Goal: Task Accomplishment & Management: Use online tool/utility

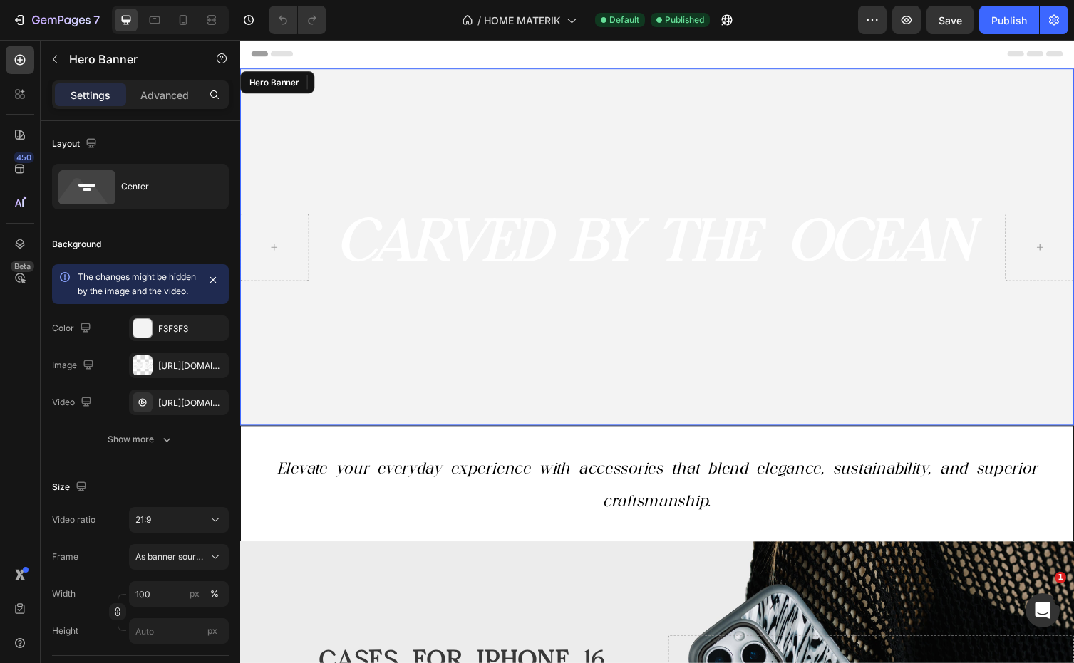
click at [498, 107] on video "Background Image" at bounding box center [667, 252] width 855 height 366
click at [171, 297] on div "The changes might be hidden by the image and the video." at bounding box center [138, 284] width 120 height 28
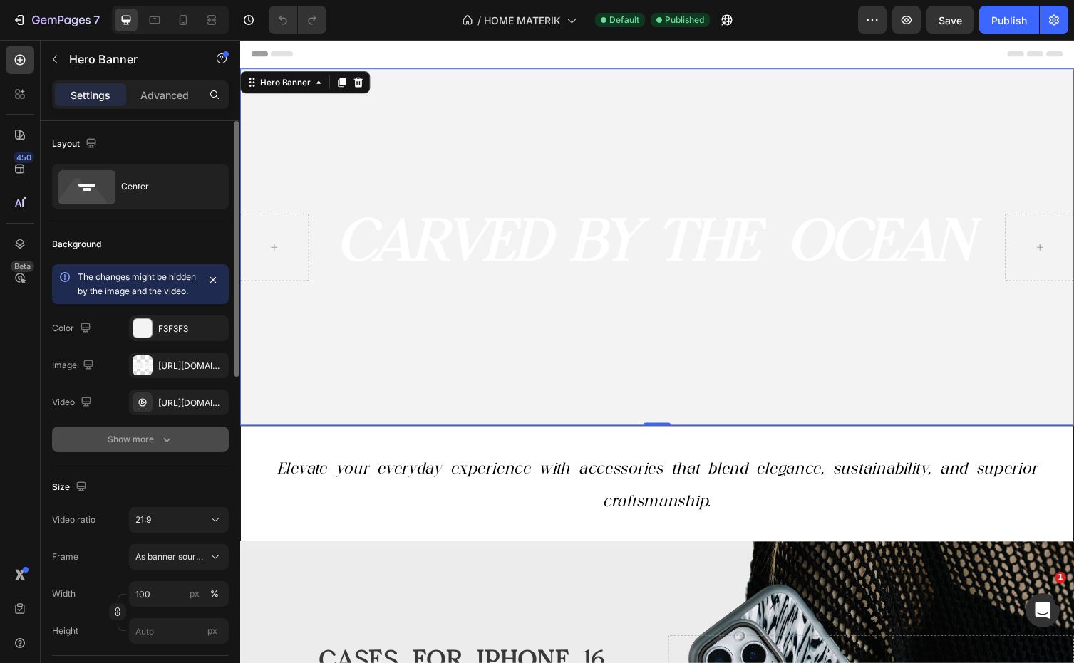
click at [147, 447] on div "Show more" at bounding box center [141, 439] width 66 height 14
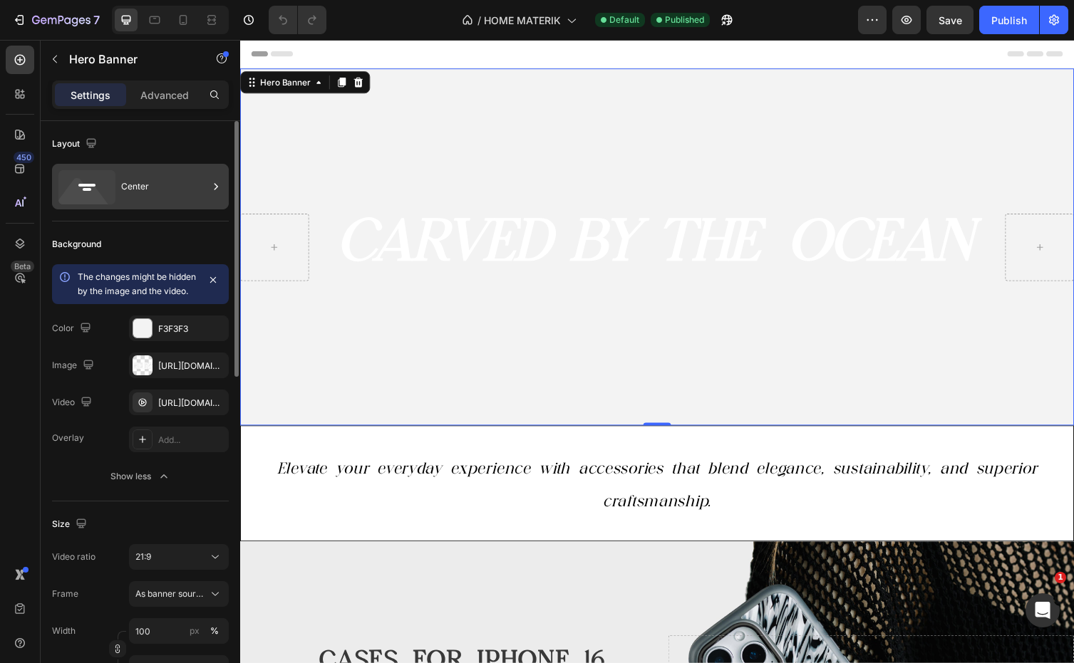
click at [94, 197] on icon at bounding box center [83, 195] width 51 height 34
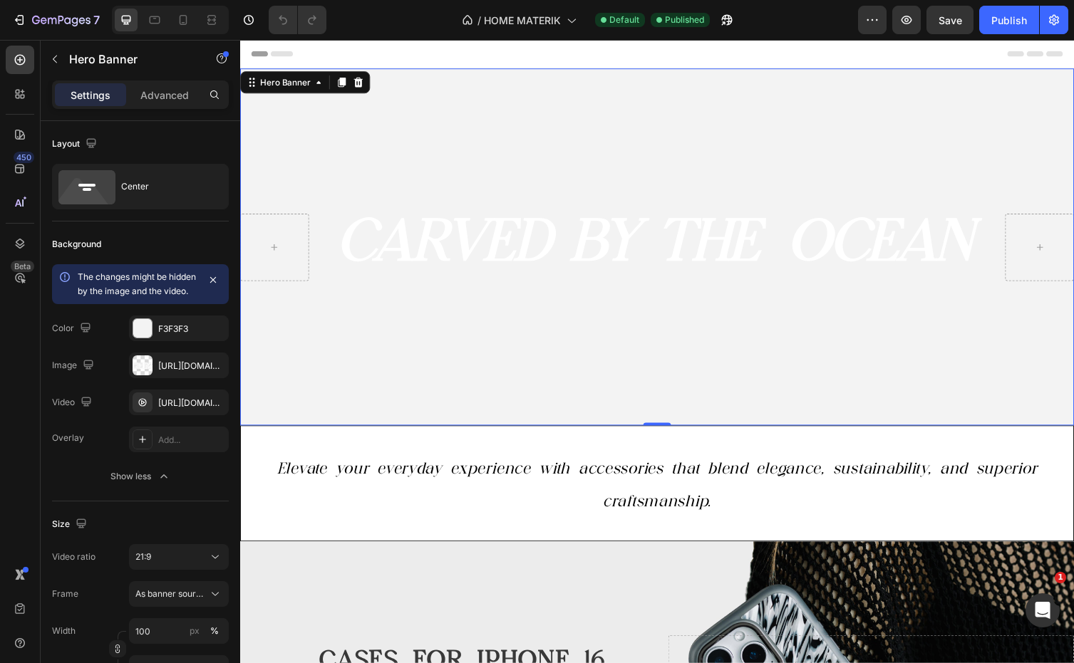
click at [440, 345] on video "Background Image" at bounding box center [667, 252] width 855 height 366
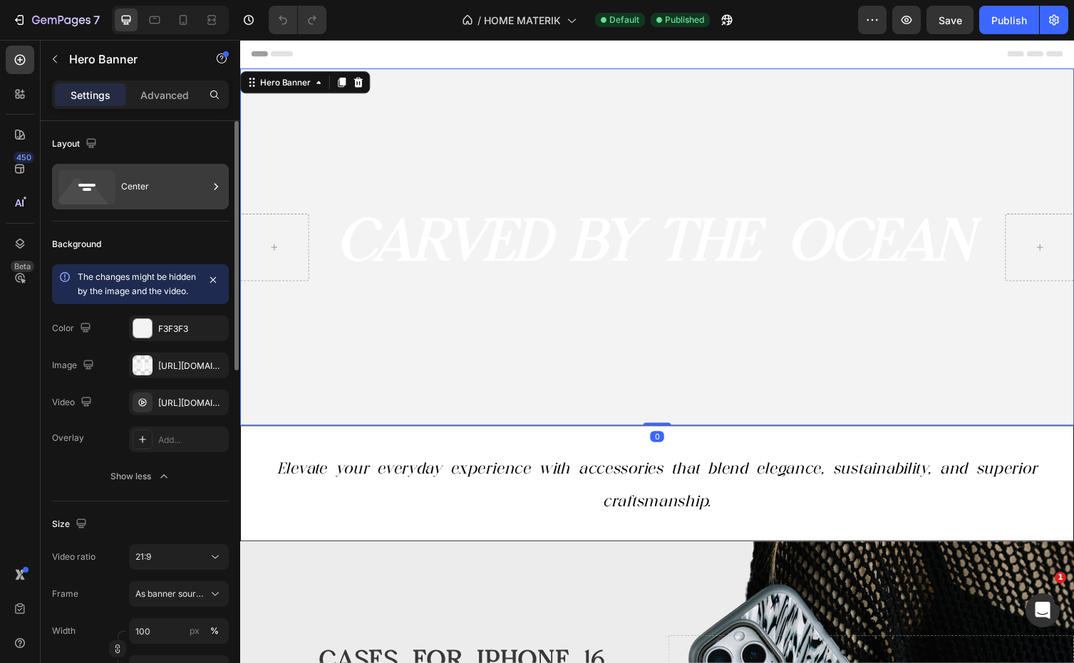
click at [105, 183] on icon at bounding box center [86, 187] width 57 height 34
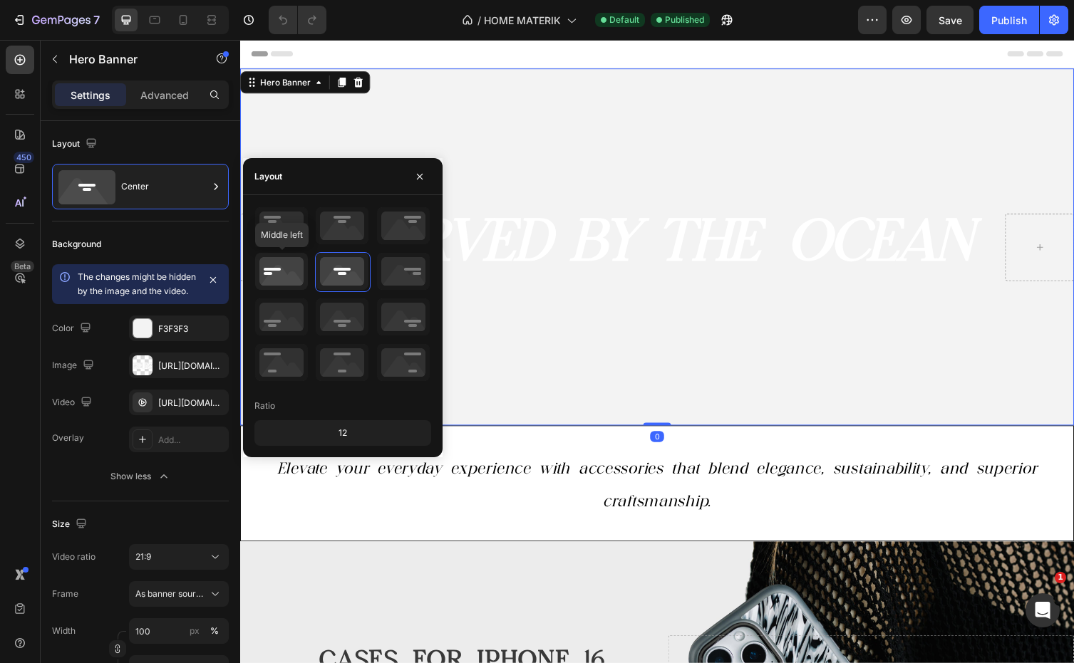
click at [285, 257] on icon at bounding box center [281, 271] width 53 height 37
click at [347, 261] on icon at bounding box center [342, 271] width 53 height 37
click at [347, 232] on icon at bounding box center [342, 225] width 53 height 37
click at [350, 271] on icon at bounding box center [342, 271] width 53 height 37
click at [346, 311] on icon at bounding box center [342, 317] width 53 height 37
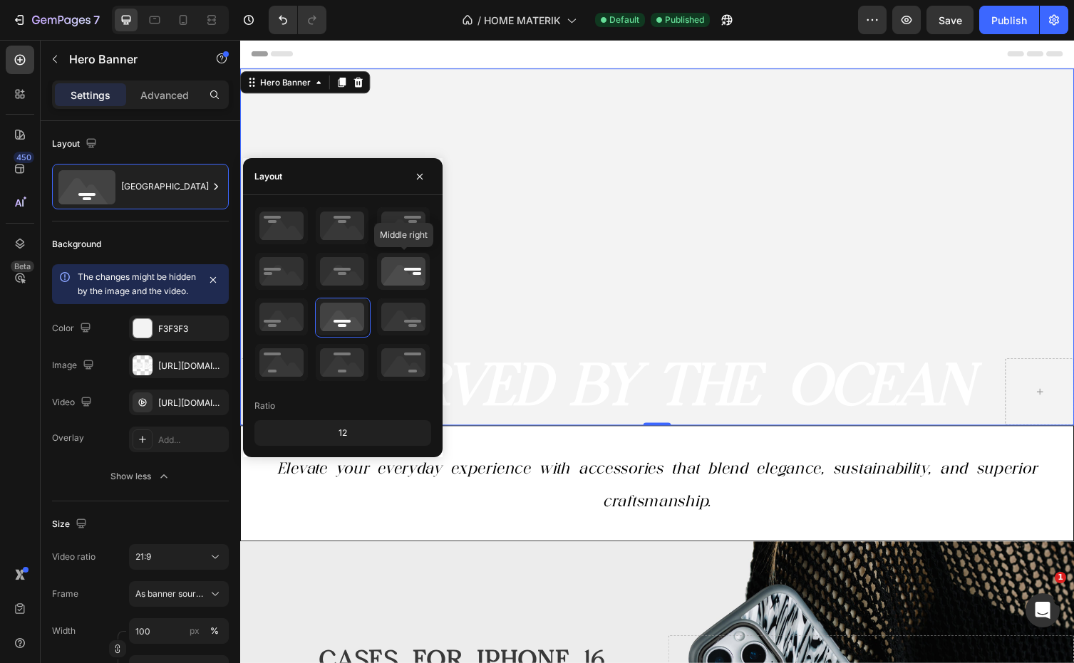
click at [410, 284] on icon at bounding box center [403, 271] width 53 height 37
click at [353, 362] on icon at bounding box center [342, 362] width 53 height 37
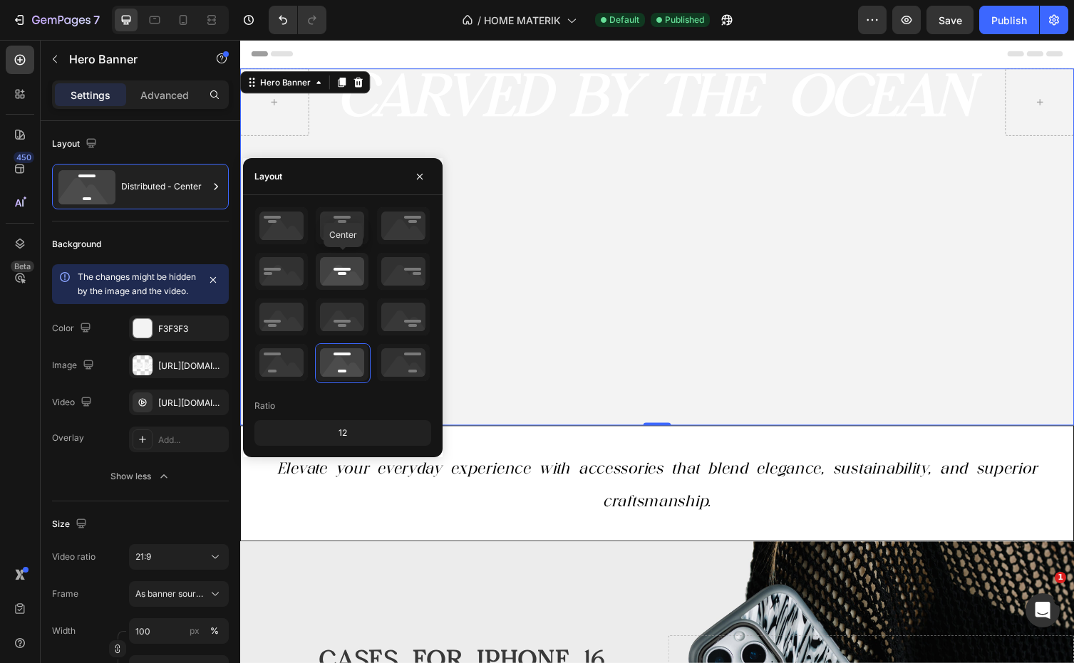
click at [348, 282] on icon at bounding box center [342, 271] width 53 height 37
click at [471, 534] on div "Elevate your everyday experience with accessories that blend elegance, sustaina…" at bounding box center [668, 494] width 854 height 117
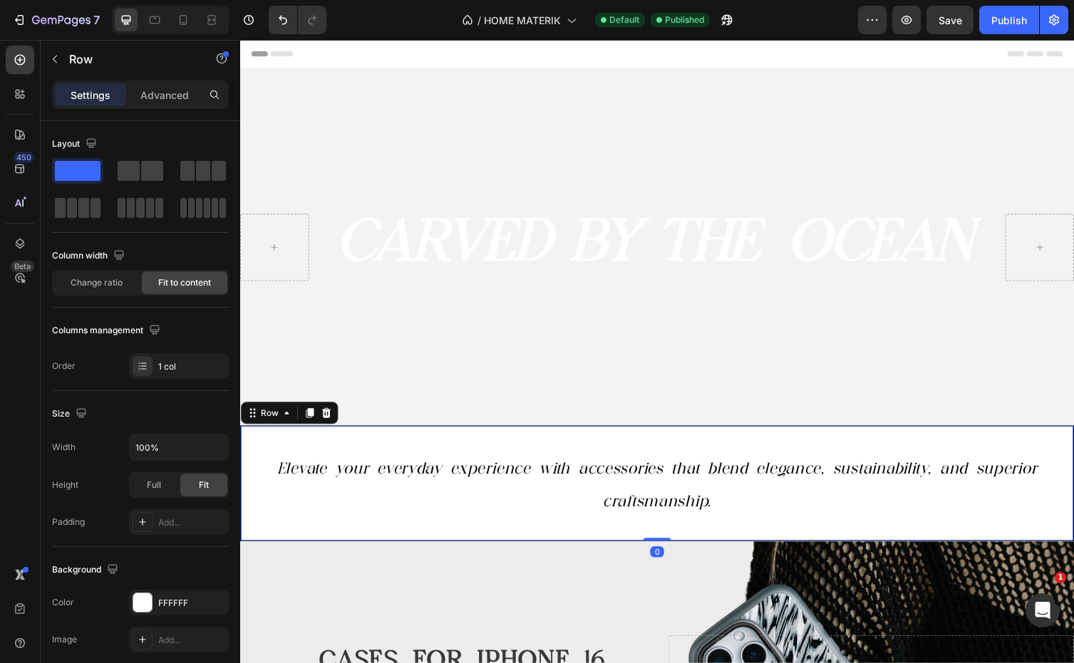
scroll to position [1, 0]
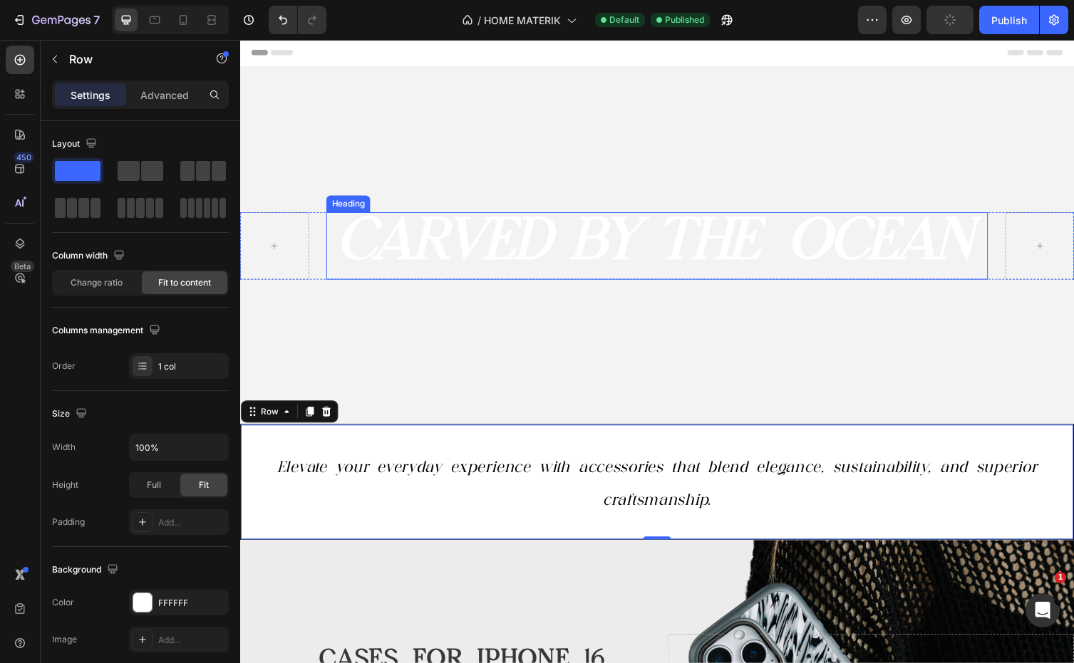
click at [417, 232] on strong "CARVED BY THE OCEAN" at bounding box center [665, 242] width 650 height 71
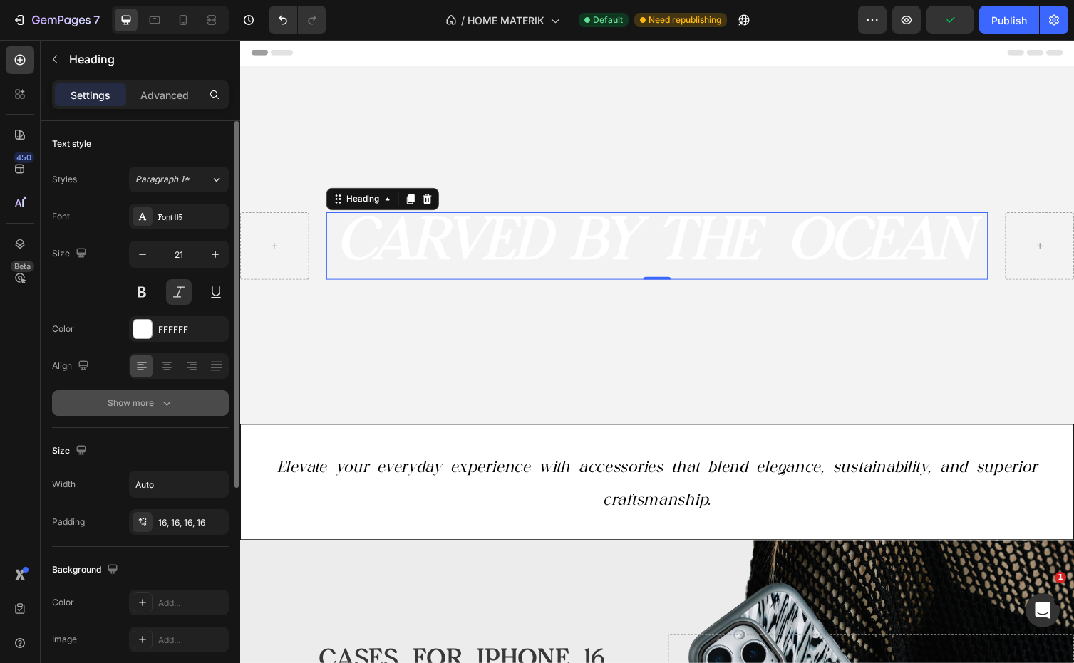
click at [167, 405] on icon "button" at bounding box center [167, 403] width 14 height 14
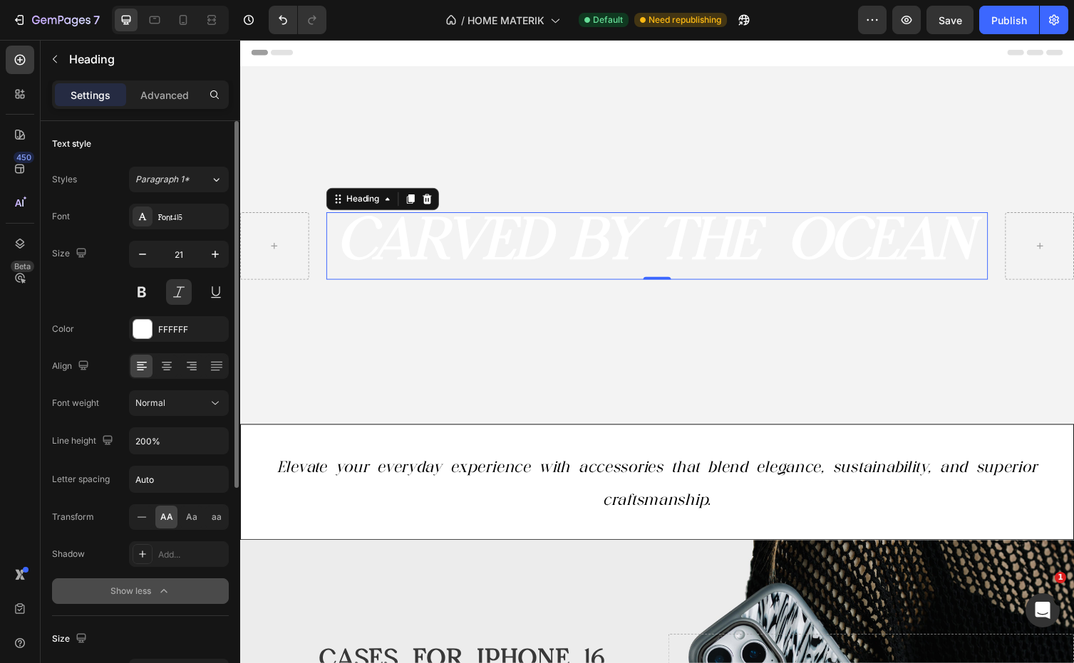
click at [145, 597] on div "Show less" at bounding box center [140, 591] width 61 height 14
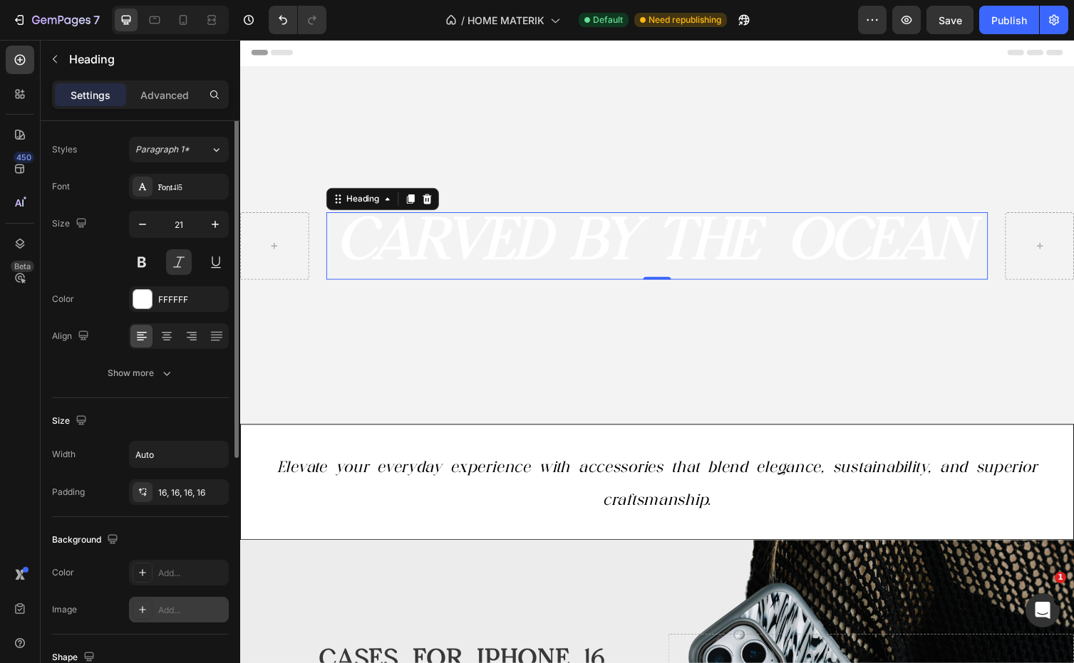
scroll to position [0, 0]
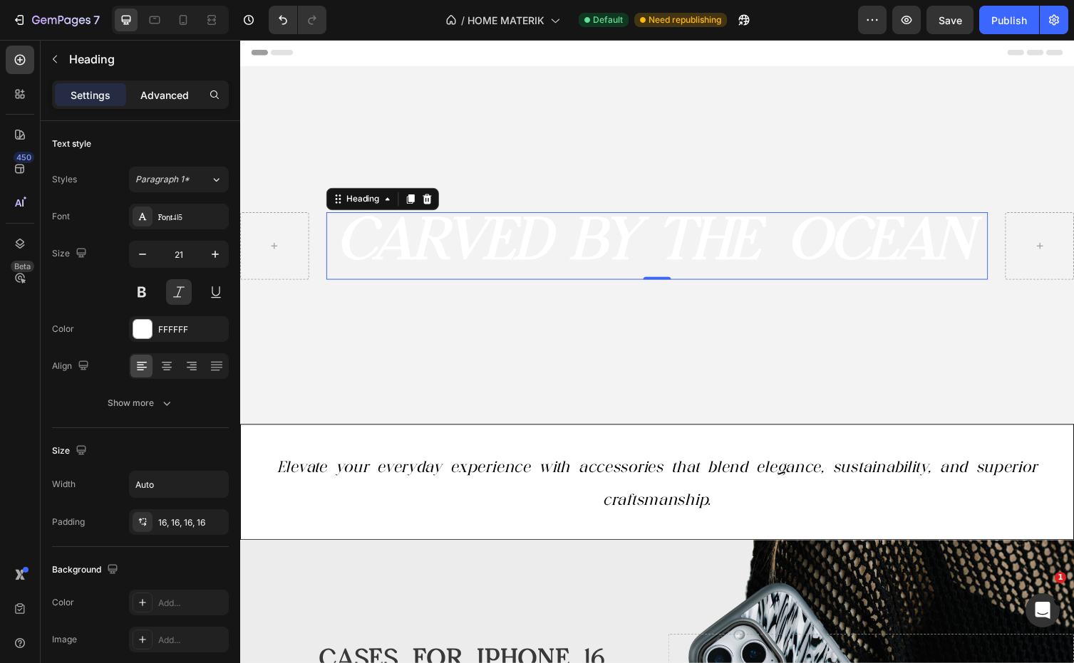
click at [177, 103] on div "Advanced" at bounding box center [164, 94] width 71 height 23
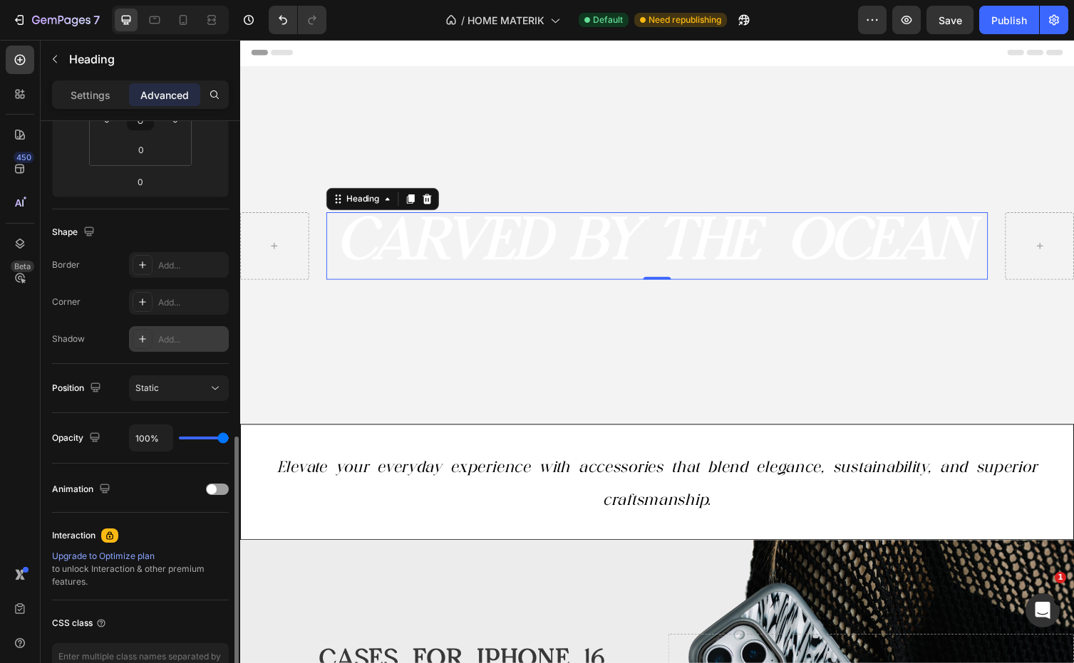
scroll to position [368, 0]
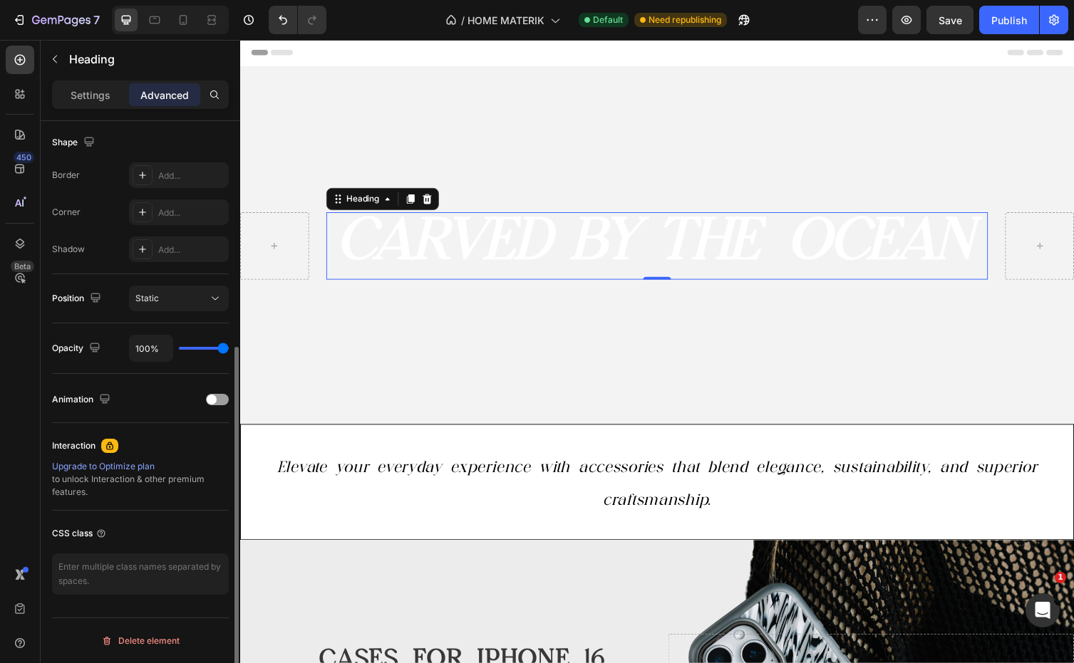
click at [169, 466] on div "Upgrade to Optimize plan" at bounding box center [140, 466] width 177 height 13
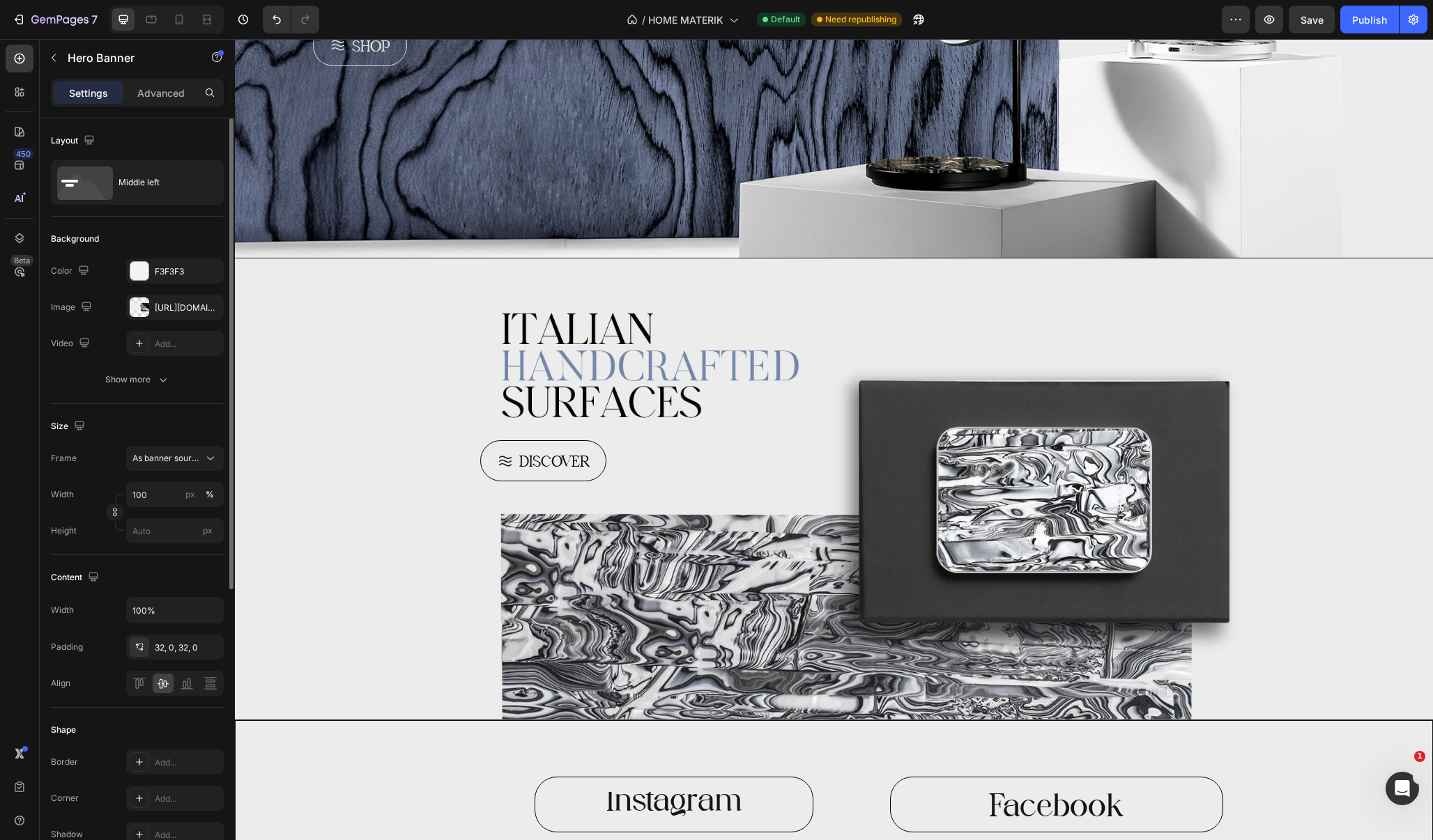
scroll to position [1970, 0]
click at [660, 353] on div "Background Image" at bounding box center [833, 488] width 1198 height 461
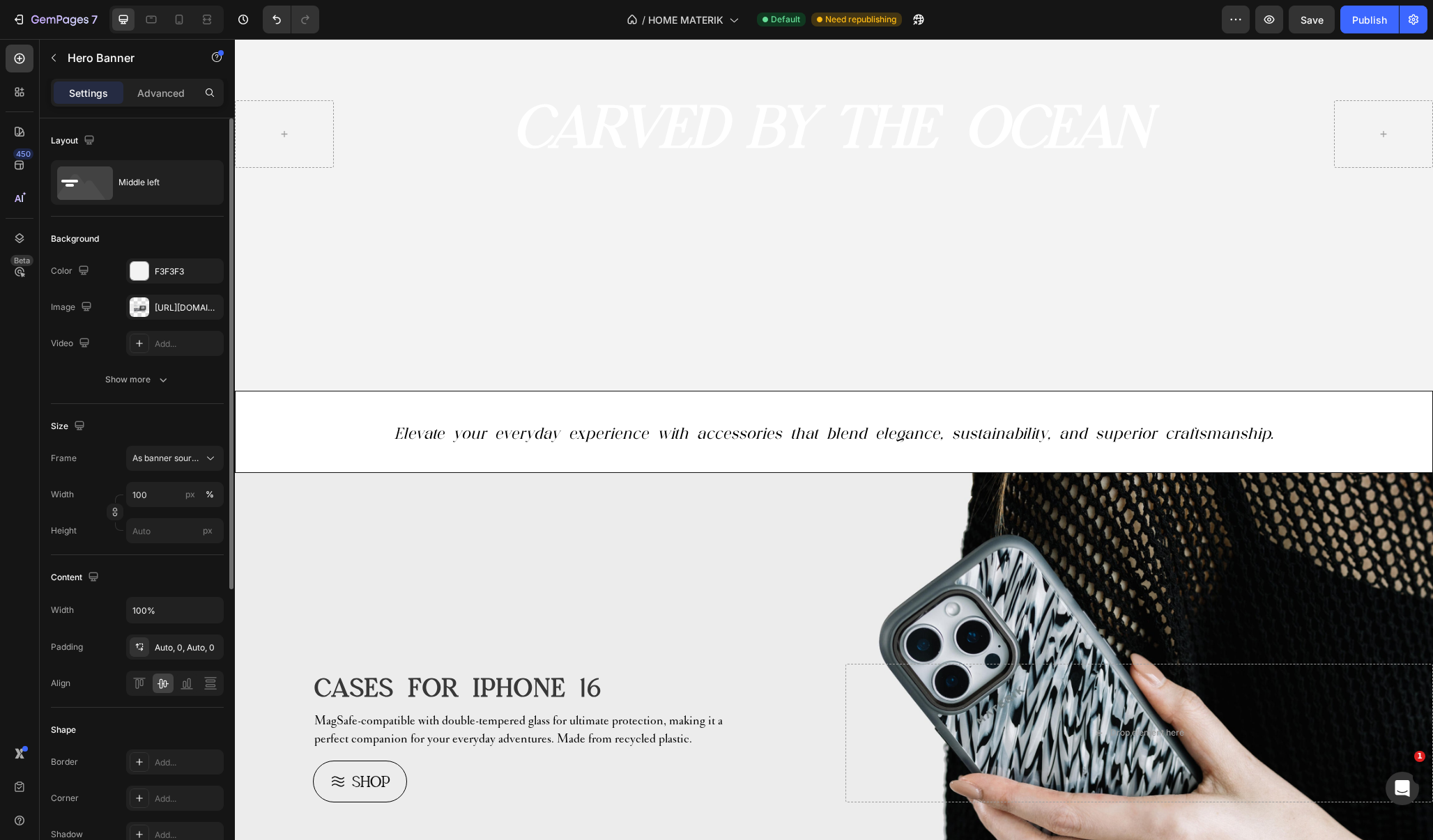
scroll to position [98, 0]
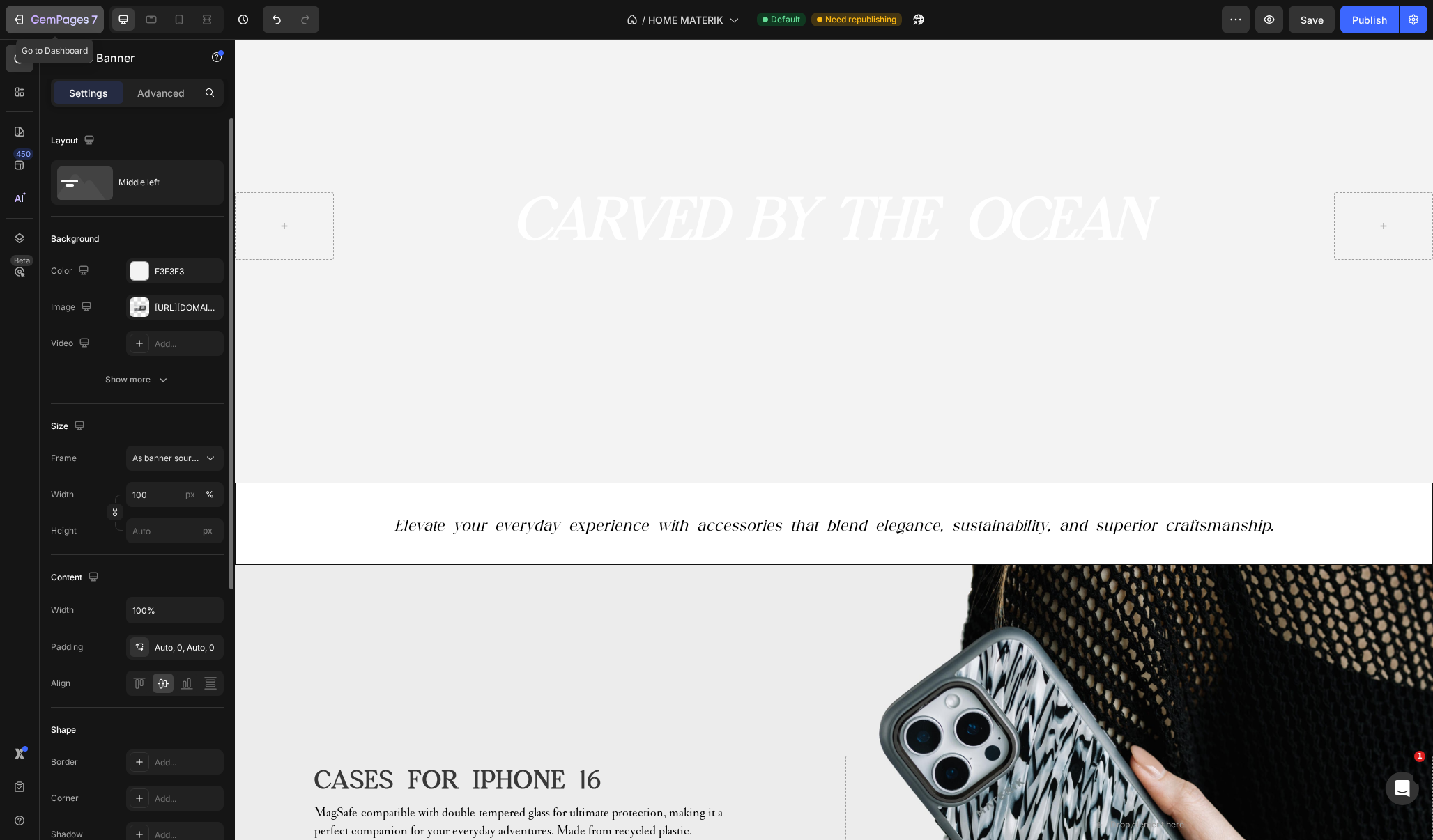
click at [16, 22] on icon "button" at bounding box center [19, 20] width 14 height 14
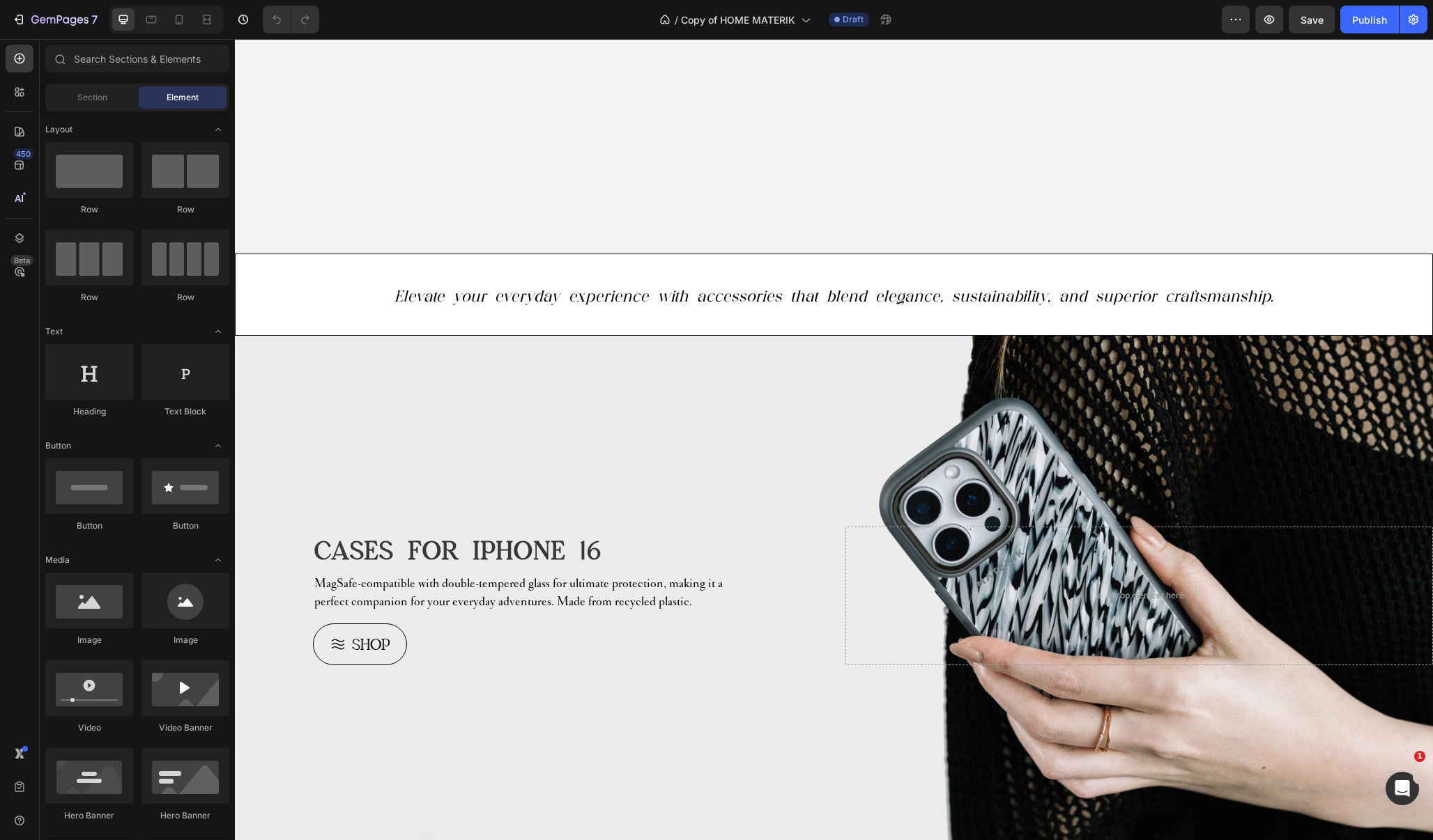
scroll to position [498, 0]
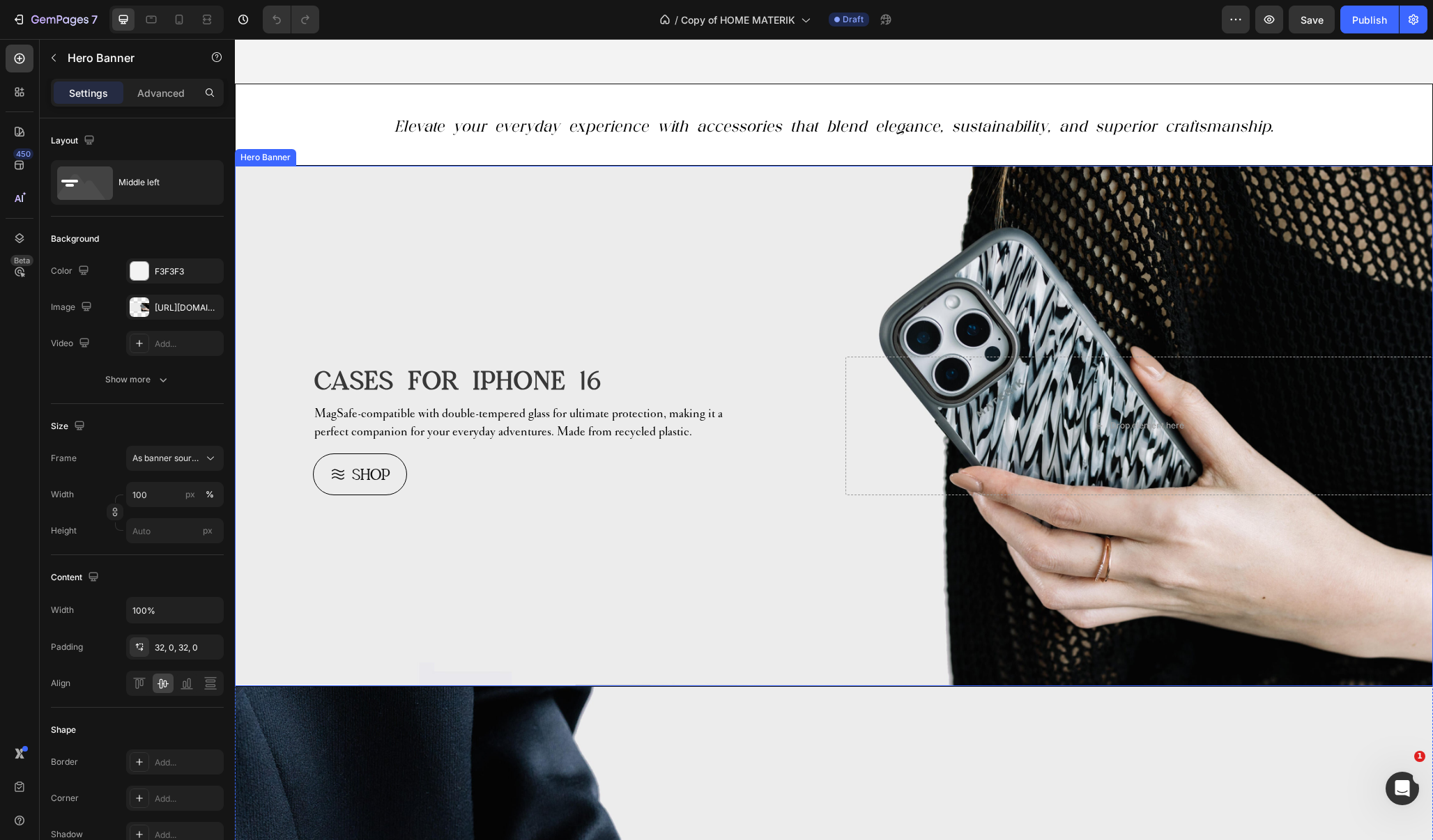
click at [664, 226] on div "Background Image" at bounding box center [833, 426] width 1198 height 520
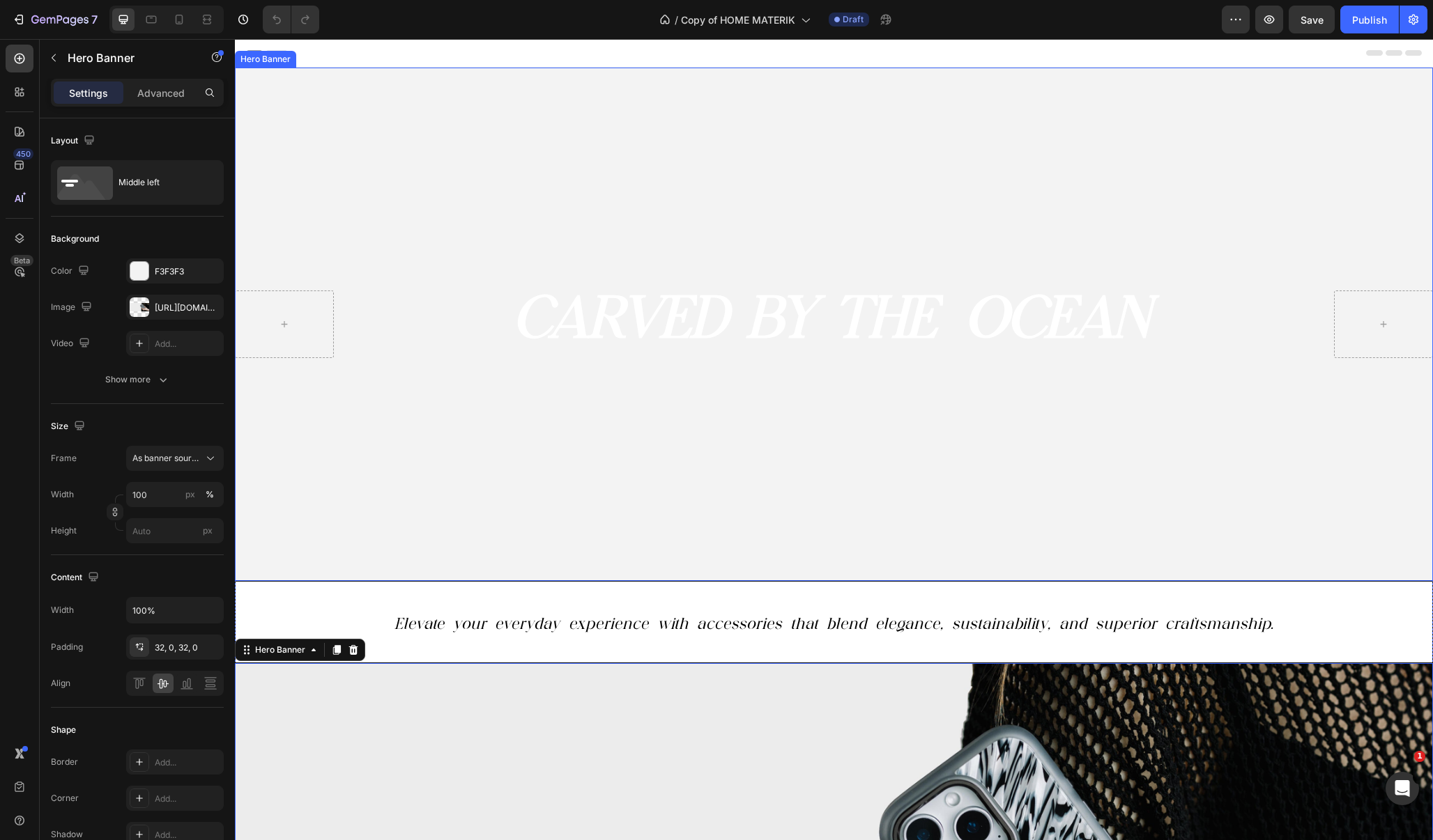
click at [497, 218] on video "Background Image" at bounding box center [833, 324] width 1198 height 513
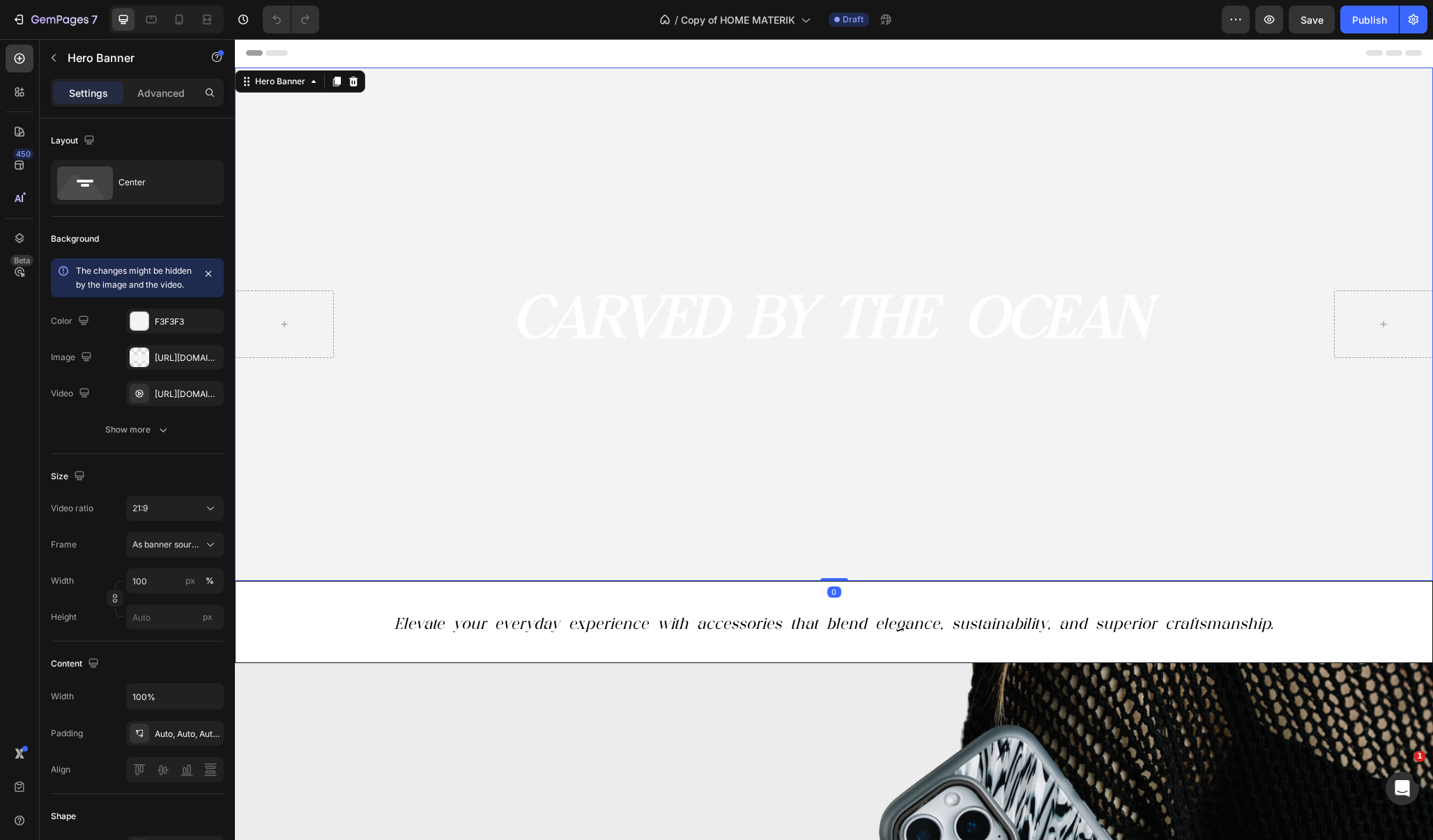
scroll to position [0, 0]
click at [301, 83] on div "Hero Banner" at bounding box center [280, 81] width 56 height 13
click at [351, 182] on video "Background Image" at bounding box center [833, 324] width 1198 height 513
click at [300, 81] on div "Hero Banner" at bounding box center [280, 81] width 56 height 13
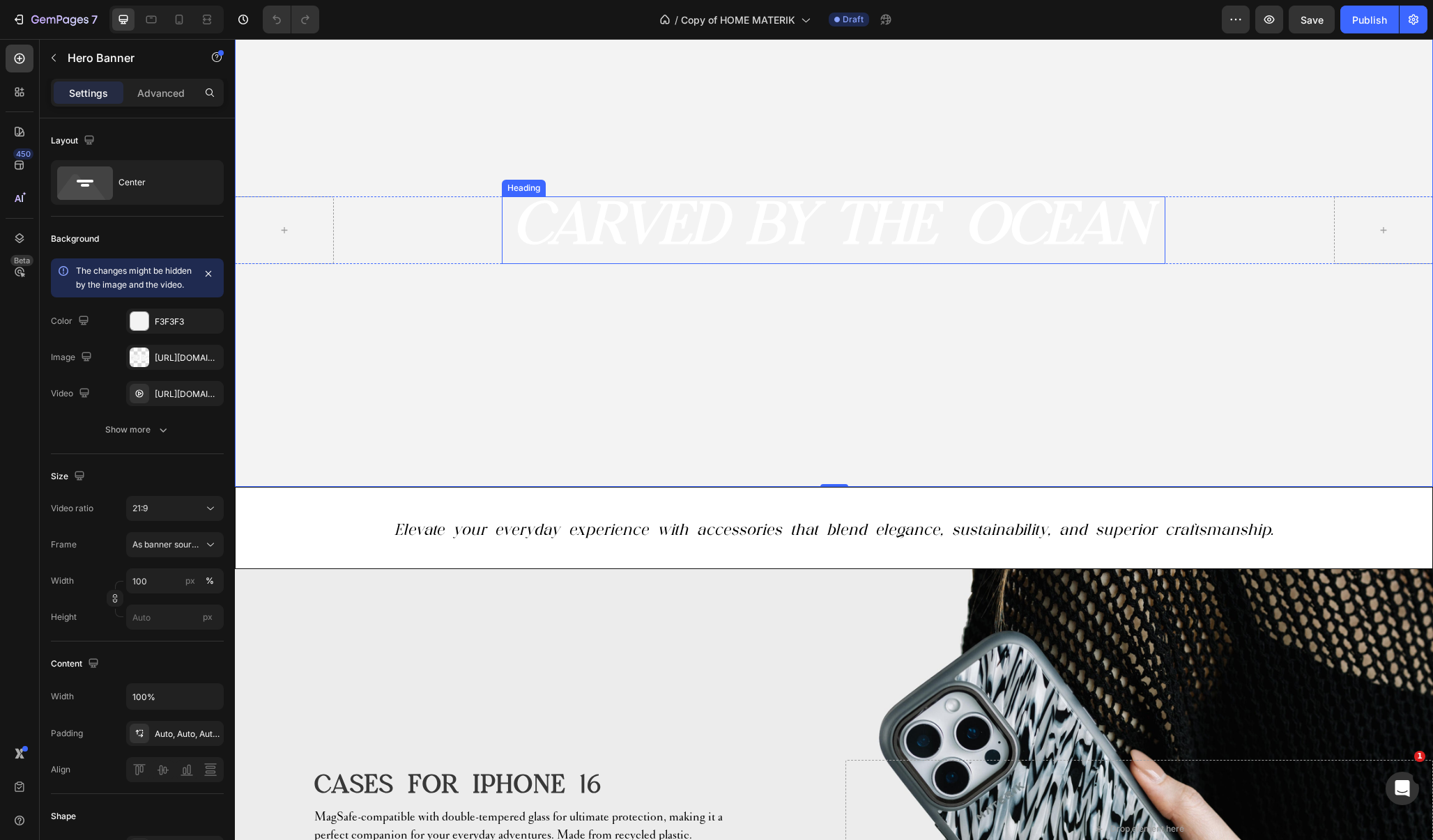
scroll to position [210, 0]
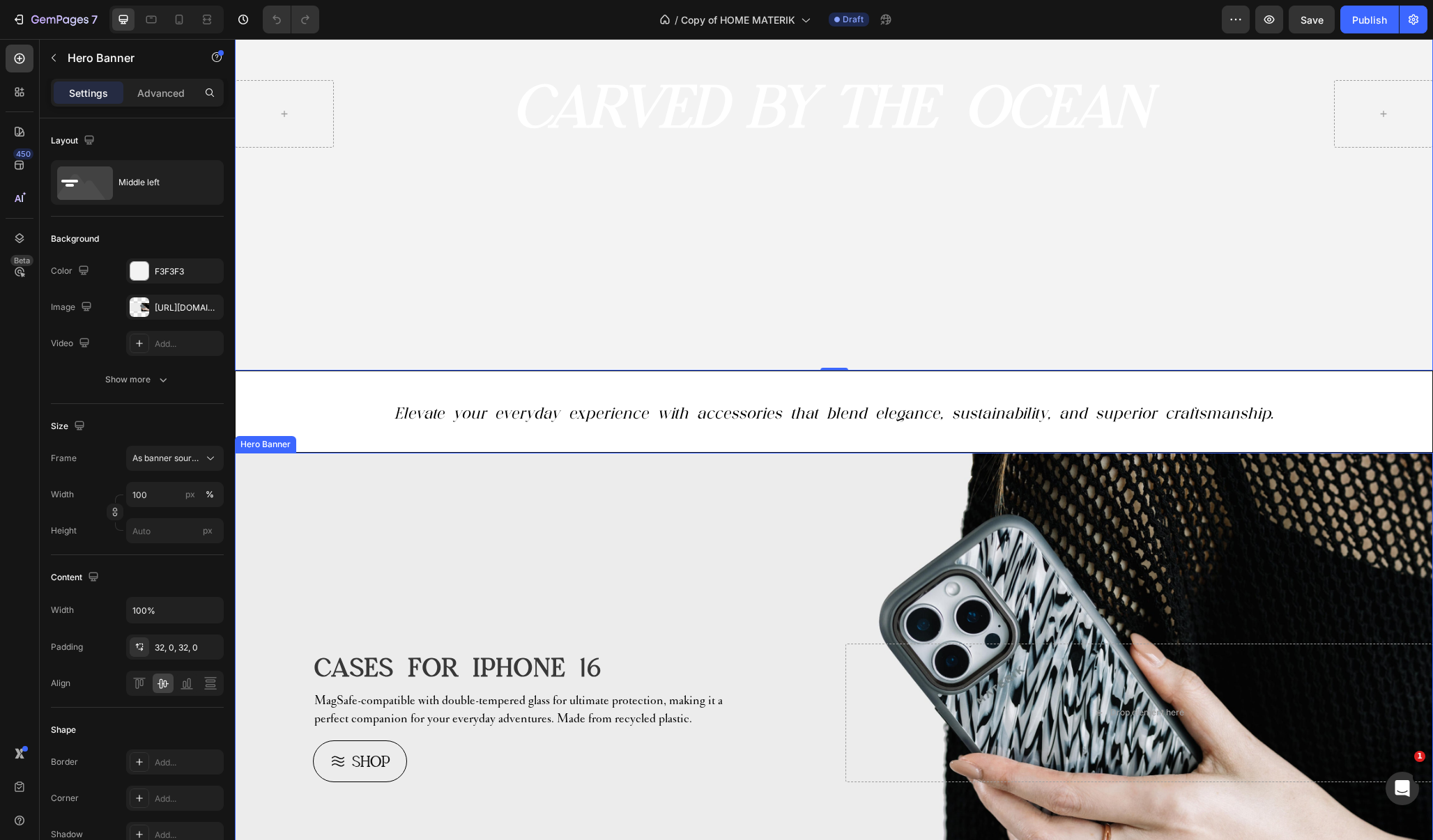
click at [480, 542] on div "Background Image" at bounding box center [833, 713] width 1198 height 520
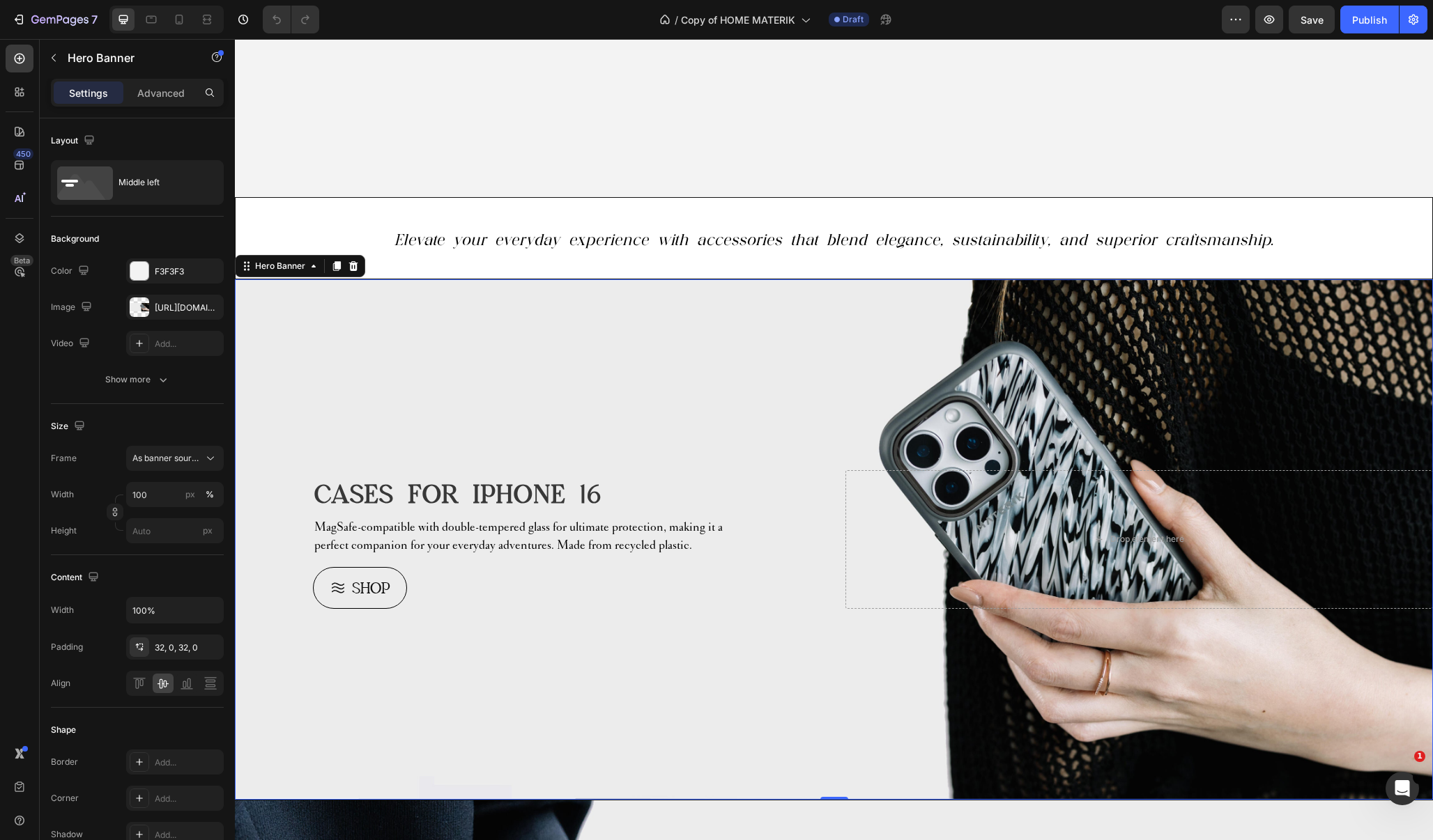
scroll to position [411, 0]
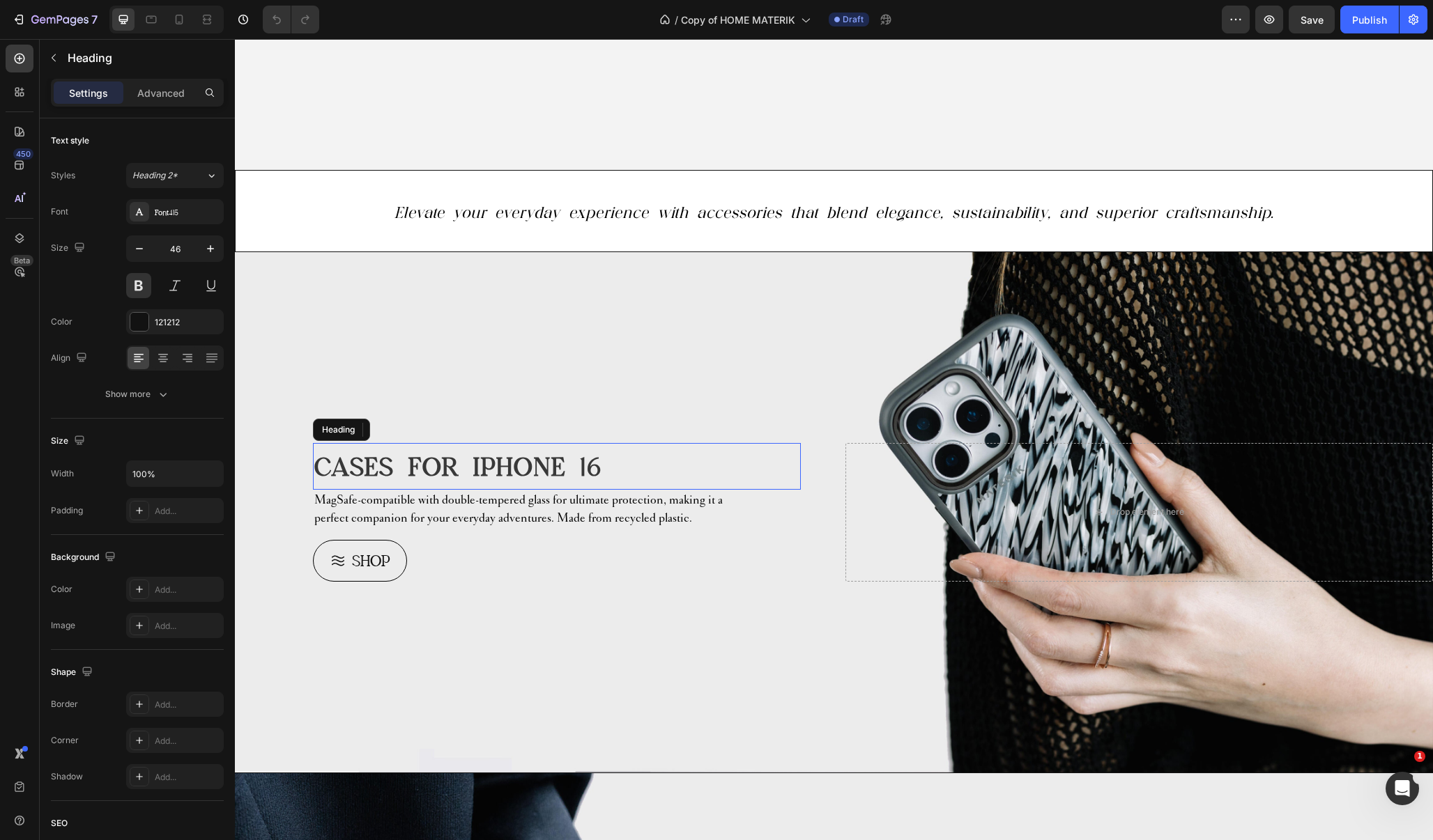
click at [430, 463] on span "CASES FOR IPHONE 16" at bounding box center [458, 466] width 288 height 30
click at [158, 22] on icon at bounding box center [151, 20] width 14 height 14
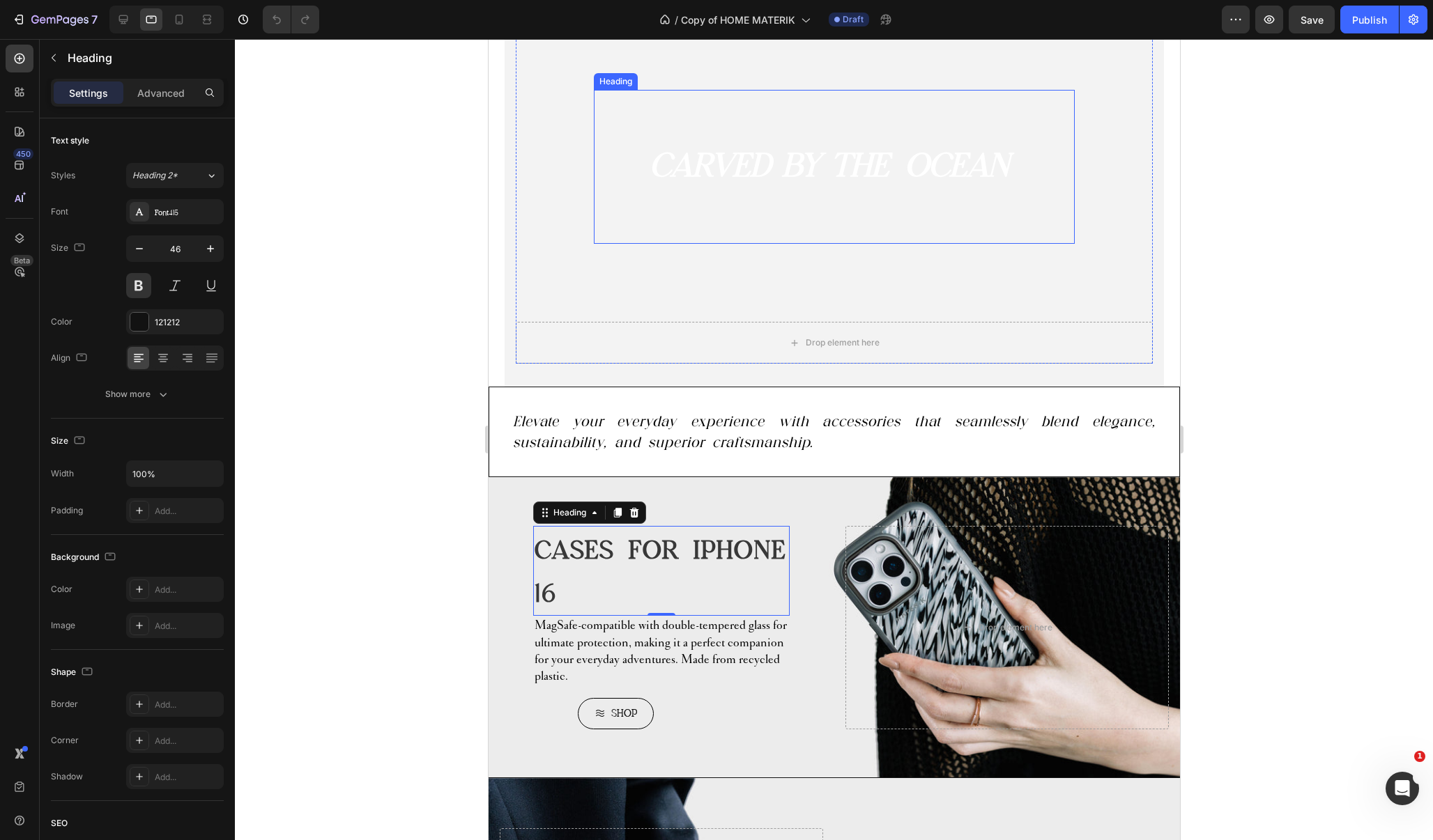
scroll to position [135, 0]
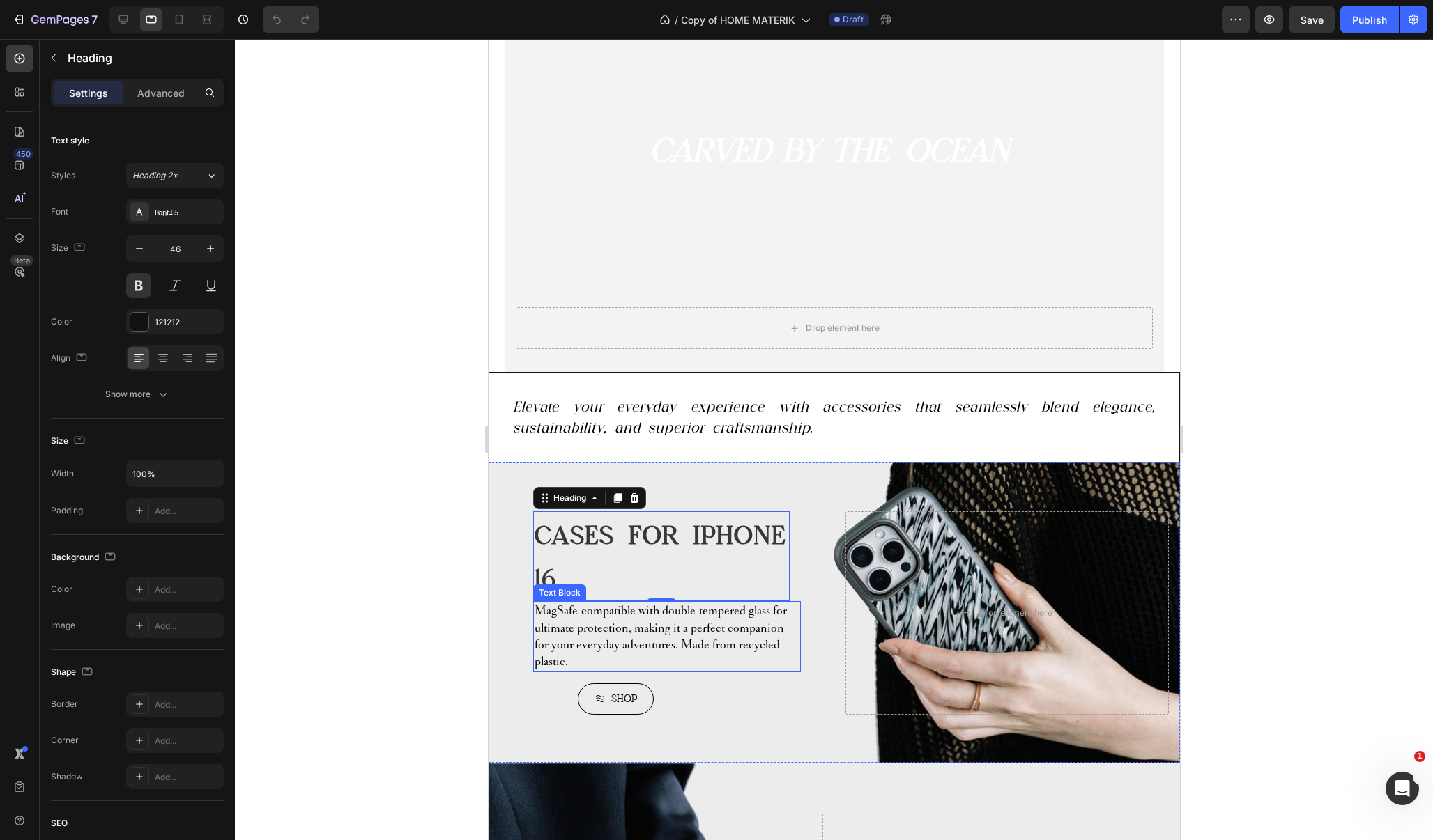
click at [644, 639] on span "MagSafe-compatible with double-tempered glass for ultimate protection, making i…" at bounding box center [660, 636] width 252 height 66
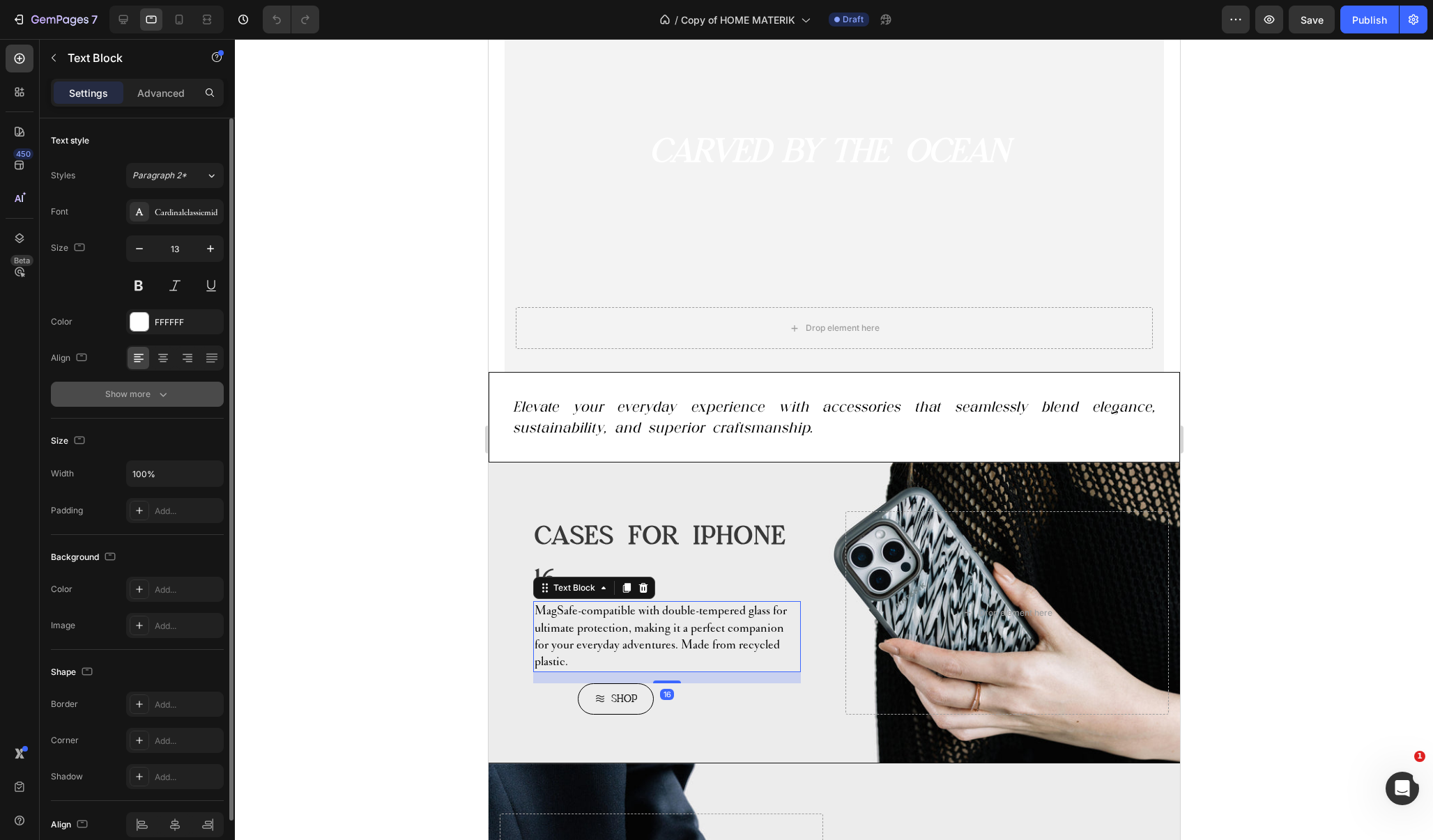
click at [161, 393] on icon "button" at bounding box center [163, 394] width 14 height 14
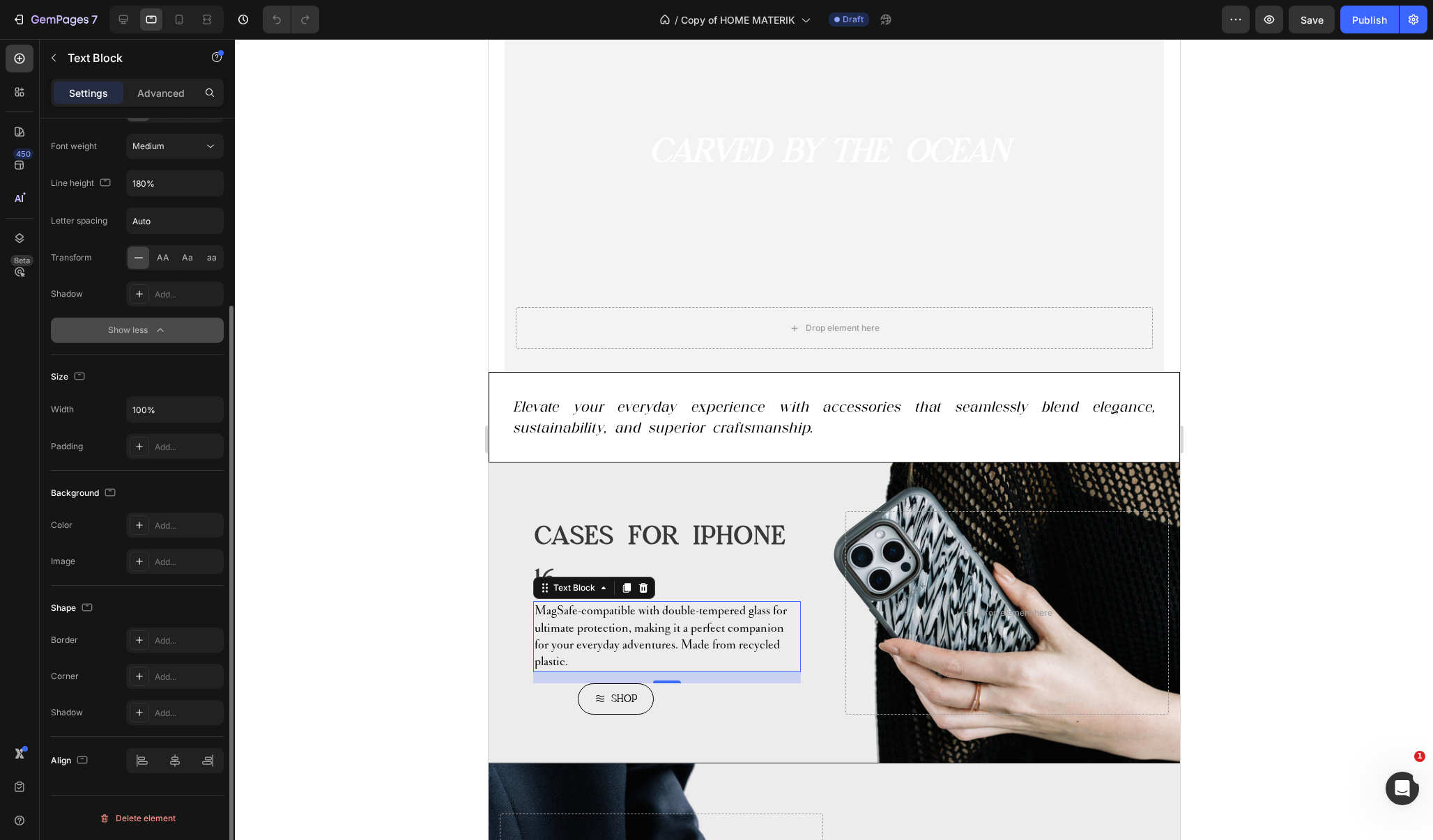
scroll to position [0, 0]
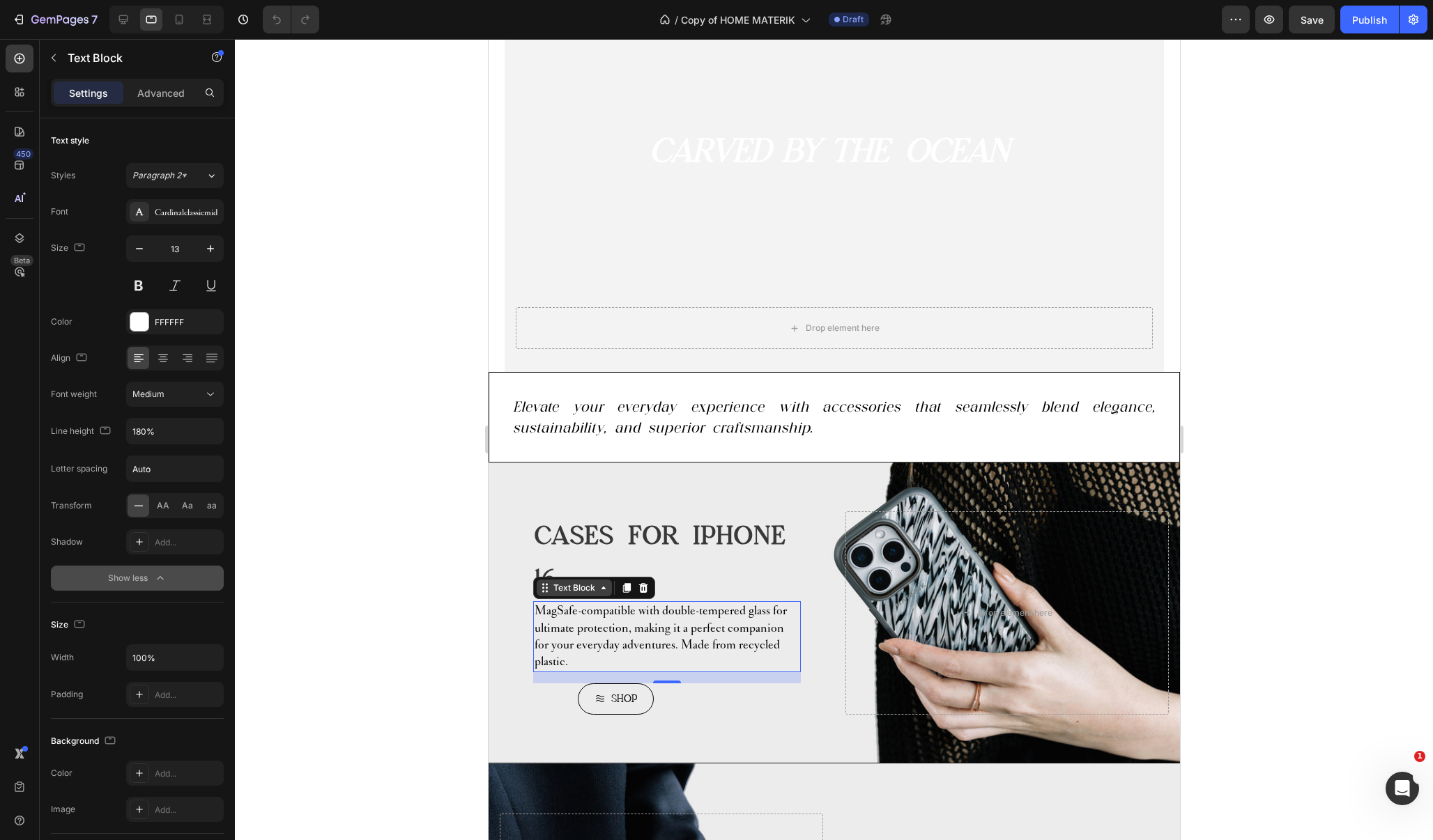
click at [571, 595] on div "Text Block" at bounding box center [573, 588] width 47 height 13
click at [429, 627] on div at bounding box center [833, 439] width 1198 height 801
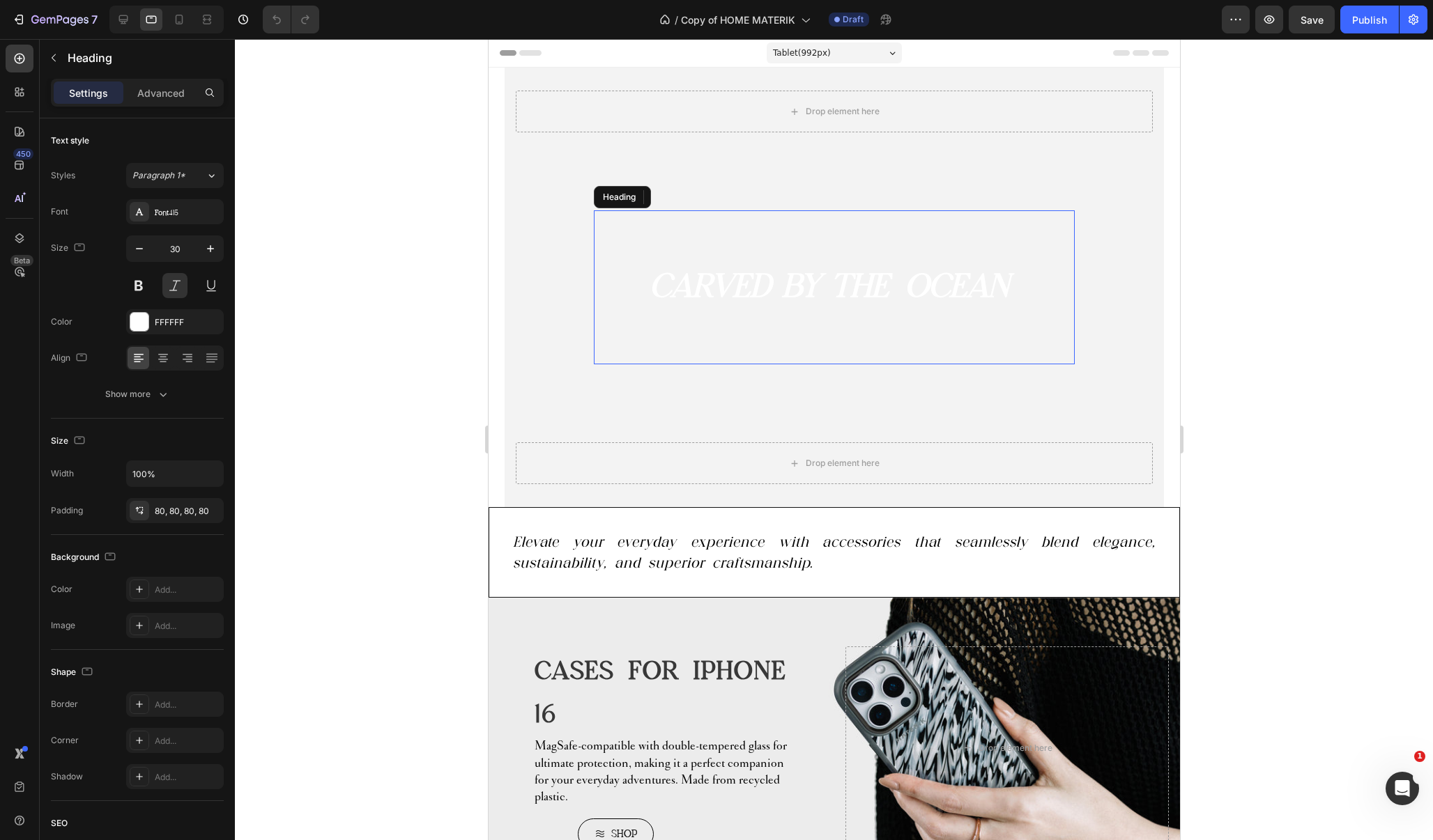
click at [796, 270] on strong "CARVED BY THE OCEAN" at bounding box center [828, 285] width 359 height 39
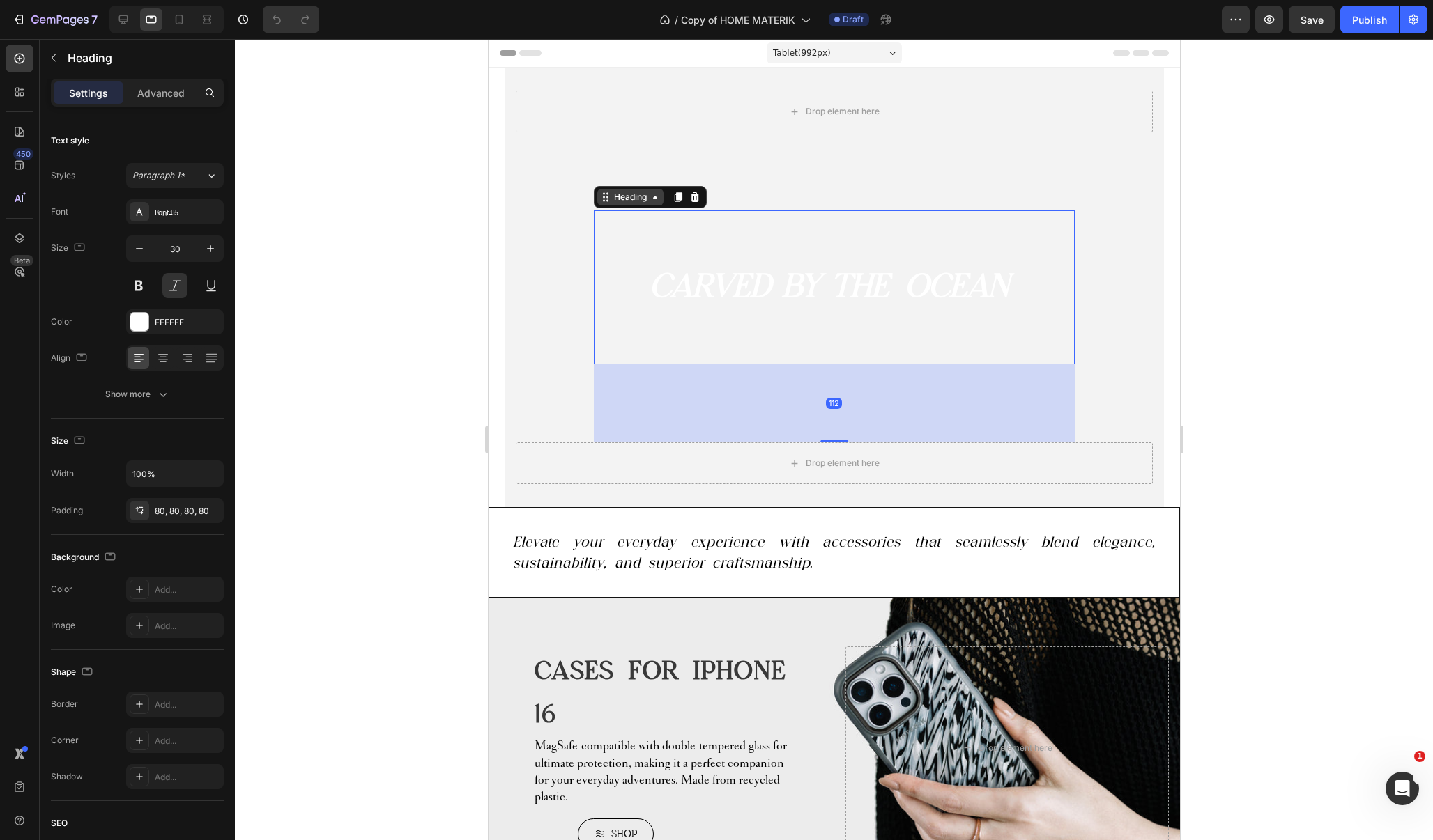
click at [626, 191] on div "Heading" at bounding box center [629, 197] width 38 height 13
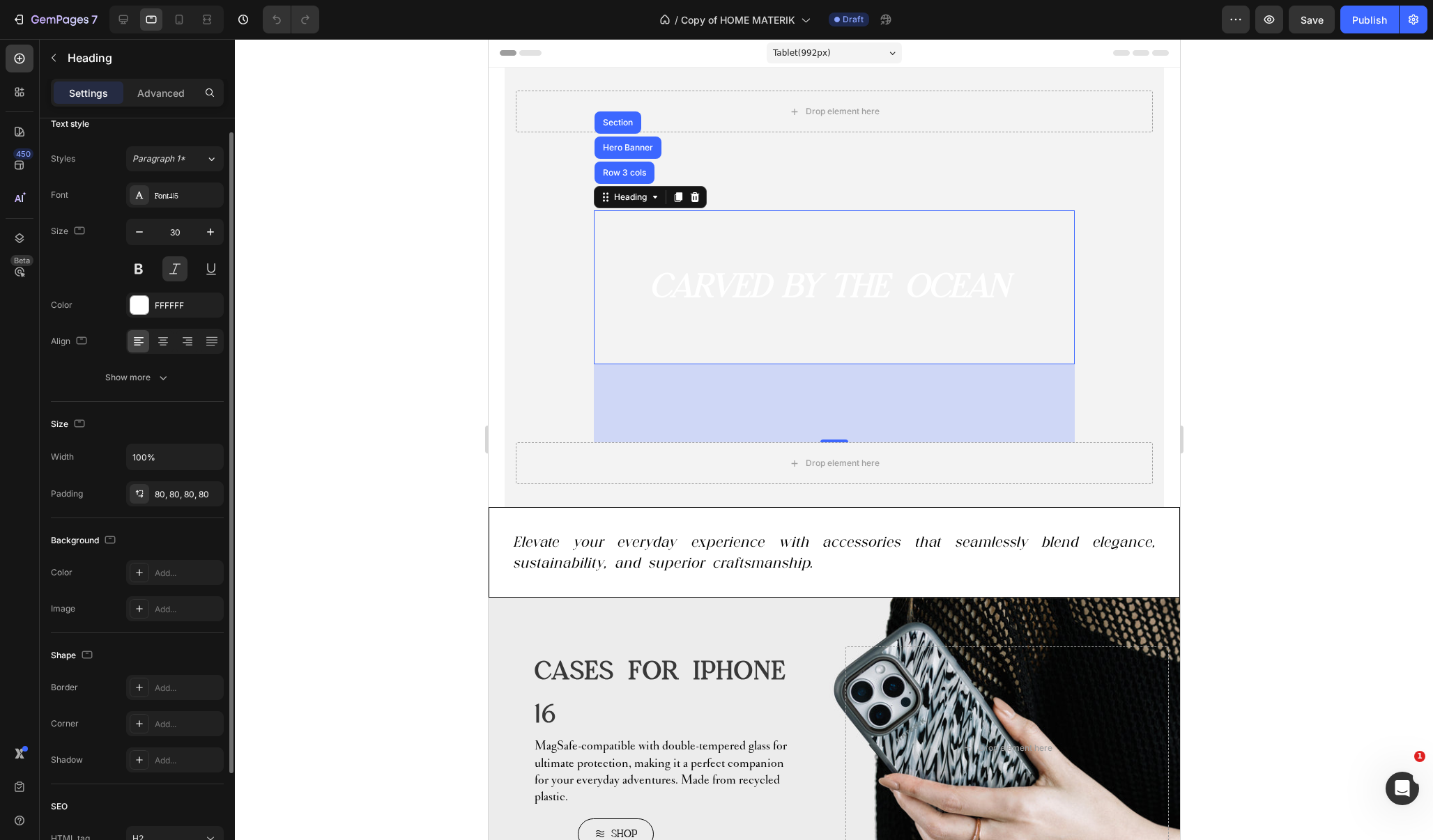
scroll to position [22, 0]
click at [198, 483] on div "80, 80, 80, 80" at bounding box center [175, 489] width 98 height 25
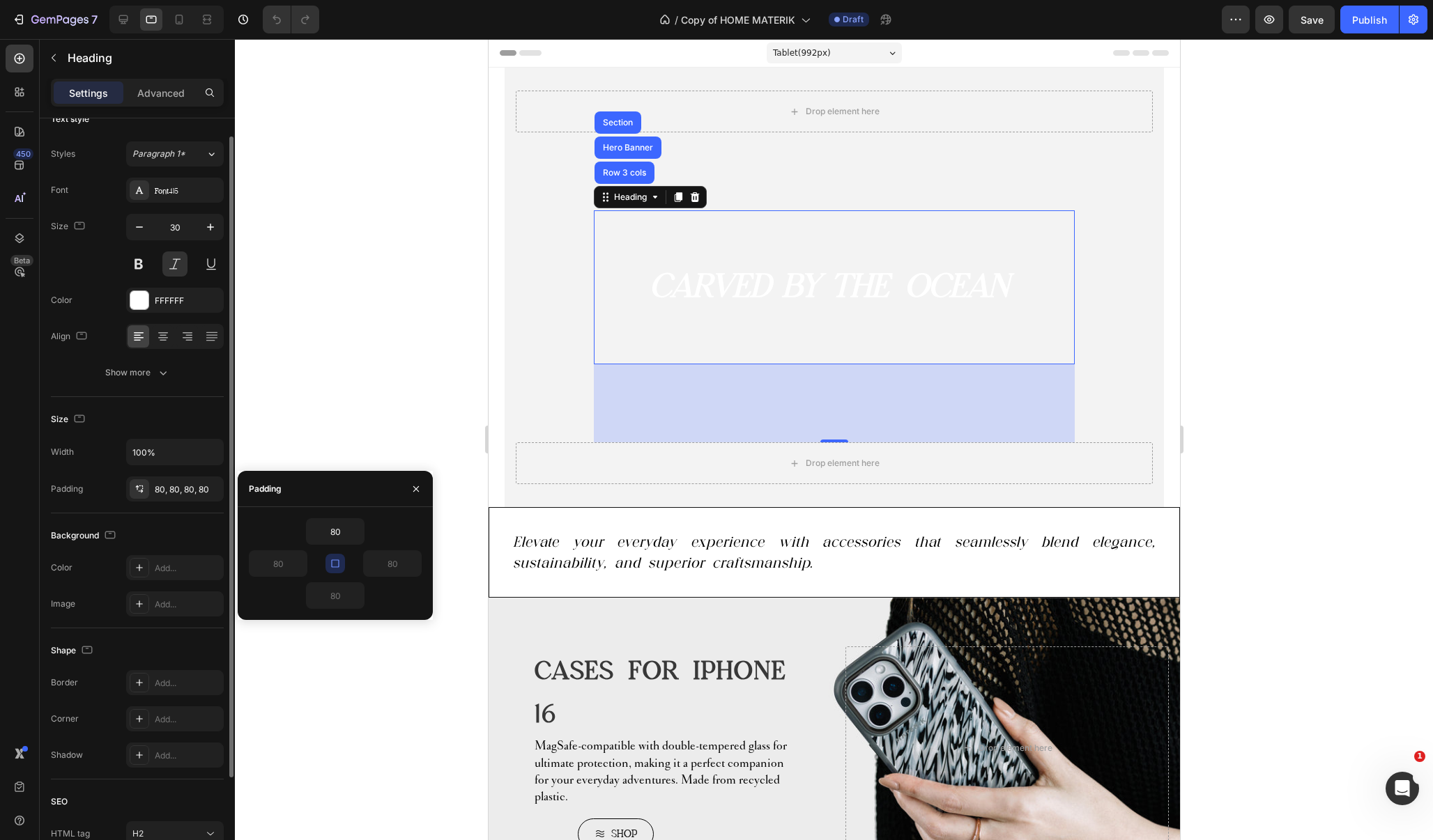
click at [50, 629] on div "Text style Styles Paragraph 1* Font Font415 Size 30 Color FFFFFF Align Show mor…" at bounding box center [137, 549] width 195 height 905
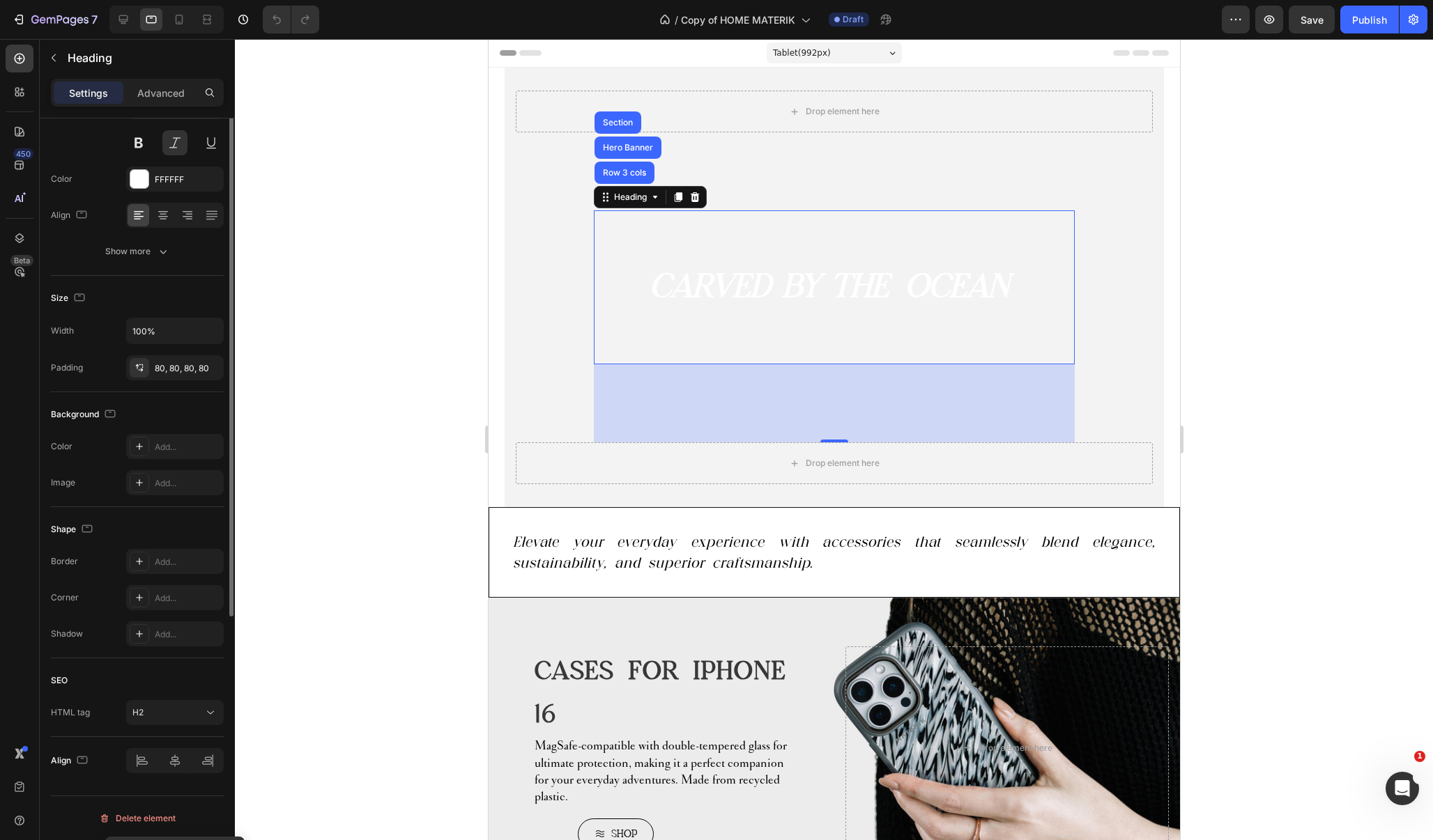
scroll to position [0, 0]
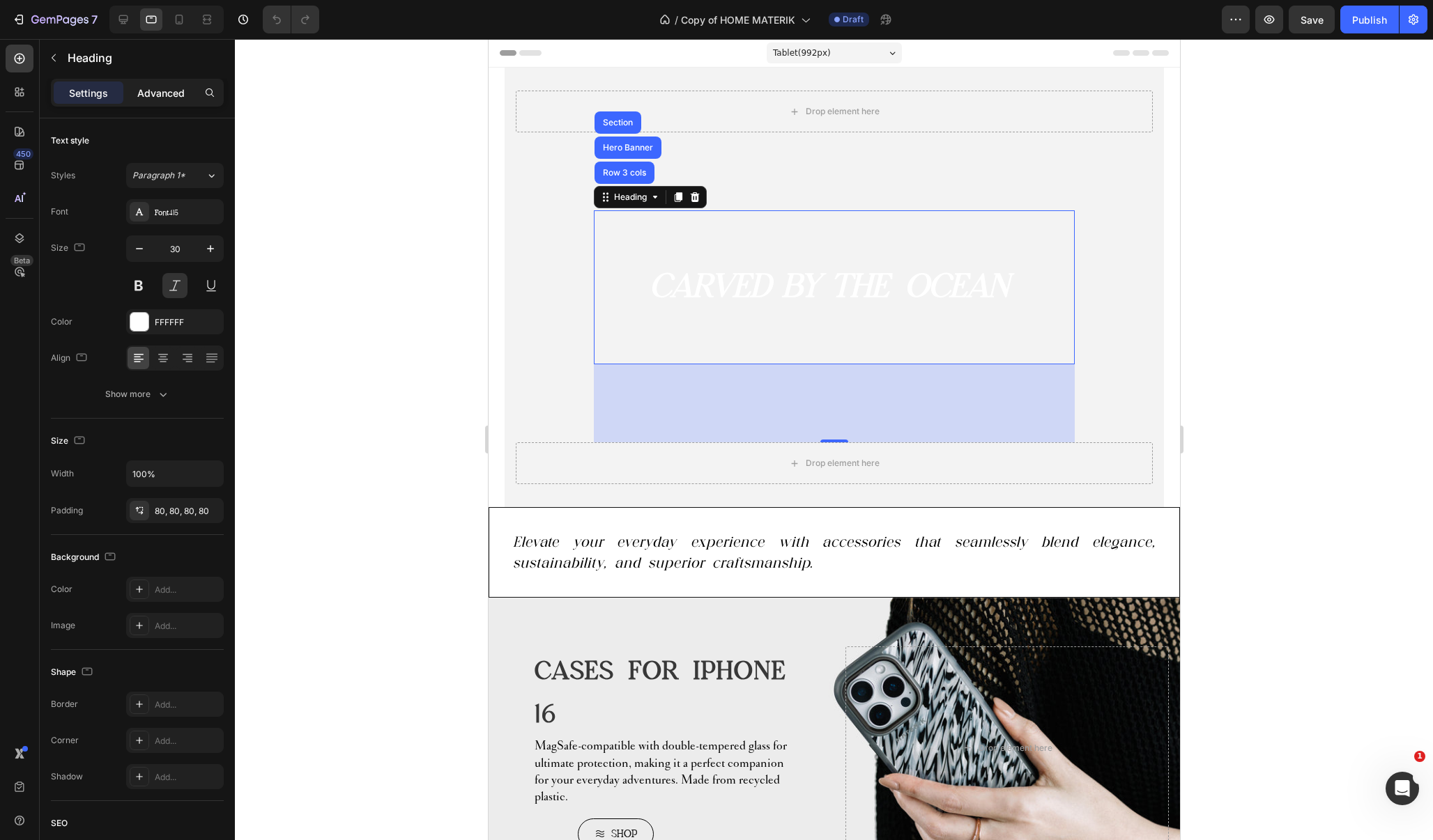
click at [157, 98] on p "Advanced" at bounding box center [160, 93] width 47 height 15
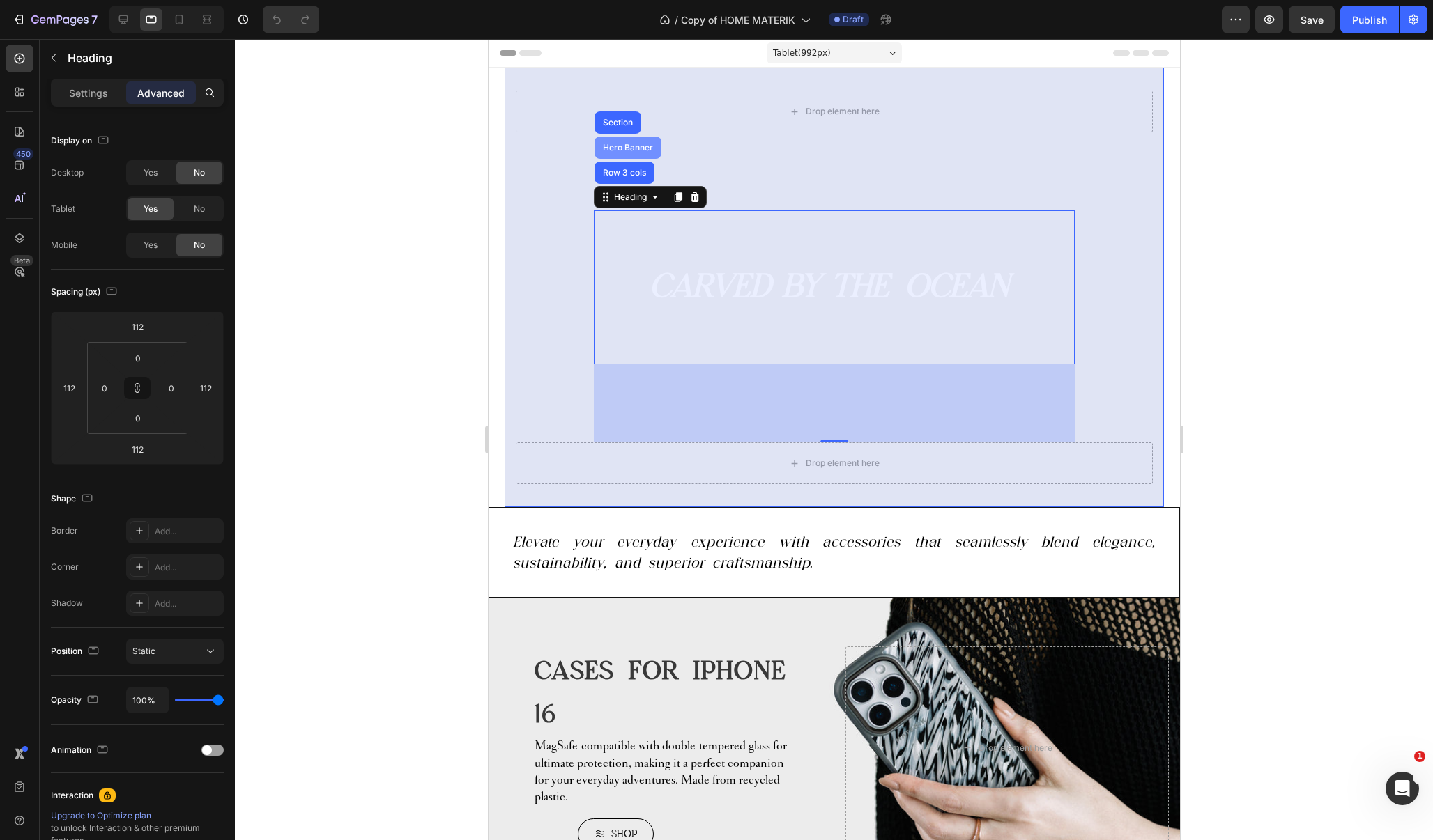
click at [614, 144] on div "Hero Banner" at bounding box center [627, 148] width 56 height 9
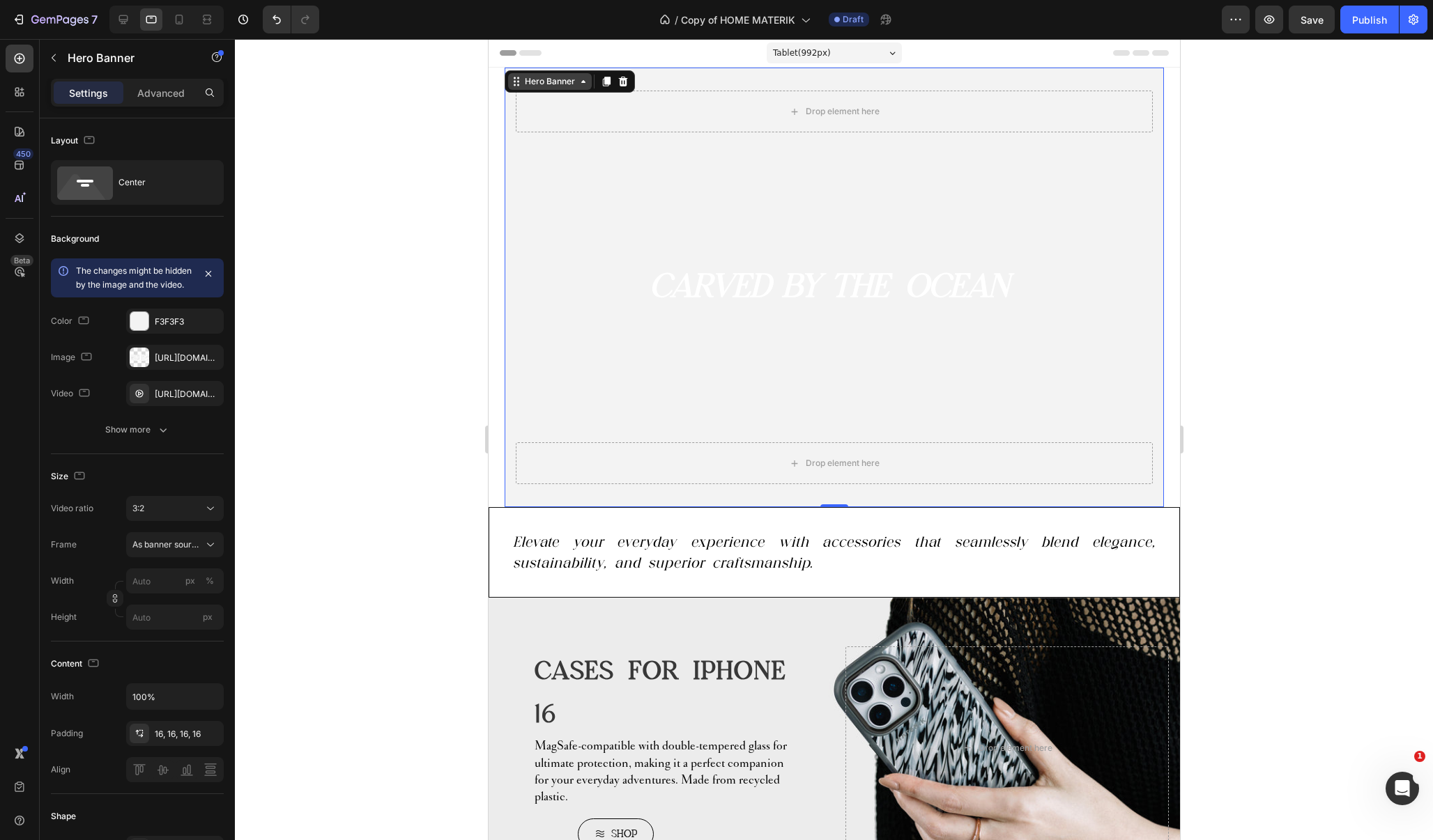
click at [539, 79] on div "Hero Banner" at bounding box center [549, 81] width 56 height 13
click at [692, 79] on div "Drop element here CARVED BY THE OCEAN Heading CARVED BY THE OCEAN Heading Drop …" at bounding box center [833, 287] width 660 height 416
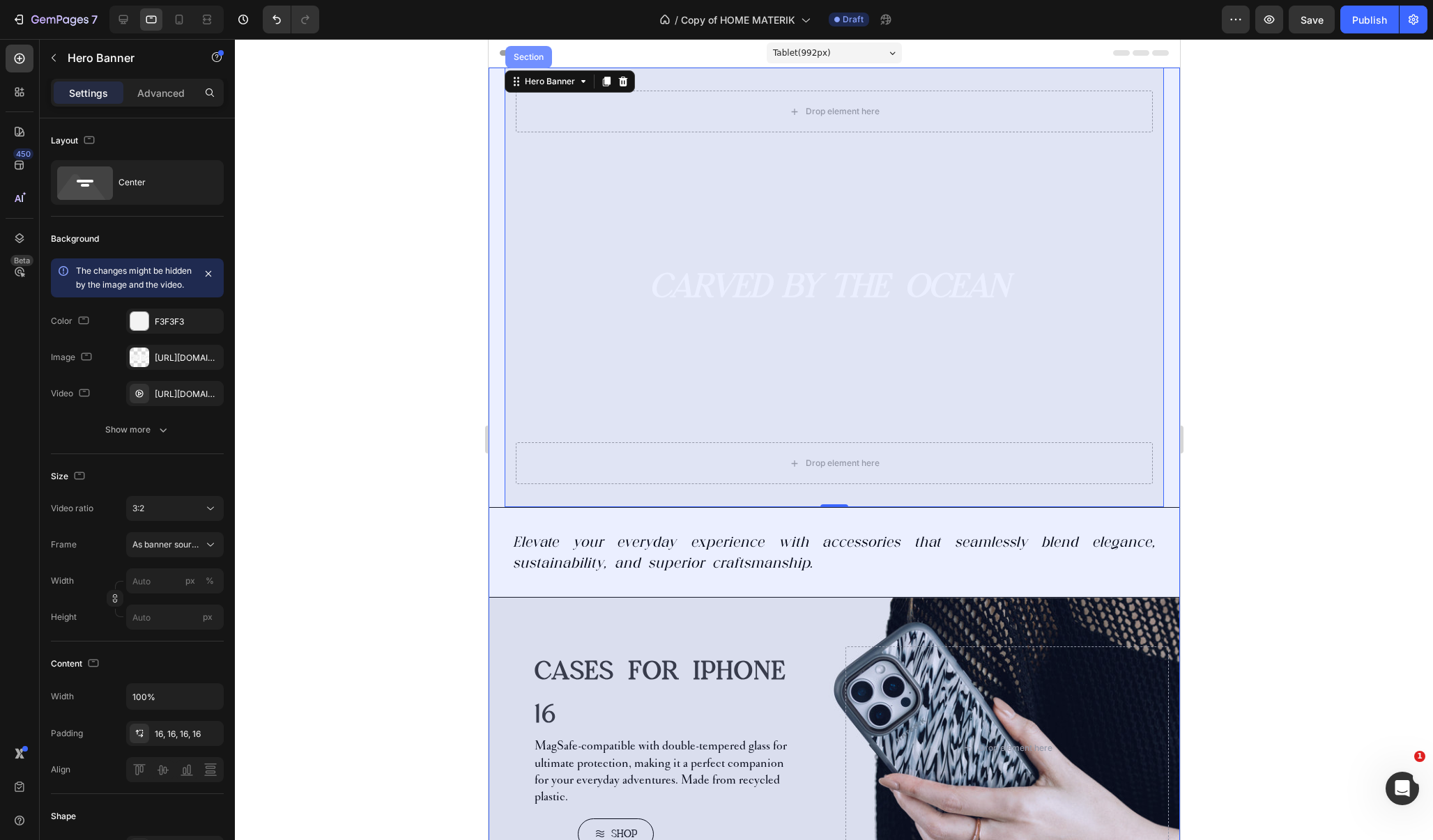
click at [513, 57] on div "Section" at bounding box center [528, 57] width 35 height 9
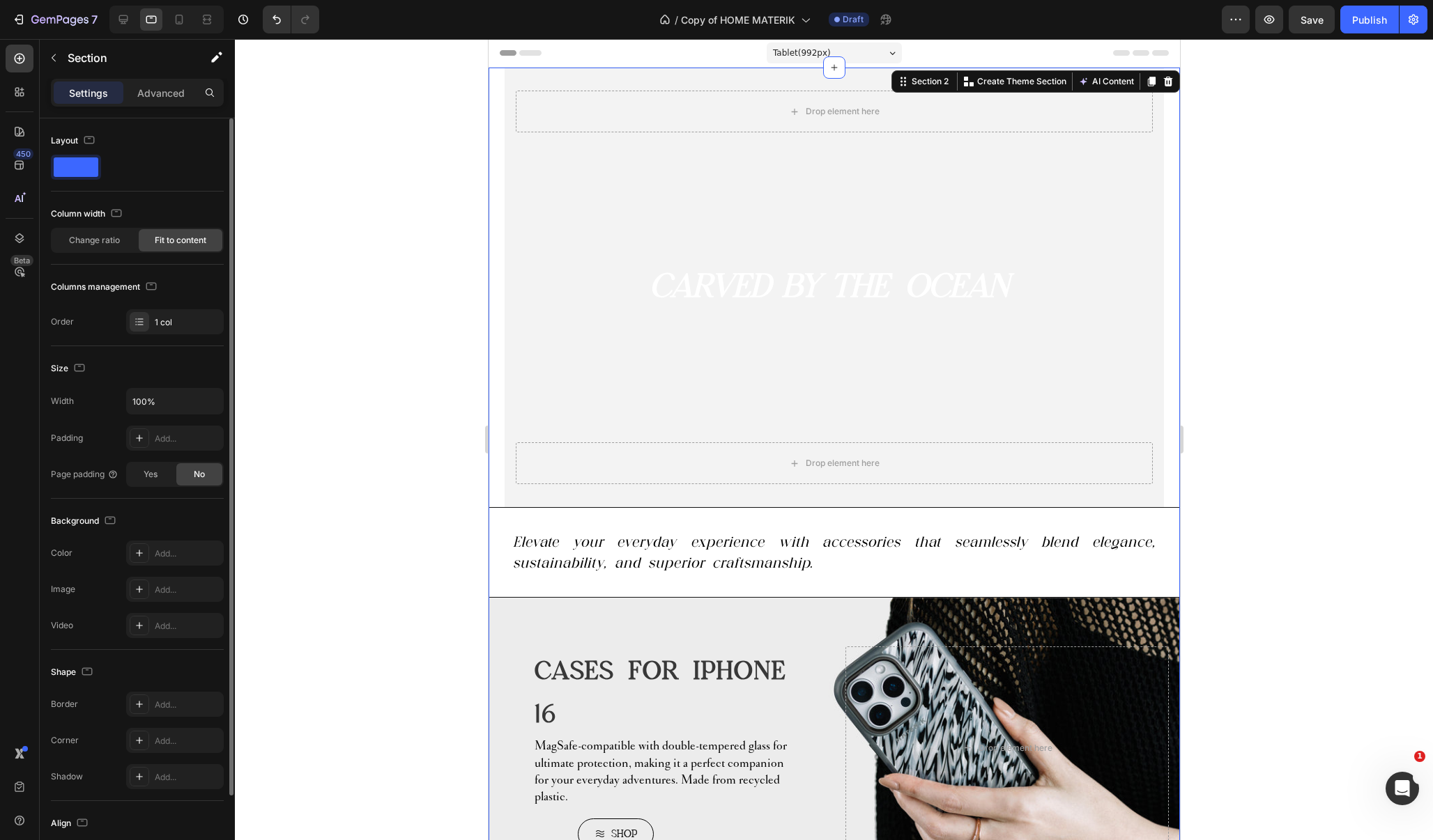
click at [183, 241] on span "Fit to content" at bounding box center [180, 240] width 52 height 13
click at [180, 246] on span "Fit to content" at bounding box center [180, 240] width 52 height 13
click at [773, 628] on div "Background Image" at bounding box center [833, 747] width 692 height 300
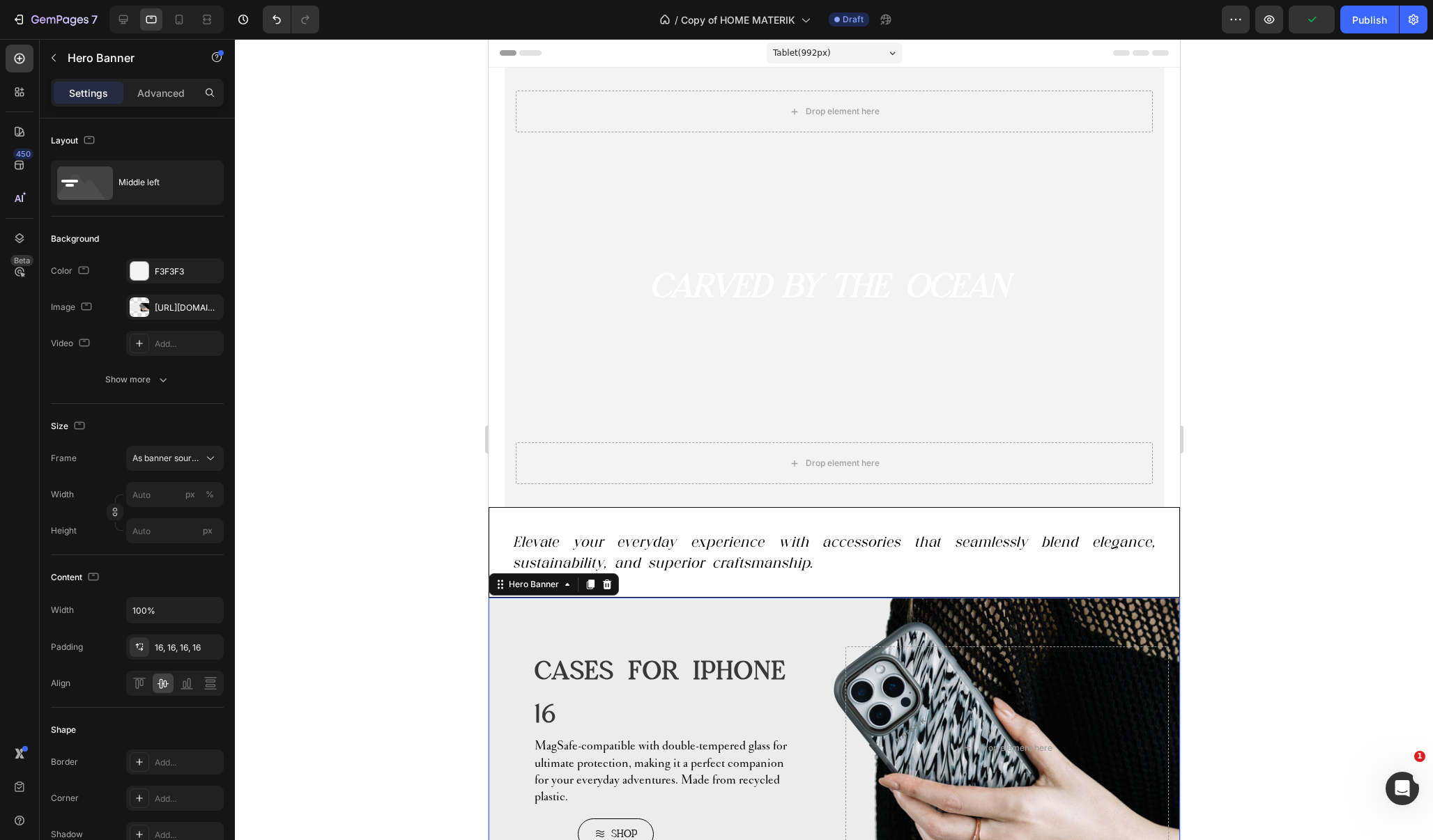
click at [466, 624] on div at bounding box center [833, 439] width 1198 height 801
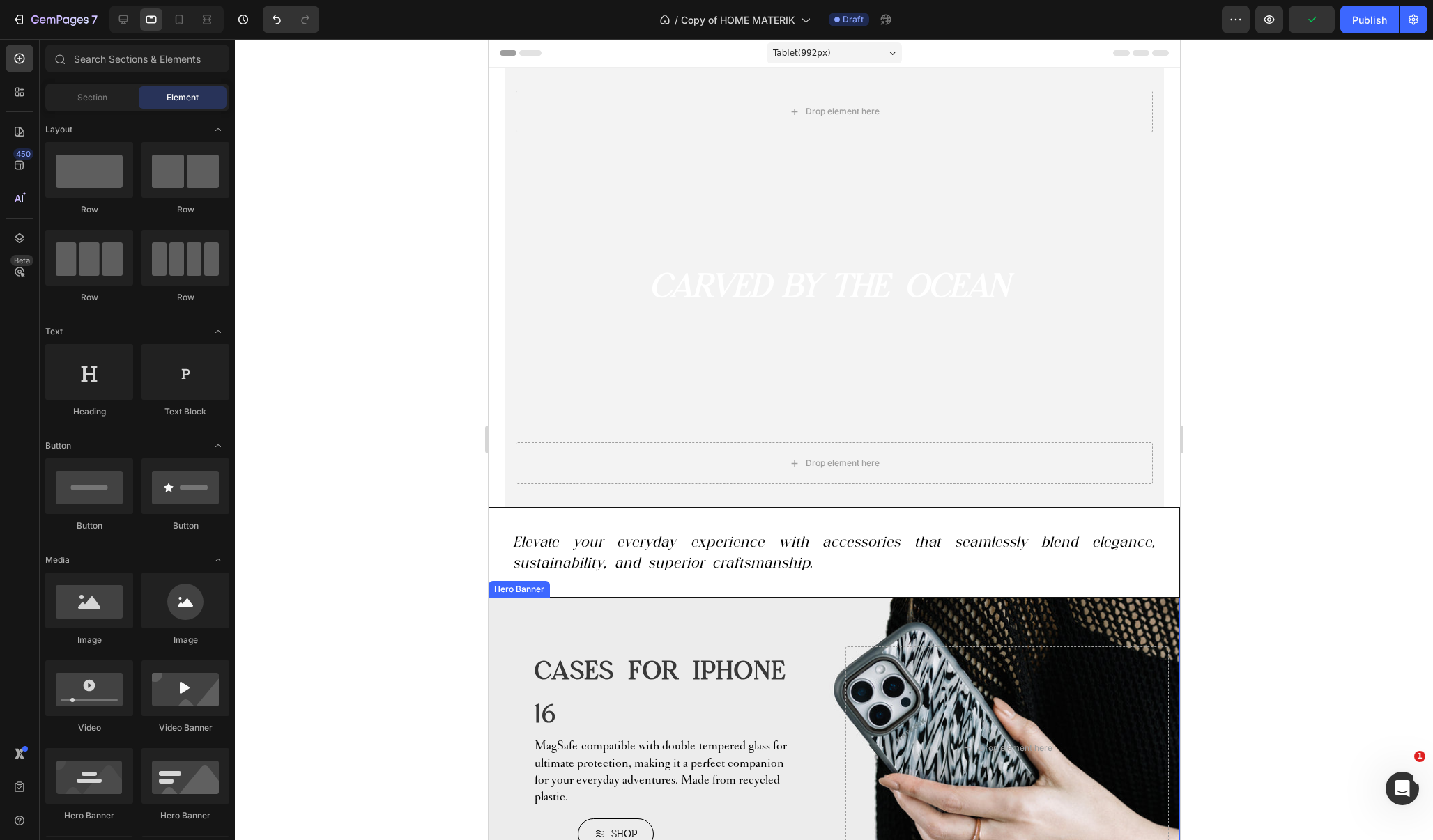
click at [526, 635] on div "Background Image" at bounding box center [833, 747] width 692 height 300
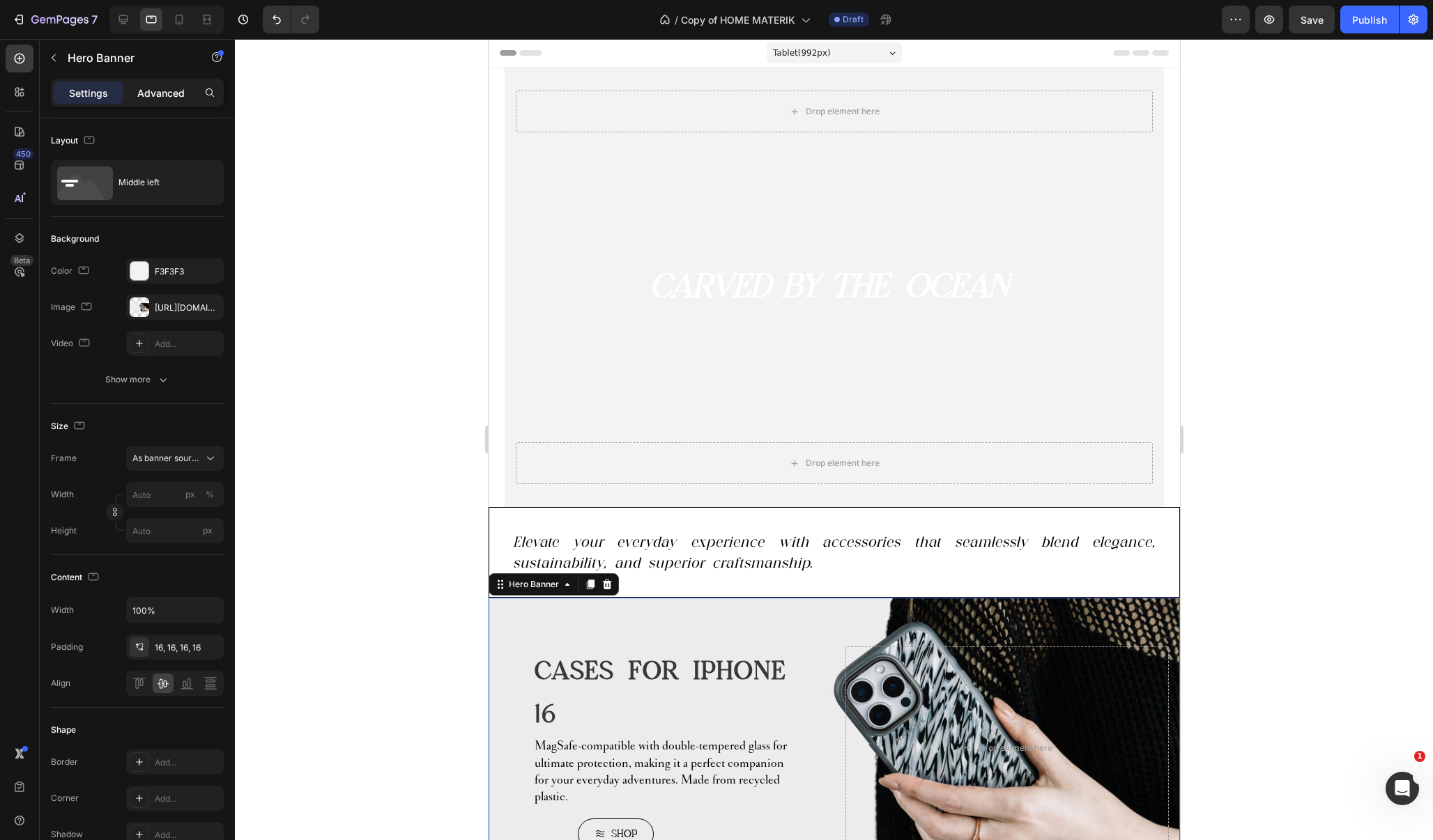
click at [150, 103] on div "Advanced" at bounding box center [160, 92] width 69 height 22
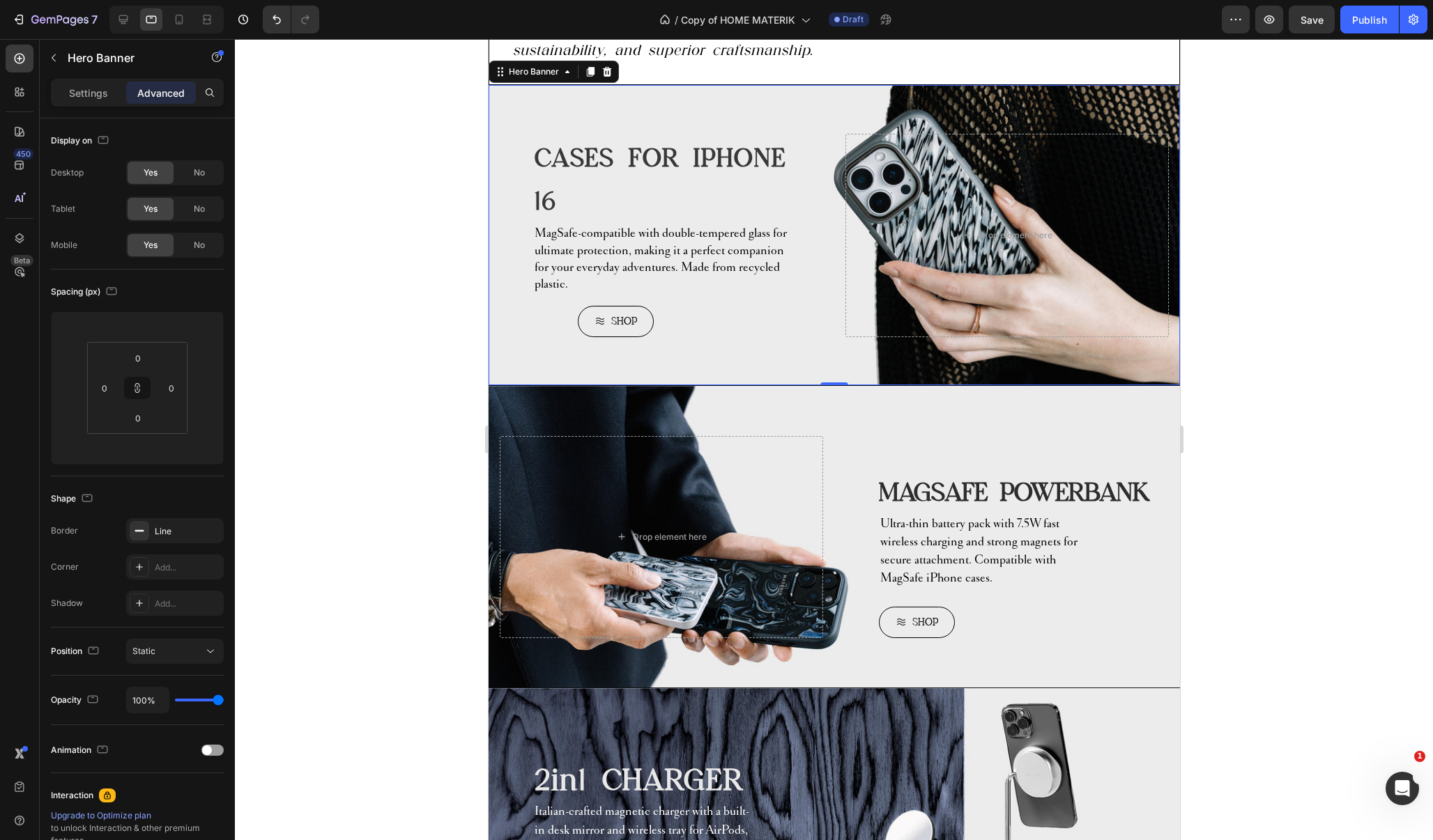
scroll to position [517, 0]
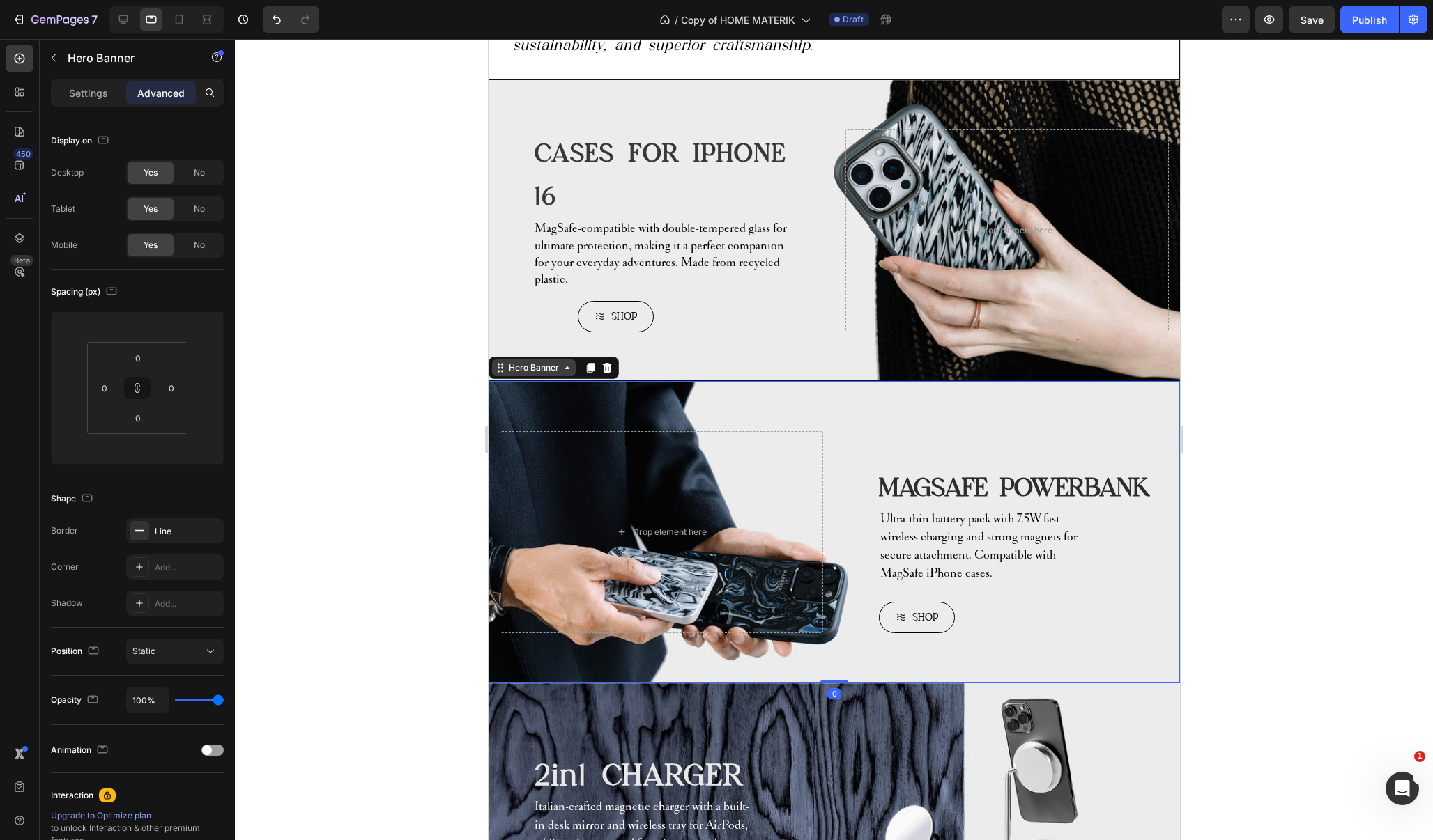
click at [501, 376] on div "Hero Banner" at bounding box center [532, 368] width 83 height 17
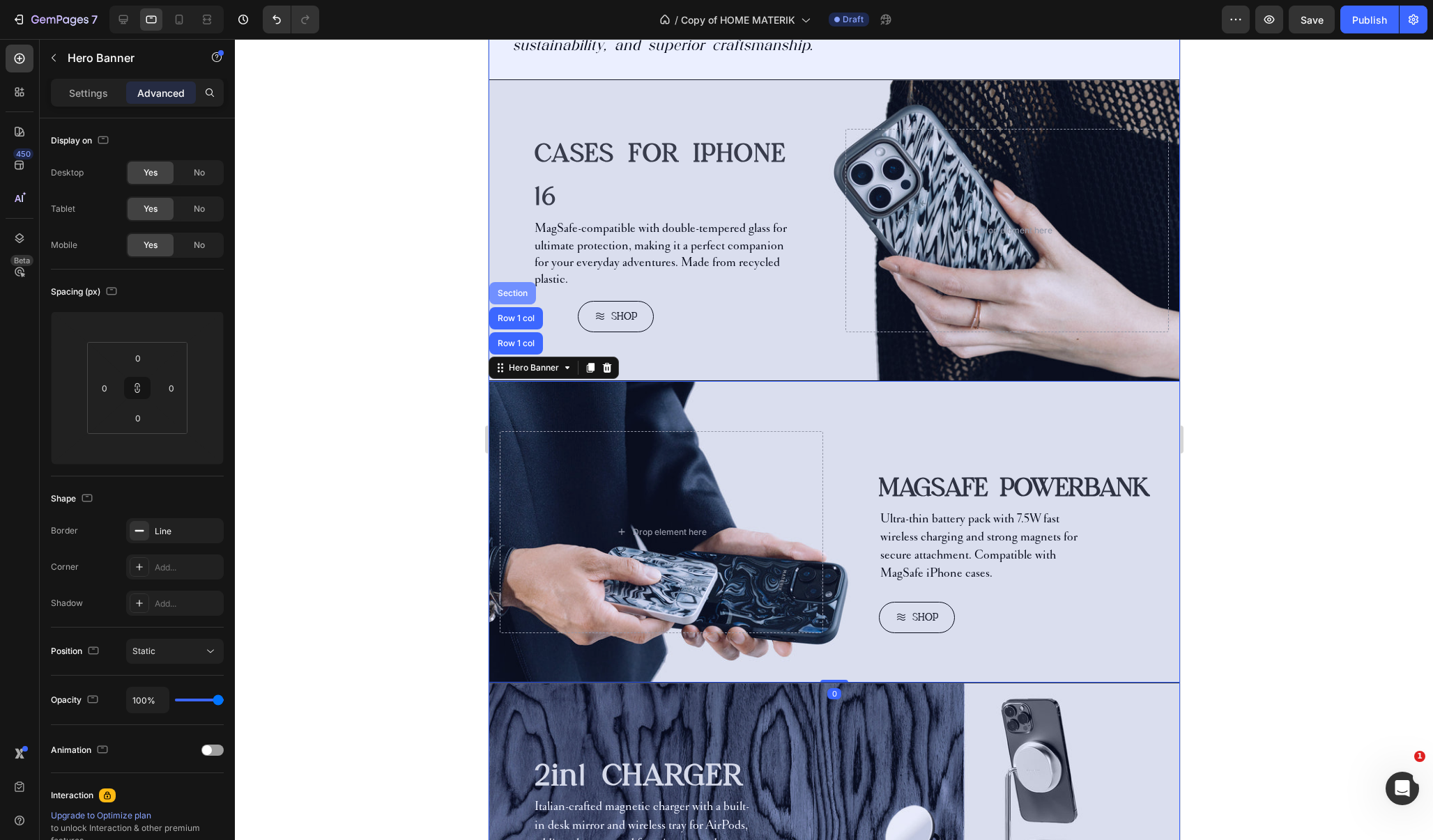
click at [508, 297] on div "Section" at bounding box center [512, 293] width 35 height 9
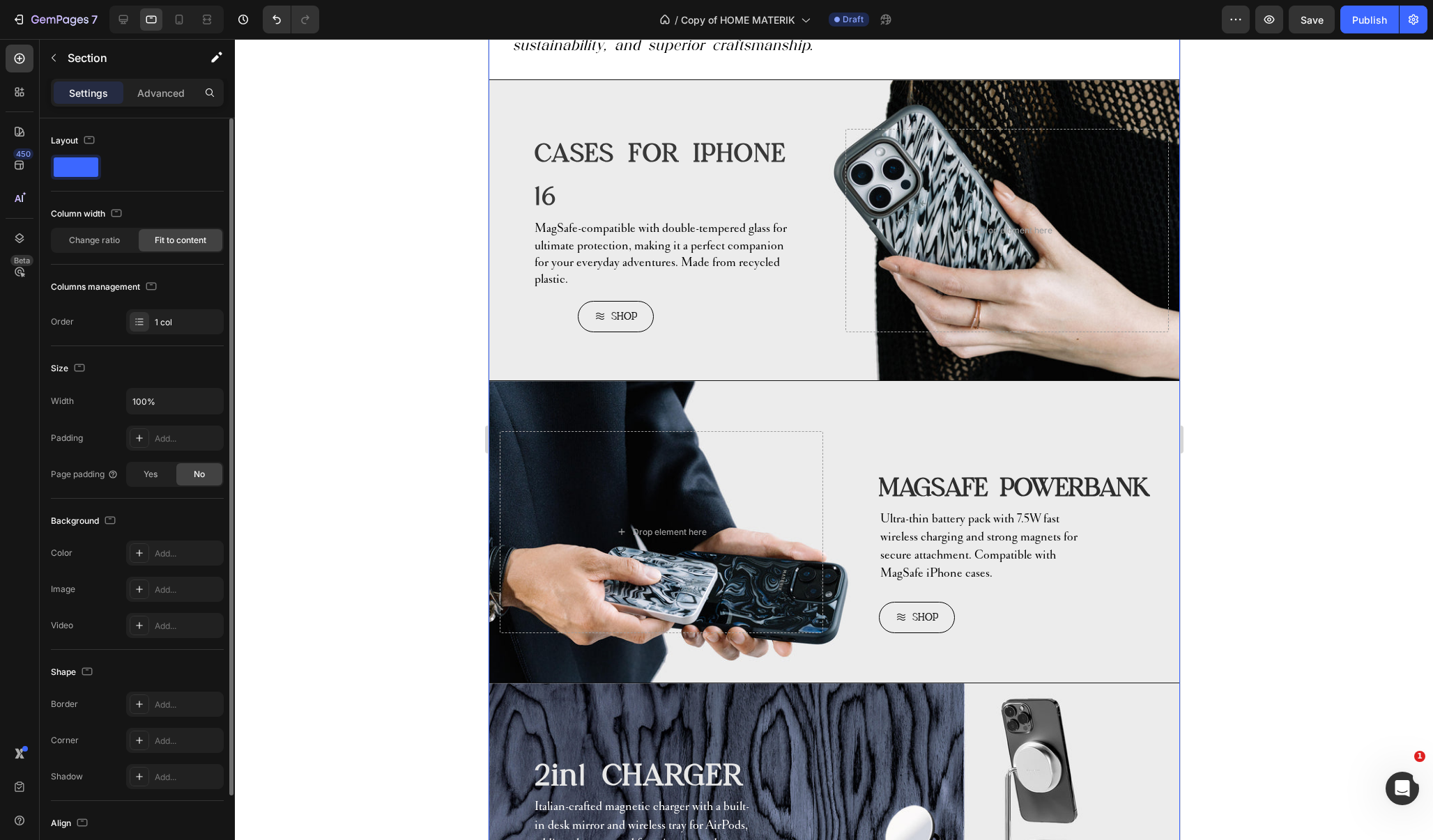
click at [174, 242] on span "Fit to content" at bounding box center [180, 240] width 52 height 13
click at [192, 244] on span "Fit to content" at bounding box center [180, 240] width 52 height 13
click at [88, 243] on span "Change ratio" at bounding box center [95, 240] width 51 height 13
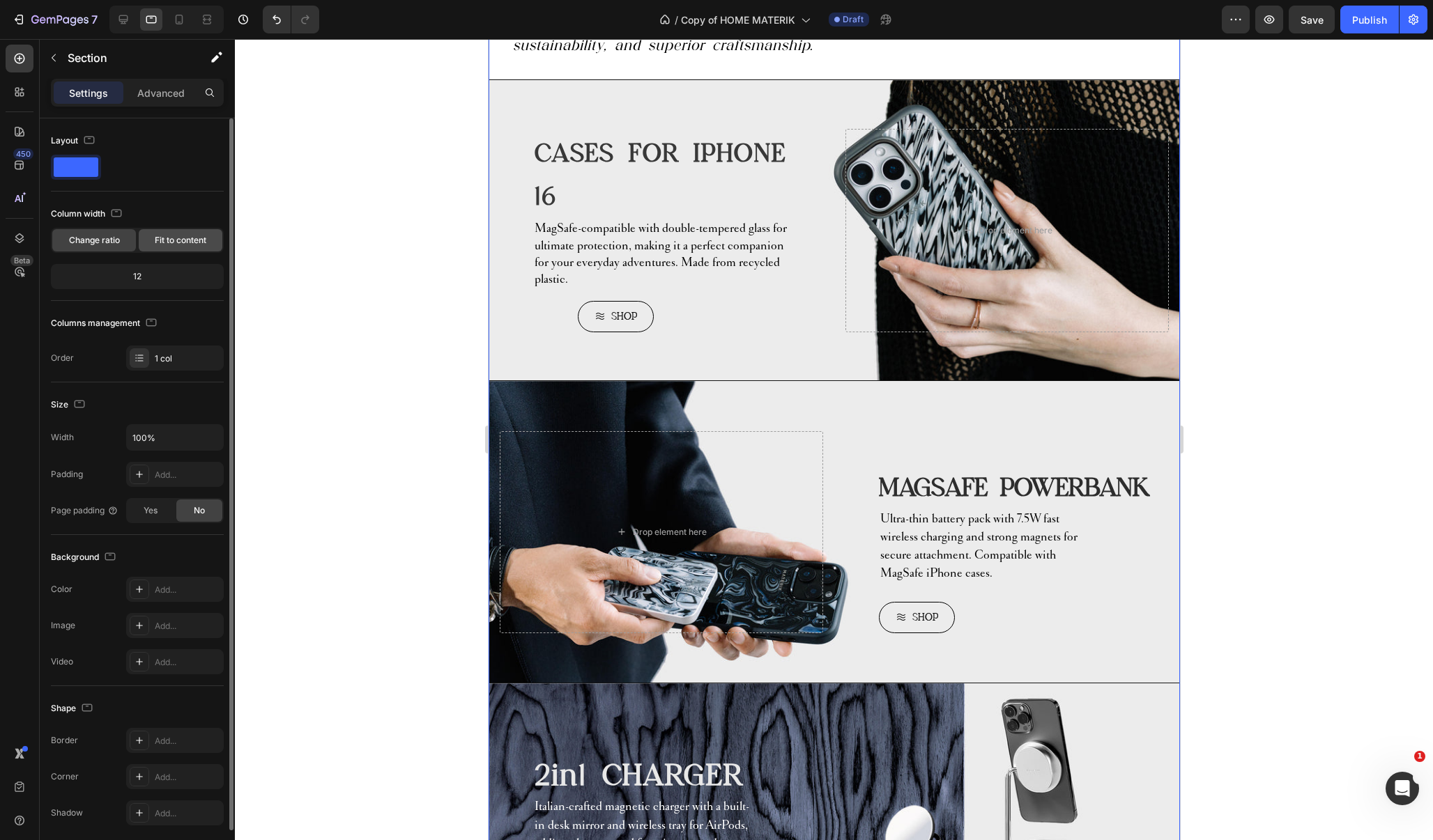
click at [190, 242] on span "Fit to content" at bounding box center [180, 240] width 52 height 13
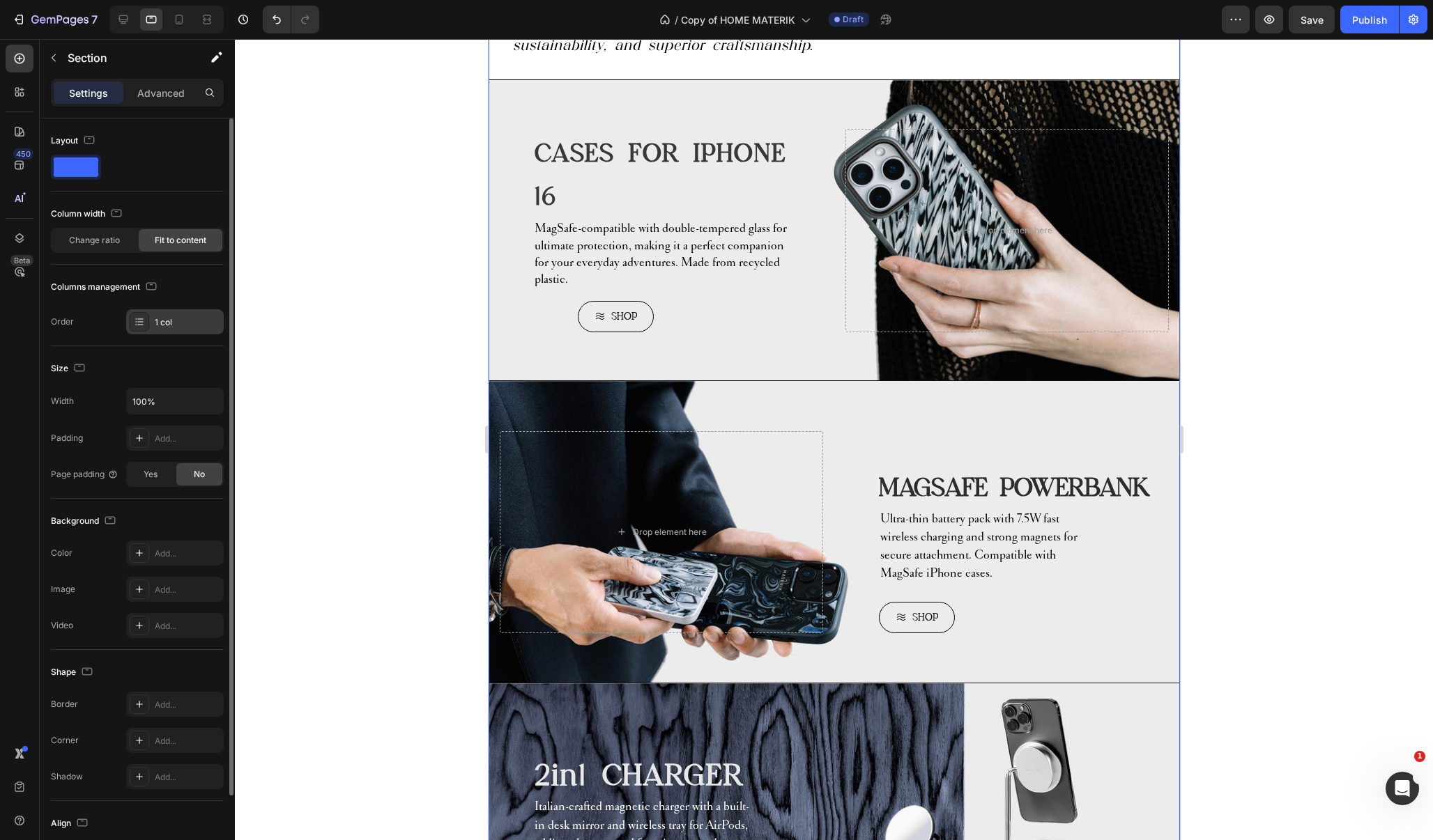
click at [185, 326] on div "1 col" at bounding box center [187, 322] width 66 height 13
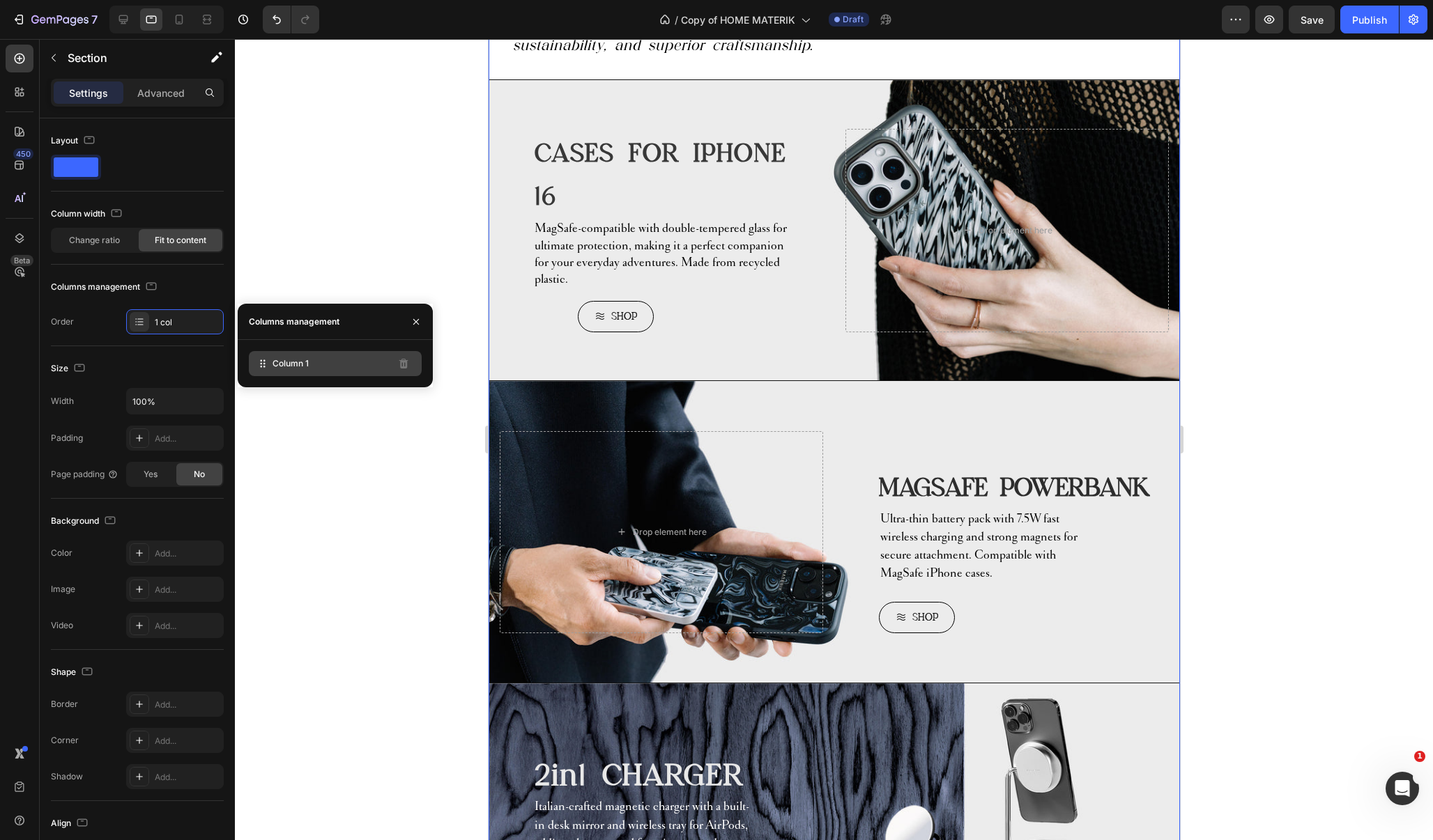
click at [286, 363] on span "Column 1" at bounding box center [291, 363] width 36 height 13
click at [401, 569] on div at bounding box center [833, 439] width 1198 height 801
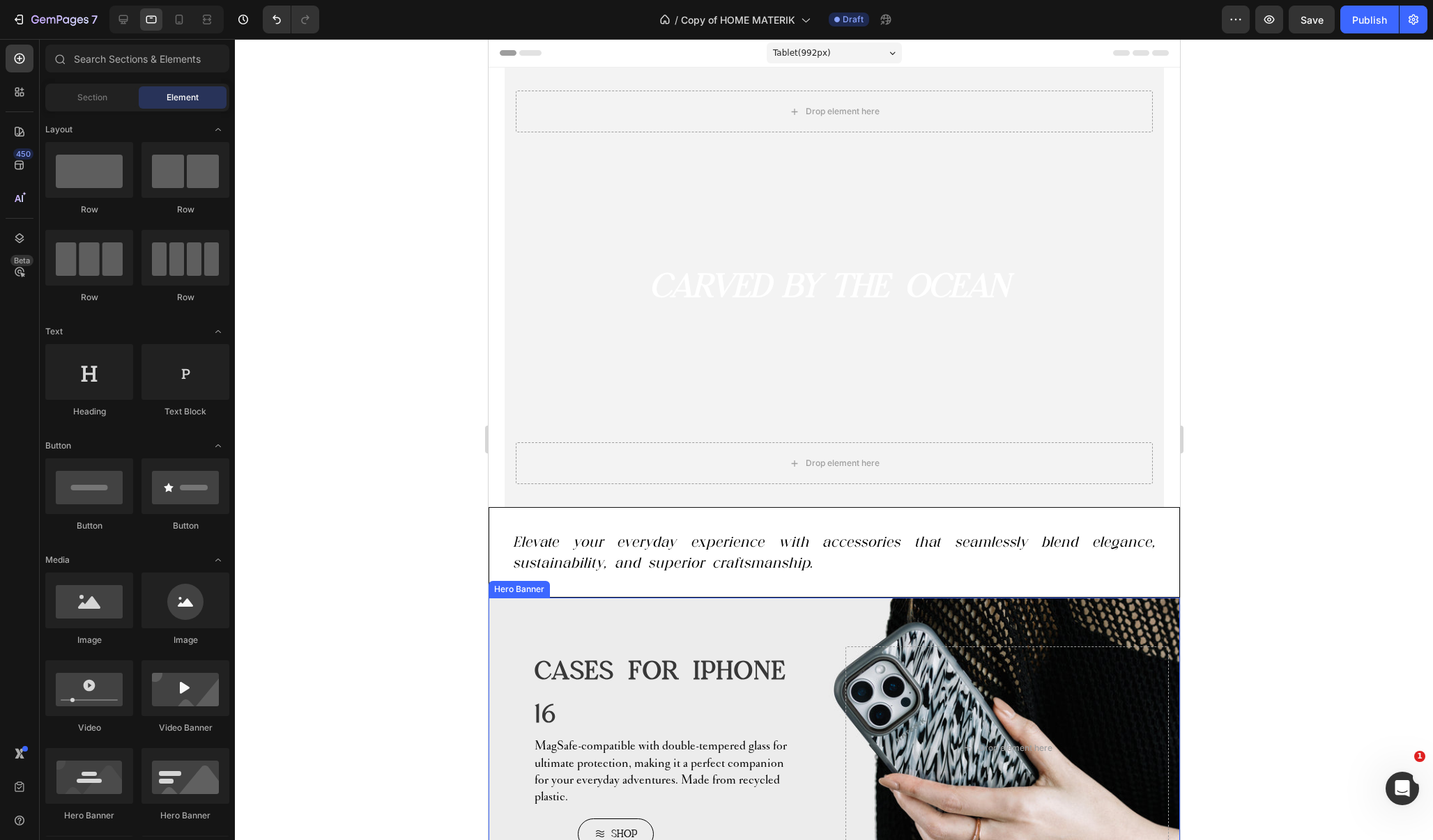
scroll to position [0, 0]
click at [181, 20] on icon at bounding box center [179, 20] width 14 height 14
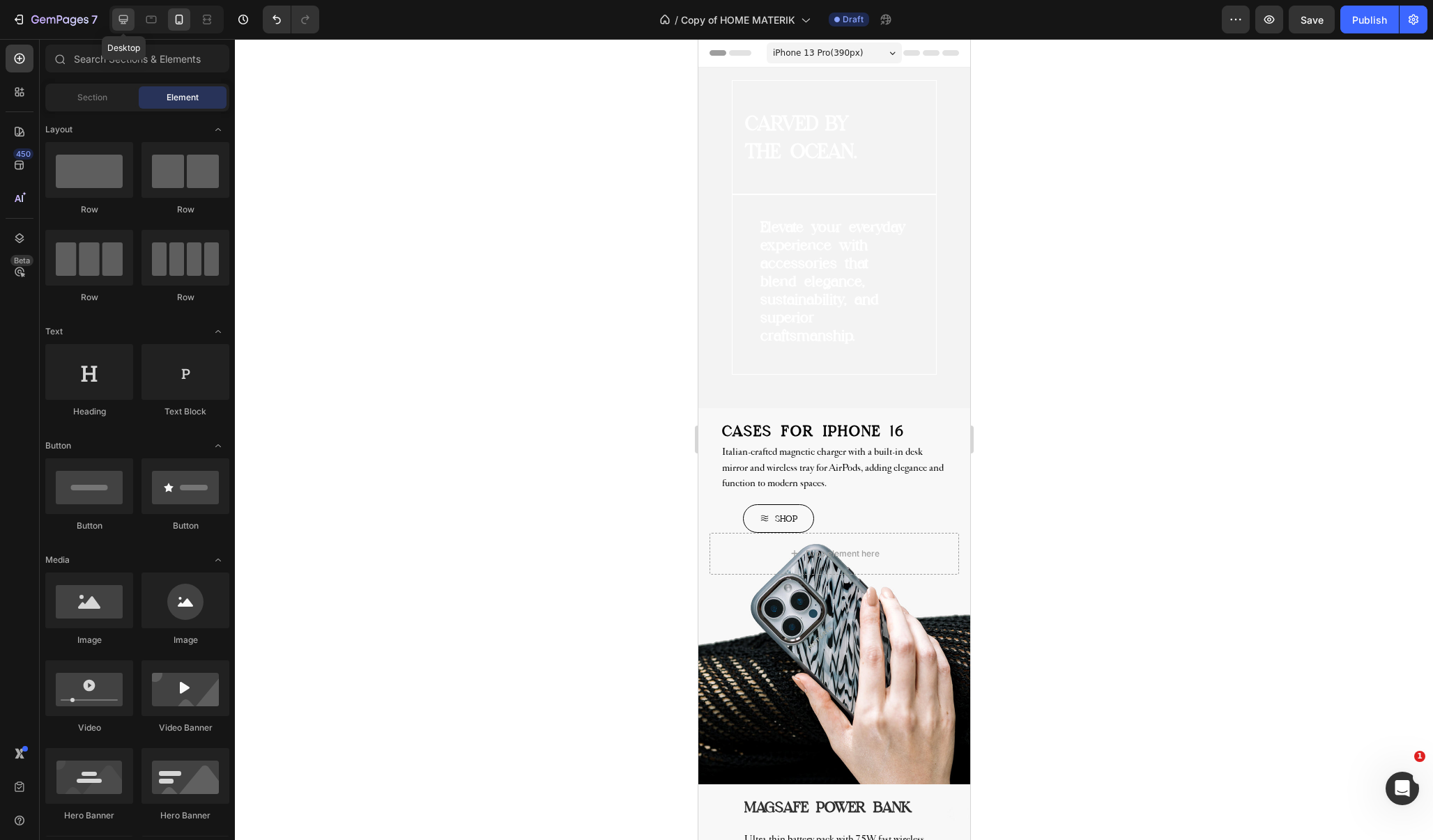
click at [118, 19] on icon at bounding box center [123, 20] width 14 height 14
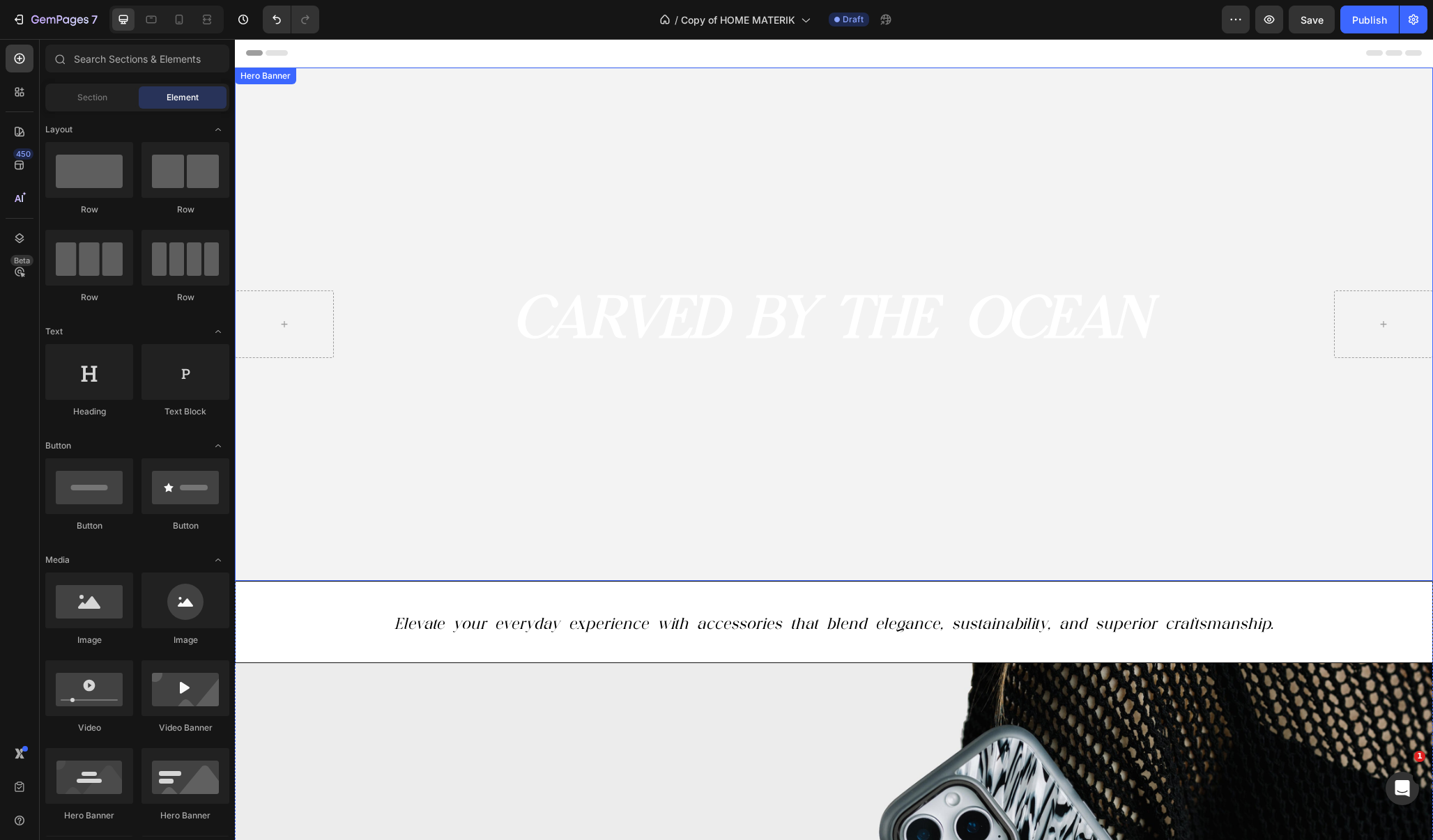
click at [559, 127] on video "Background Image" at bounding box center [833, 324] width 1198 height 513
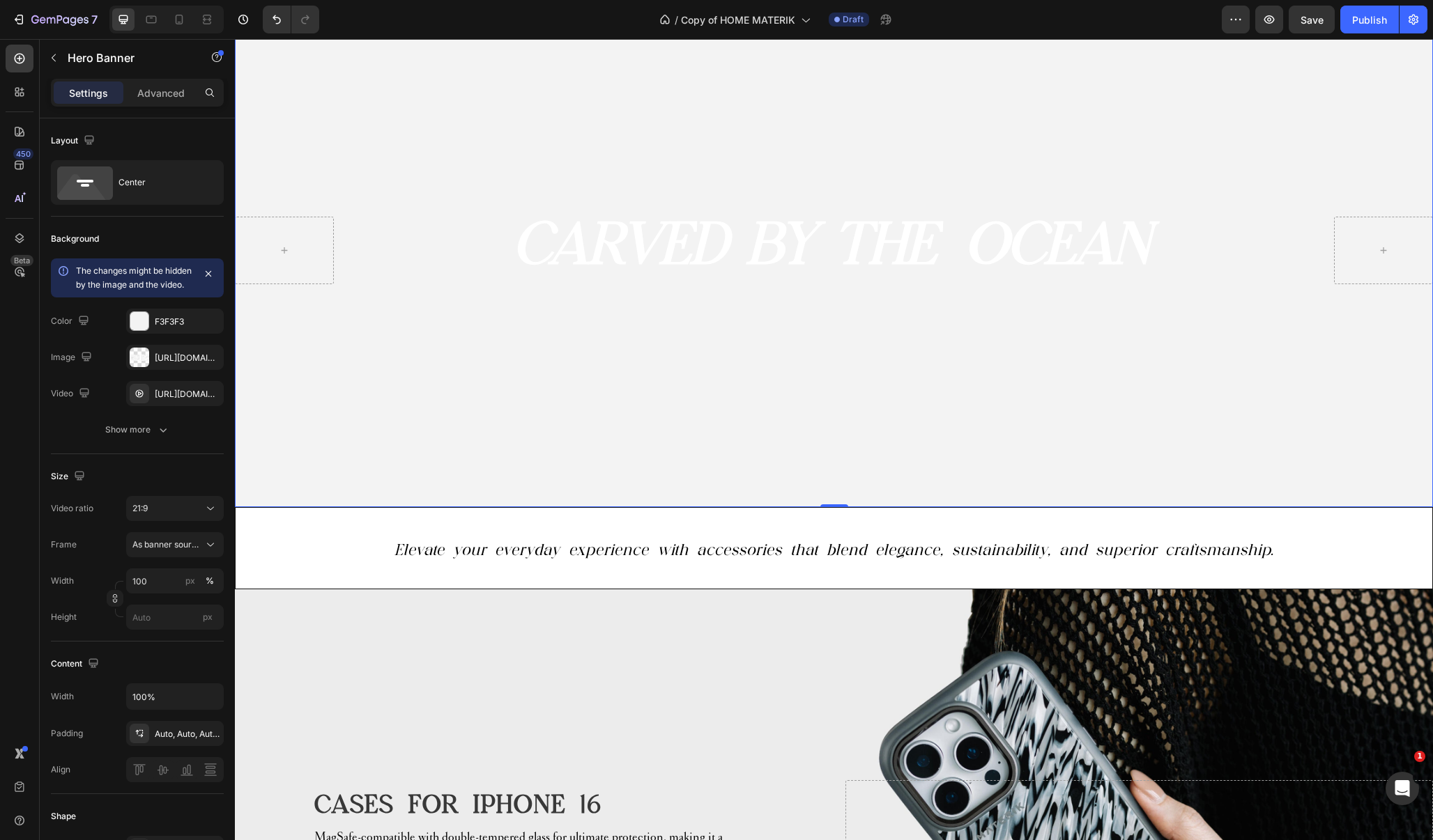
scroll to position [72, 0]
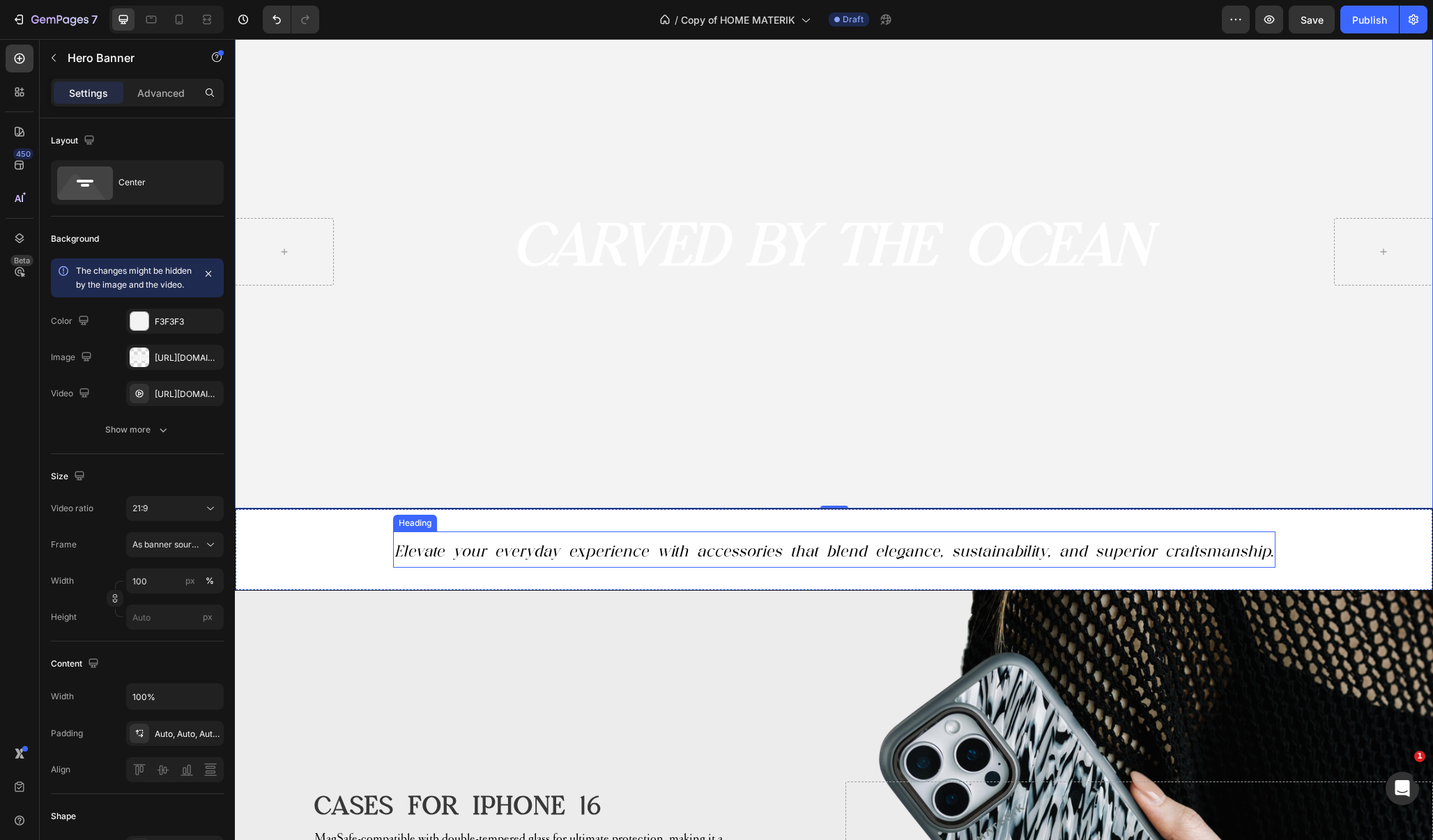
click at [527, 552] on icon "Elevate your everyday experience with accessories that blend elegance, sustaina…" at bounding box center [833, 551] width 879 height 19
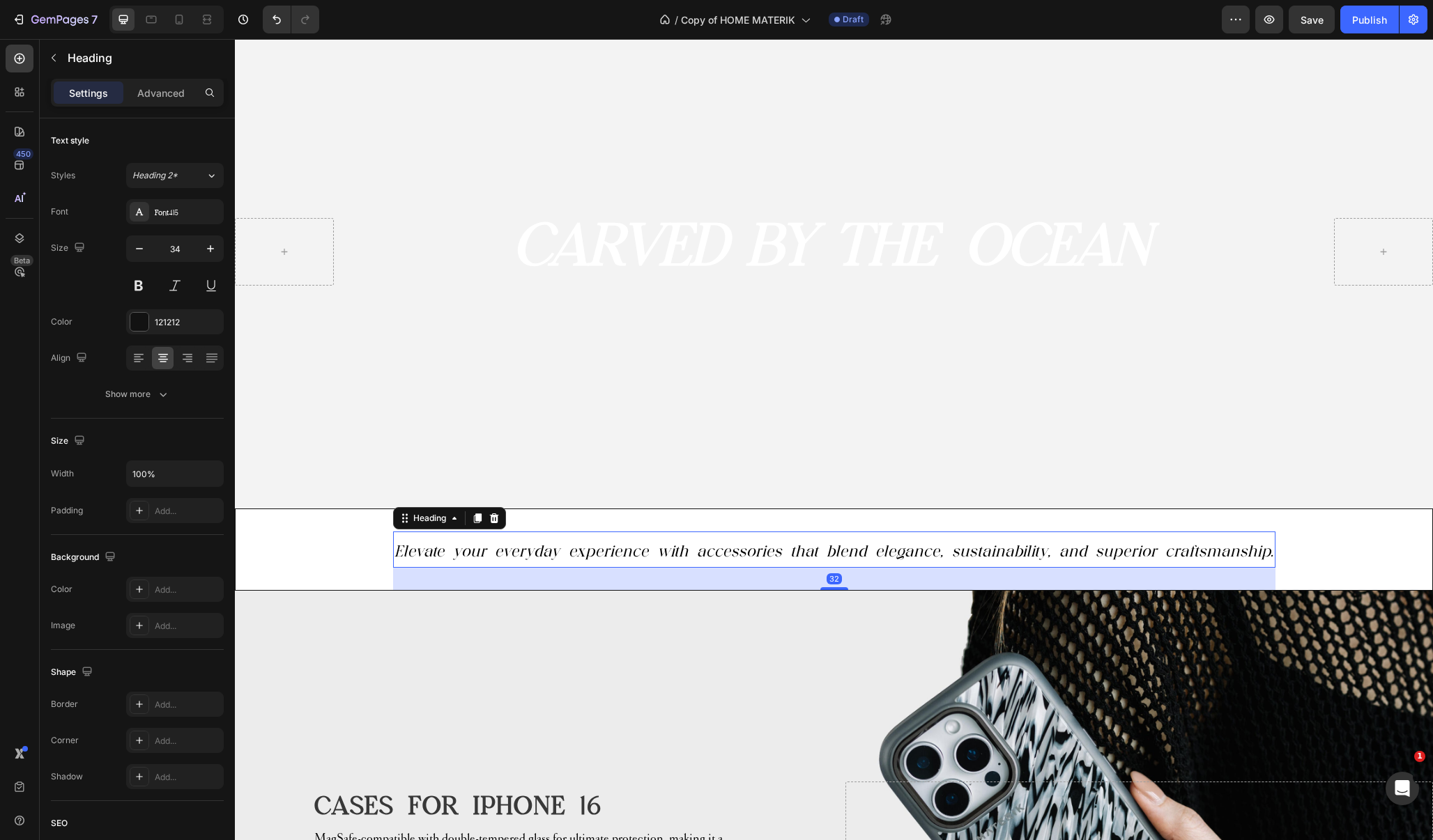
click at [527, 552] on icon "Elevate your everyday experience with accessories that blend elegance, sustaina…" at bounding box center [833, 551] width 879 height 19
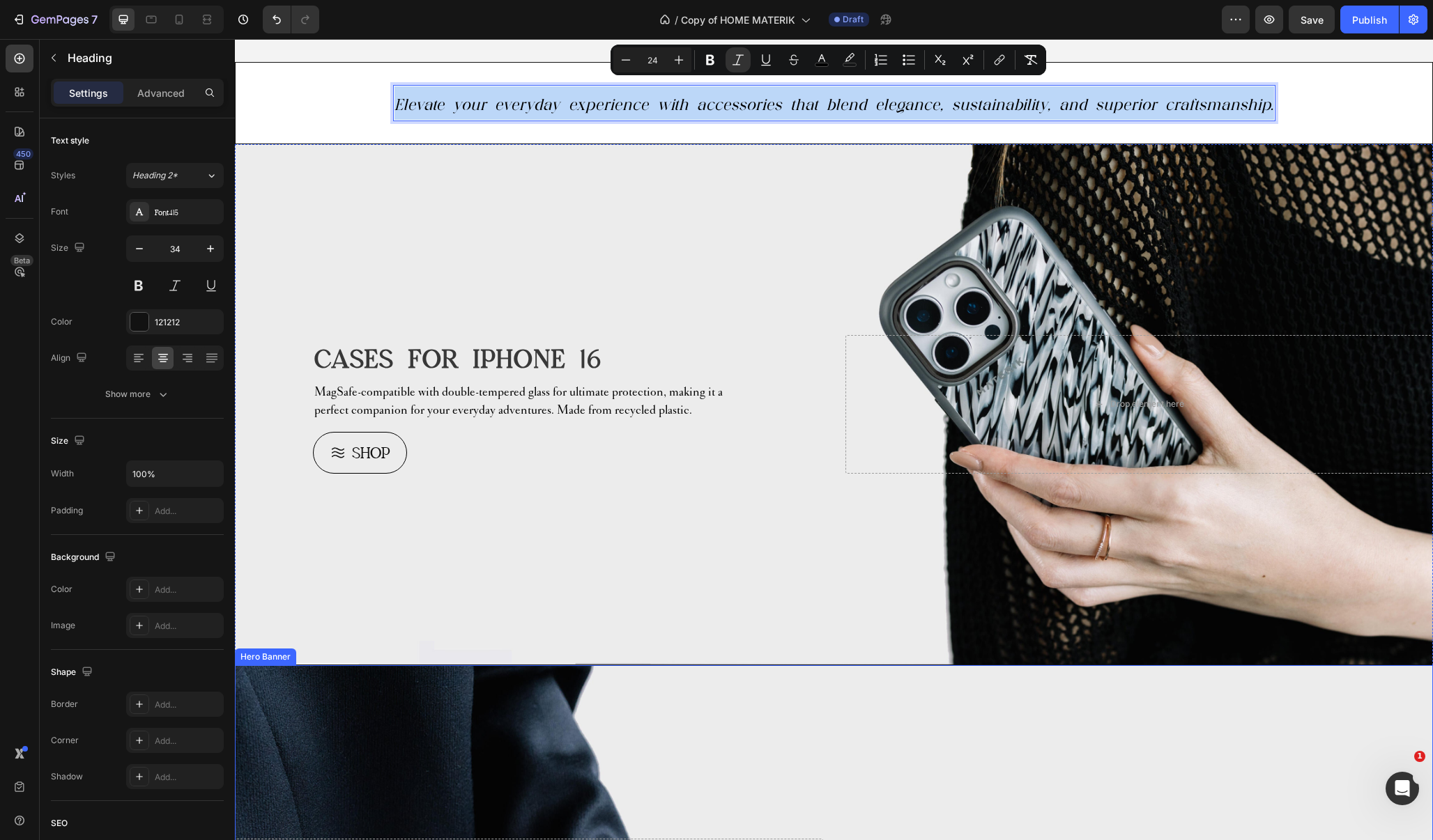
scroll to position [508, 0]
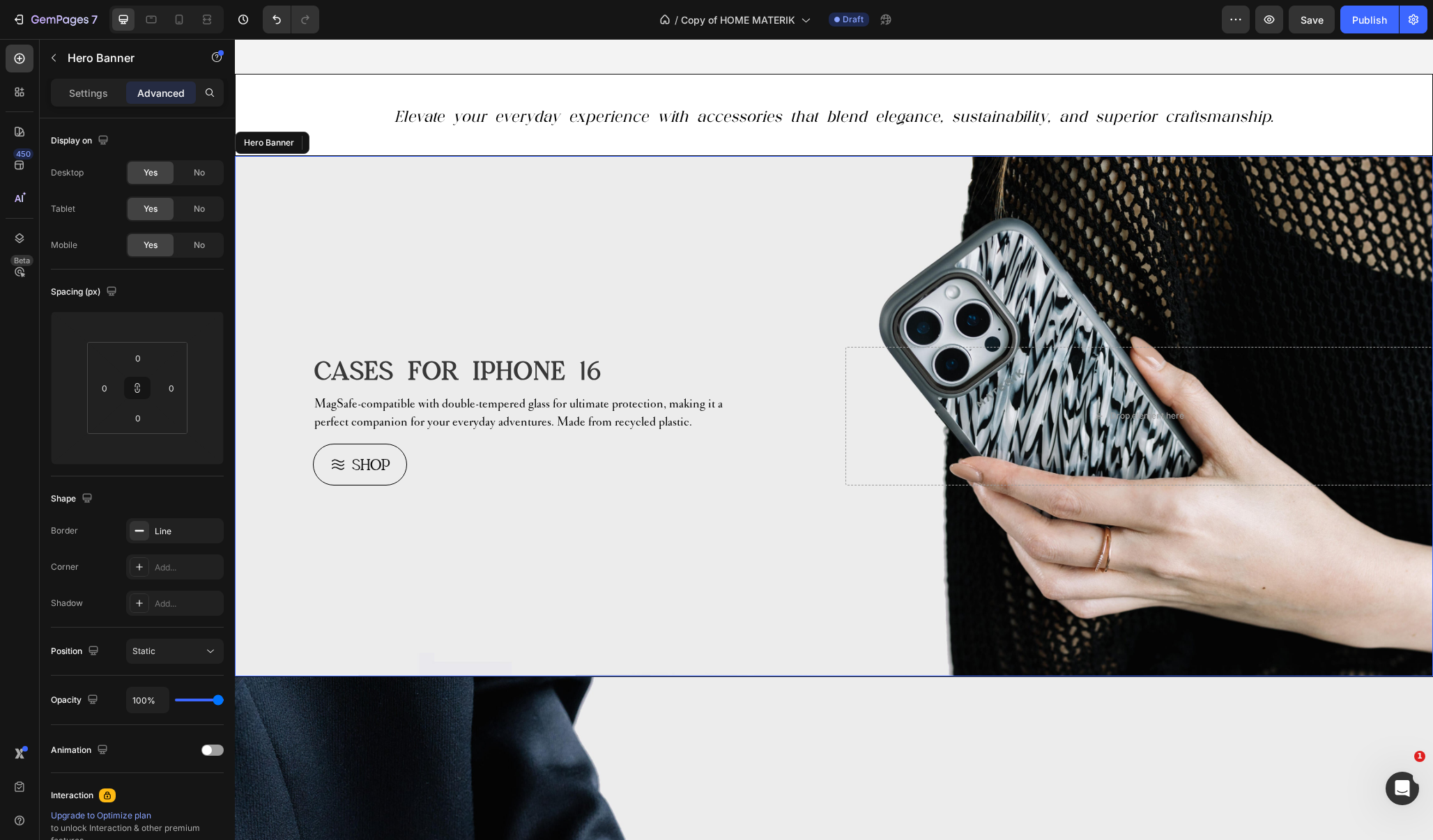
click at [559, 239] on div "Background Image" at bounding box center [833, 417] width 1198 height 520
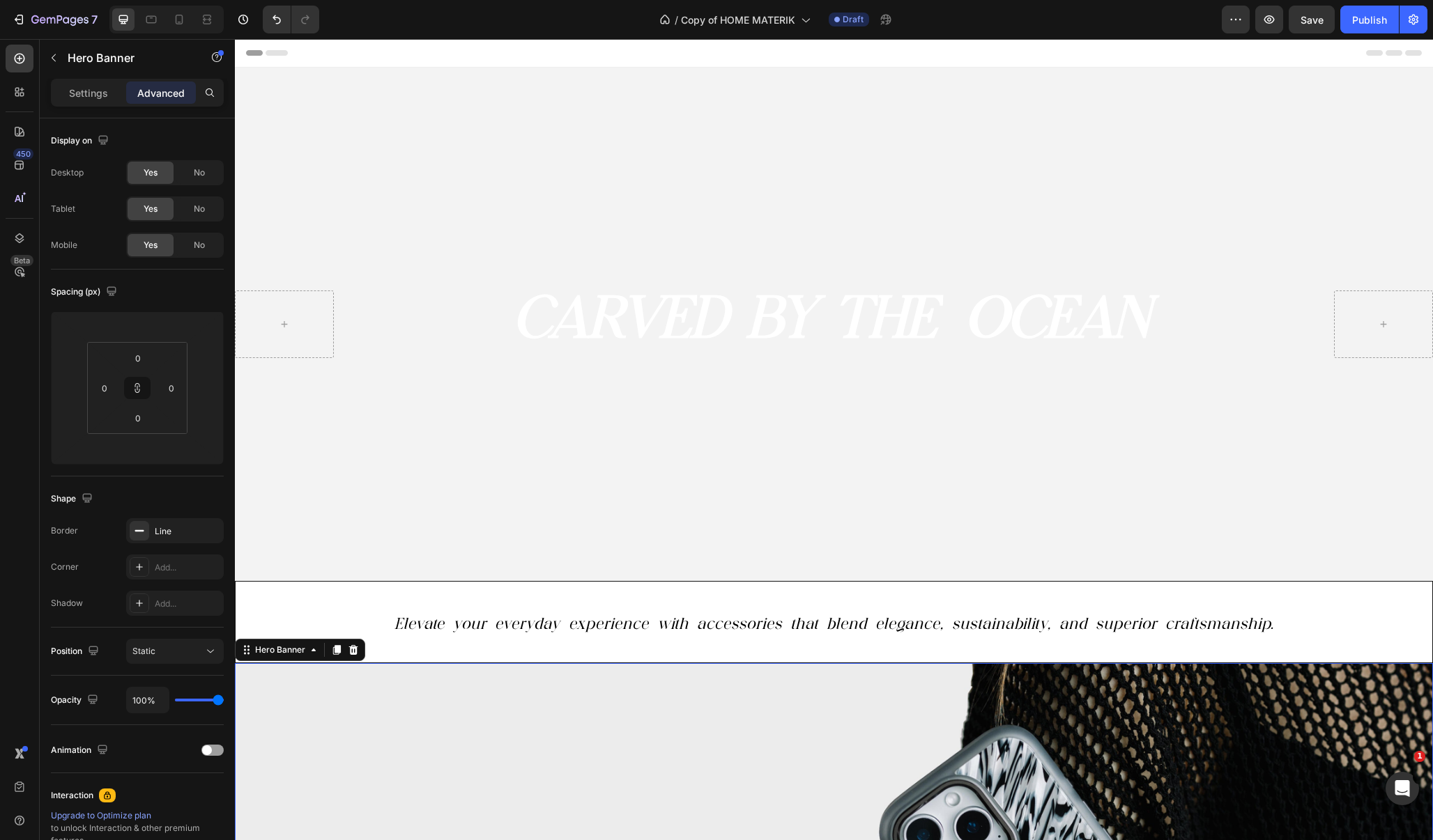
scroll to position [0, 0]
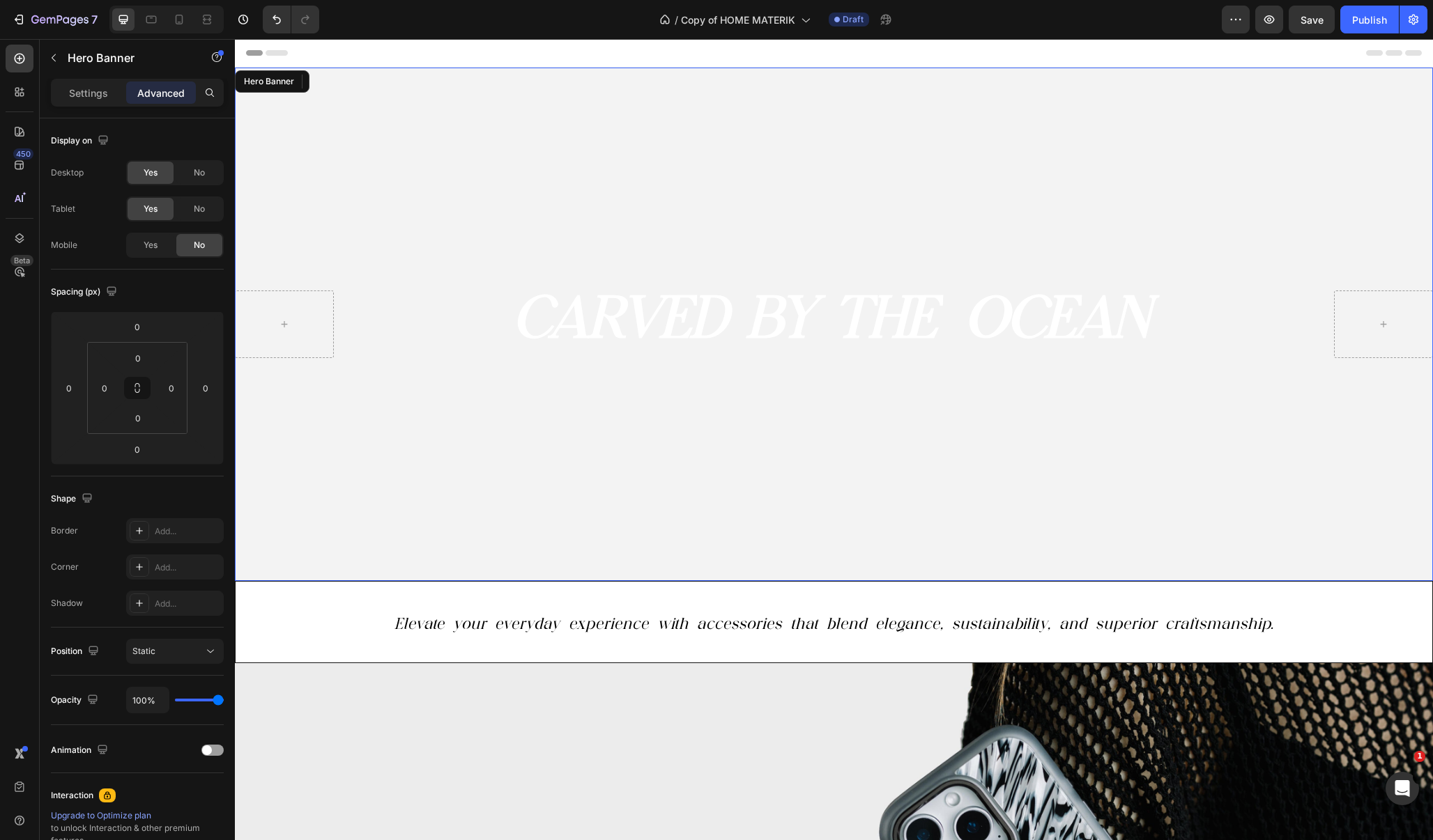
click at [388, 111] on video "Background Image" at bounding box center [833, 324] width 1198 height 513
click at [270, 76] on div "Hero Banner" at bounding box center [280, 81] width 56 height 13
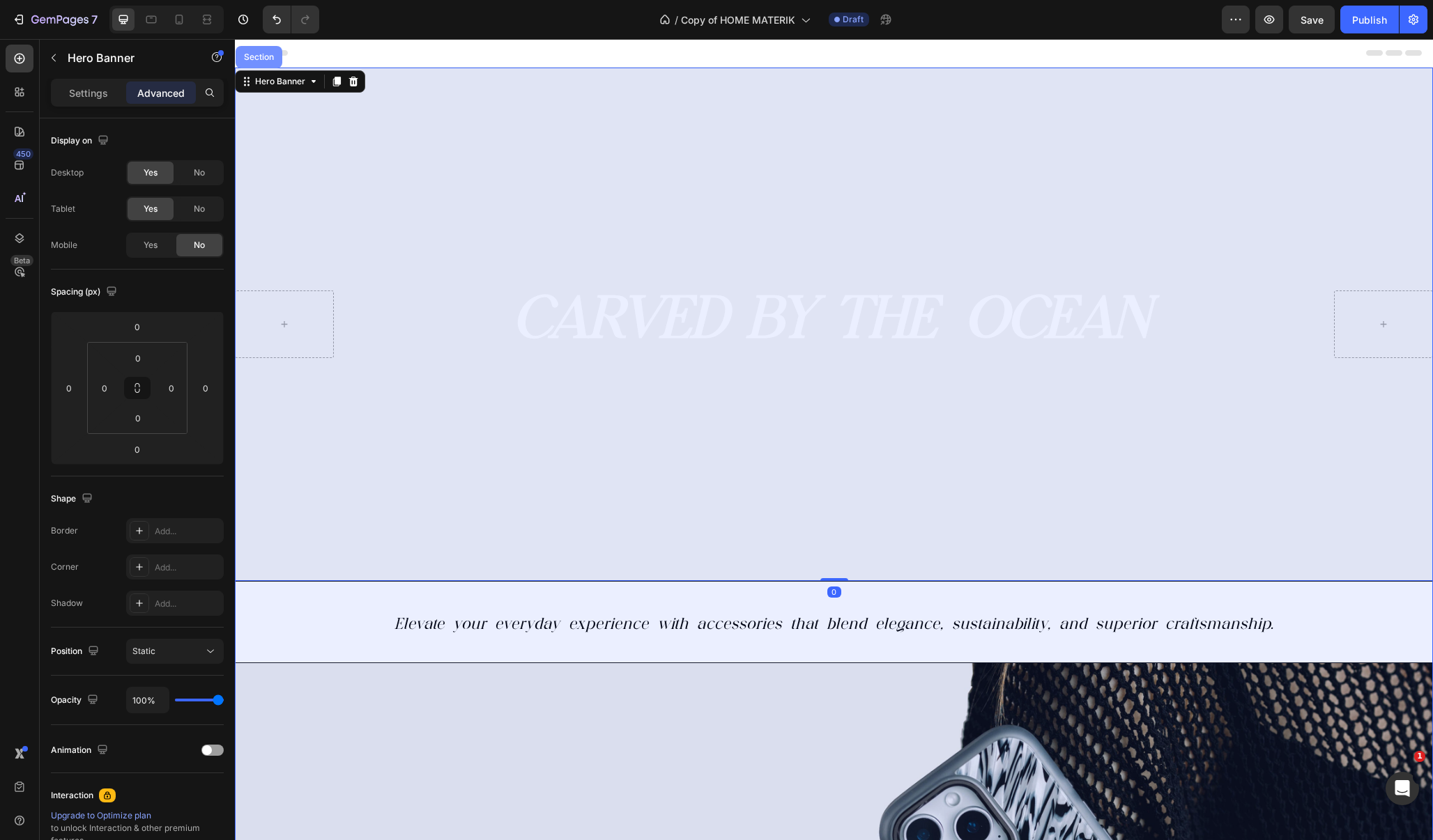
click at [259, 55] on div "Section" at bounding box center [259, 57] width 35 height 9
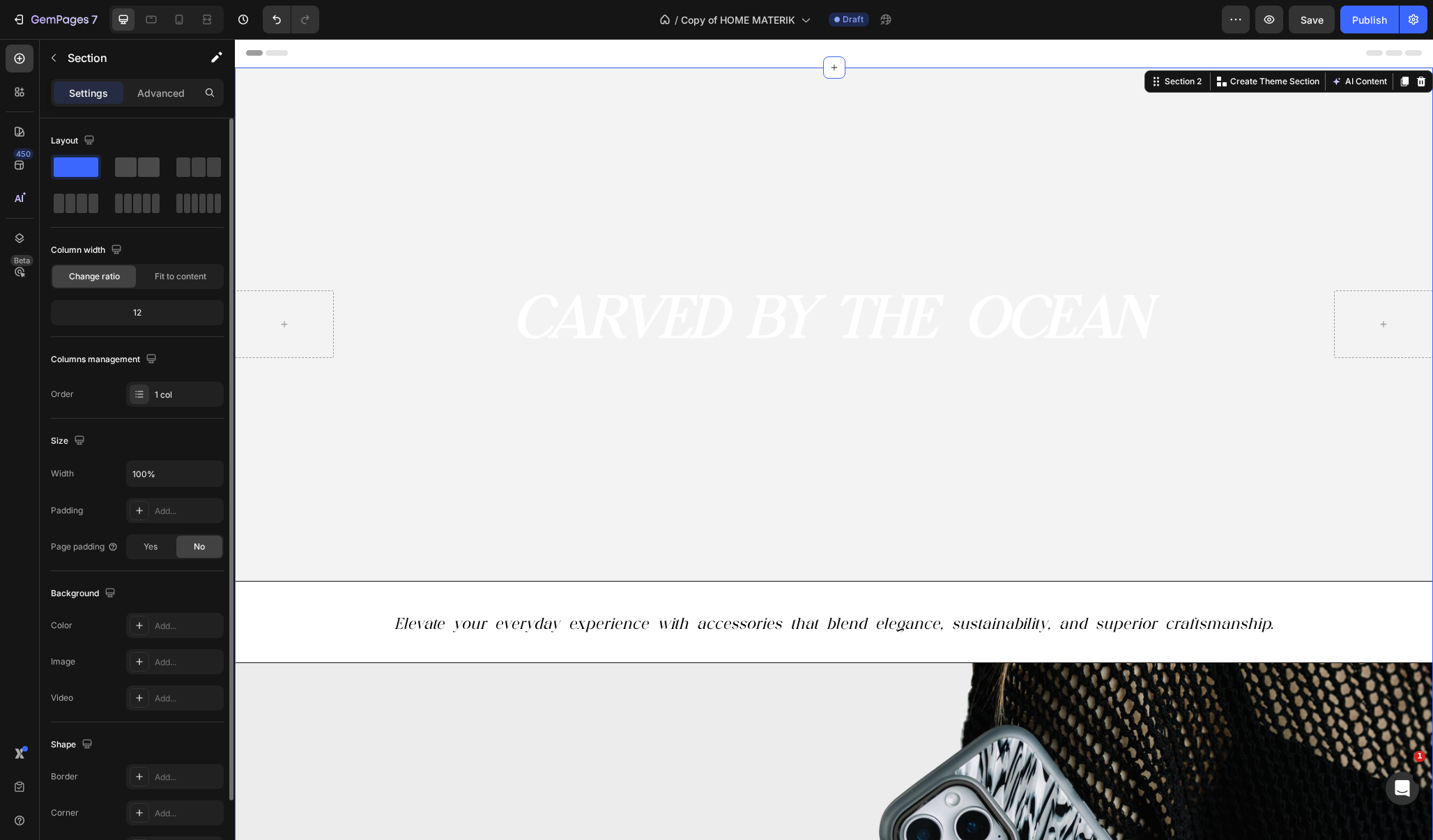
click at [131, 164] on span at bounding box center [126, 167] width 22 height 20
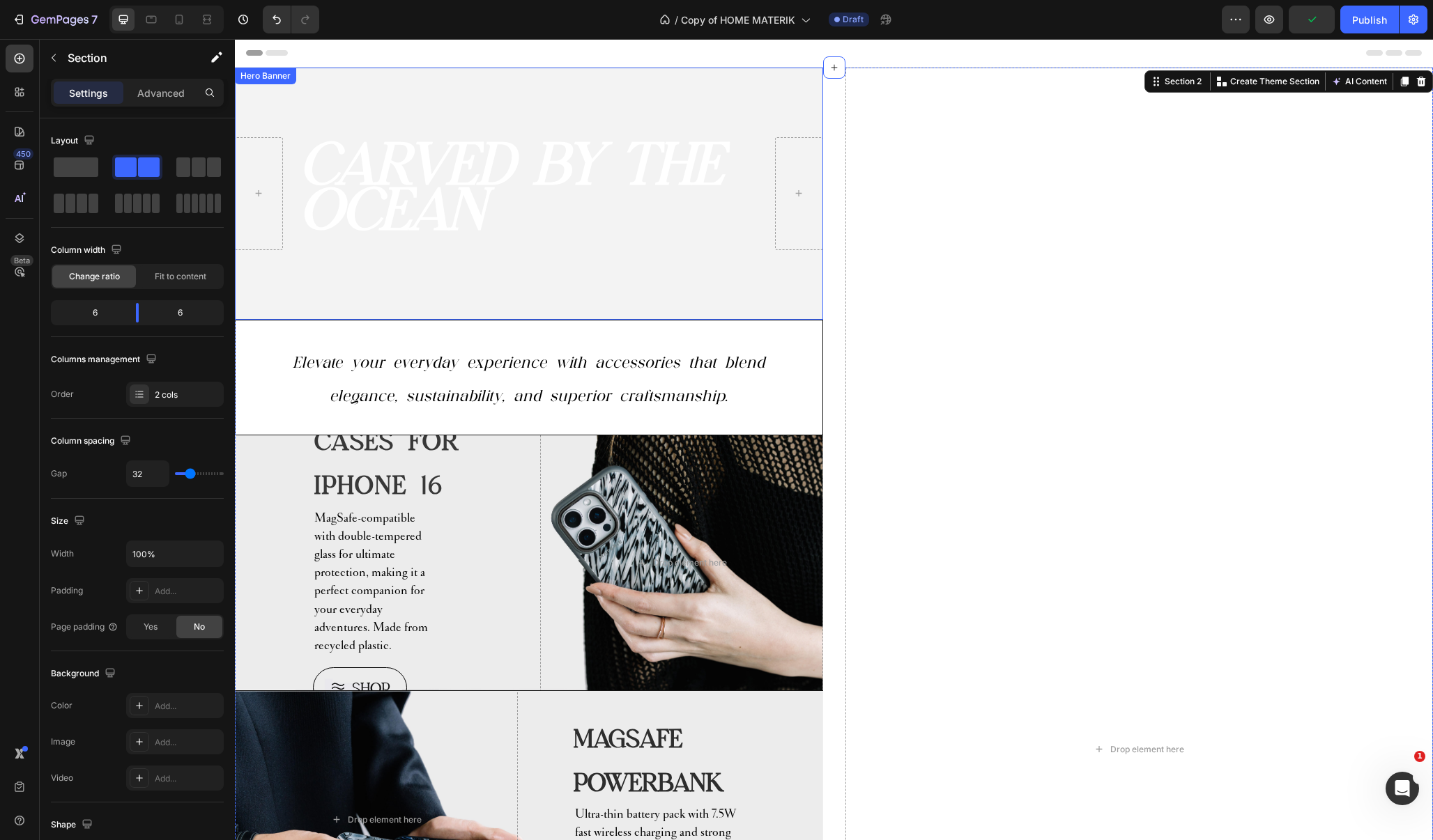
click at [265, 83] on div "Hero Banner" at bounding box center [265, 75] width 62 height 17
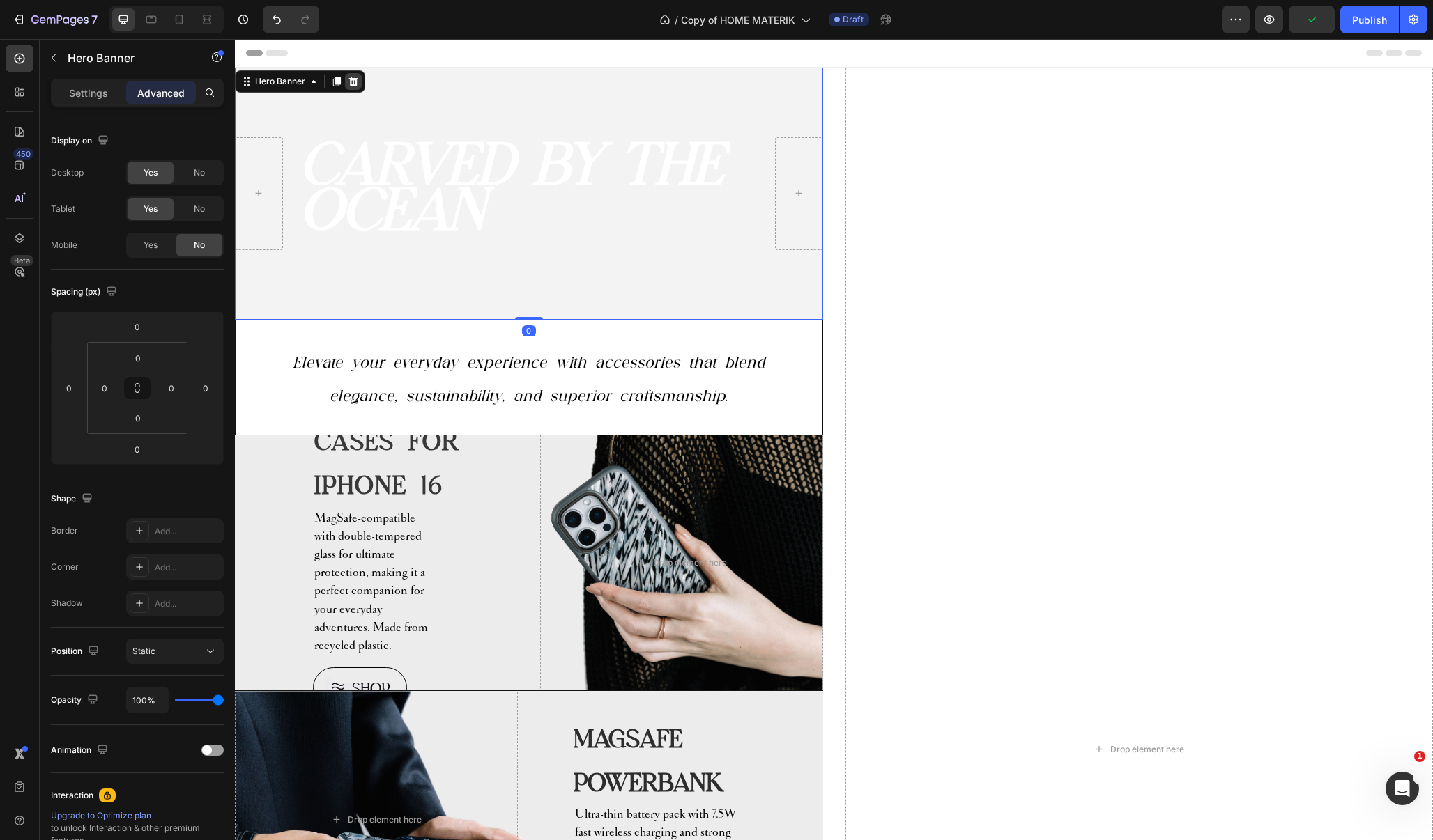
click at [355, 80] on icon at bounding box center [353, 81] width 9 height 10
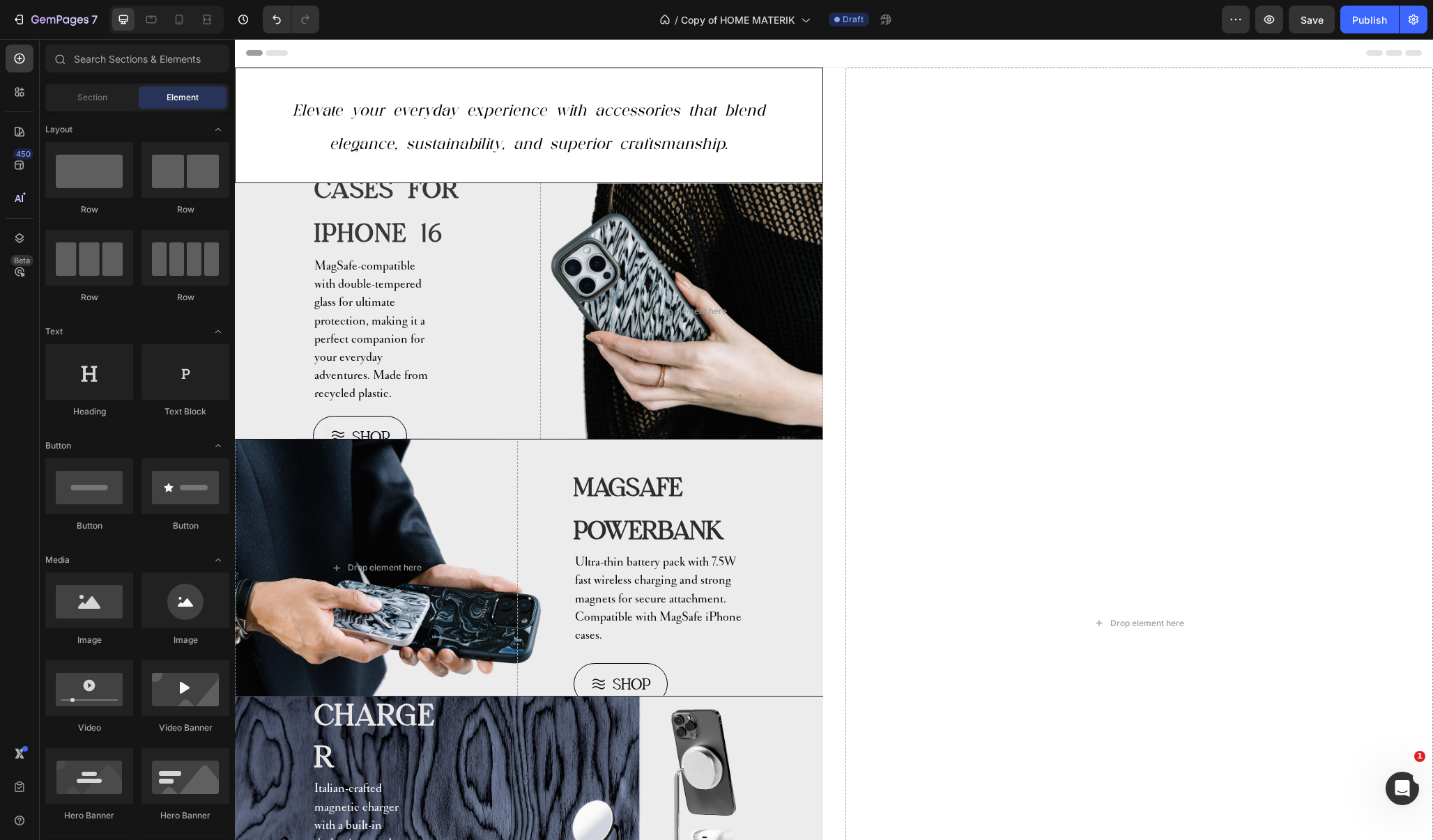
click at [266, 55] on span "Header" at bounding box center [276, 53] width 30 height 14
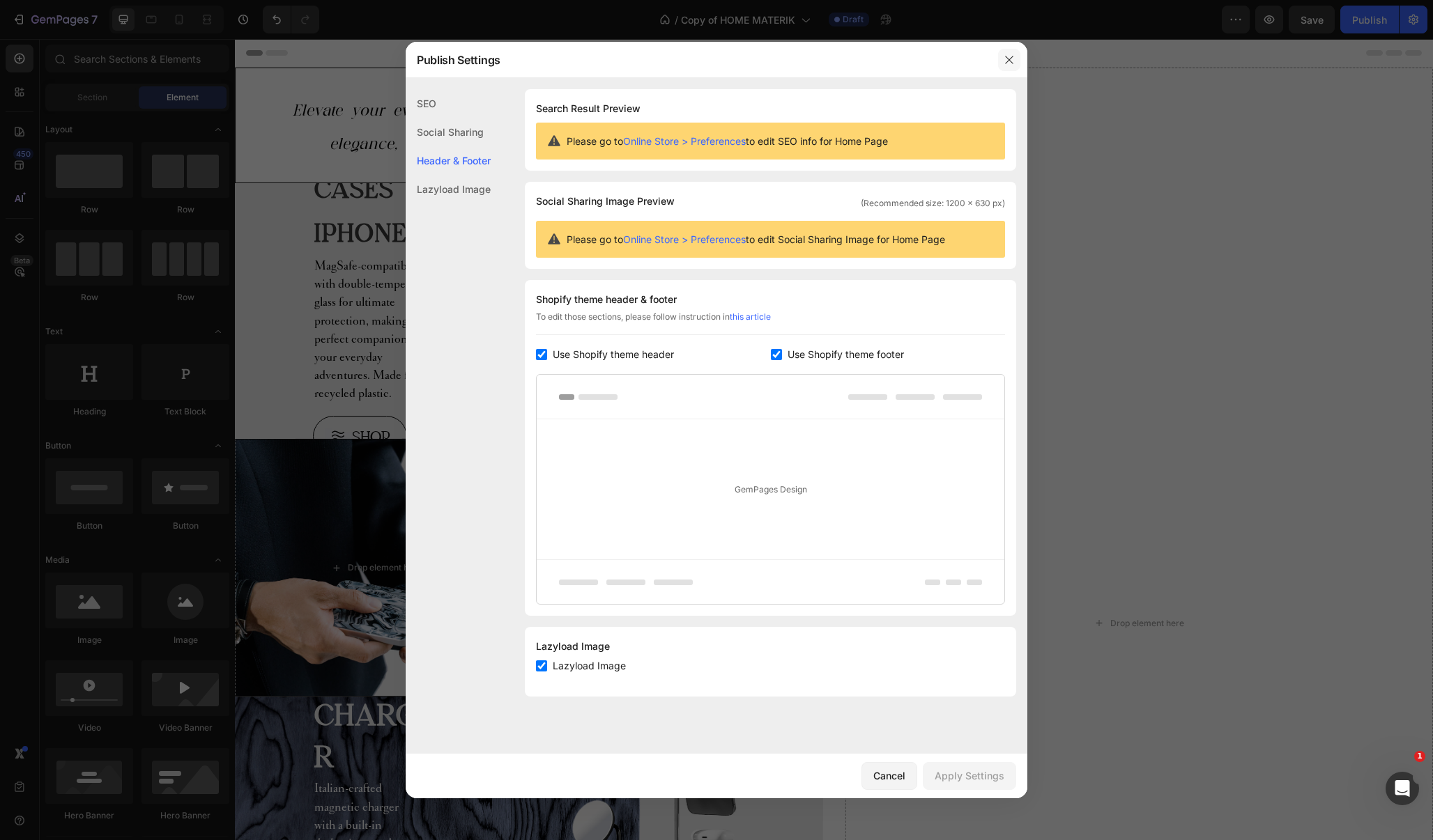
click at [1014, 59] on button "button" at bounding box center [1008, 60] width 22 height 22
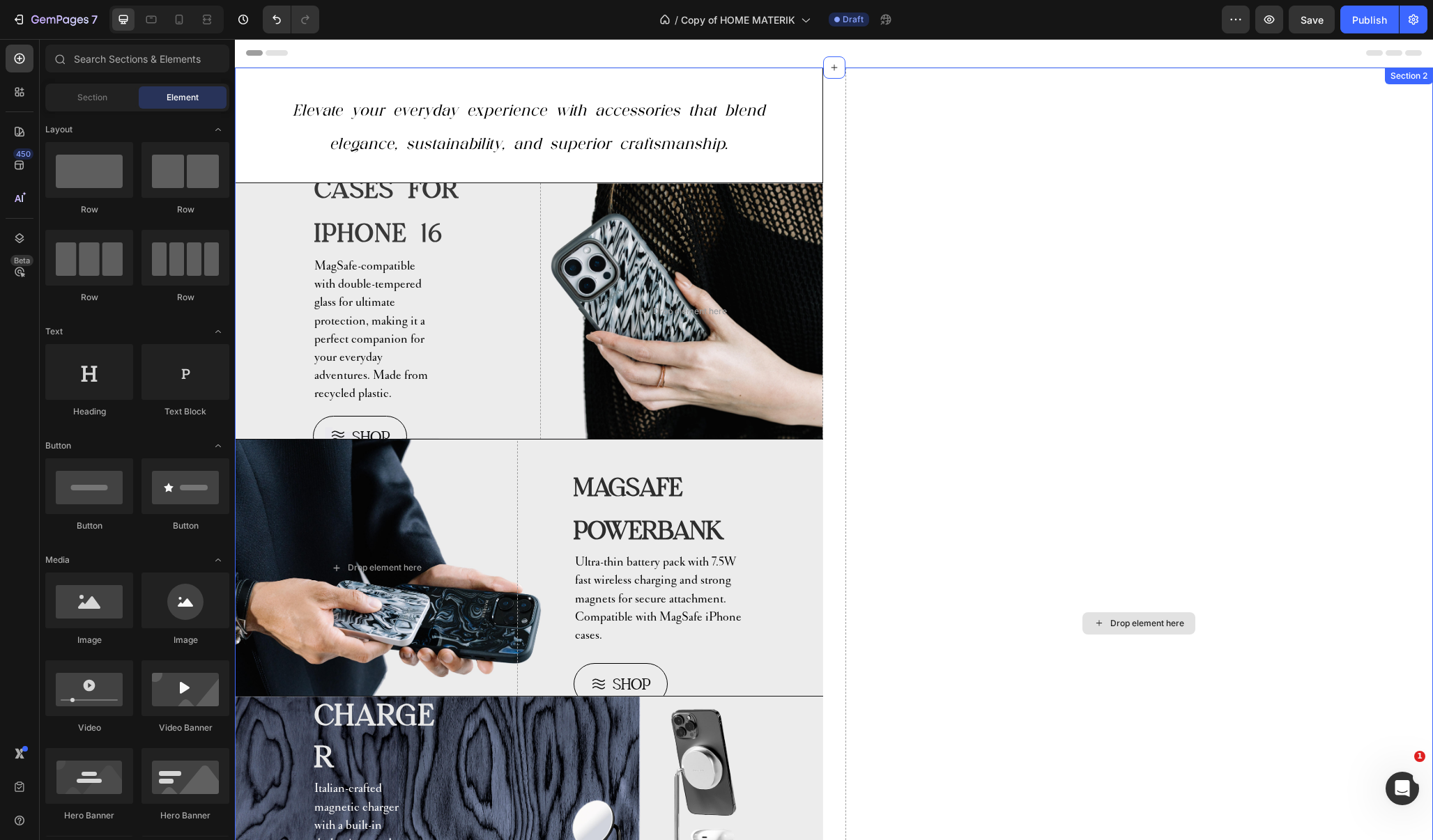
click at [894, 96] on div "Drop element here" at bounding box center [1139, 623] width 588 height 1112
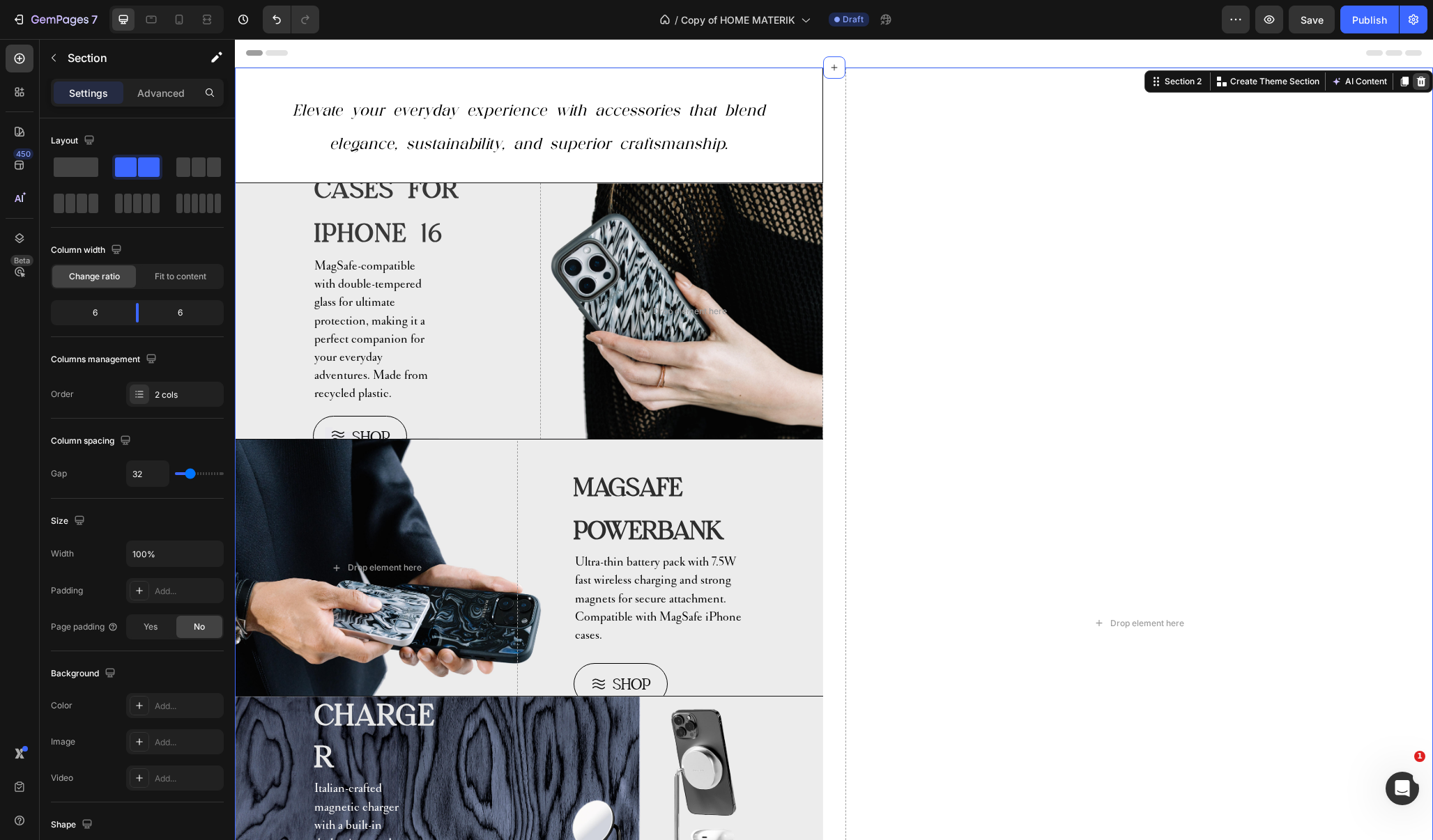
click at [1415, 76] on icon at bounding box center [1420, 81] width 11 height 11
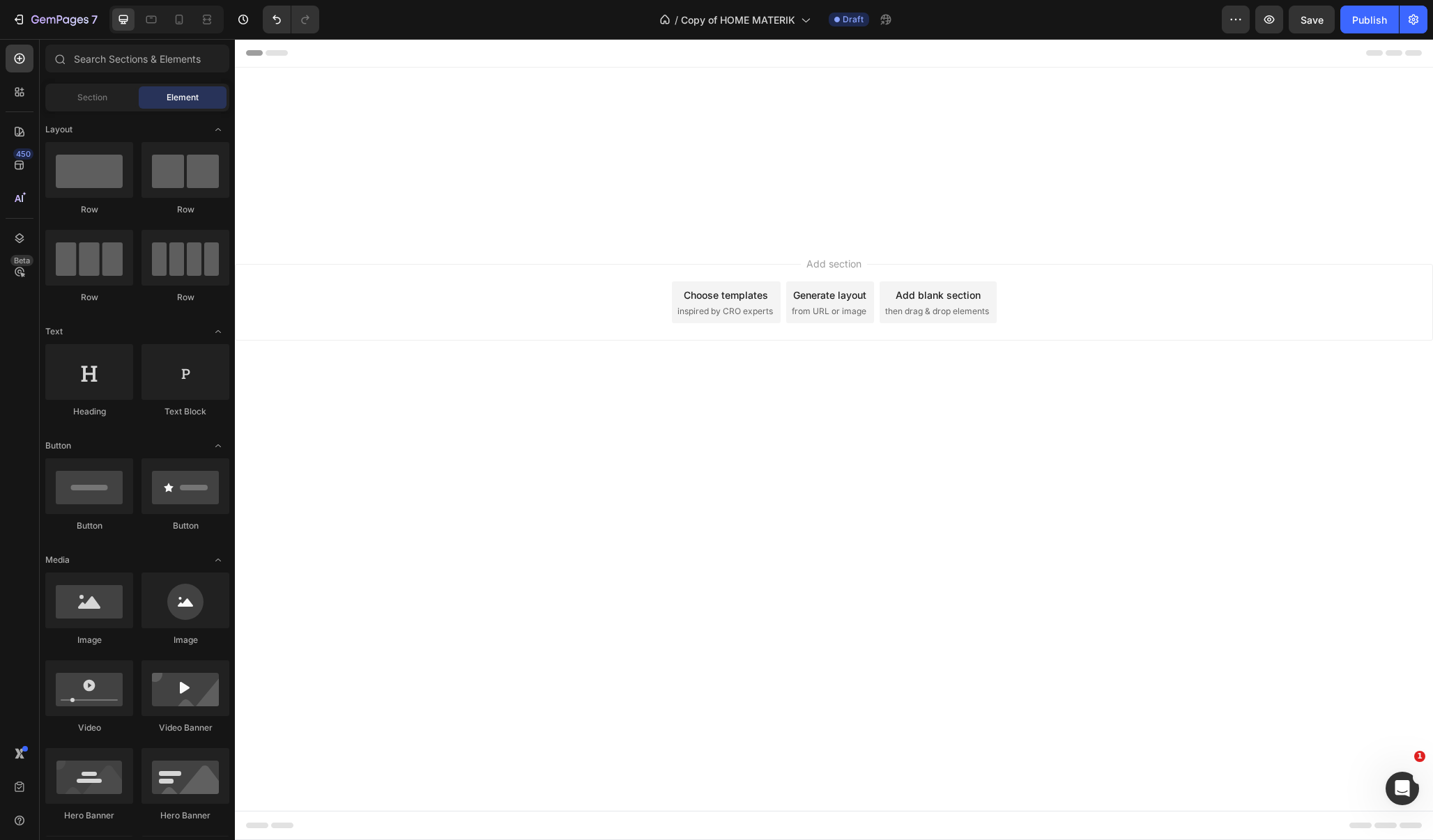
click at [826, 311] on span "from URL or image" at bounding box center [828, 311] width 74 height 13
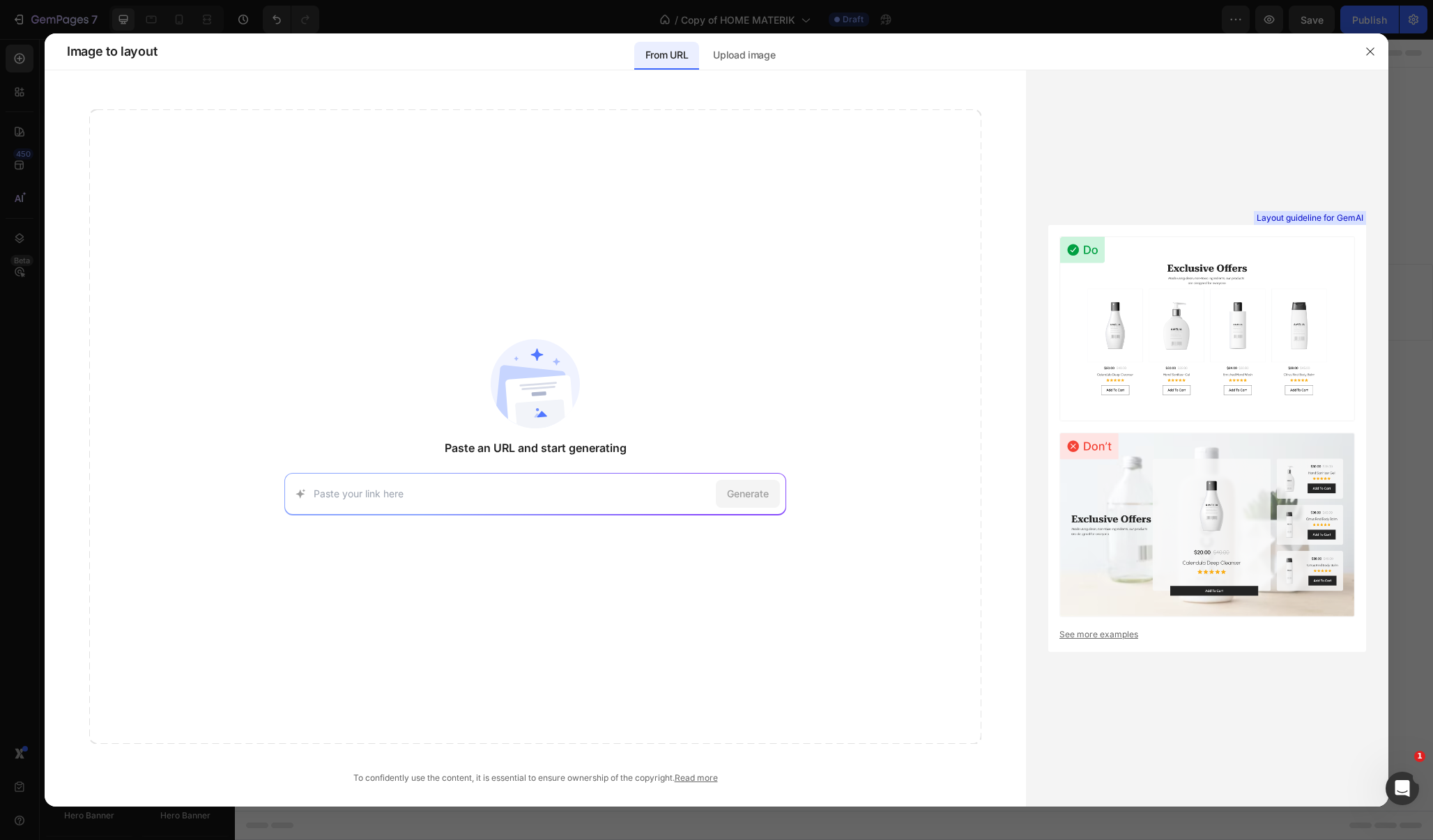
paste input "https://aystudios.com"
type input "https://aystudios.com"
click at [736, 495] on span "Generate" at bounding box center [747, 493] width 42 height 15
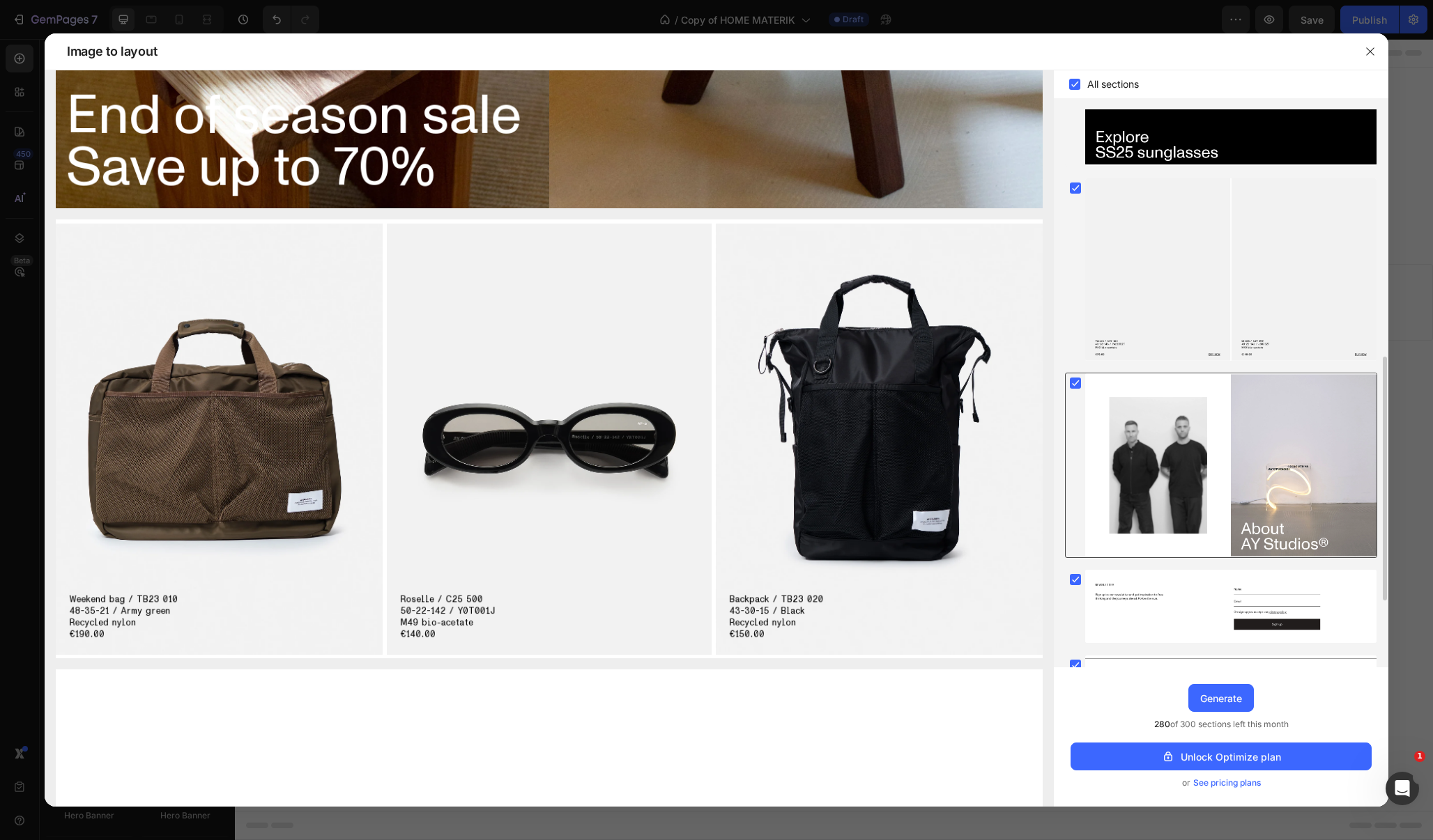
scroll to position [719, 0]
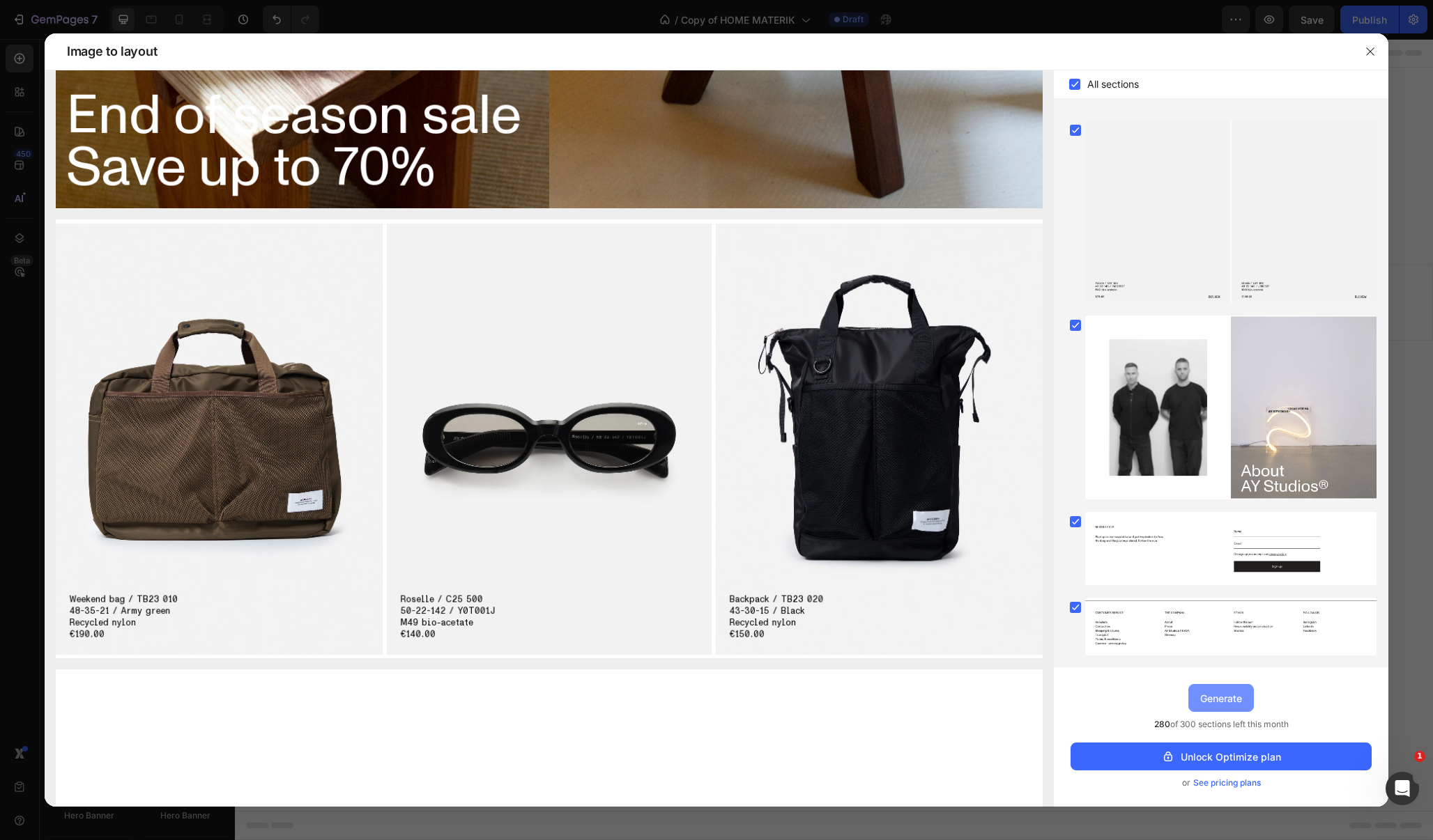
click at [1223, 696] on div "Generate" at bounding box center [1221, 698] width 42 height 15
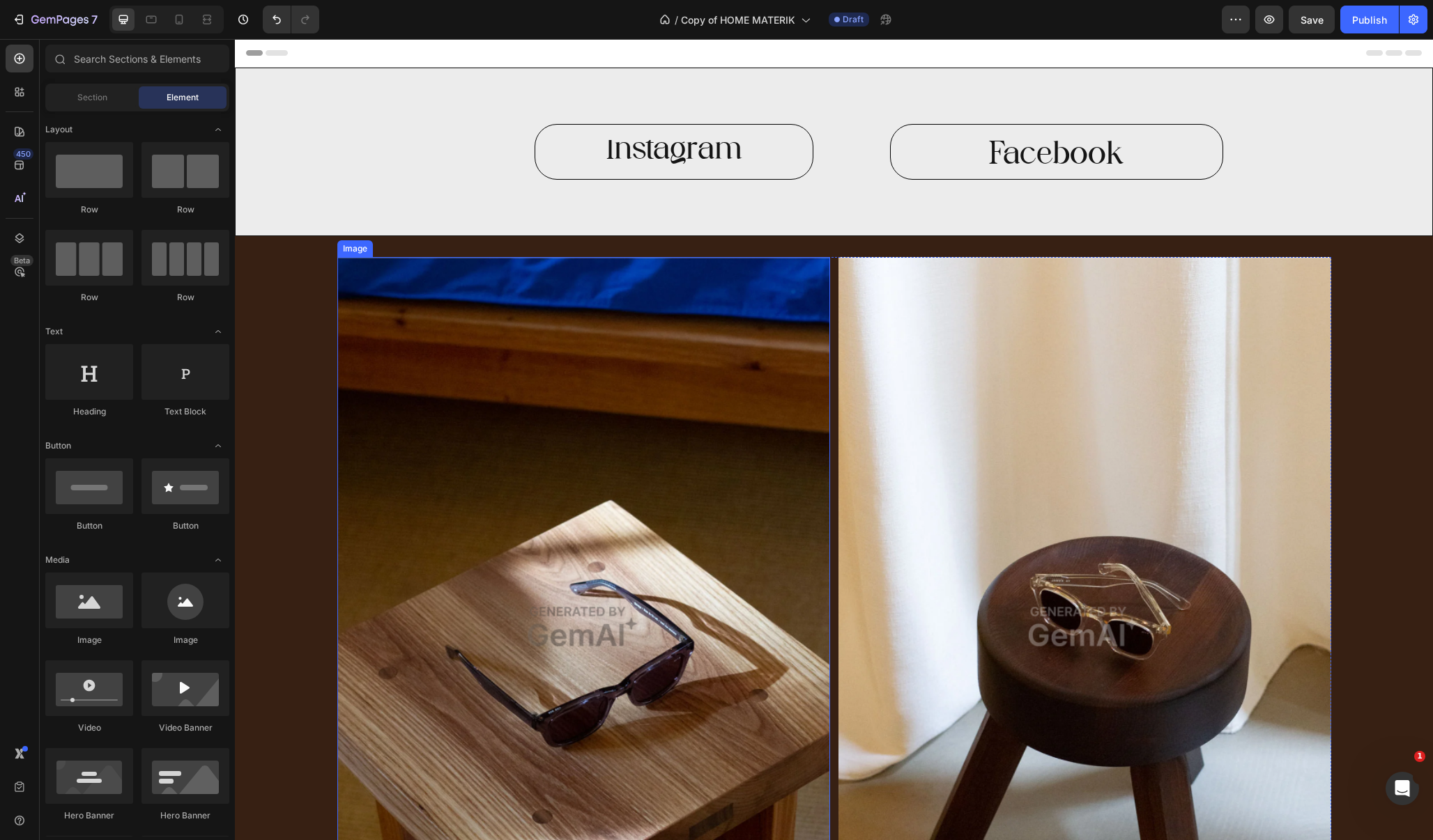
scroll to position [0, 0]
click at [307, 95] on div "Instagram Button Instagram Button" at bounding box center [535, 152] width 599 height 167
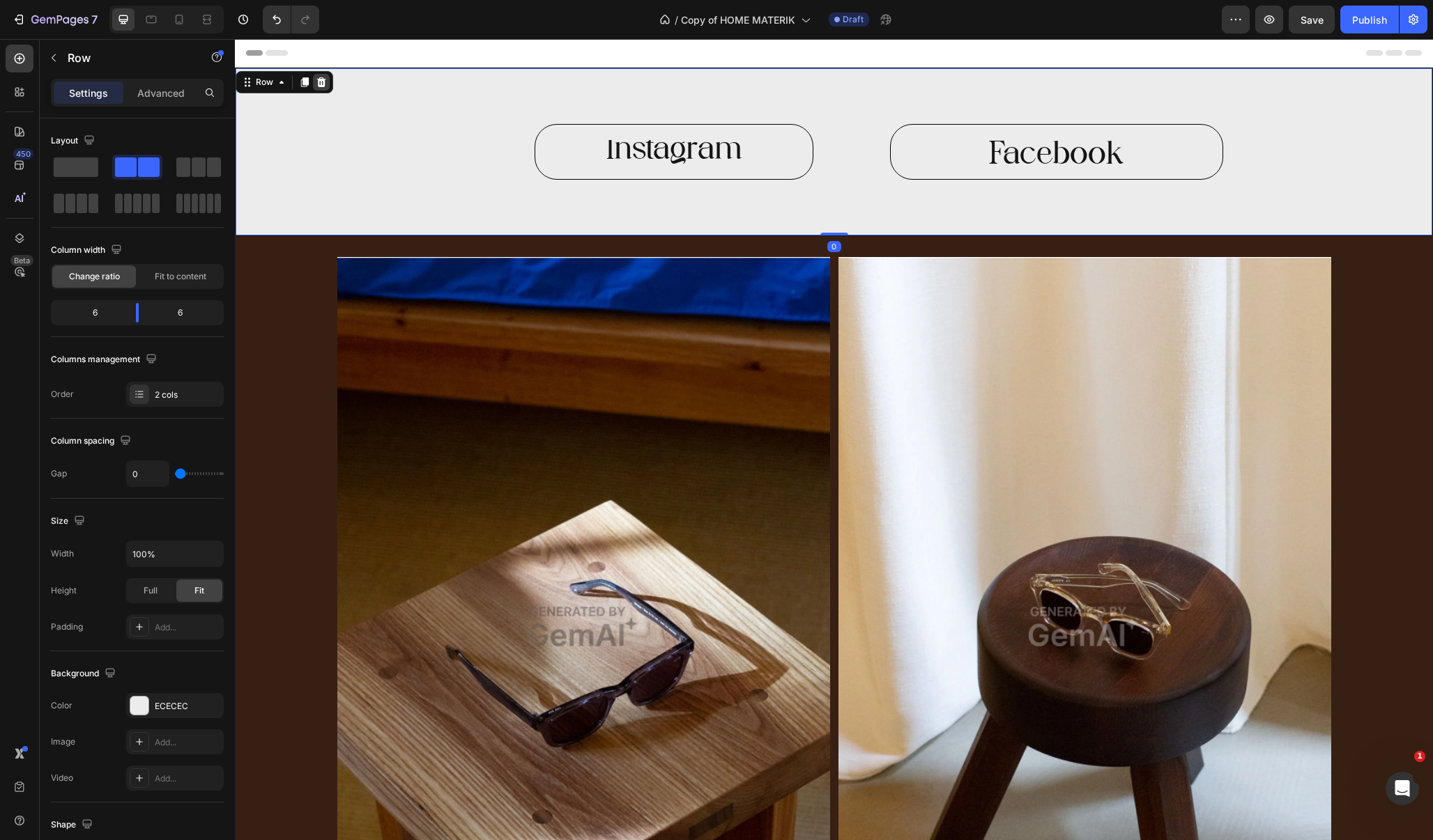
click at [319, 80] on icon at bounding box center [321, 82] width 9 height 10
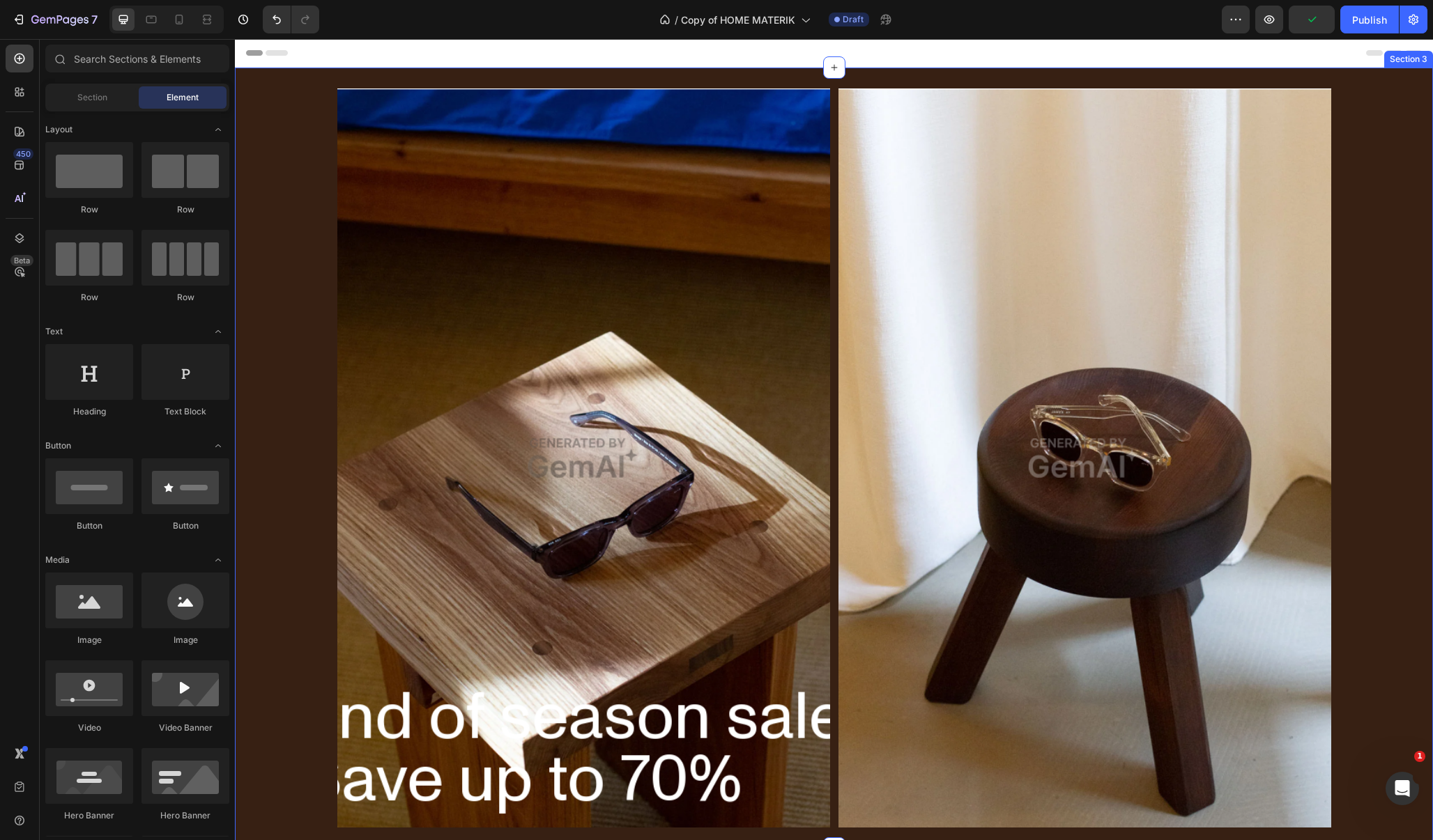
click at [271, 311] on div "Image Image Row" at bounding box center [833, 458] width 1198 height 739
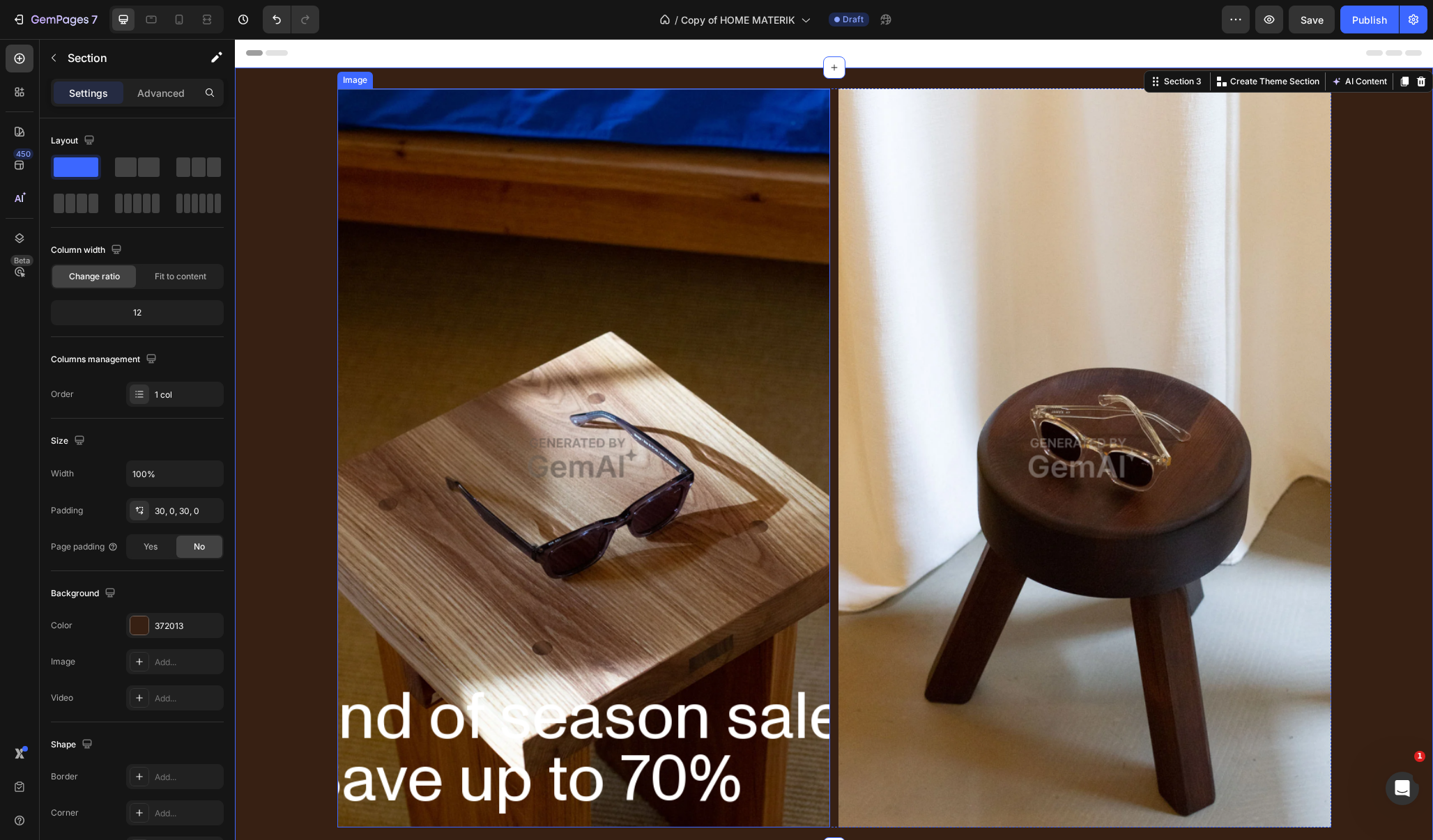
click at [392, 207] on img at bounding box center [584, 458] width 493 height 739
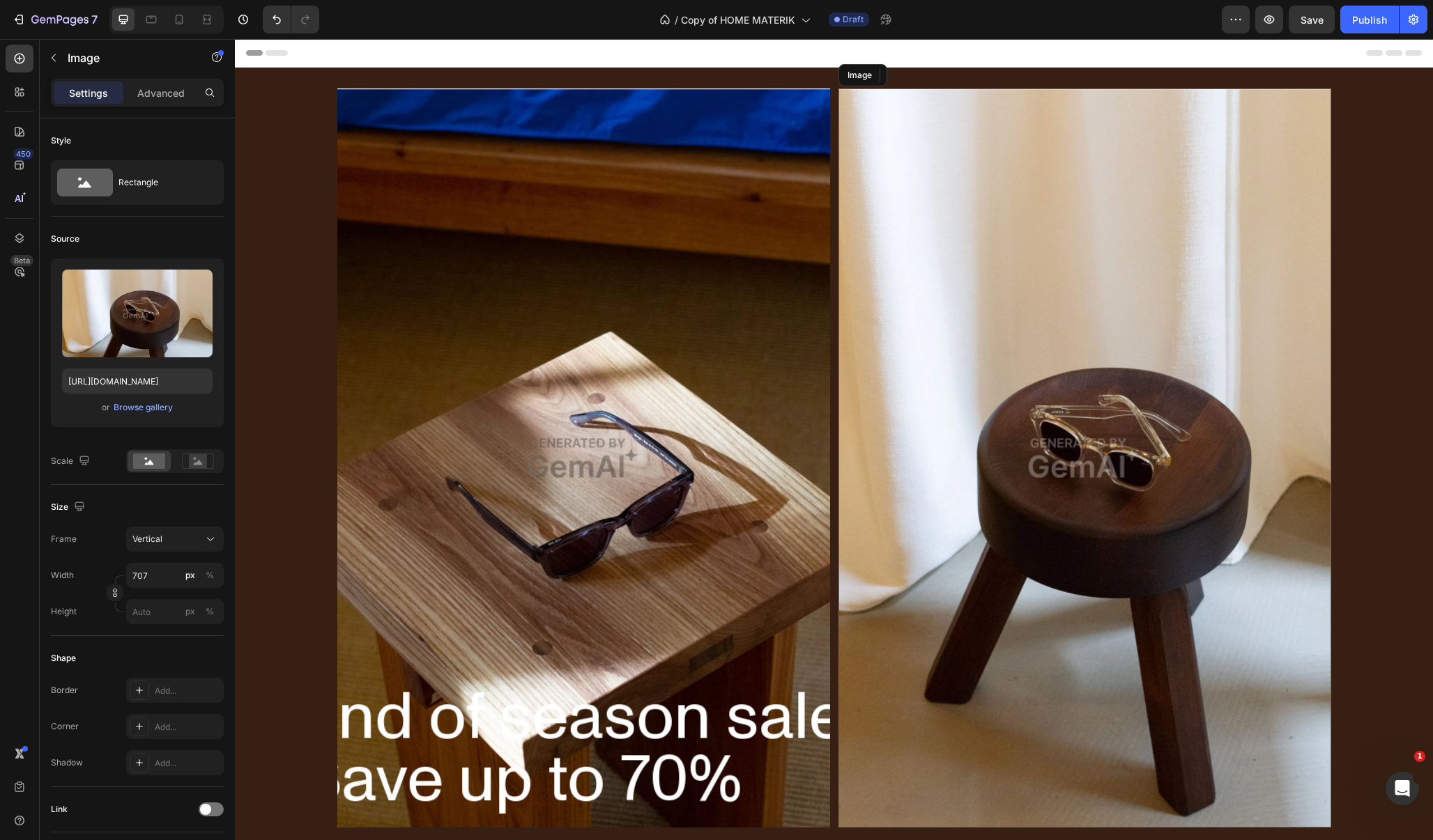
click at [1014, 278] on img at bounding box center [1085, 458] width 493 height 739
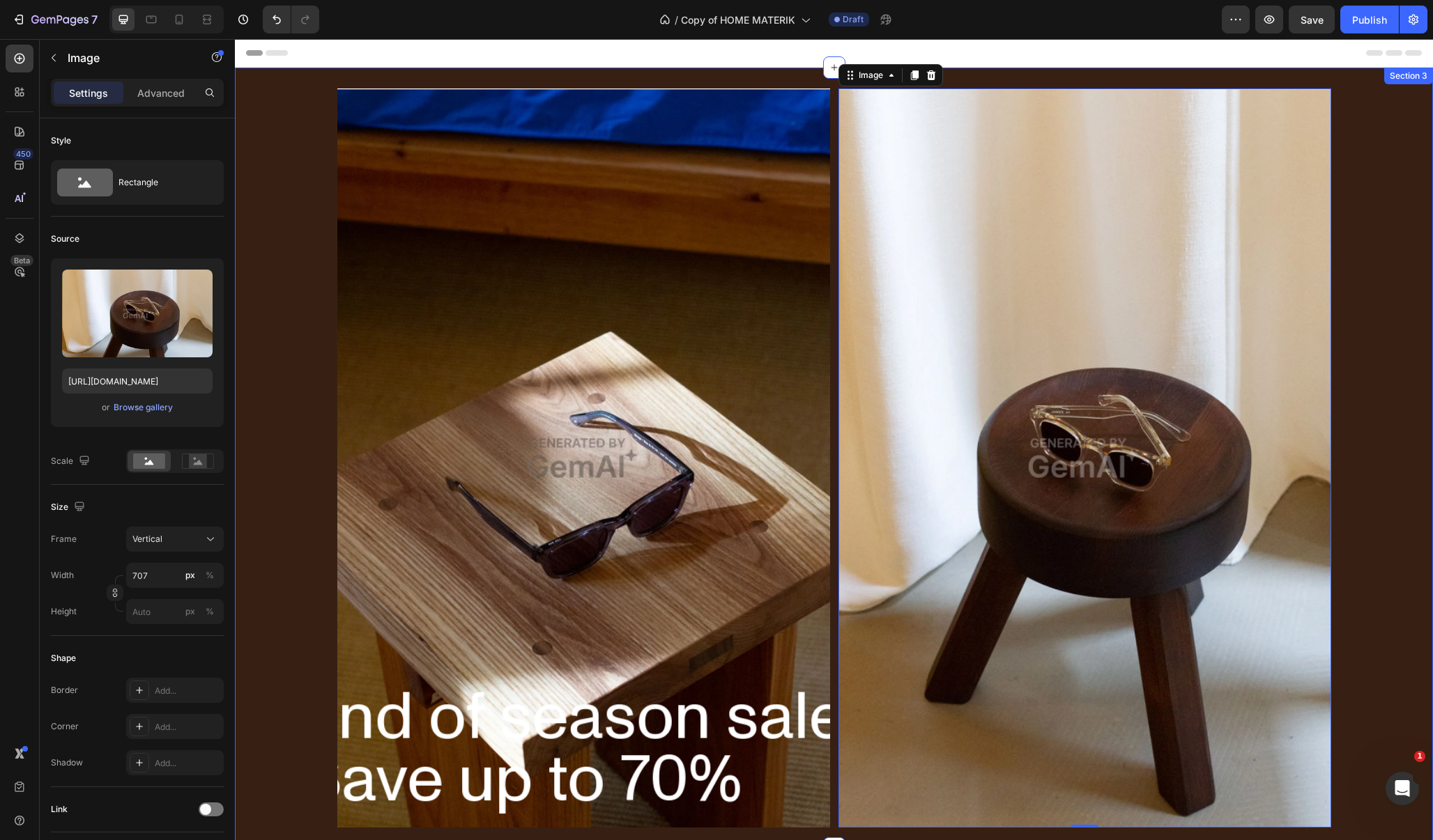
click at [299, 302] on div "Image Image 0 Row" at bounding box center [833, 458] width 1198 height 739
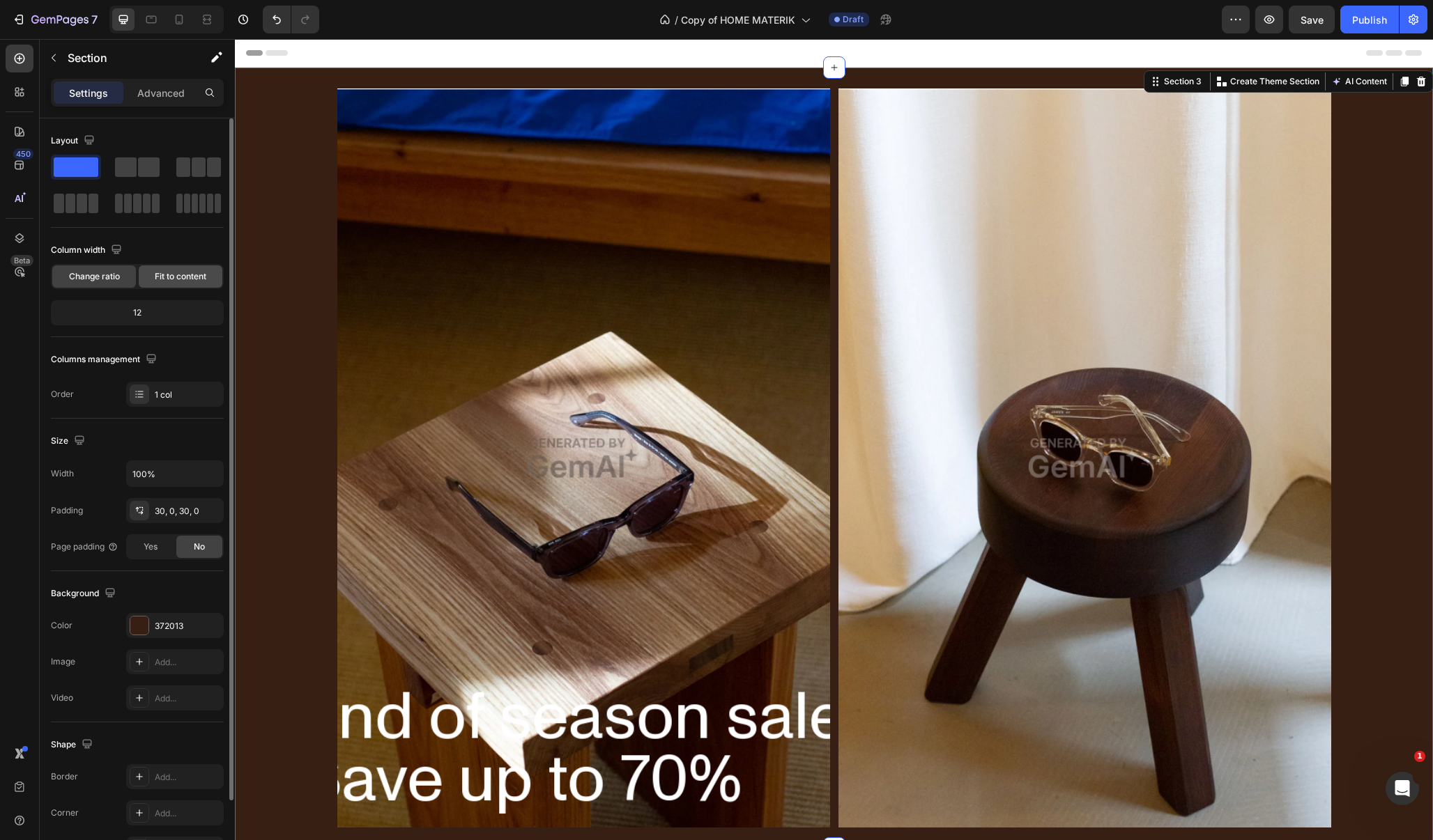
click at [196, 276] on span "Fit to content" at bounding box center [180, 276] width 52 height 13
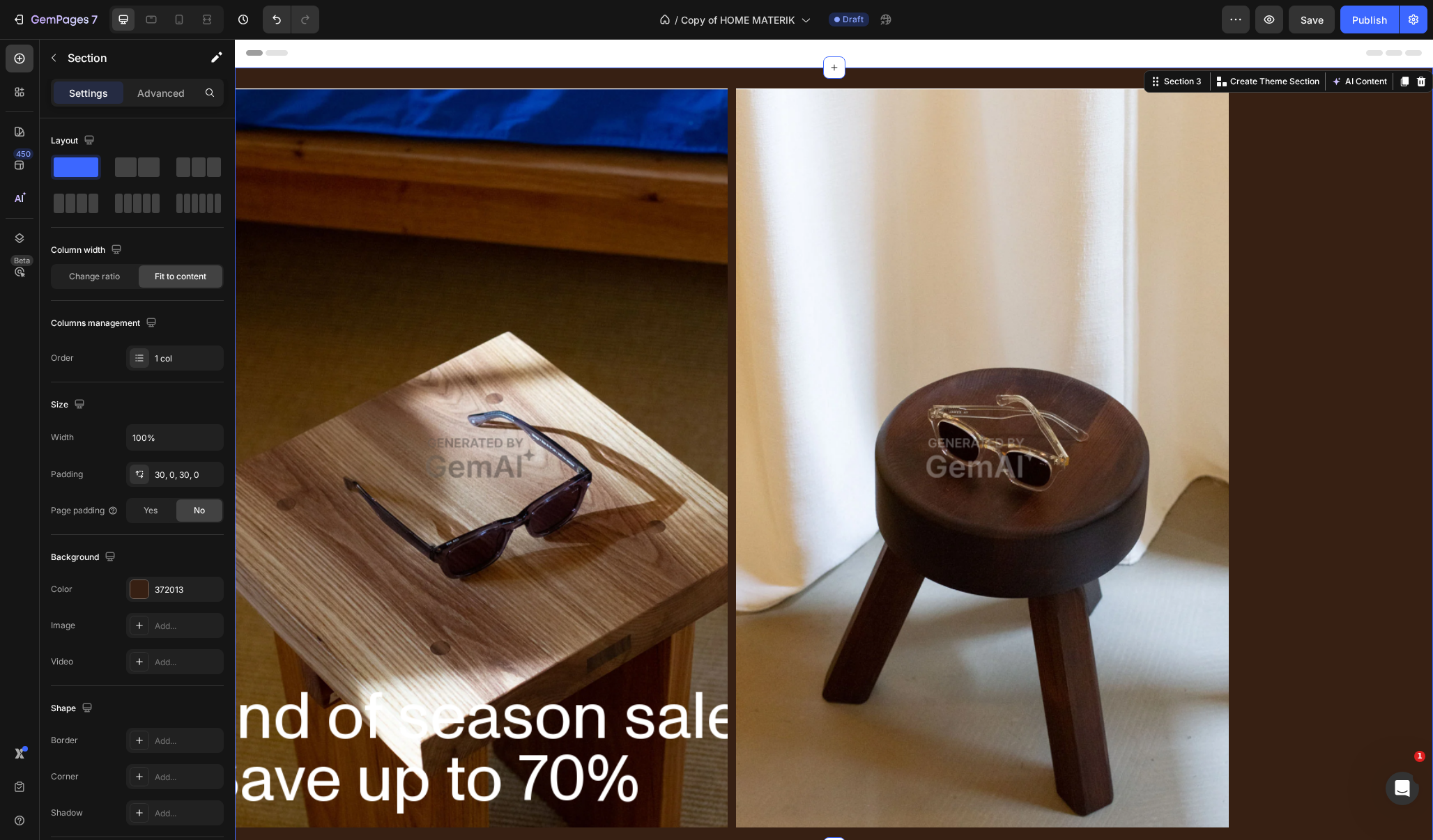
click at [540, 84] on div "Image Image Row Section 3 You can create reusable sections Create Theme Section…" at bounding box center [833, 458] width 1198 height 781
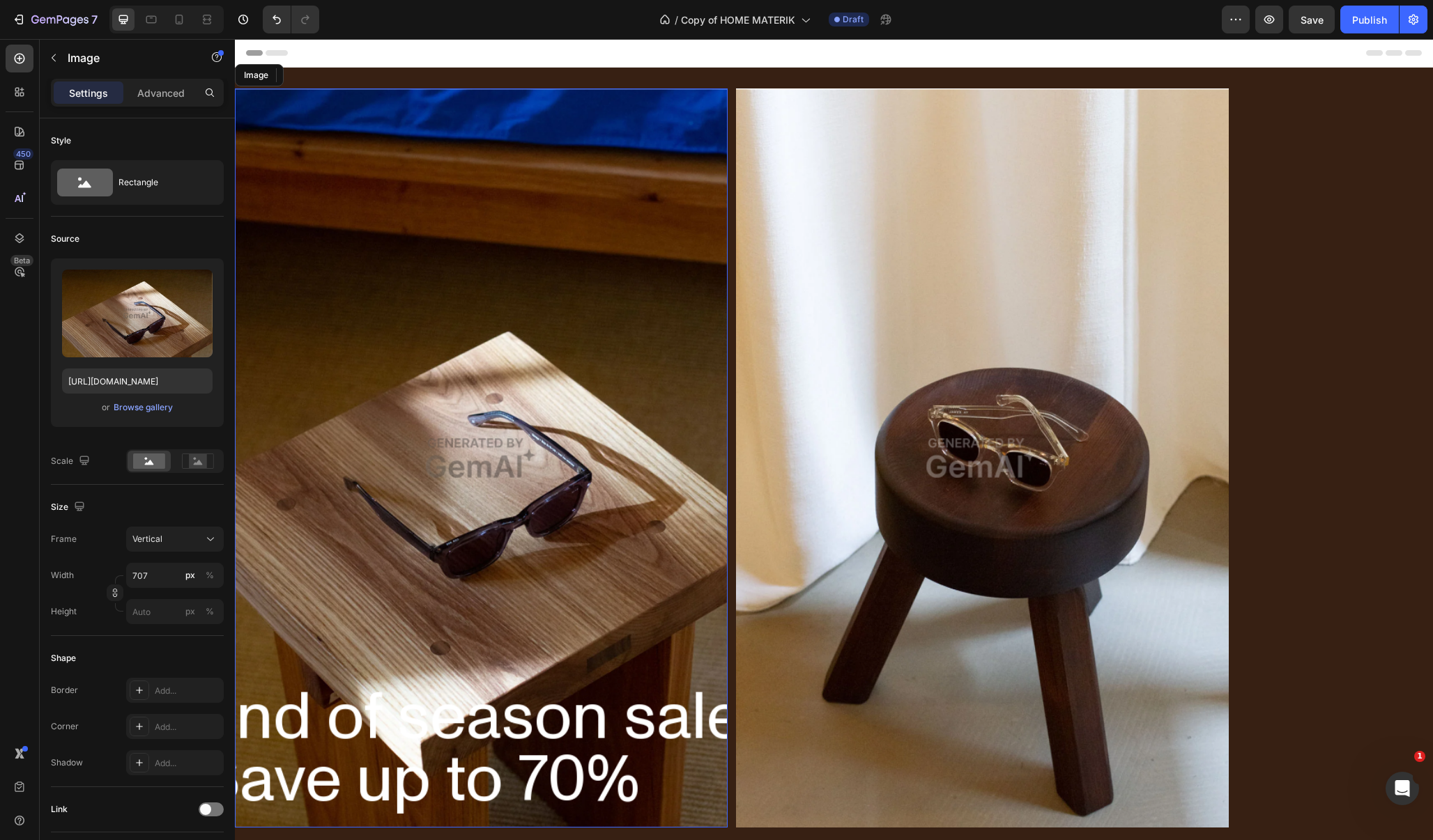
click at [612, 193] on img at bounding box center [481, 458] width 493 height 739
click at [867, 321] on img at bounding box center [982, 458] width 493 height 739
click at [545, 186] on img at bounding box center [481, 458] width 493 height 739
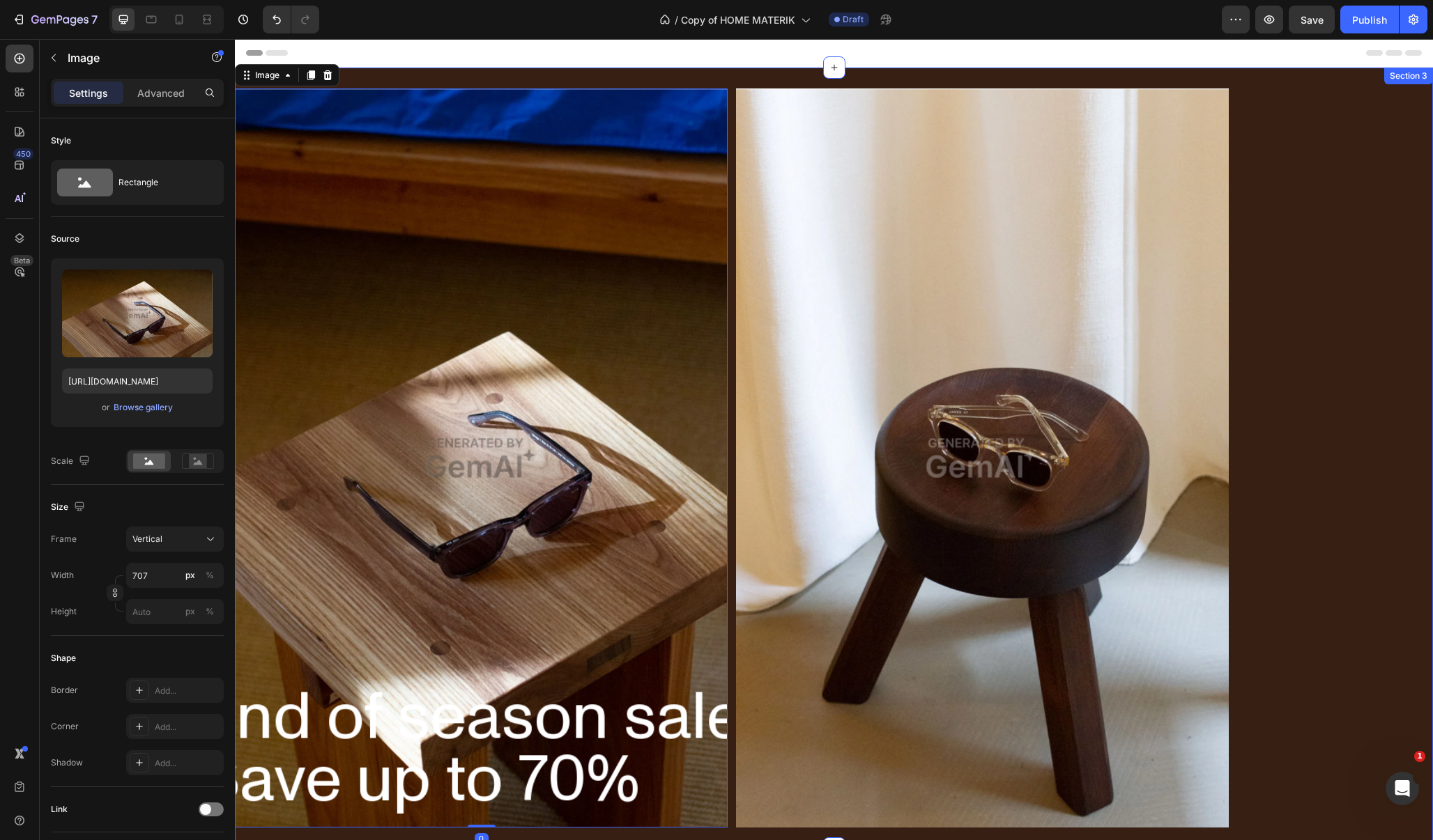
click at [701, 74] on div "Image 0 Image Row Section 3" at bounding box center [833, 458] width 1198 height 781
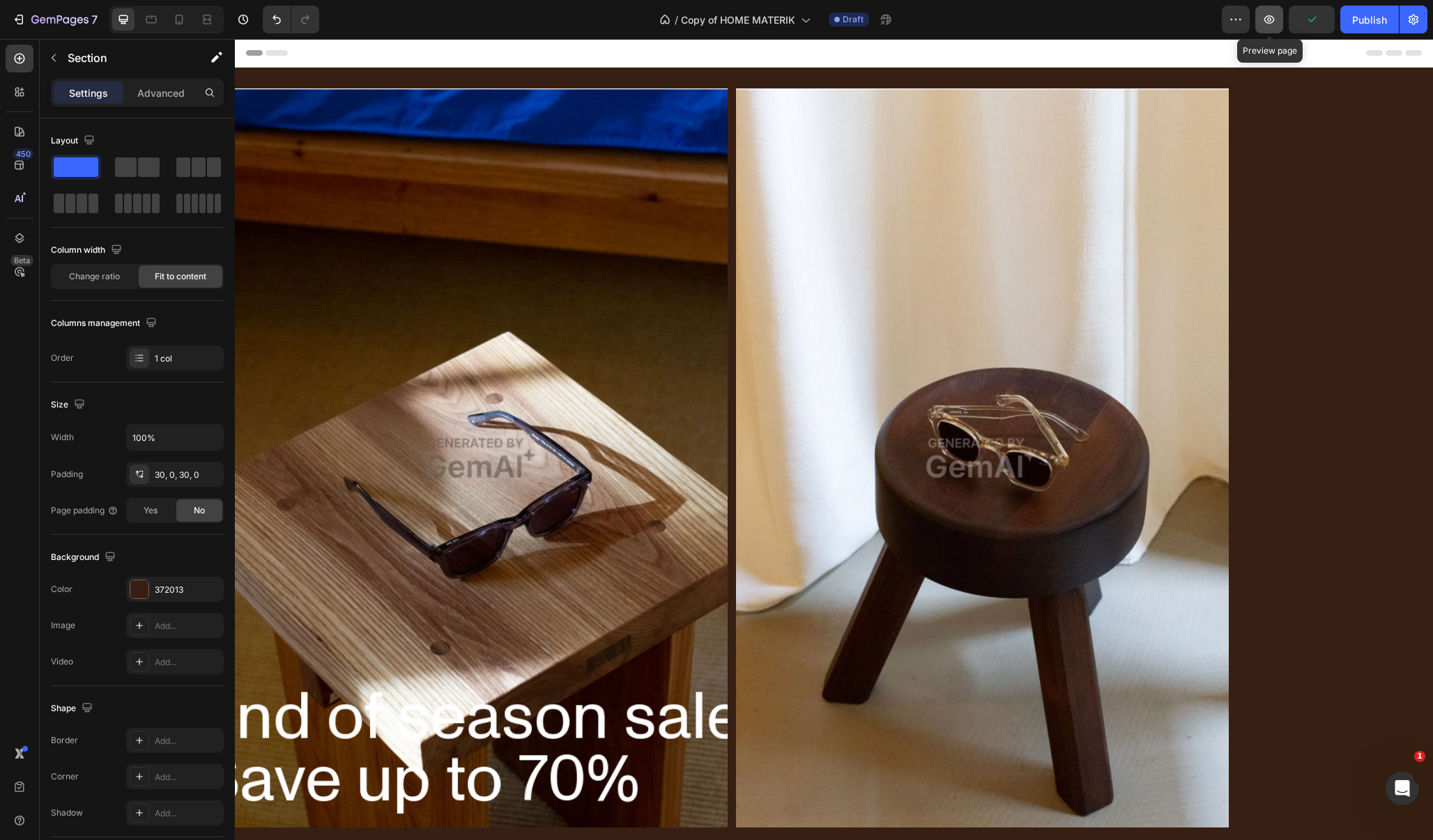
click at [1267, 24] on icon "button" at bounding box center [1269, 20] width 14 height 14
click at [288, 76] on div "Image Image Row Section 3" at bounding box center [833, 458] width 1198 height 781
click at [250, 82] on div "Image" at bounding box center [252, 80] width 30 height 13
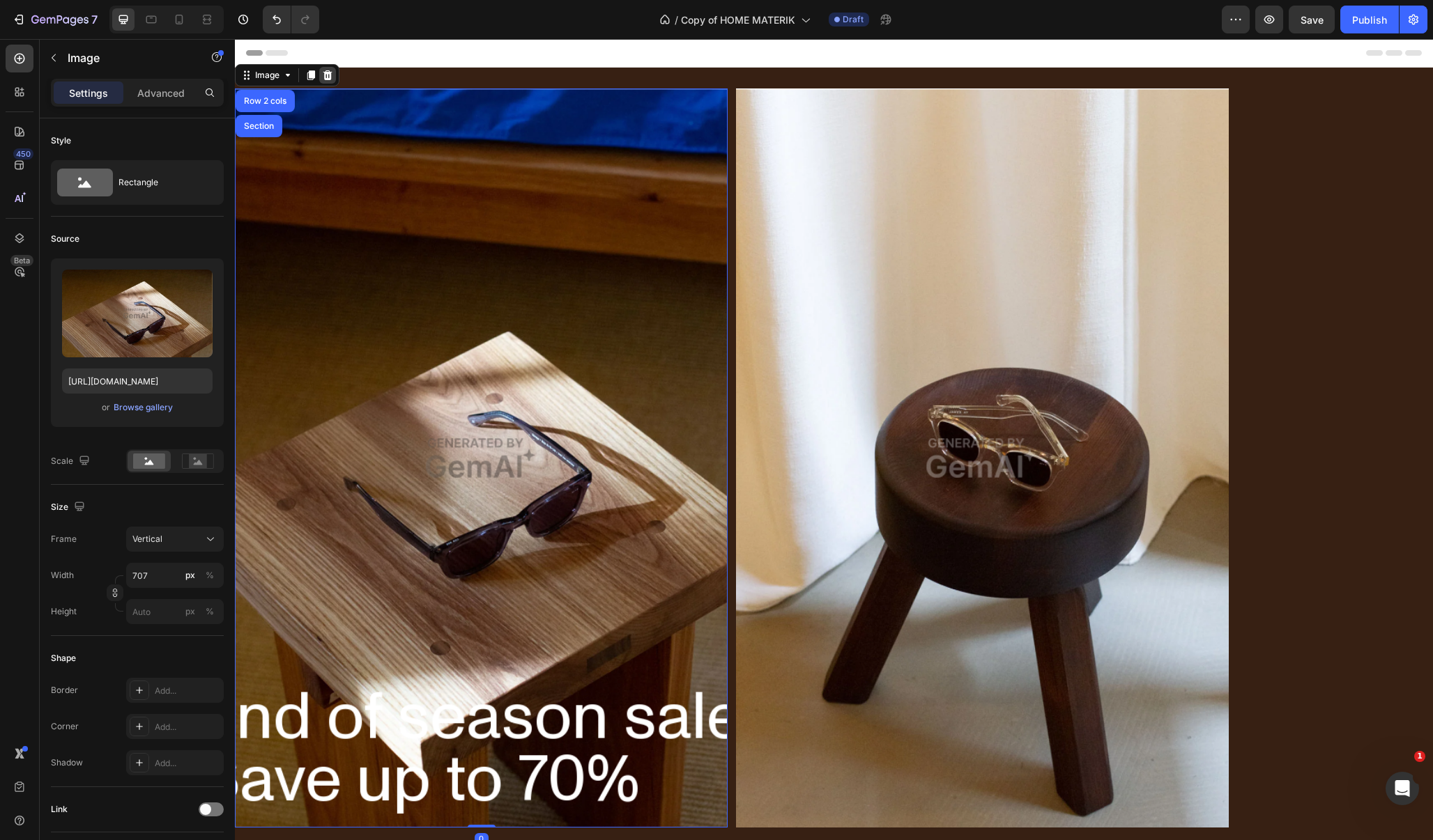
click at [326, 75] on icon at bounding box center [328, 75] width 9 height 10
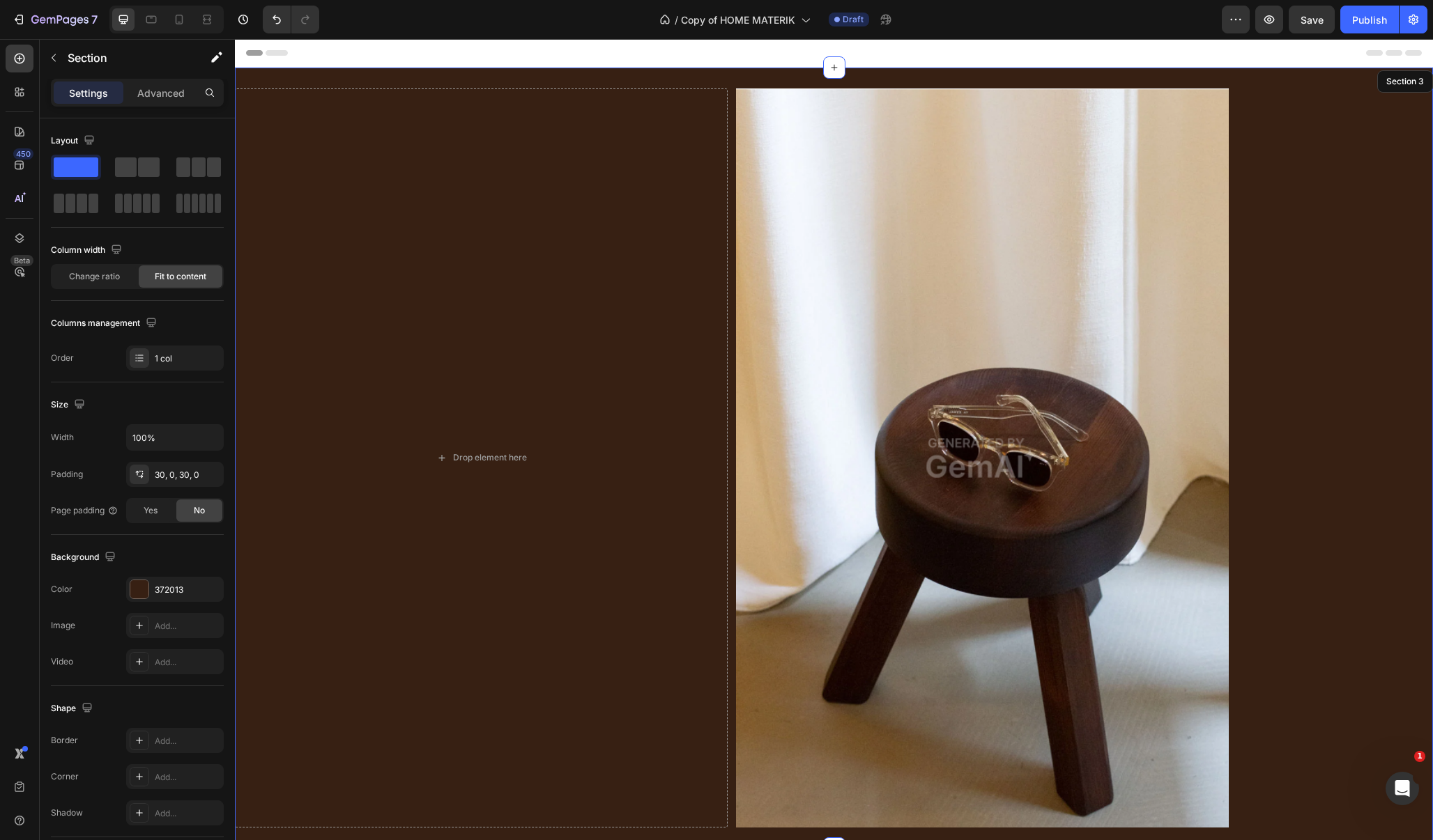
click at [299, 78] on div "Drop element here Image Row Section 3" at bounding box center [833, 458] width 1198 height 781
click at [1416, 80] on icon at bounding box center [1420, 81] width 9 height 10
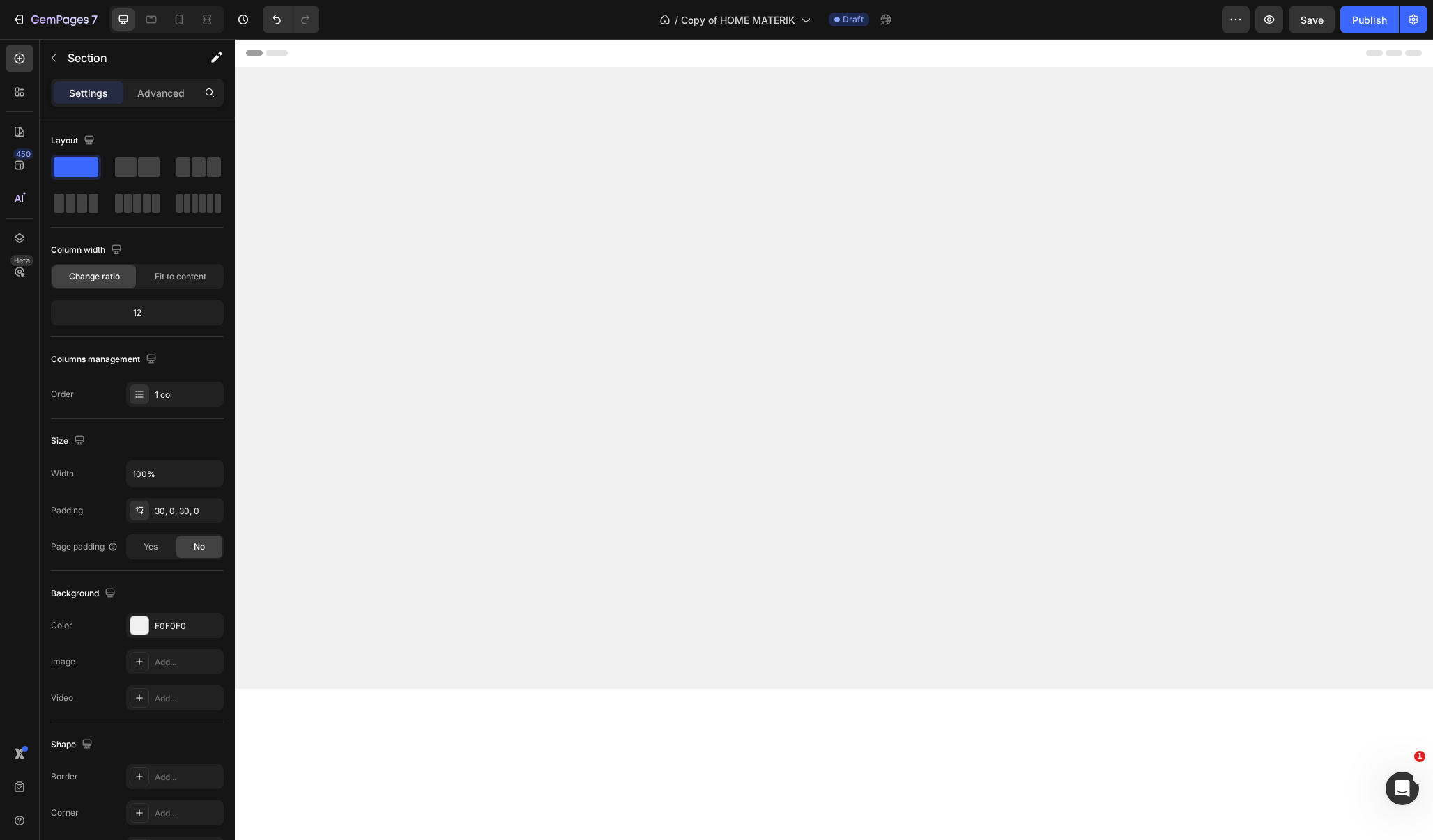
click at [910, 576] on div at bounding box center [833, 377] width 1198 height 580
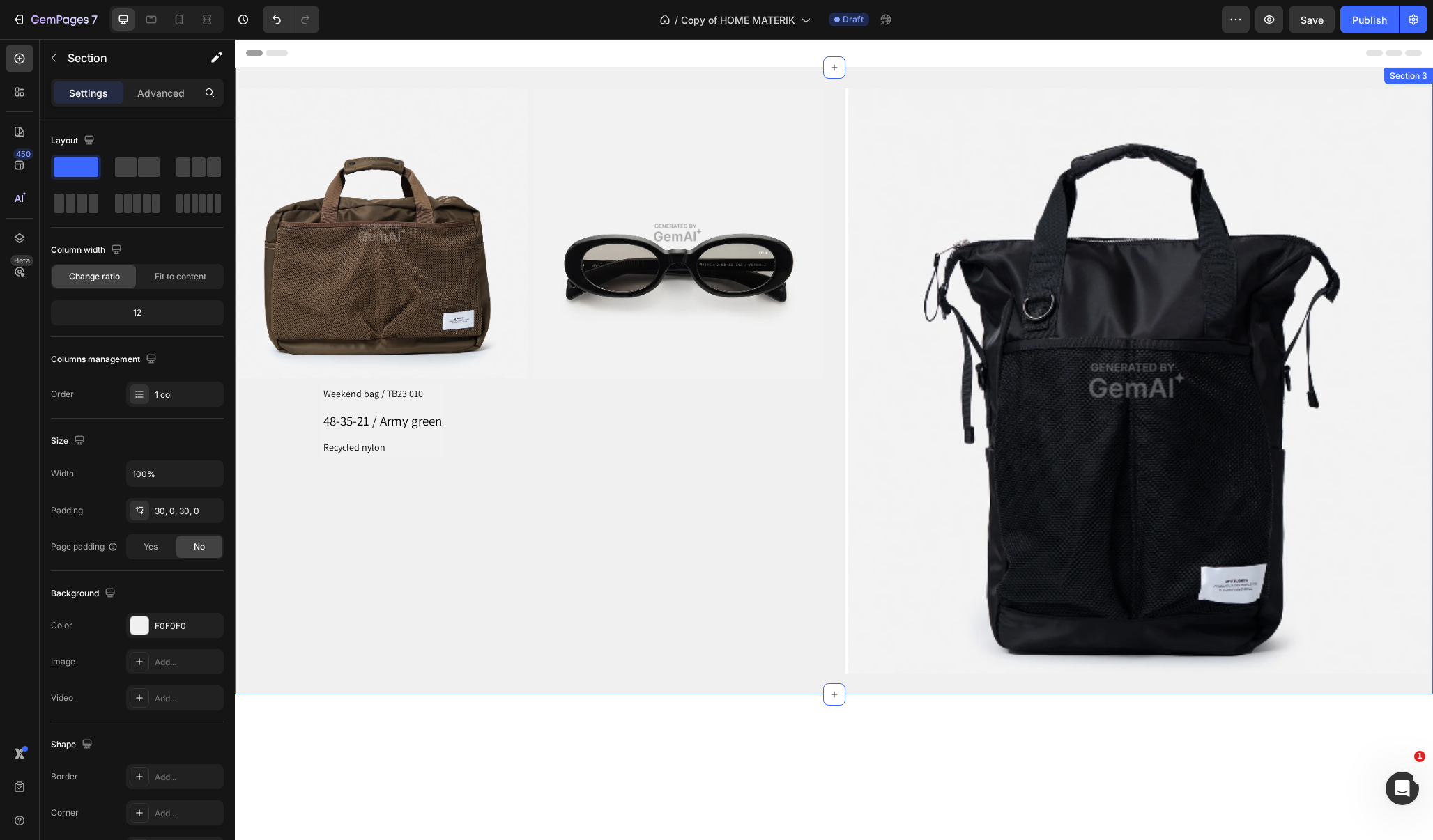
click at [1414, 79] on div "Section 3" at bounding box center [1409, 75] width 43 height 13
click at [1188, 81] on div "Image Weekend bag / TB23 010 Text Block 48-35-21 / Army green Text Block Recycl…" at bounding box center [833, 380] width 1198 height 627
click at [1414, 76] on div "Section 3" at bounding box center [1409, 75] width 43 height 13
click at [1407, 76] on div "Section 3" at bounding box center [1409, 75] width 43 height 13
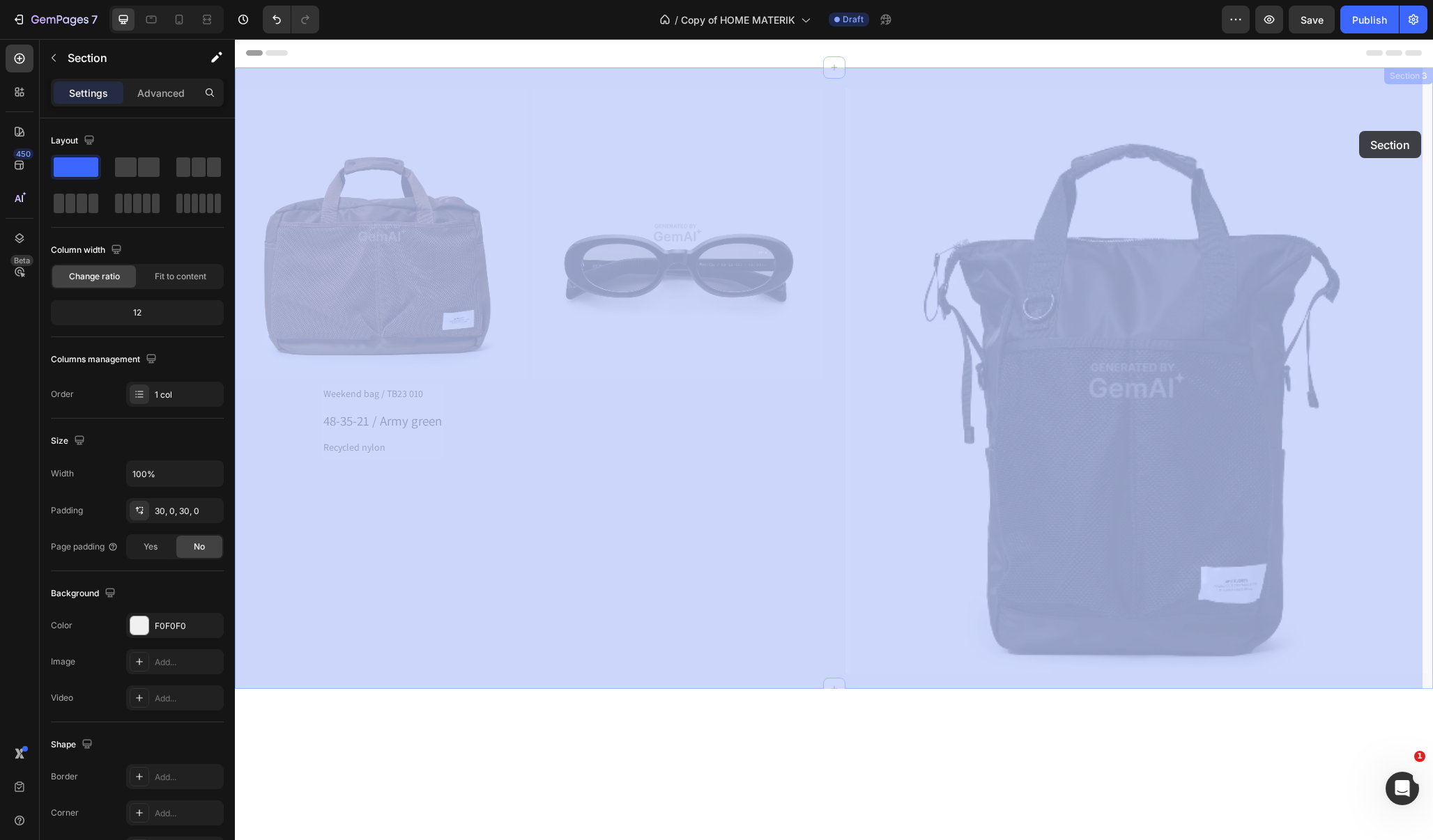
drag, startPoint x: 1404, startPoint y: 81, endPoint x: 1350, endPoint y: 114, distance: 63.3
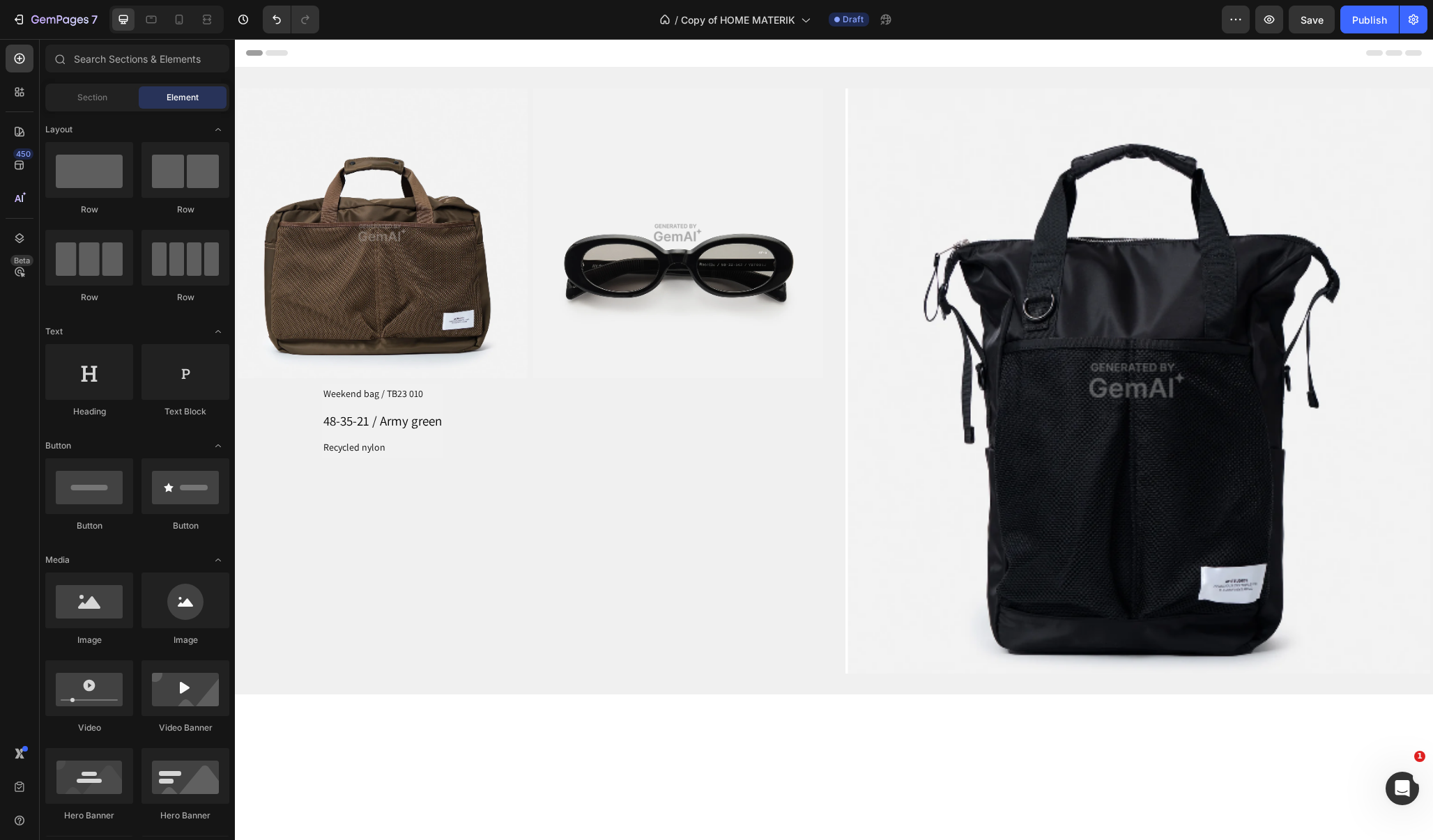
click at [1329, 57] on div "Header" at bounding box center [834, 53] width 1176 height 27
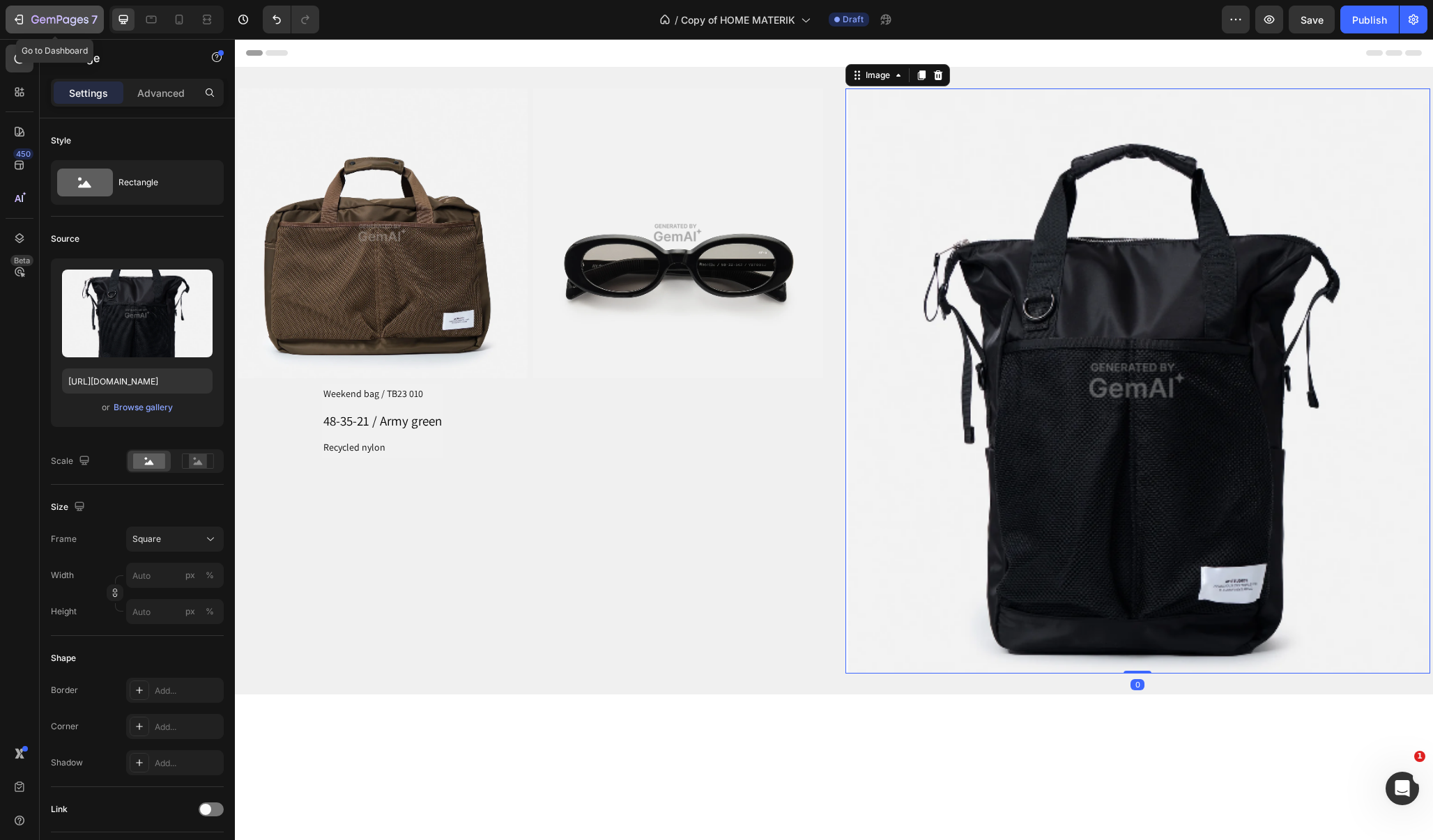
click at [24, 22] on icon "button" at bounding box center [19, 20] width 14 height 14
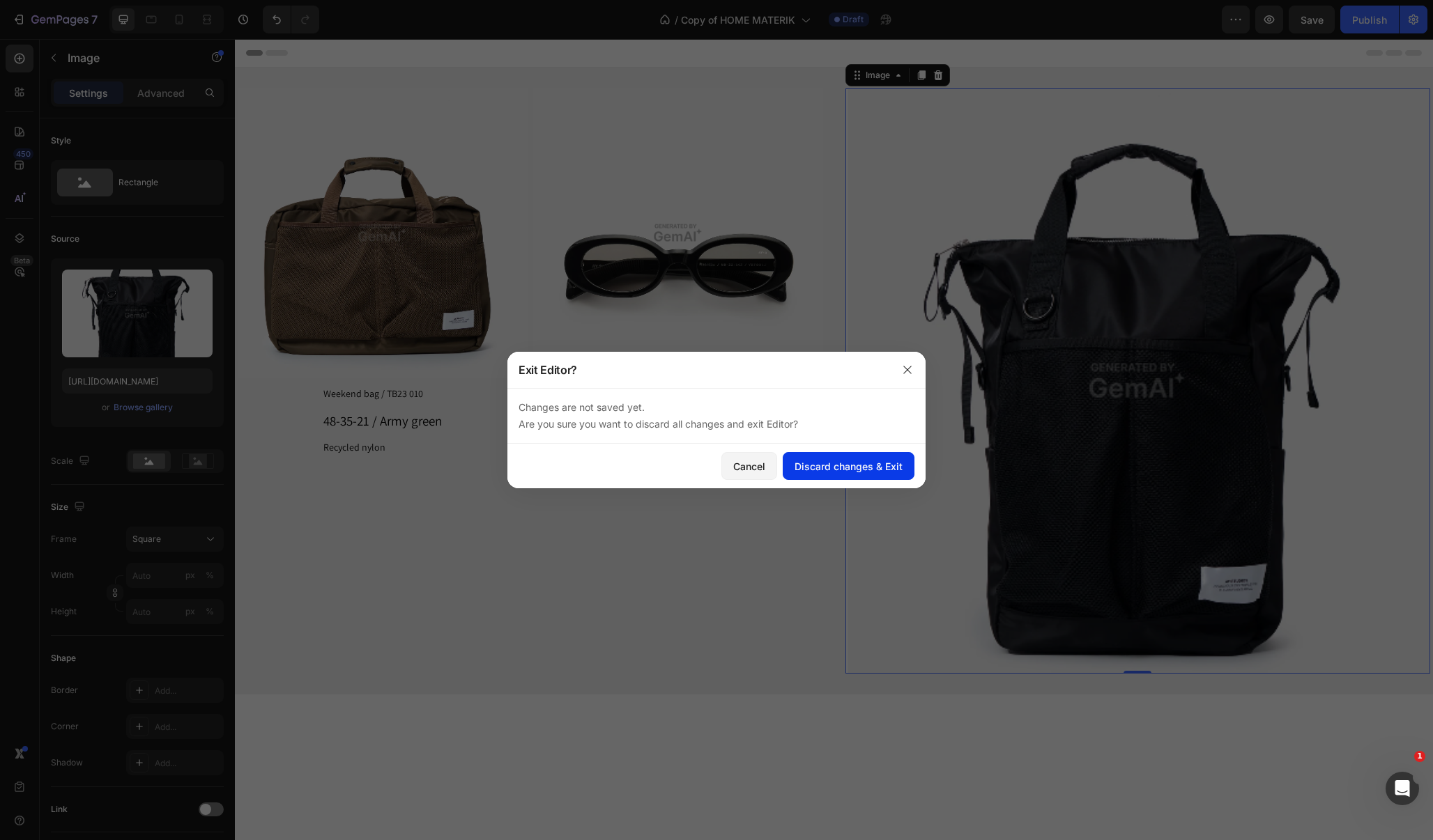
click at [810, 468] on div "Discard changes & Exit" at bounding box center [848, 466] width 108 height 15
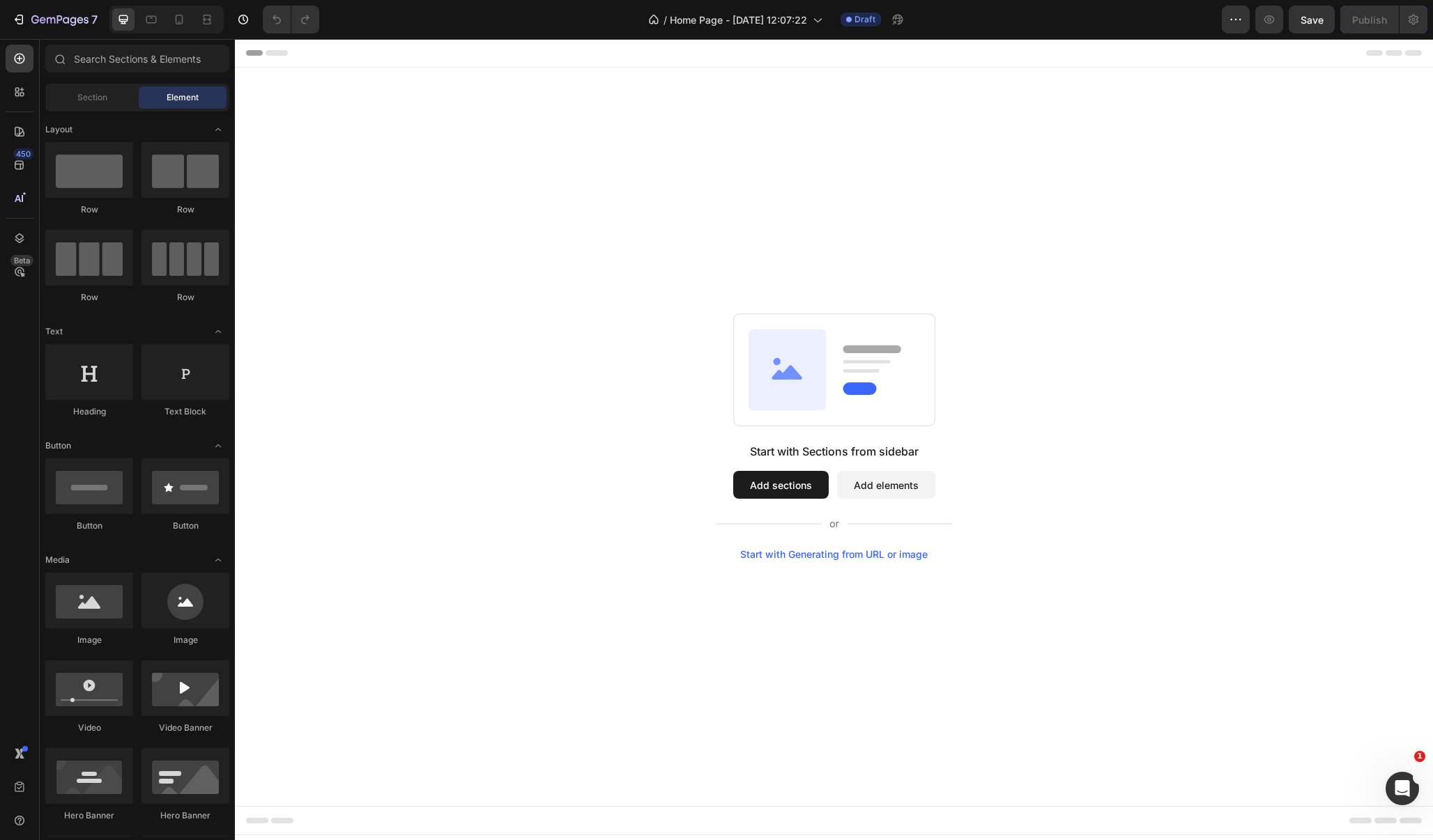
click at [785, 478] on button "Add sections" at bounding box center [782, 485] width 96 height 27
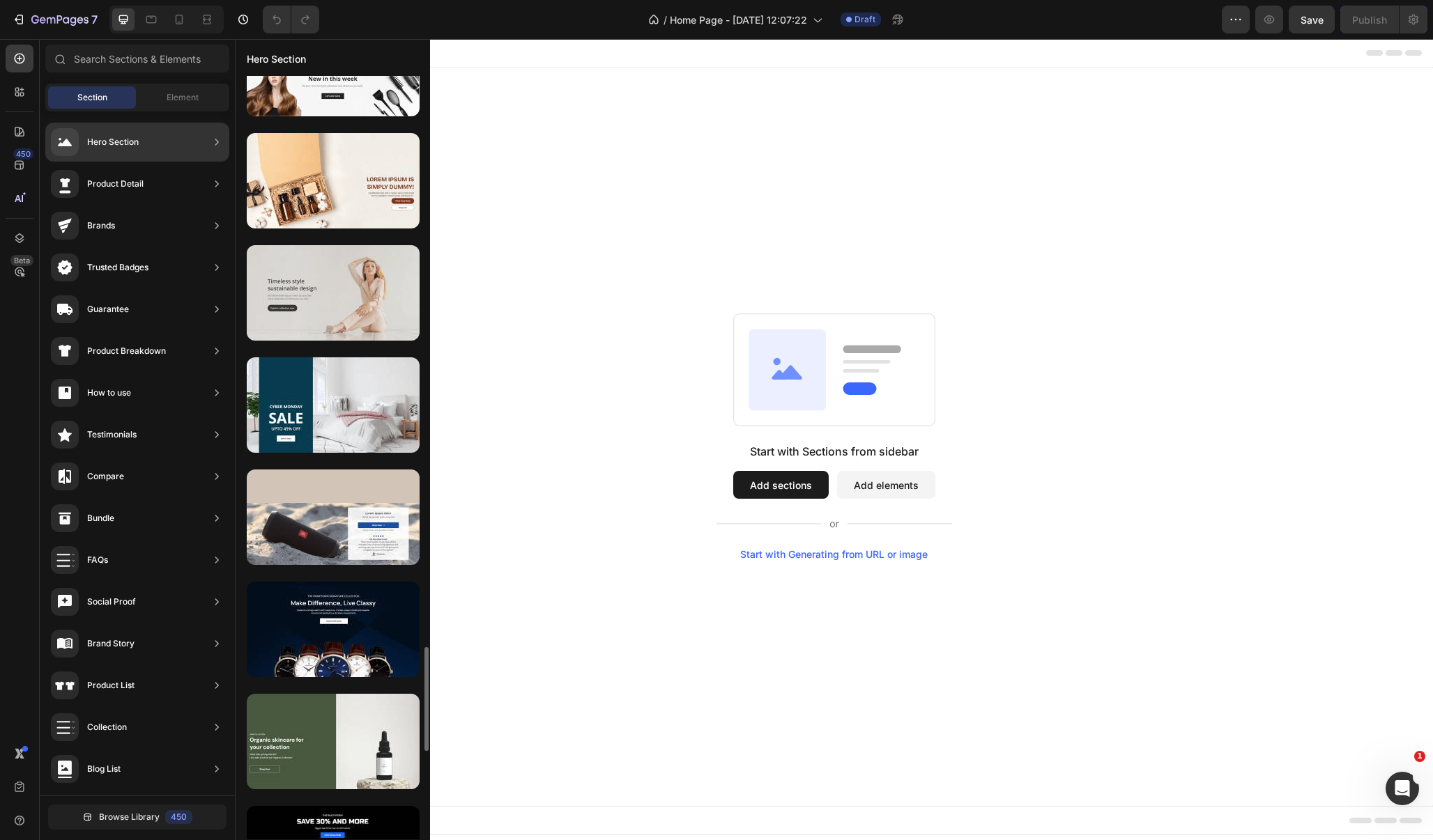
scroll to position [4118, 0]
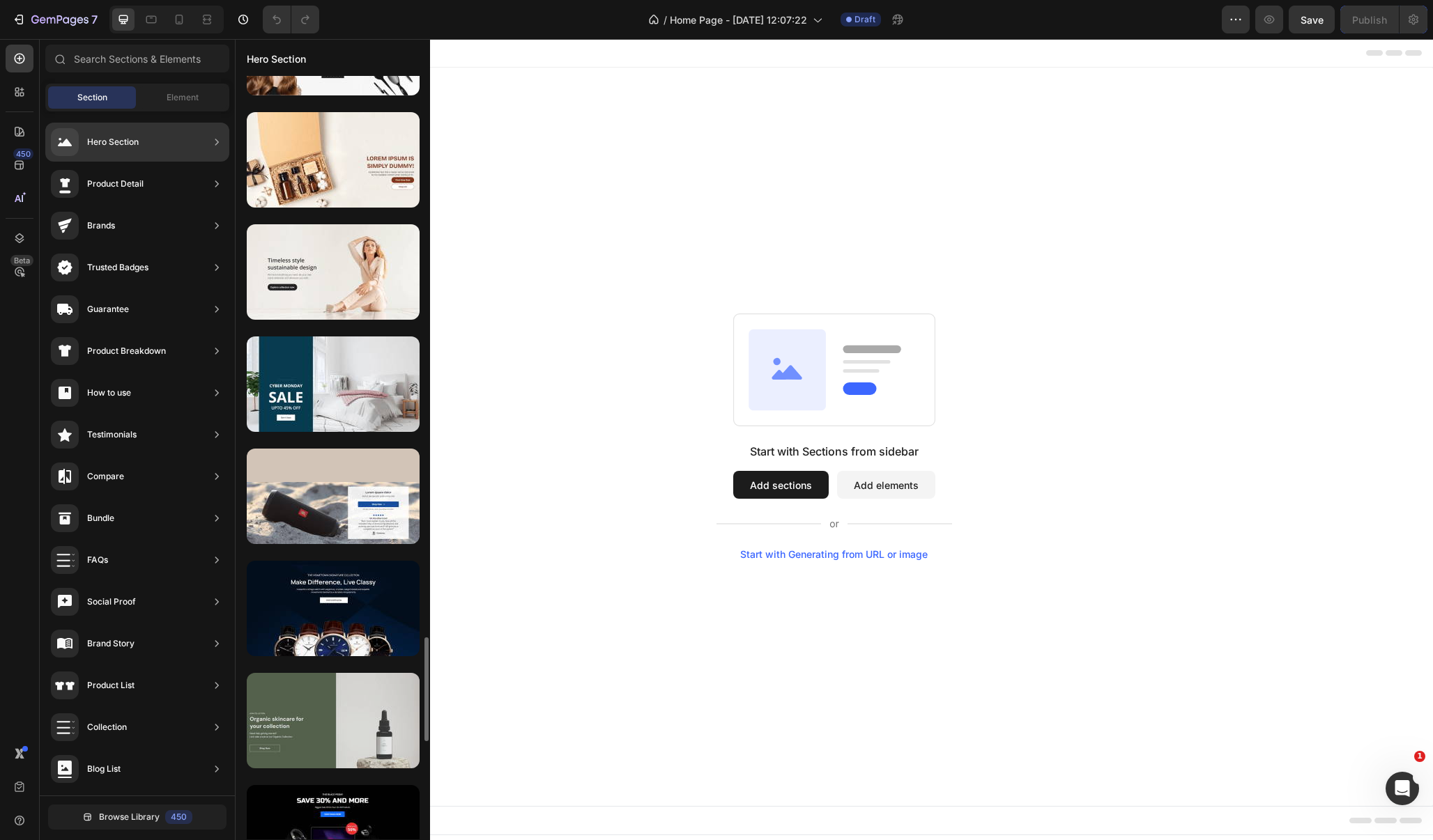
click at [357, 716] on div at bounding box center [333, 721] width 173 height 96
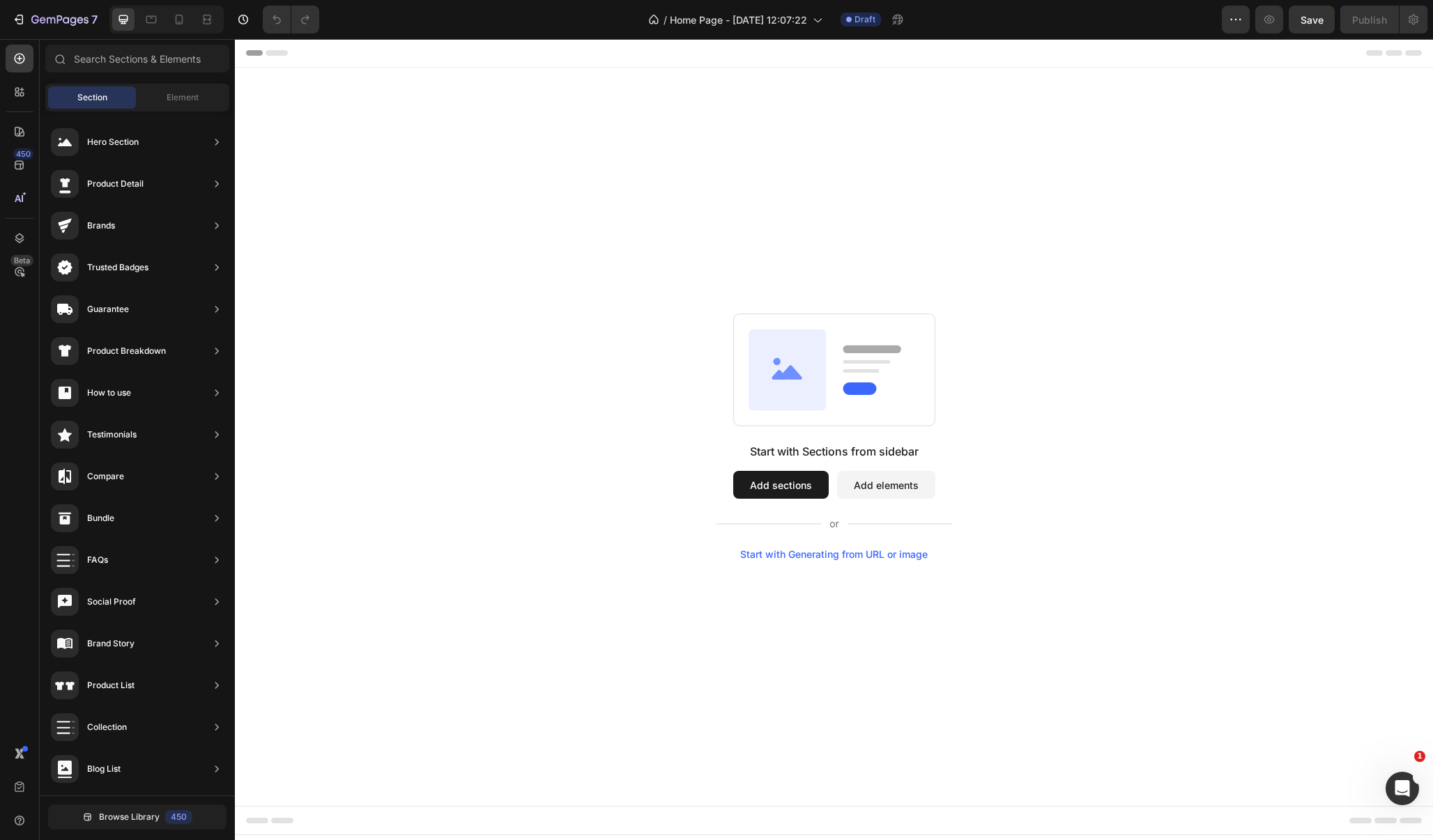
click at [785, 483] on button "Add sections" at bounding box center [782, 485] width 96 height 27
click at [622, 159] on div "Start with Sections from sidebar Add sections Add elements Start with Generatin…" at bounding box center [833, 436] width 1198 height 738
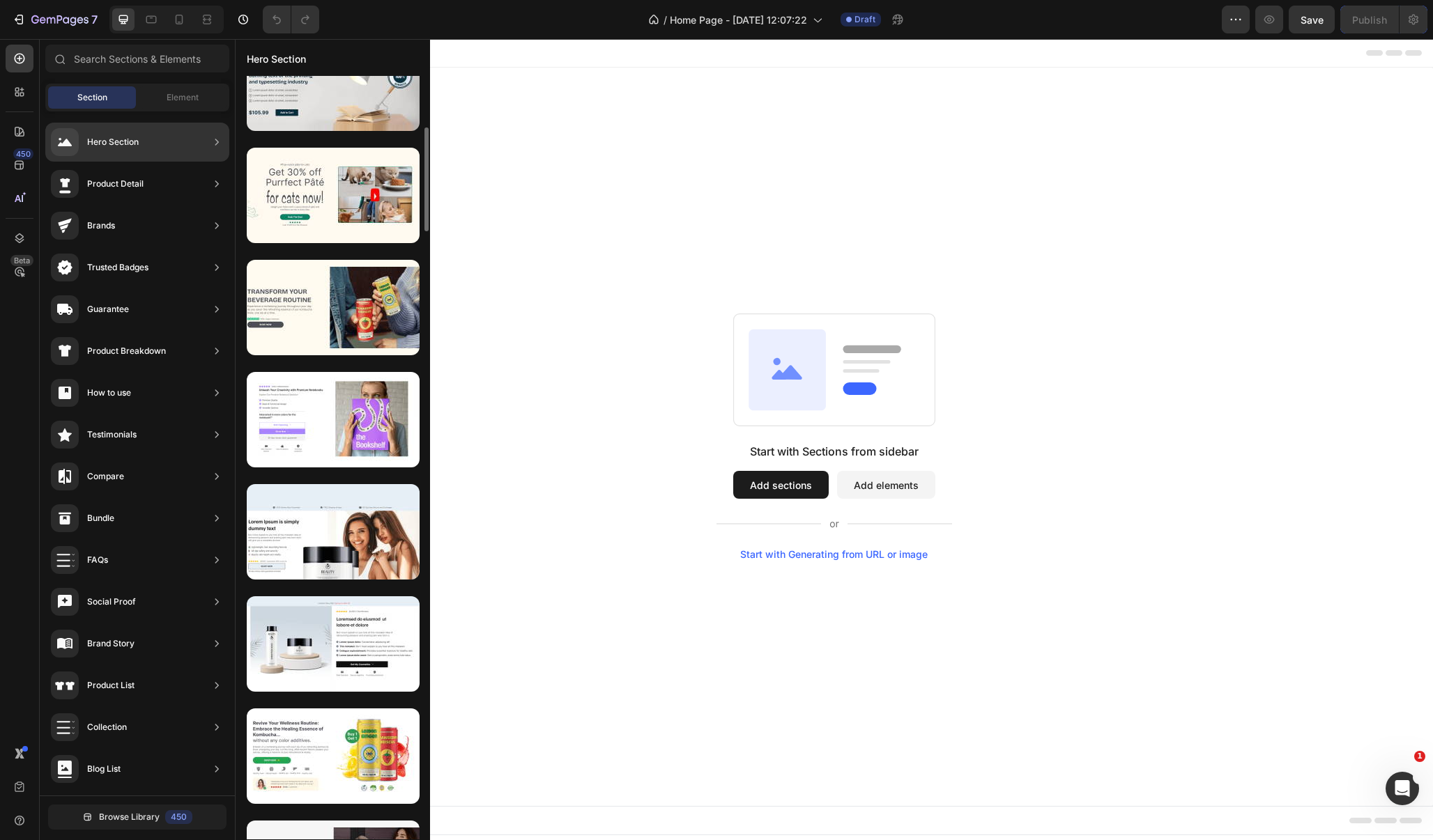
scroll to position [381, 0]
click at [340, 310] on div at bounding box center [333, 307] width 173 height 96
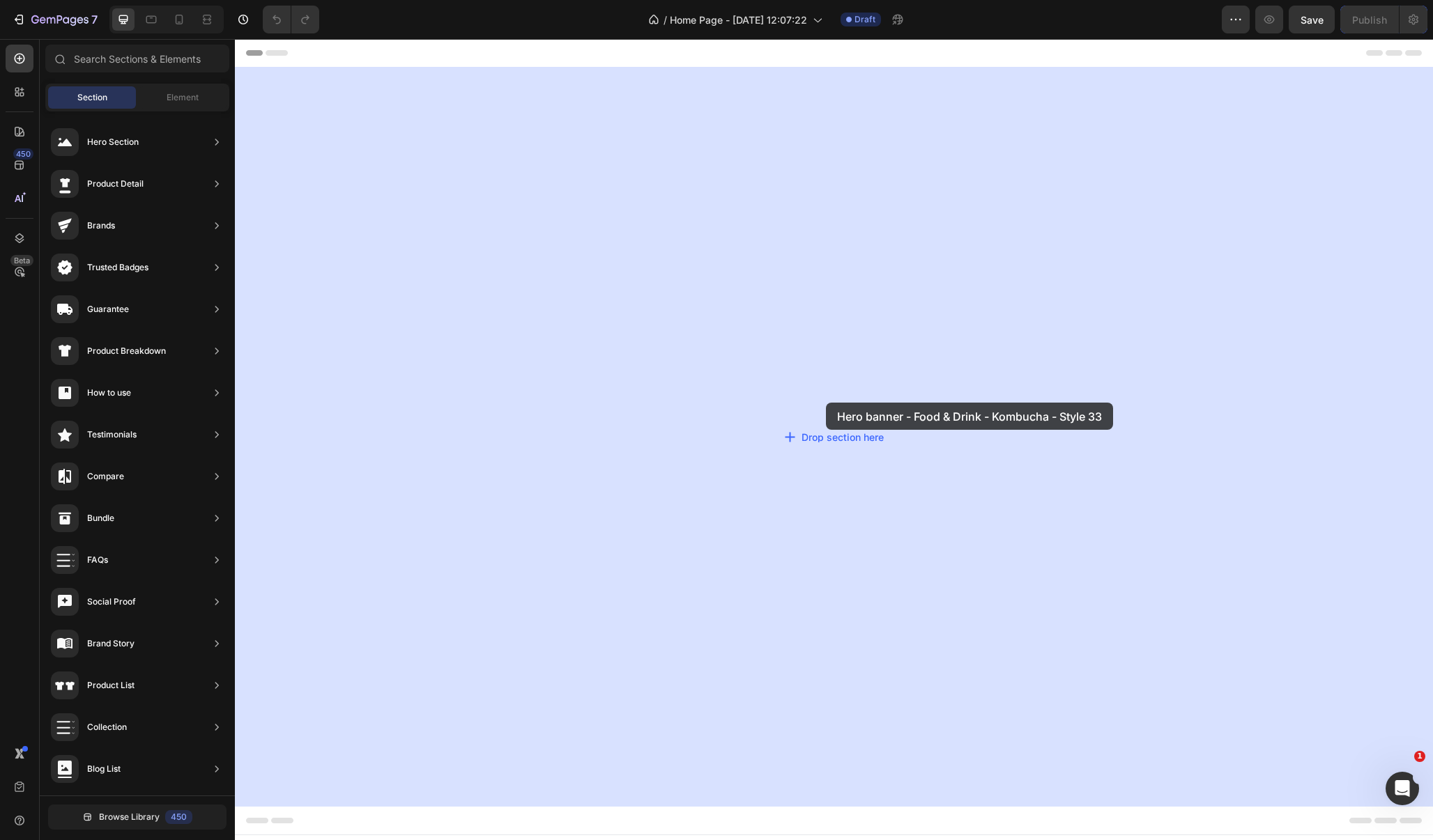
drag, startPoint x: 570, startPoint y: 348, endPoint x: 826, endPoint y: 401, distance: 261.4
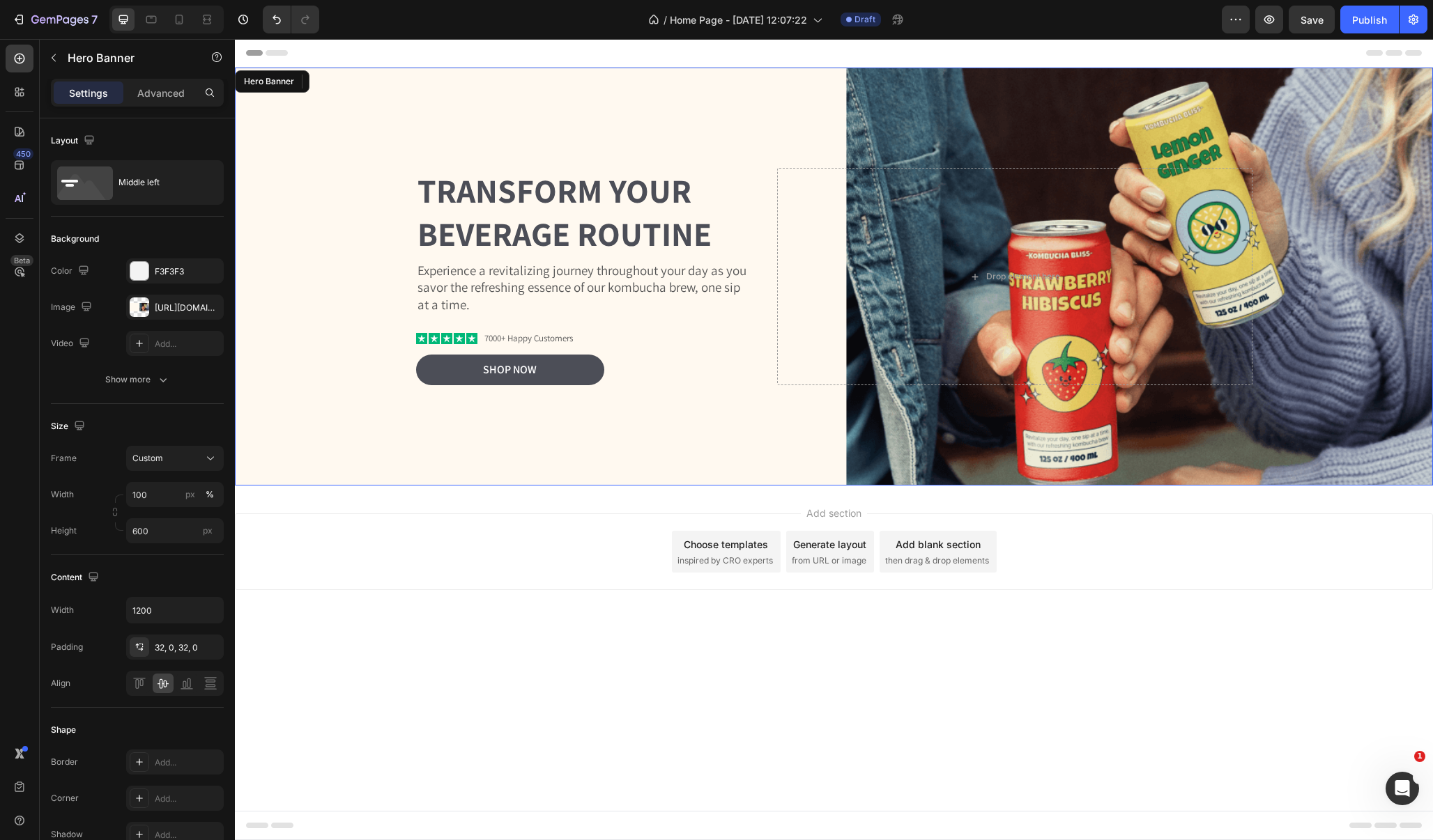
click at [803, 117] on div "Background Image" at bounding box center [833, 276] width 1198 height 418
click at [973, 109] on div "Background Image" at bounding box center [833, 276] width 1198 height 418
click at [648, 148] on div "Transform Your Beverage Routine Heading Experience a revitalizing journey throu…" at bounding box center [833, 277] width 836 height 263
click at [275, 83] on div "Hero Banner" at bounding box center [280, 81] width 56 height 13
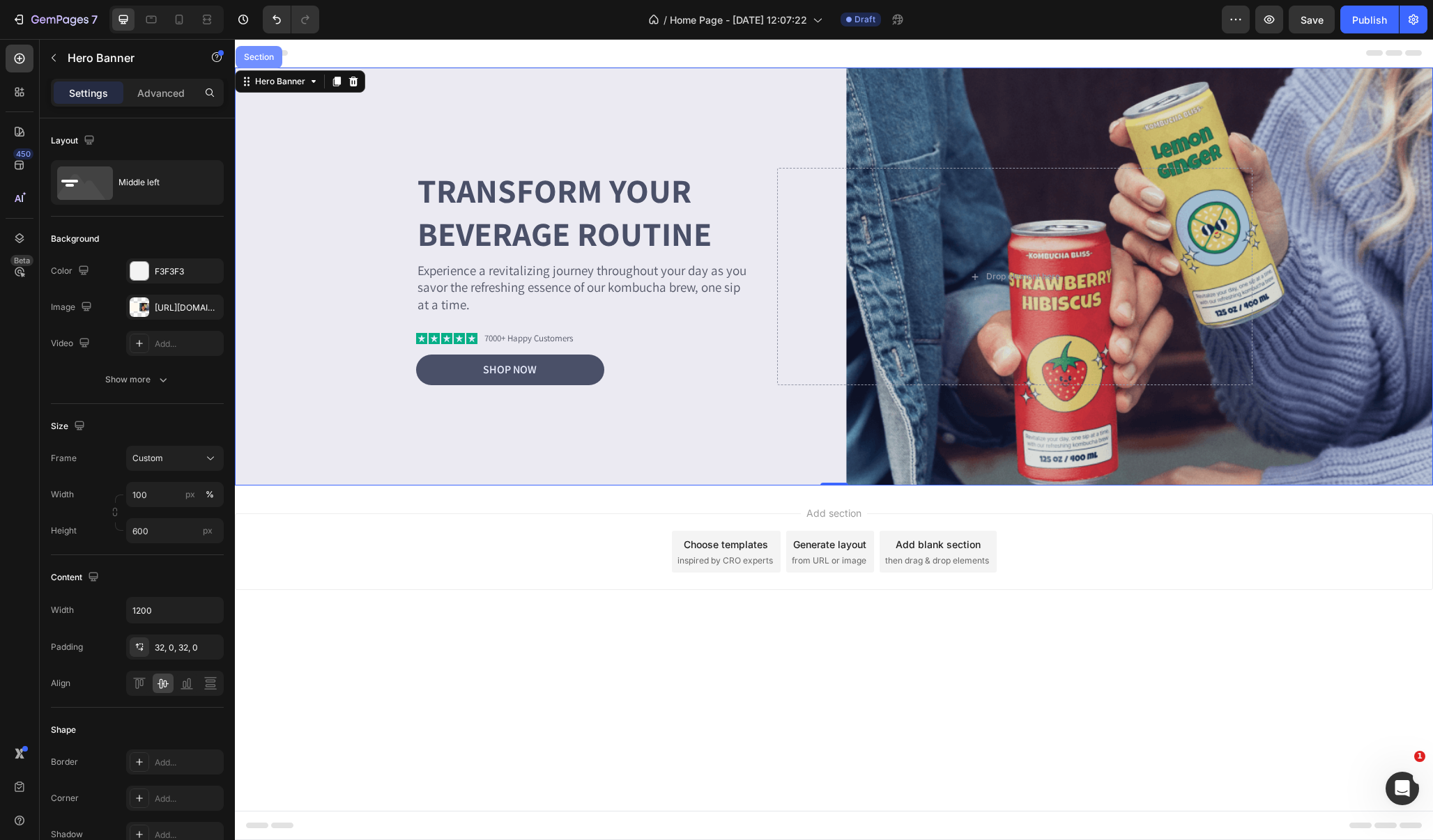
click at [261, 62] on div "Section" at bounding box center [259, 57] width 47 height 22
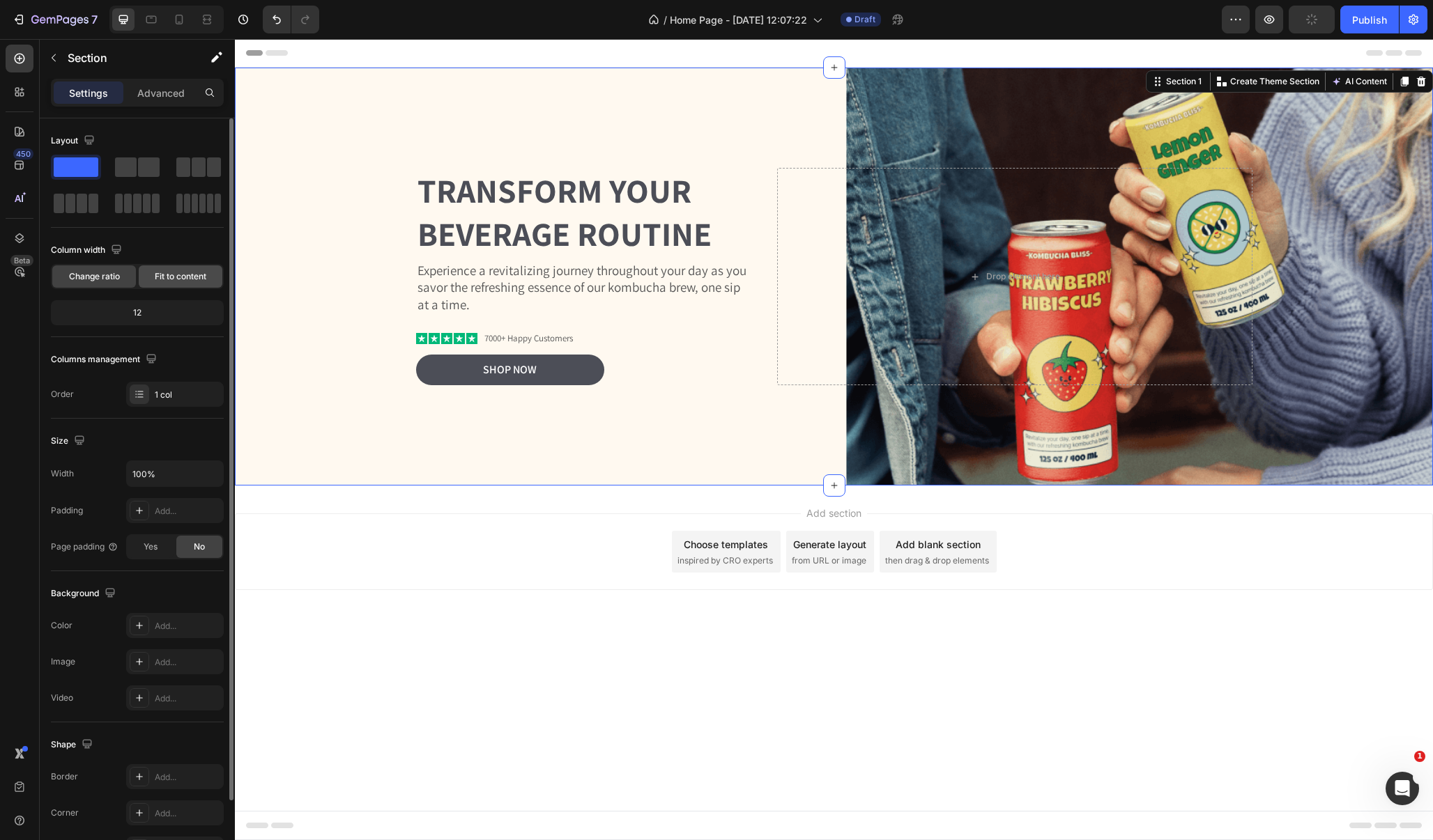
click at [183, 273] on span "Fit to content" at bounding box center [180, 276] width 52 height 13
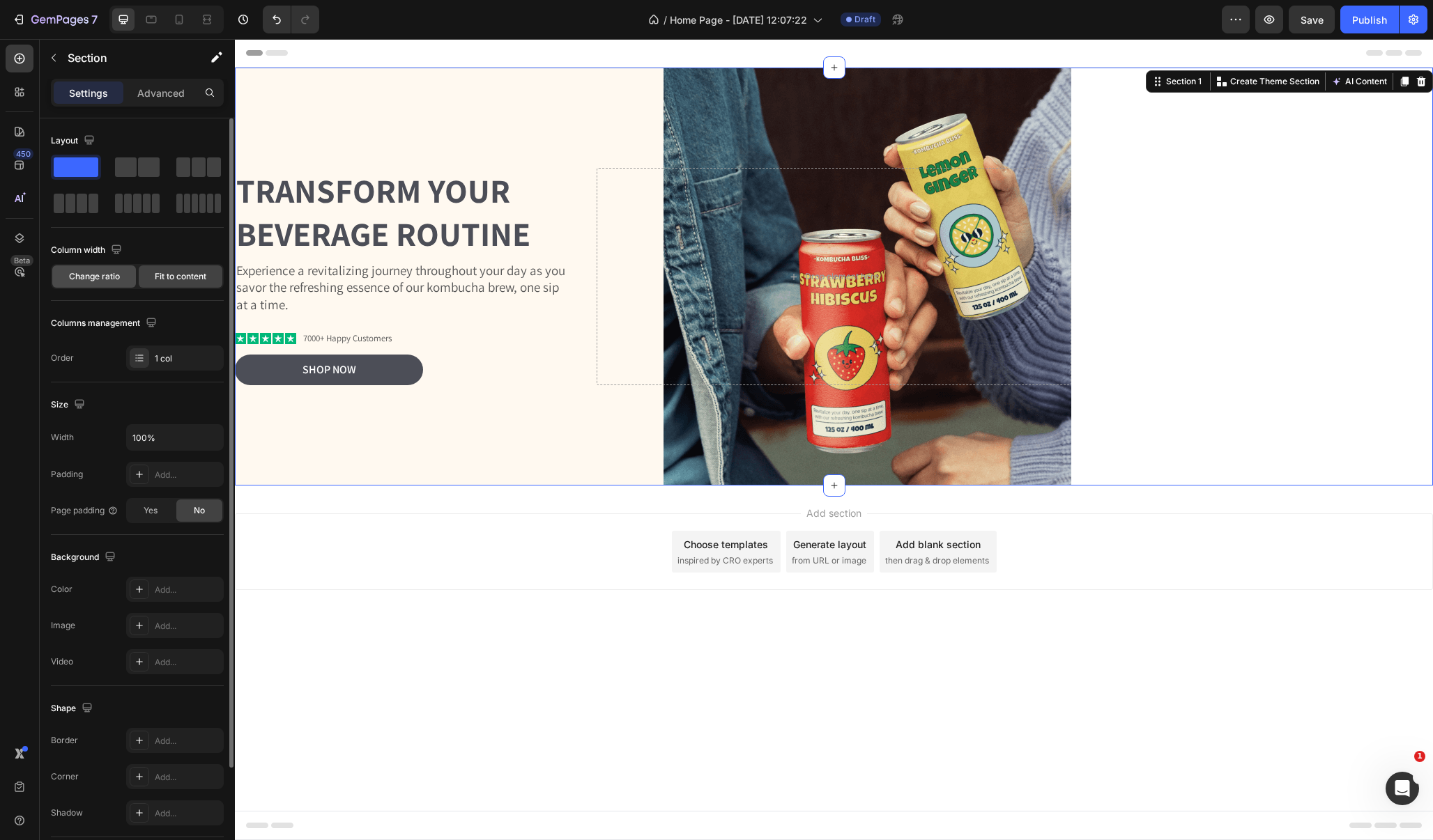
click at [110, 277] on span "Change ratio" at bounding box center [95, 276] width 51 height 13
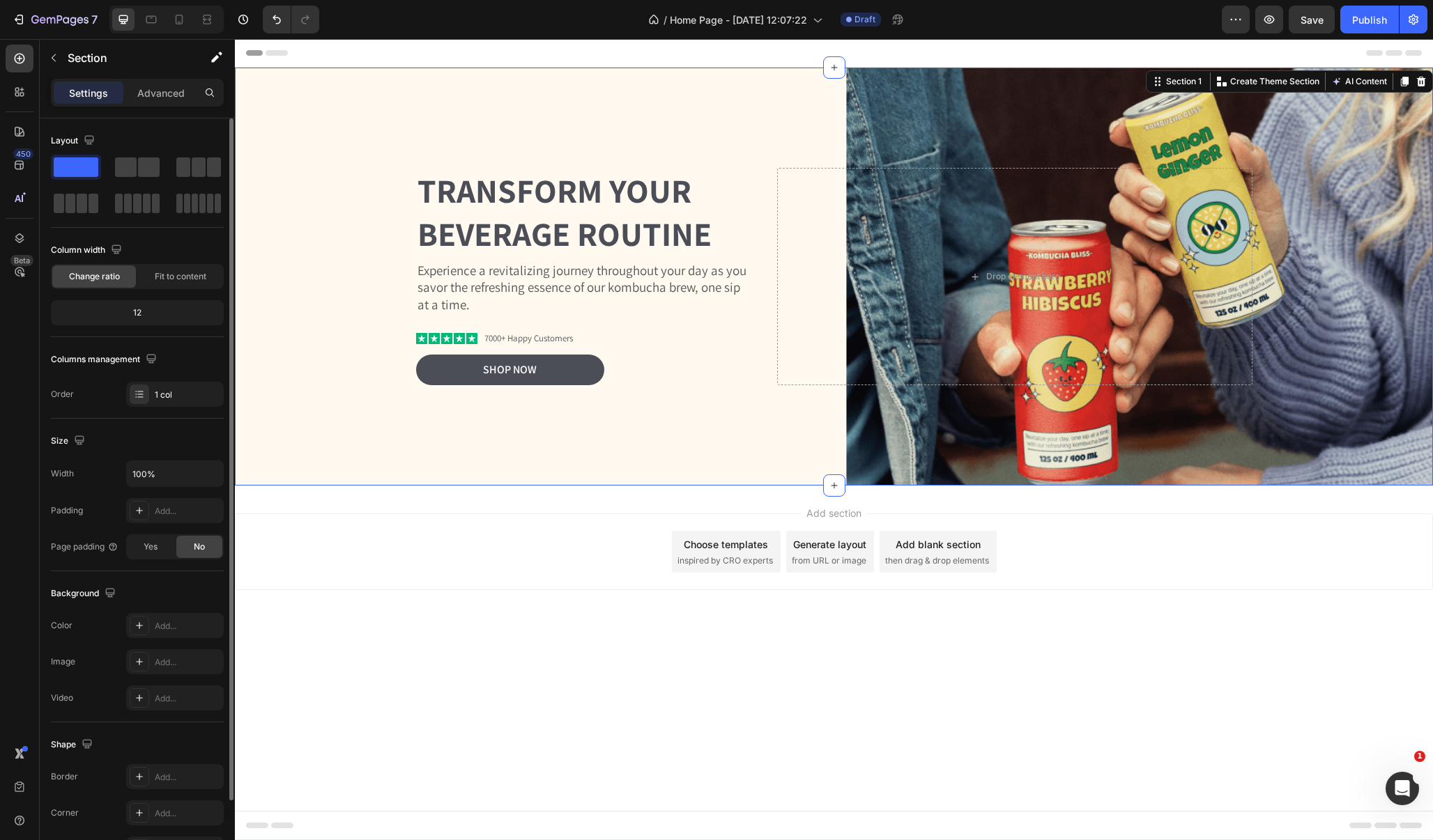
click at [150, 311] on div "12" at bounding box center [137, 313] width 167 height 20
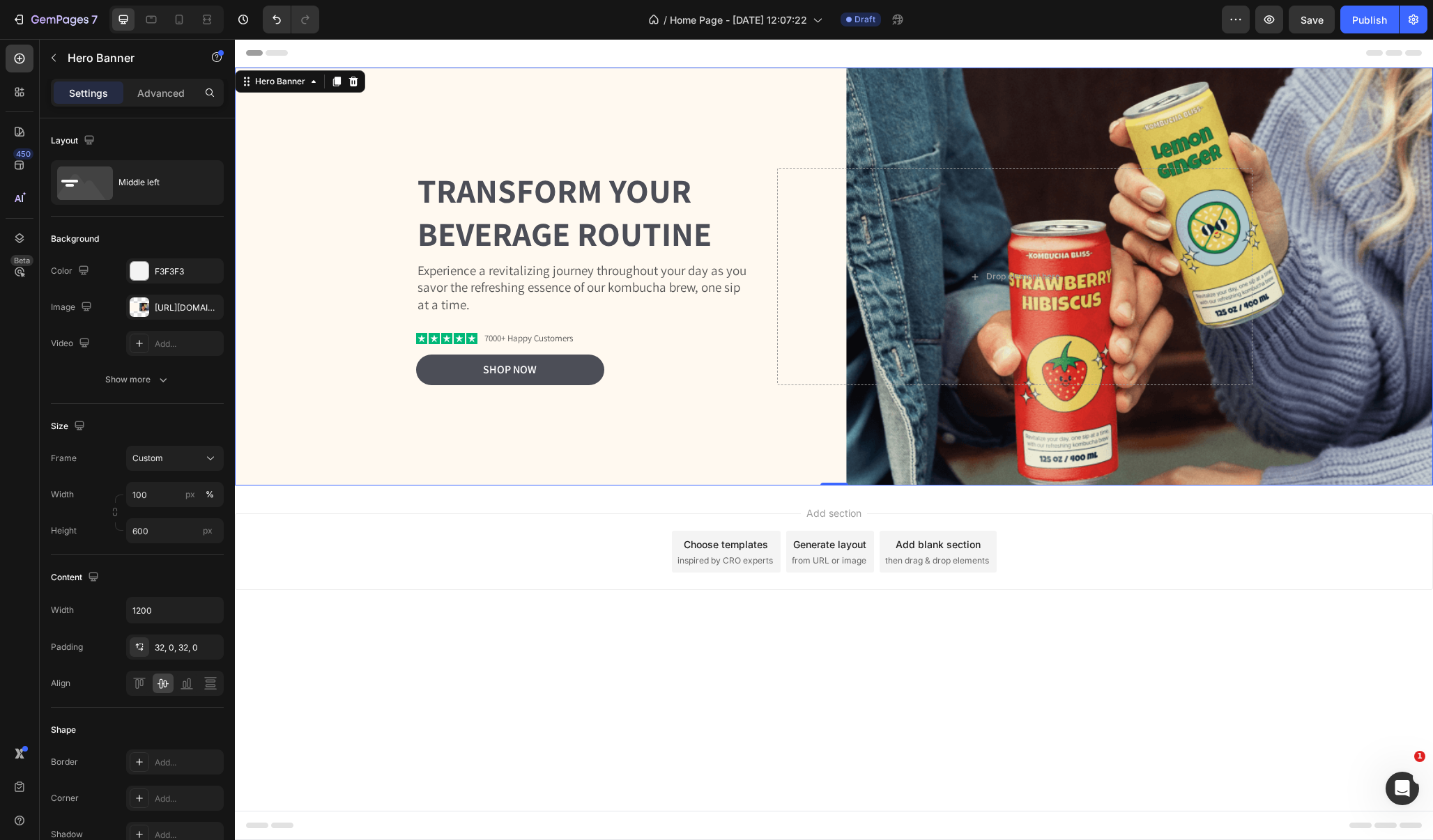
click at [546, 483] on div "Background Image" at bounding box center [833, 276] width 1198 height 418
click at [144, 309] on div at bounding box center [140, 307] width 20 height 20
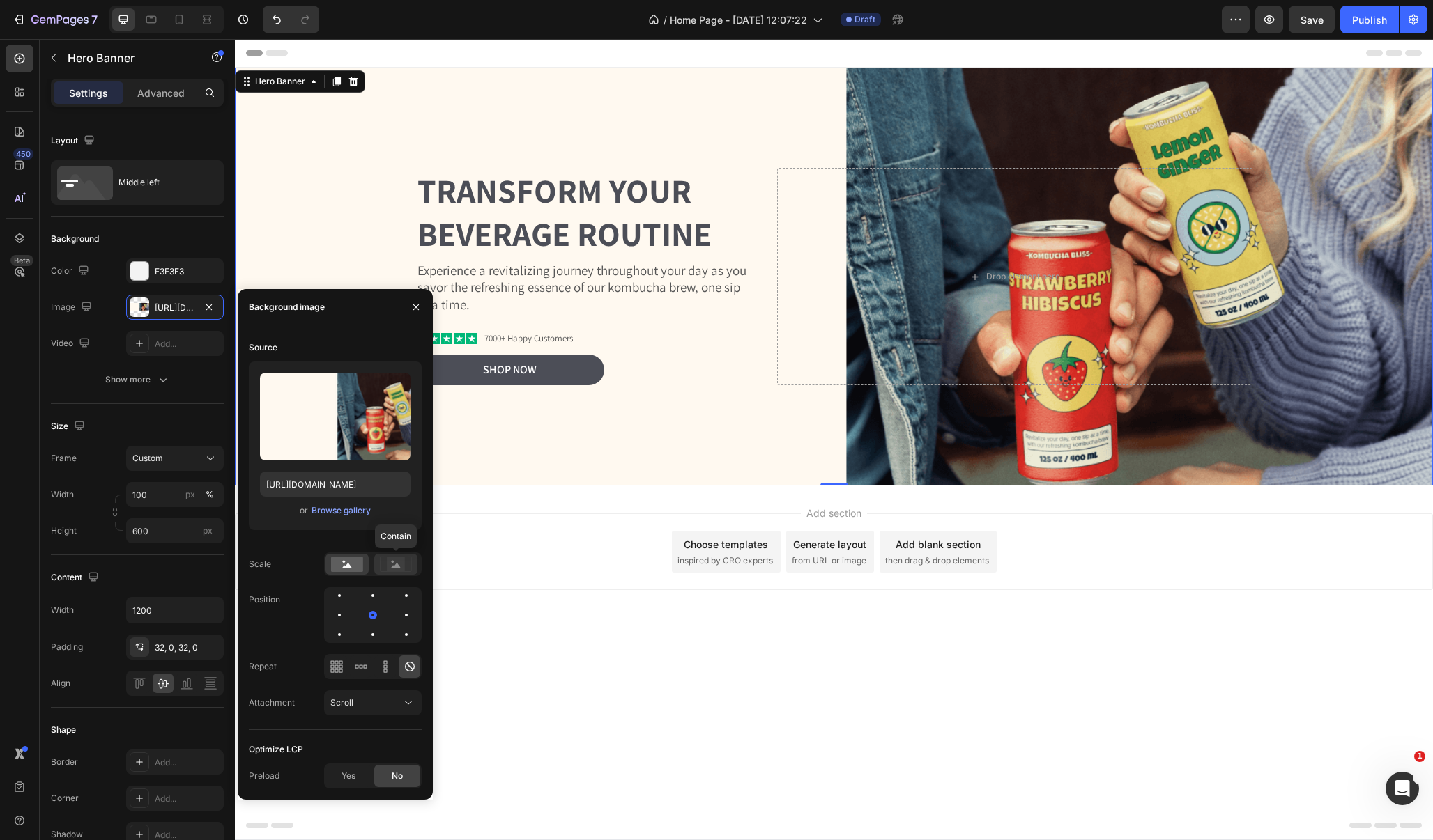
click at [389, 565] on rect at bounding box center [395, 564] width 19 height 14
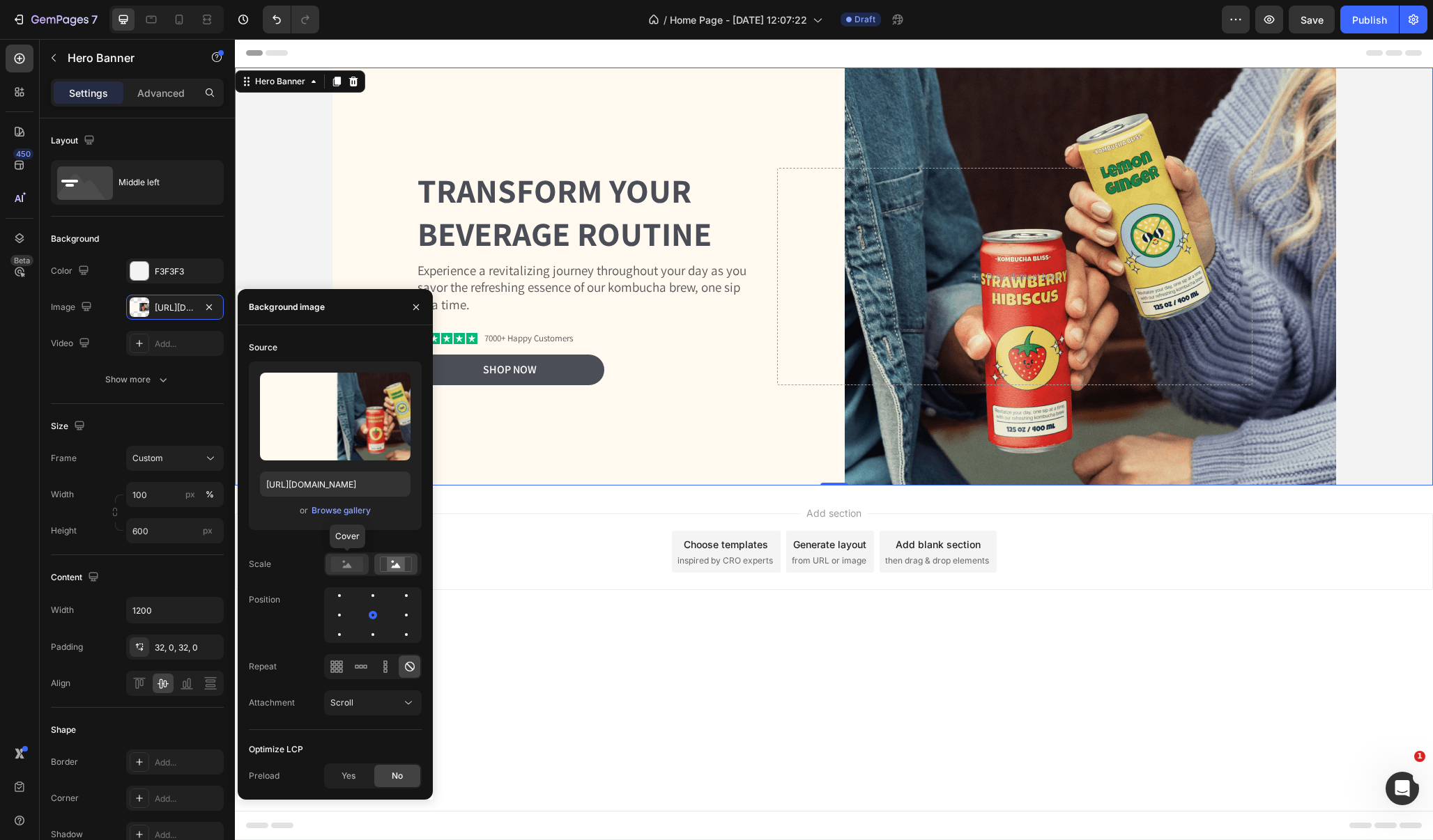
click at [348, 562] on rect at bounding box center [346, 564] width 32 height 16
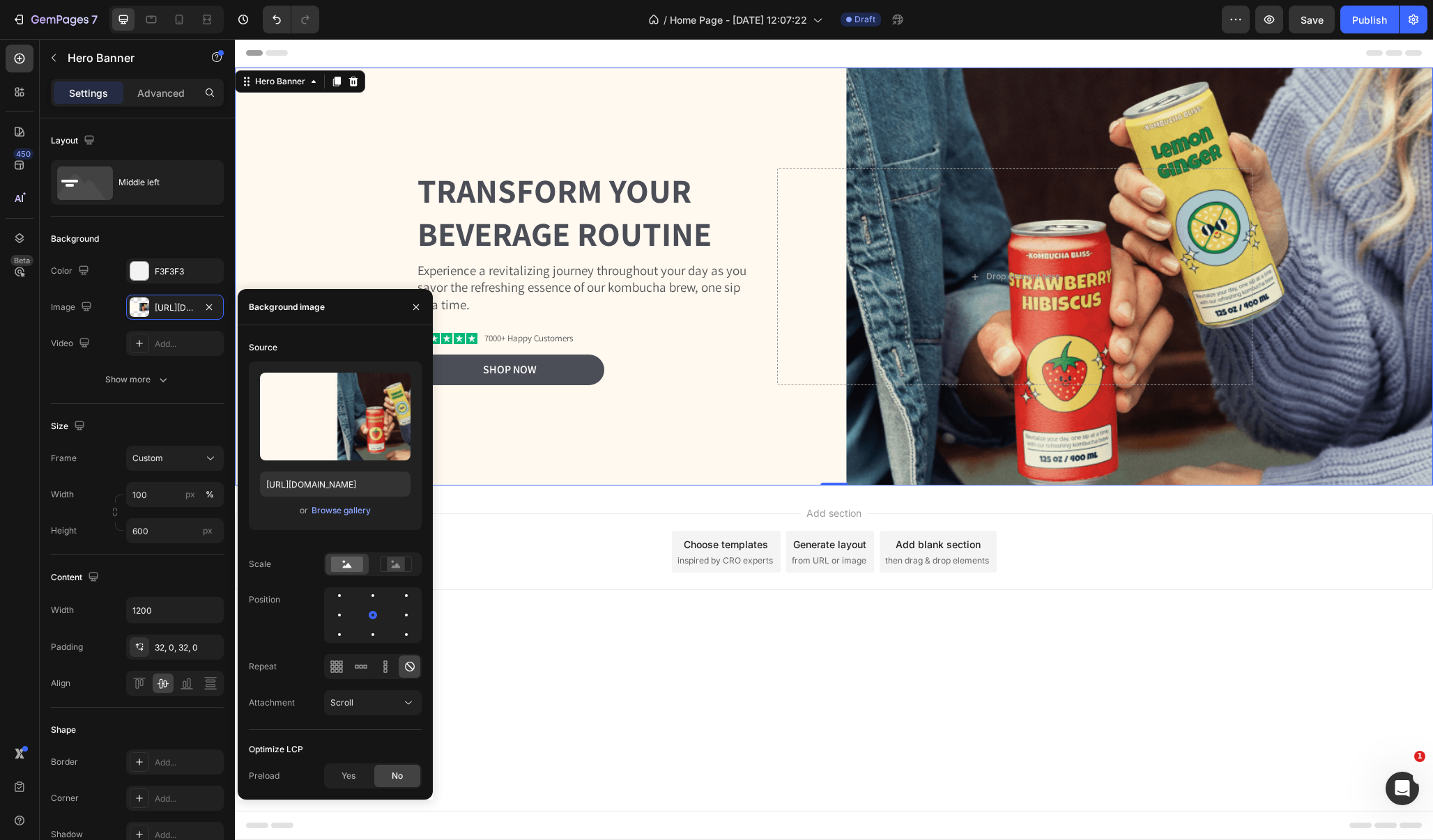
click at [639, 634] on div "Add section Choose templates inspired by CRO experts Generate layout from URL o…" at bounding box center [833, 571] width 1198 height 171
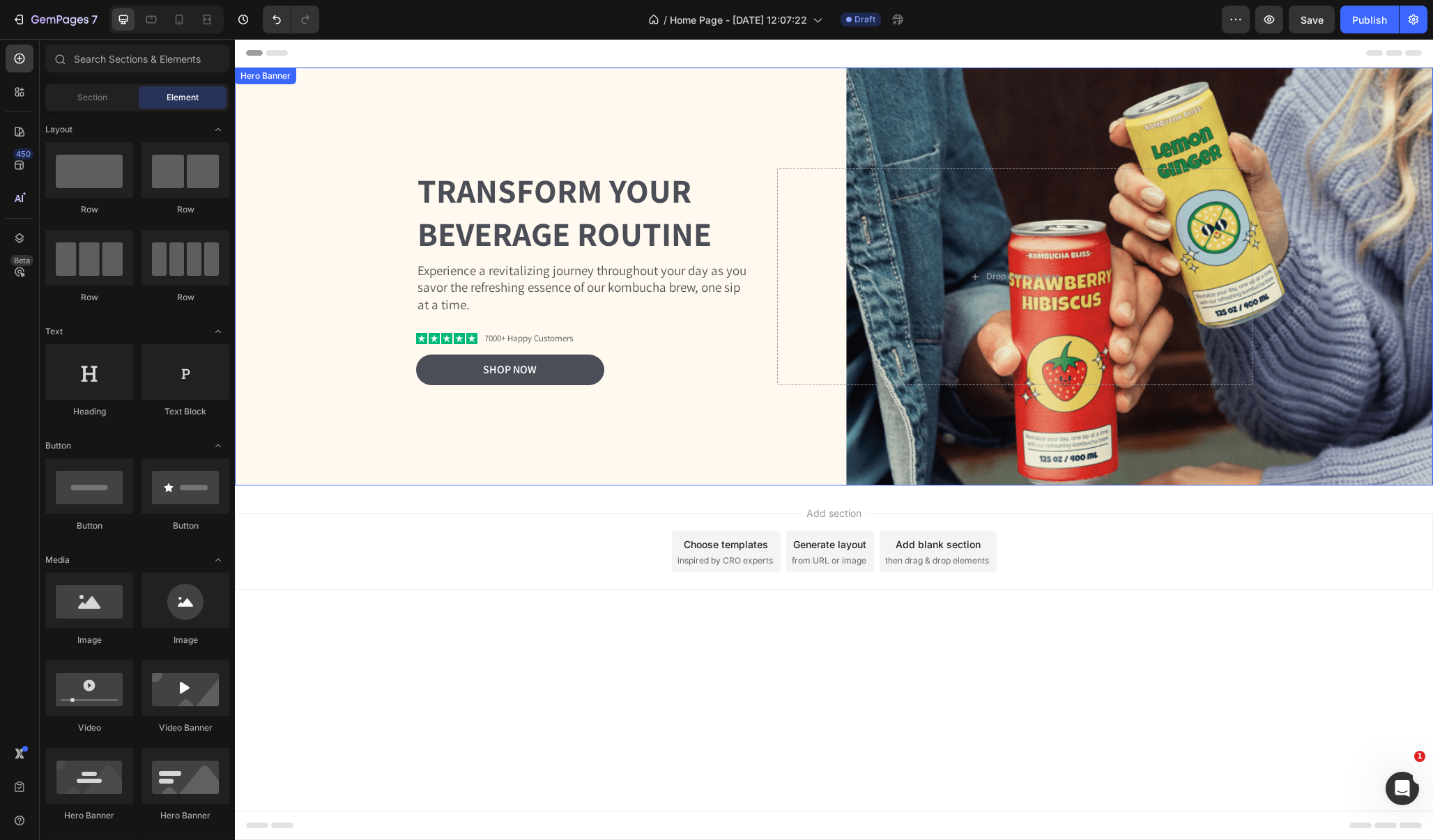
click at [752, 125] on div "Background Image" at bounding box center [833, 276] width 1198 height 418
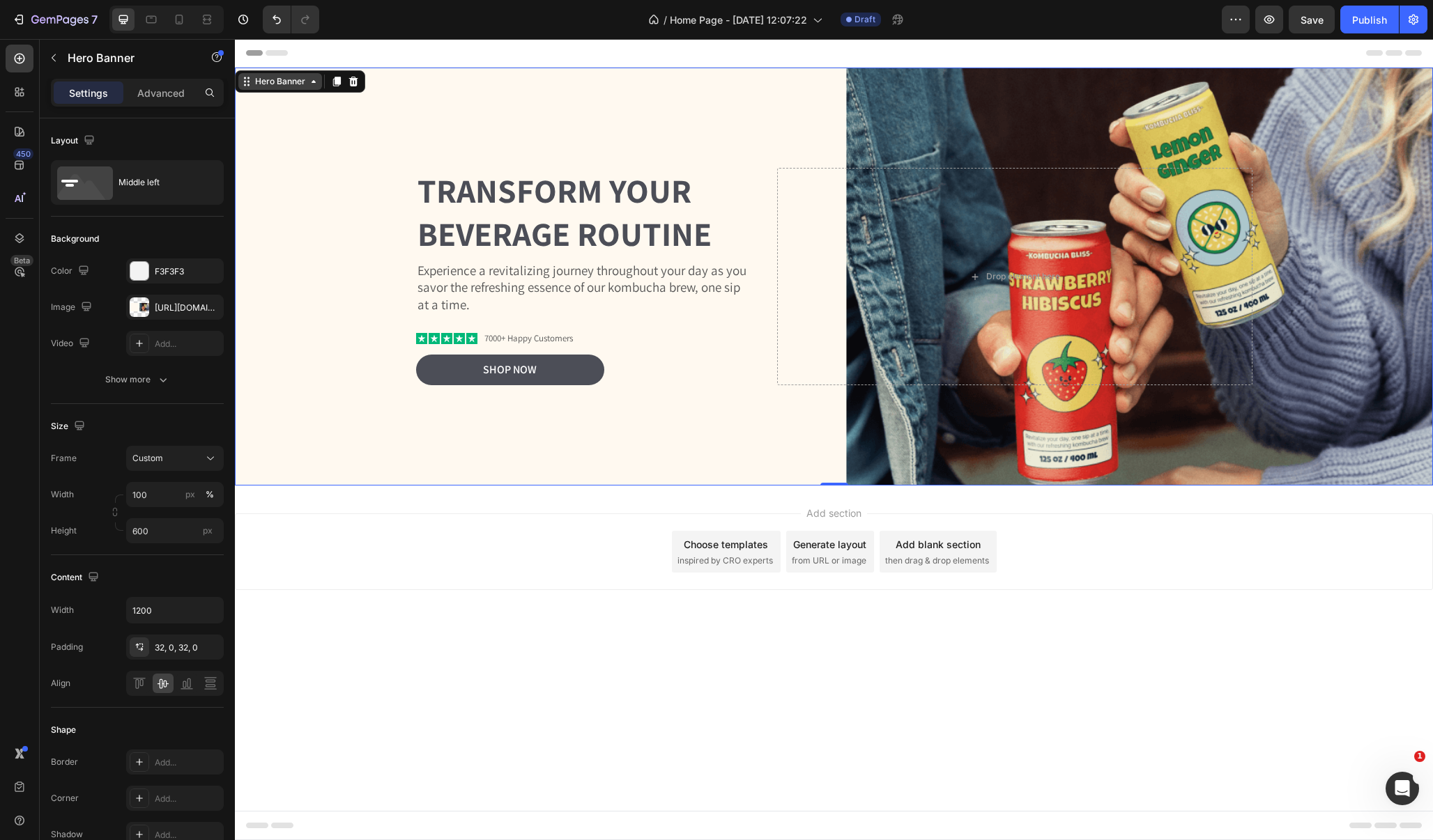
click at [258, 86] on div "Hero Banner" at bounding box center [280, 81] width 56 height 13
click at [202, 453] on div "Custom" at bounding box center [174, 459] width 85 height 14
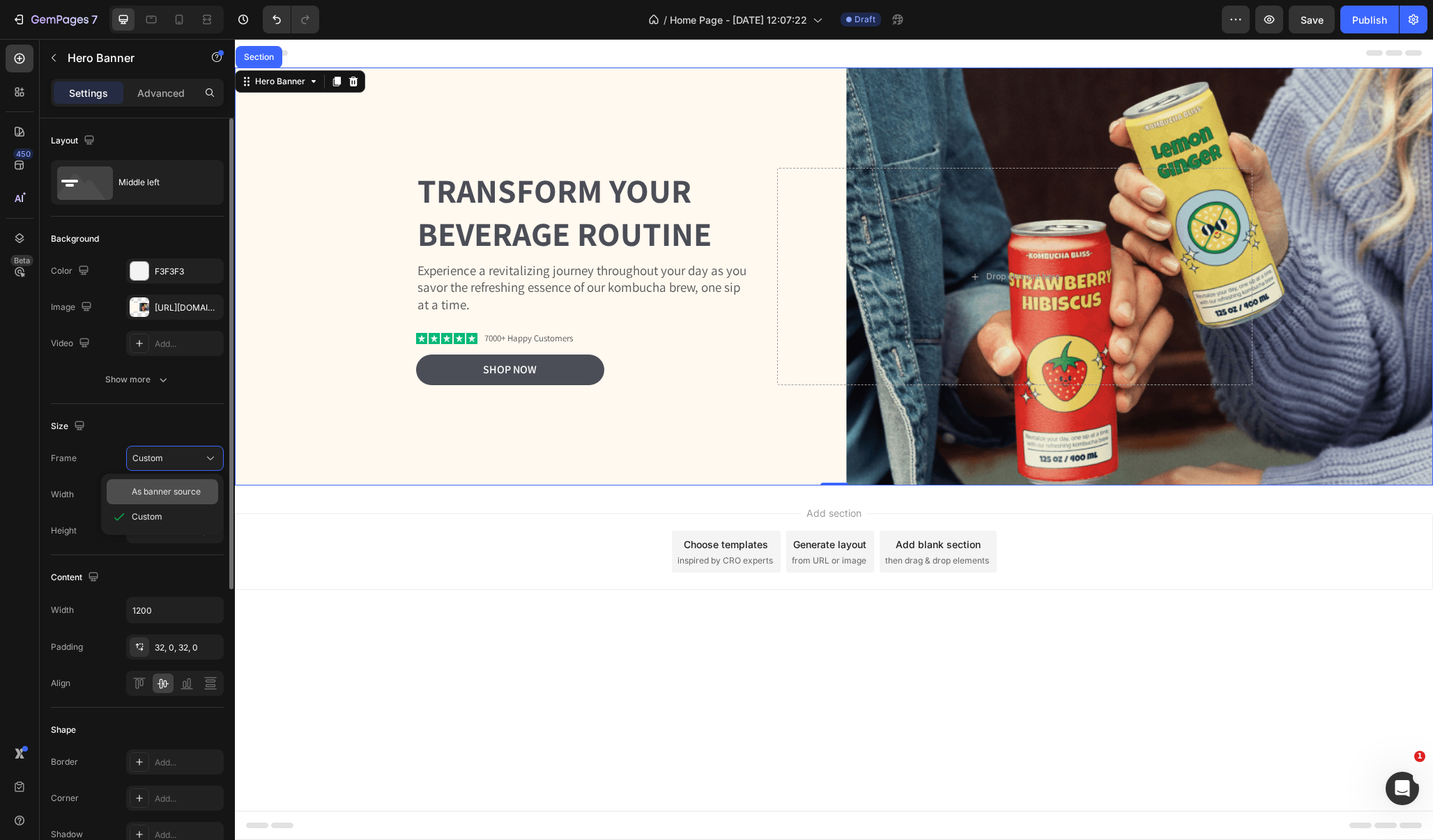
click at [183, 490] on span "As banner source" at bounding box center [166, 492] width 69 height 13
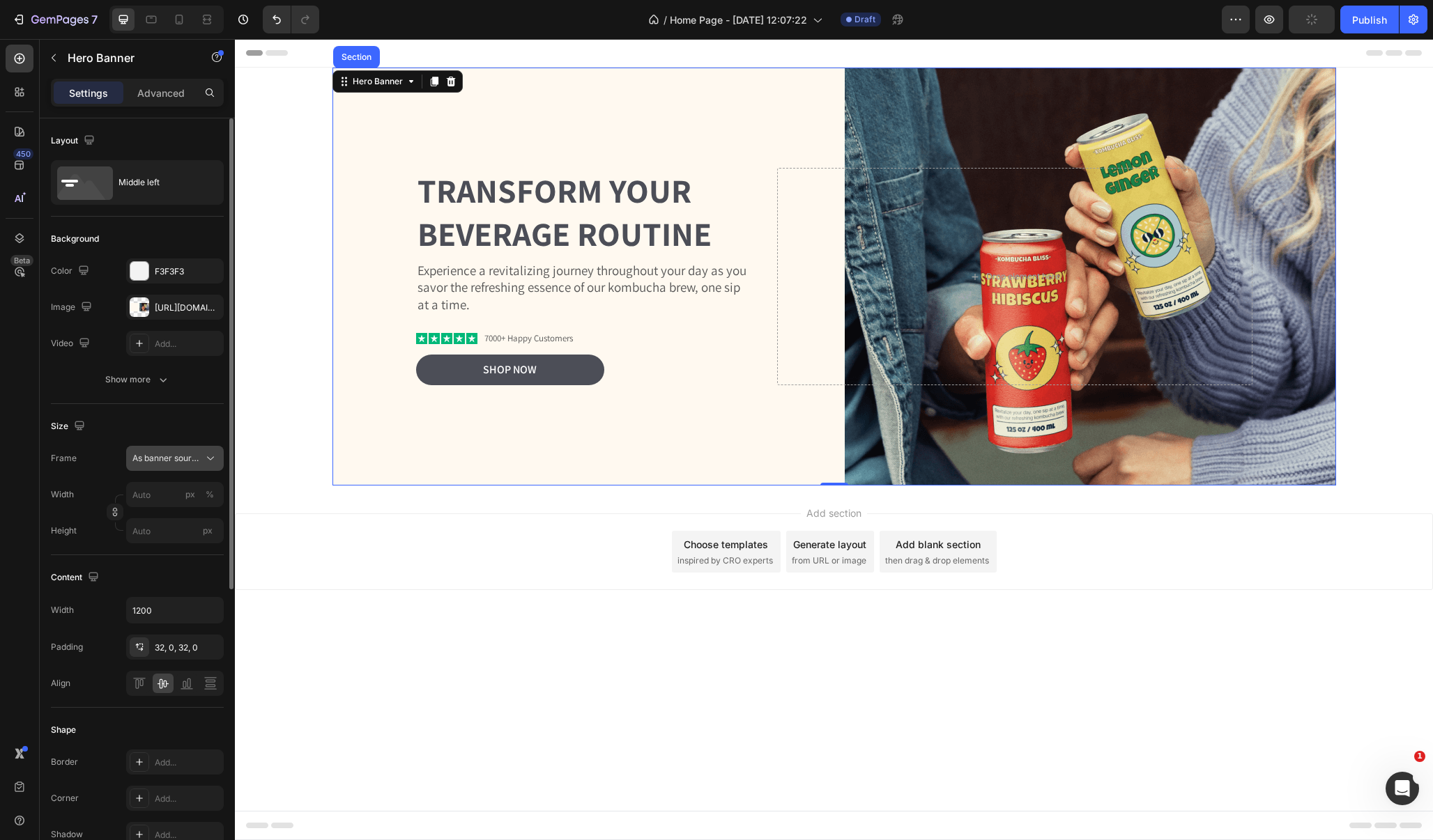
click at [186, 461] on span "As banner source" at bounding box center [166, 458] width 68 height 13
click at [161, 514] on span "Custom" at bounding box center [147, 516] width 30 height 13
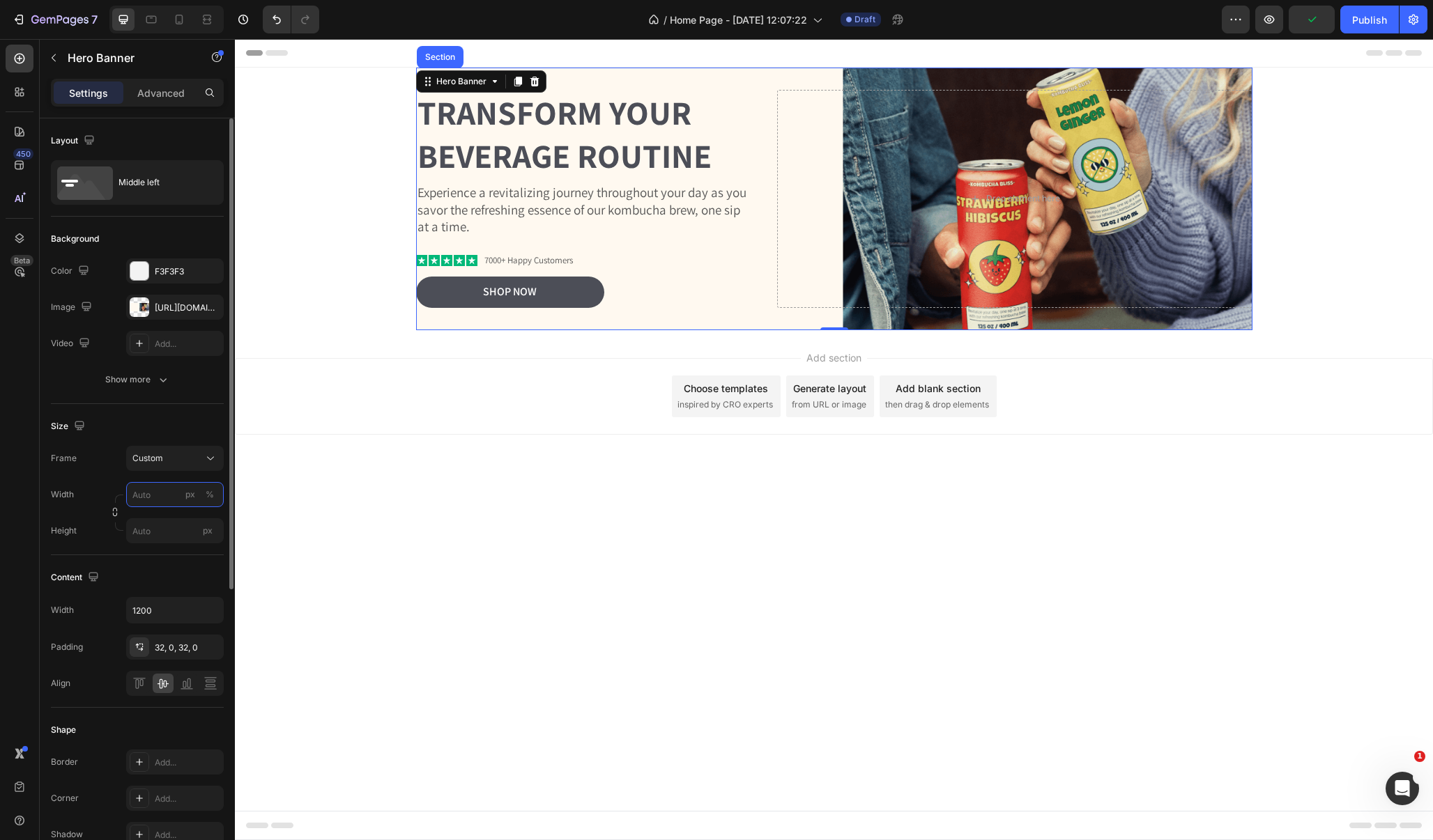
click at [149, 496] on input "px %" at bounding box center [175, 495] width 98 height 25
click at [155, 530] on p "Full 100%" at bounding box center [172, 528] width 81 height 13
type input "100"
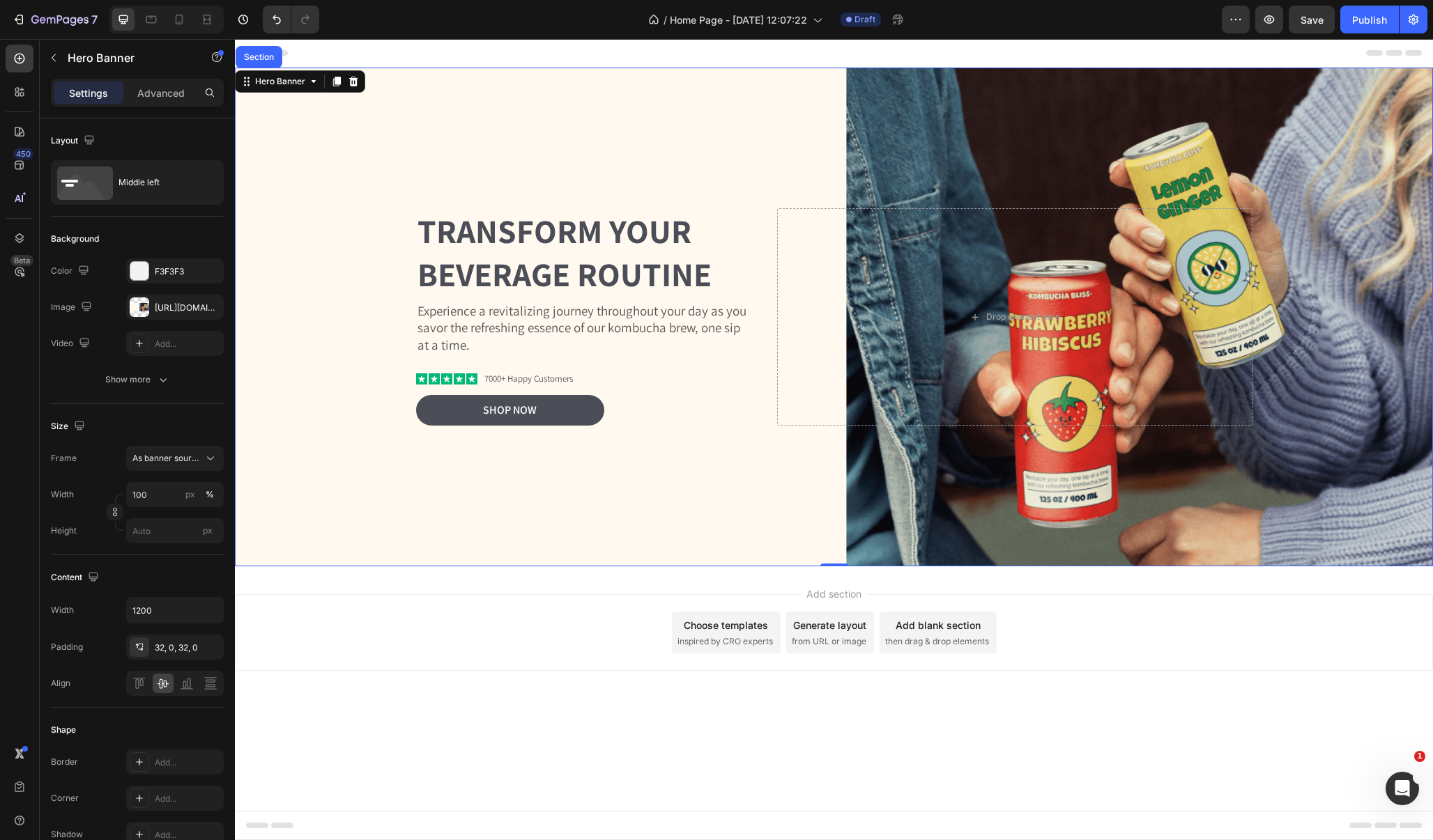
click at [376, 564] on div "Background Image" at bounding box center [833, 317] width 1198 height 499
drag, startPoint x: 829, startPoint y: 566, endPoint x: 850, endPoint y: 552, distance: 25.2
click at [850, 552] on div "Transform Your Beverage Routine Heading Experience a revitalizing journey throu…" at bounding box center [833, 317] width 1198 height 499
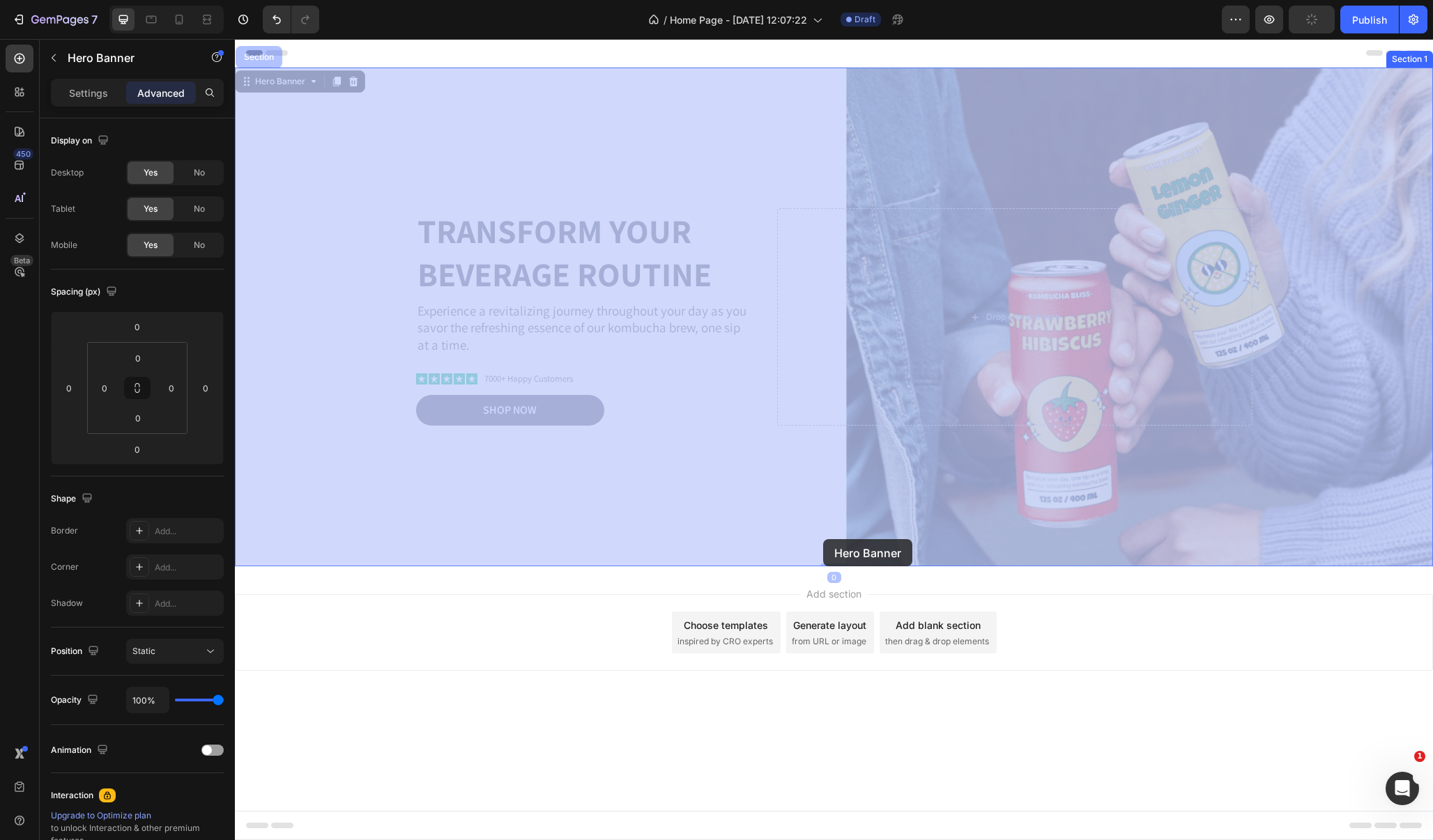
drag, startPoint x: 836, startPoint y: 512, endPoint x: 823, endPoint y: 537, distance: 28.2
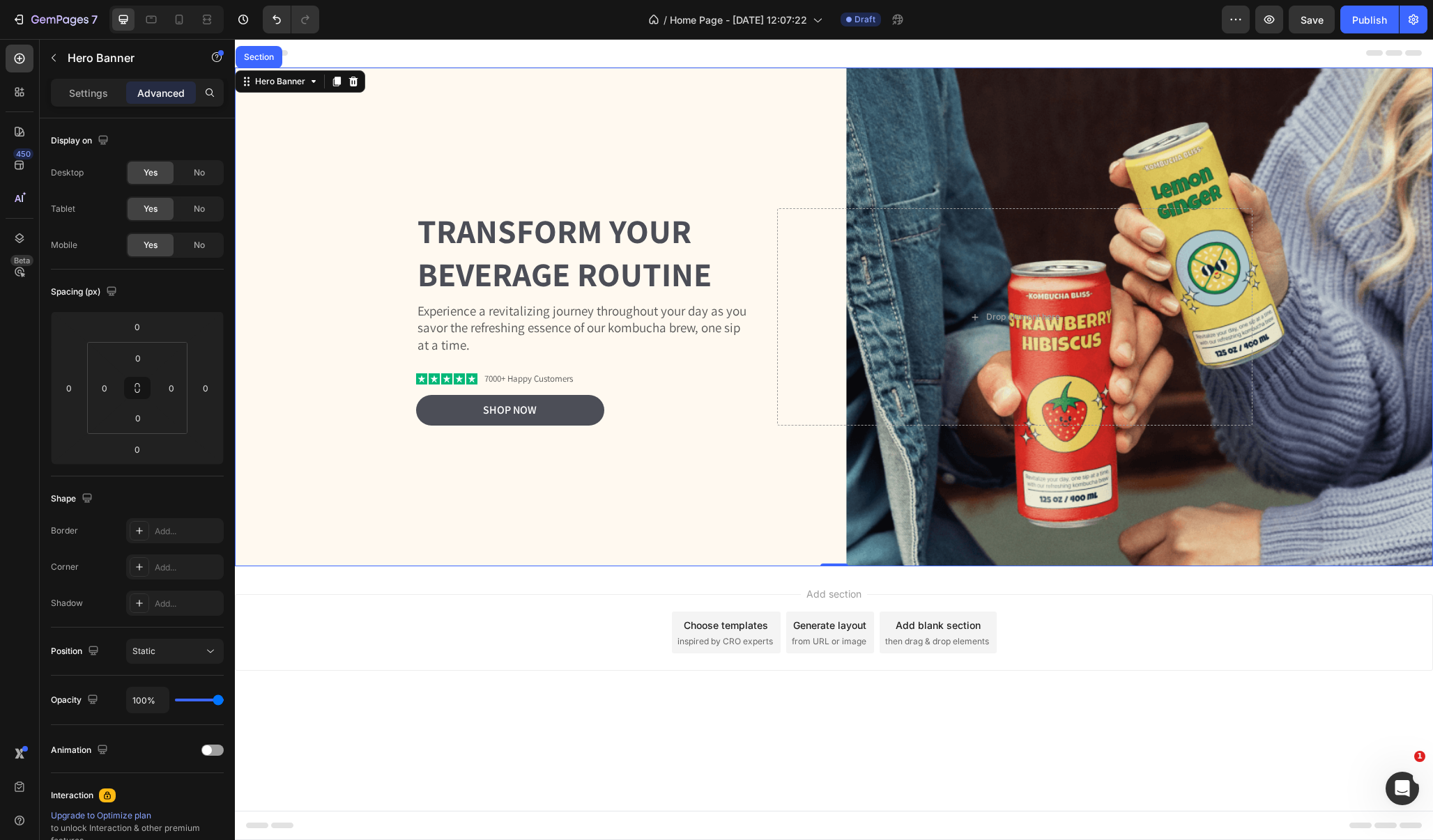
click at [432, 204] on div "Transform Your Beverage Routine Heading Experience a revitalizing journey throu…" at bounding box center [833, 317] width 836 height 263
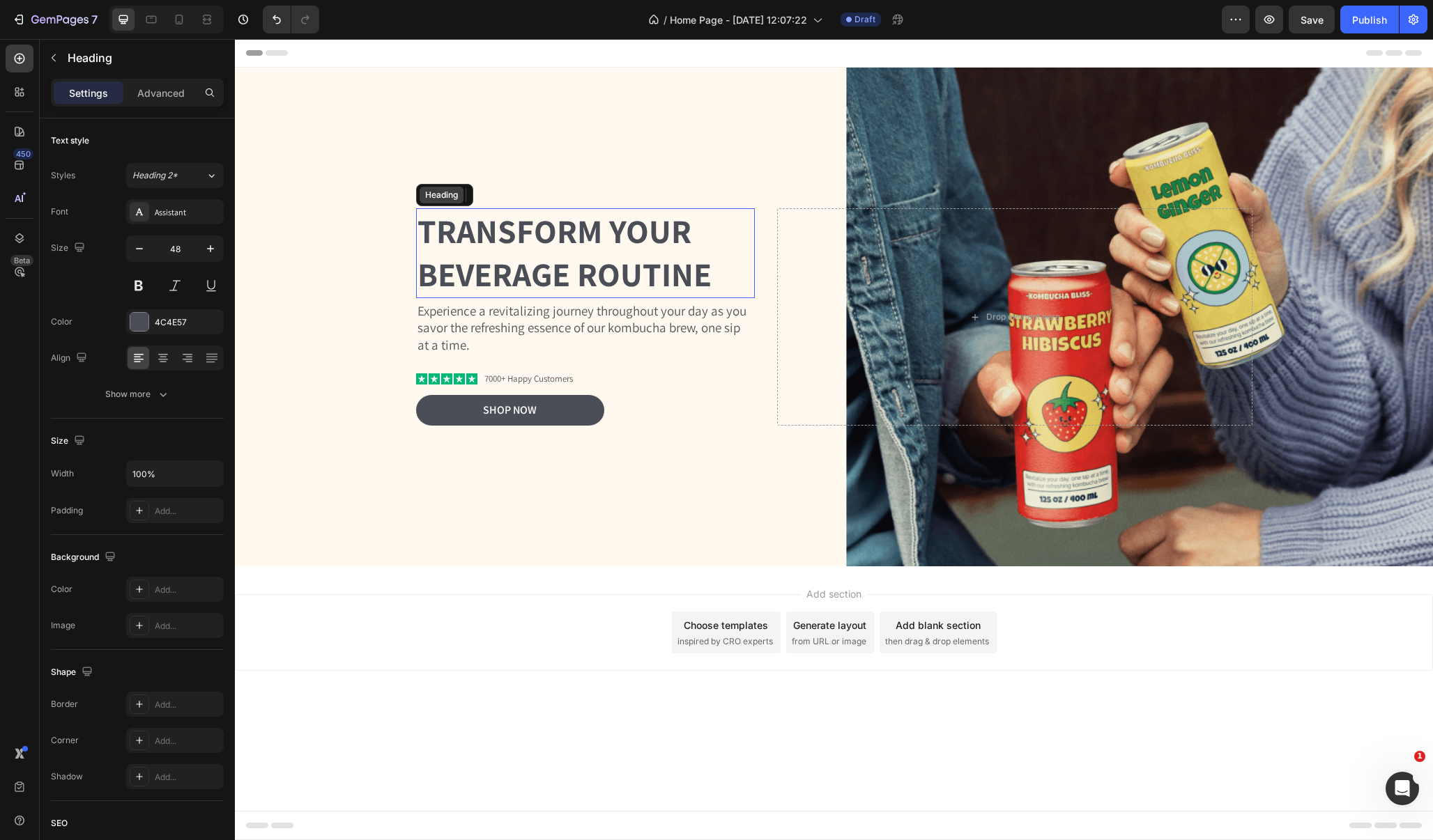
click at [445, 199] on div "Heading" at bounding box center [441, 195] width 38 height 13
click at [544, 322] on p "Experience a revitalizing journey throughout your day as you savor the refreshi…" at bounding box center [586, 328] width 336 height 52
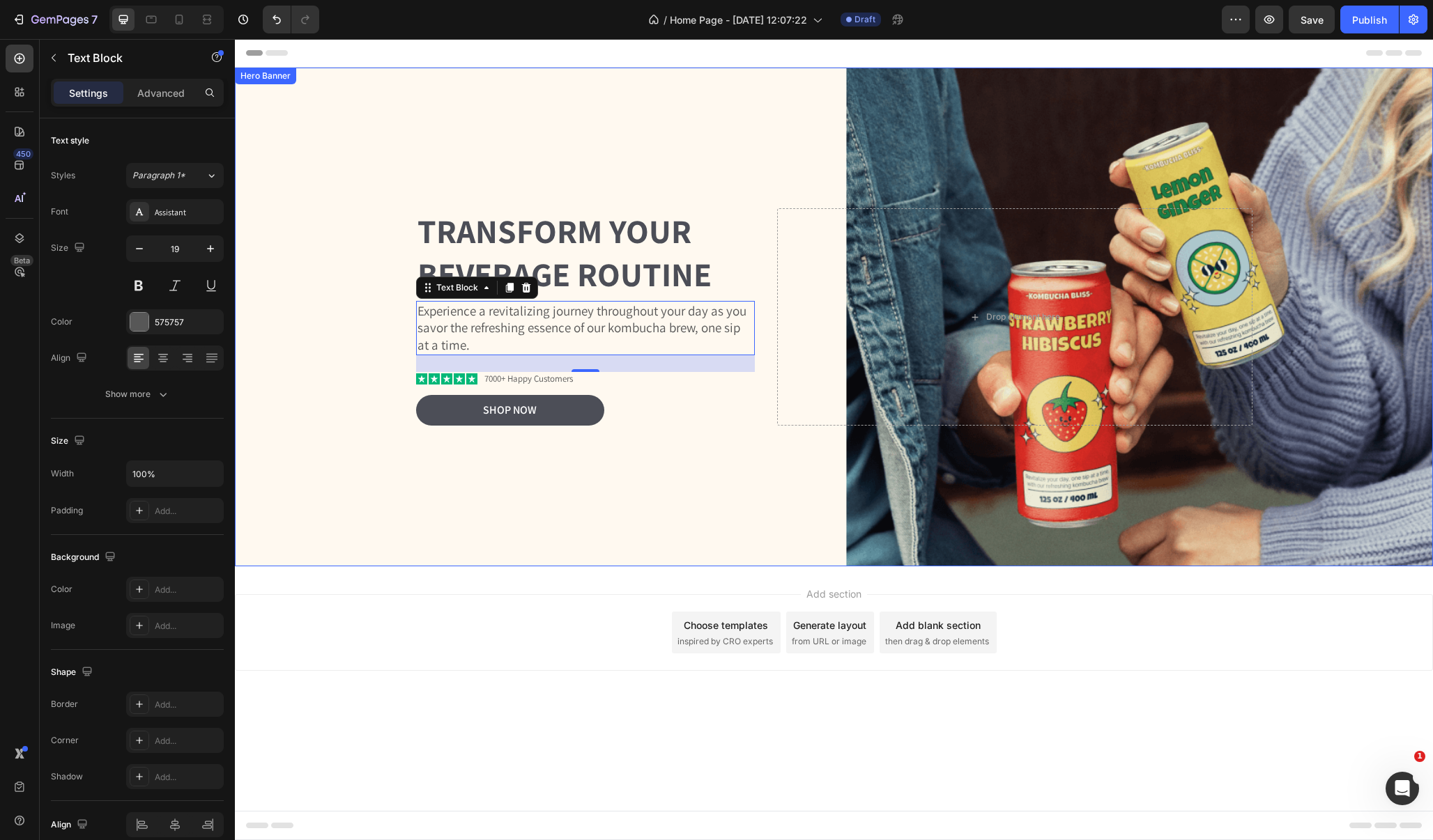
click at [457, 522] on div "Background Image" at bounding box center [833, 317] width 1198 height 499
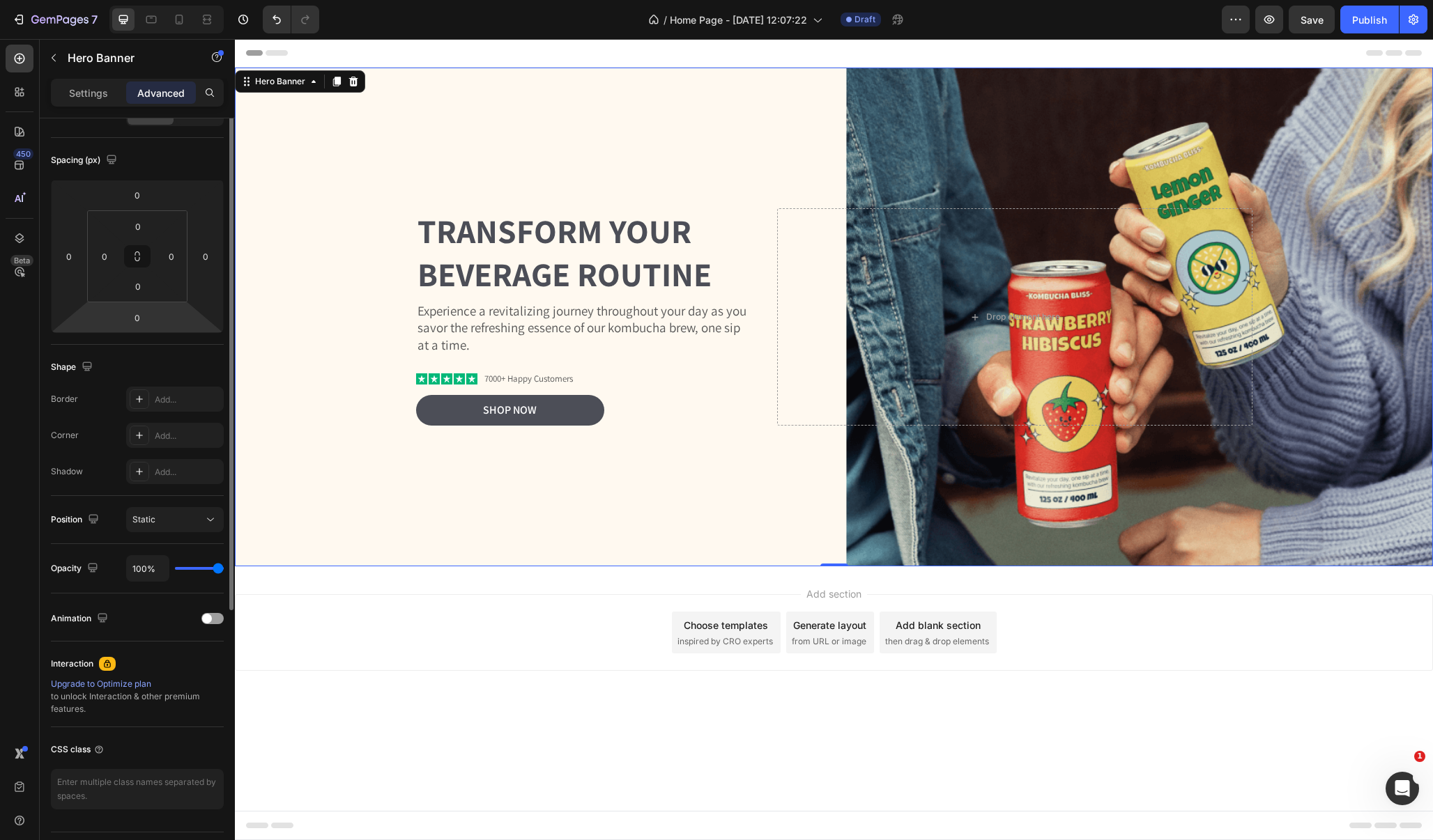
scroll to position [0, 0]
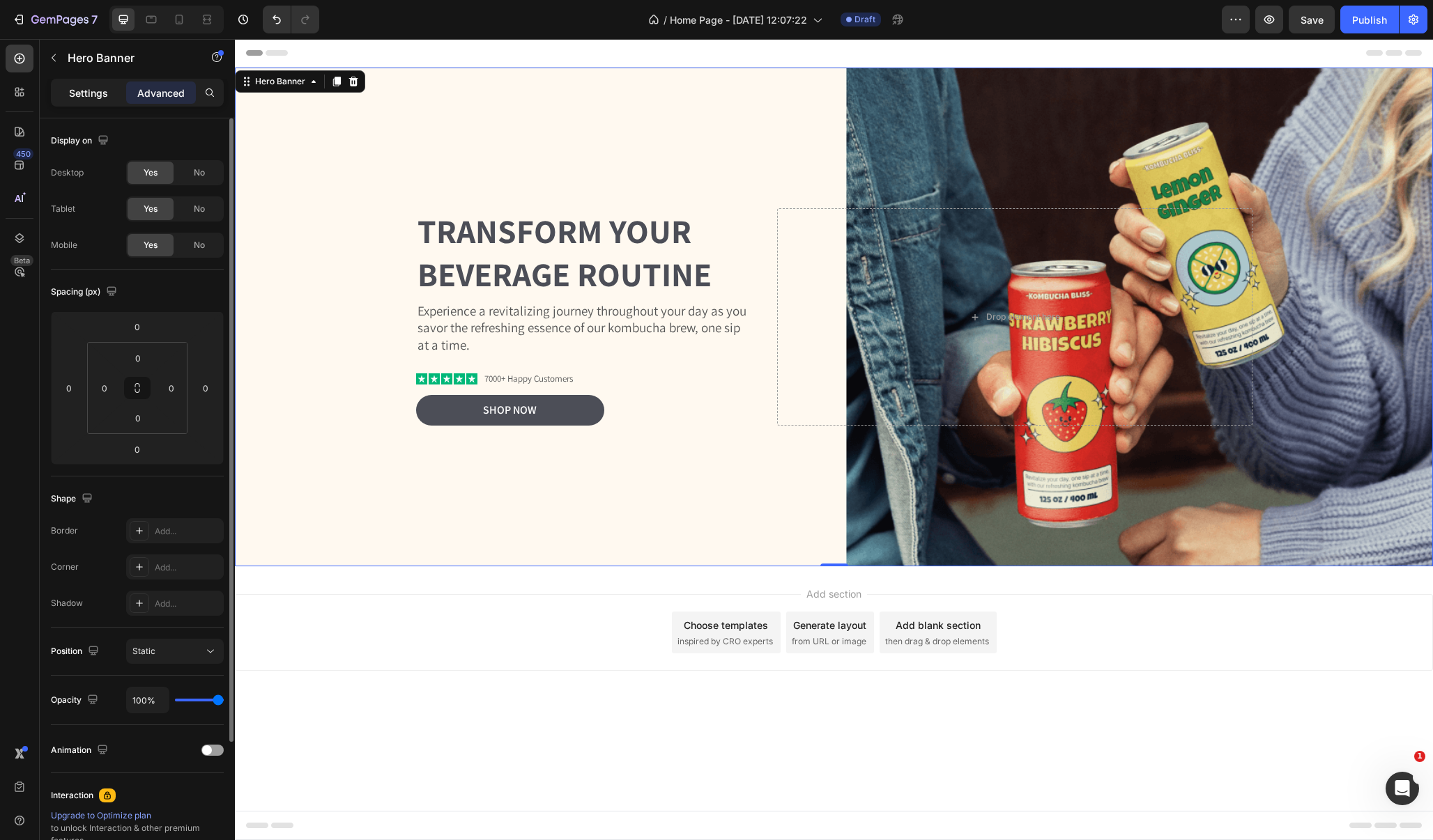
click at [74, 98] on p "Settings" at bounding box center [89, 93] width 39 height 15
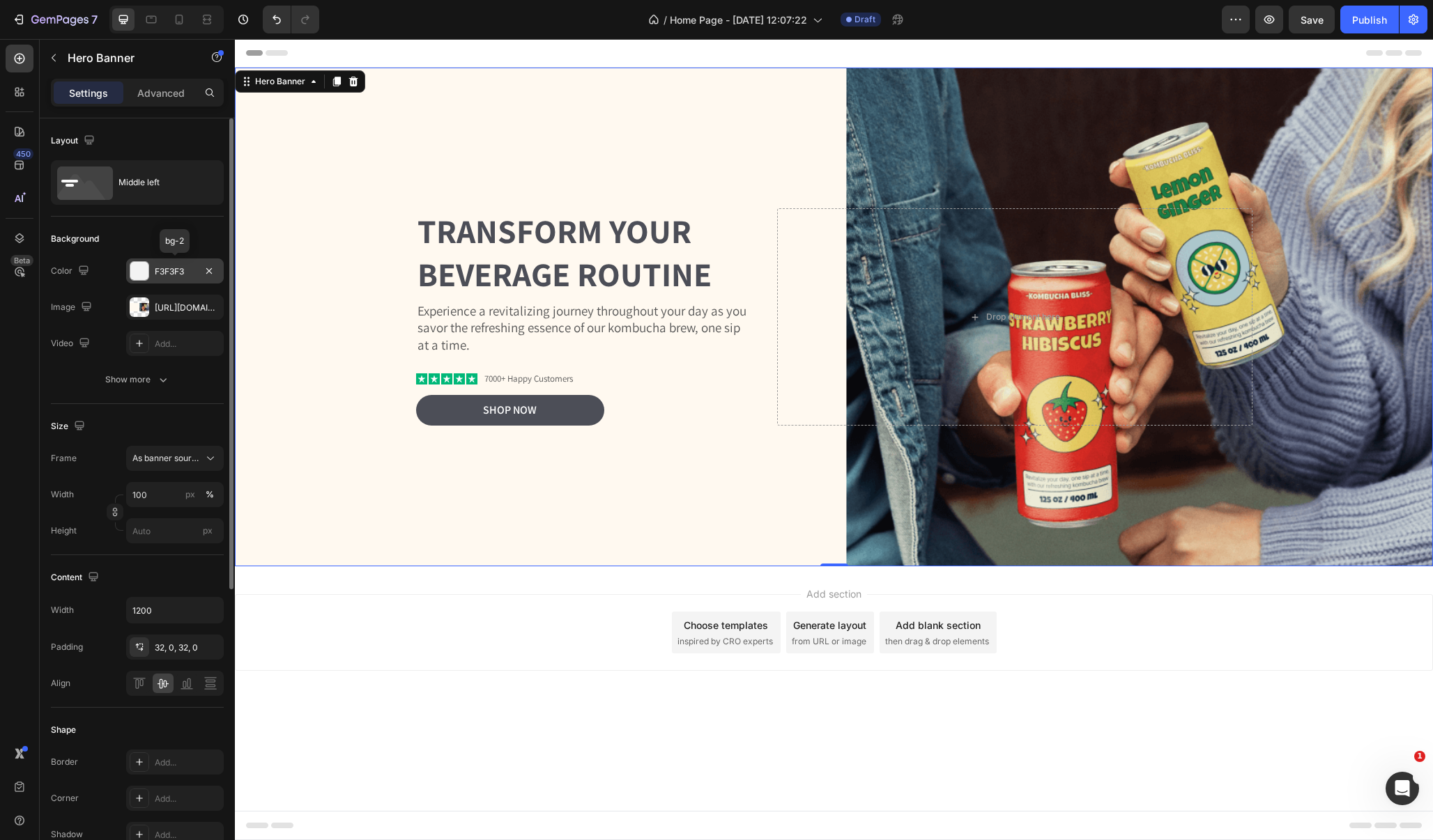
click at [179, 270] on div "F3F3F3" at bounding box center [174, 271] width 40 height 13
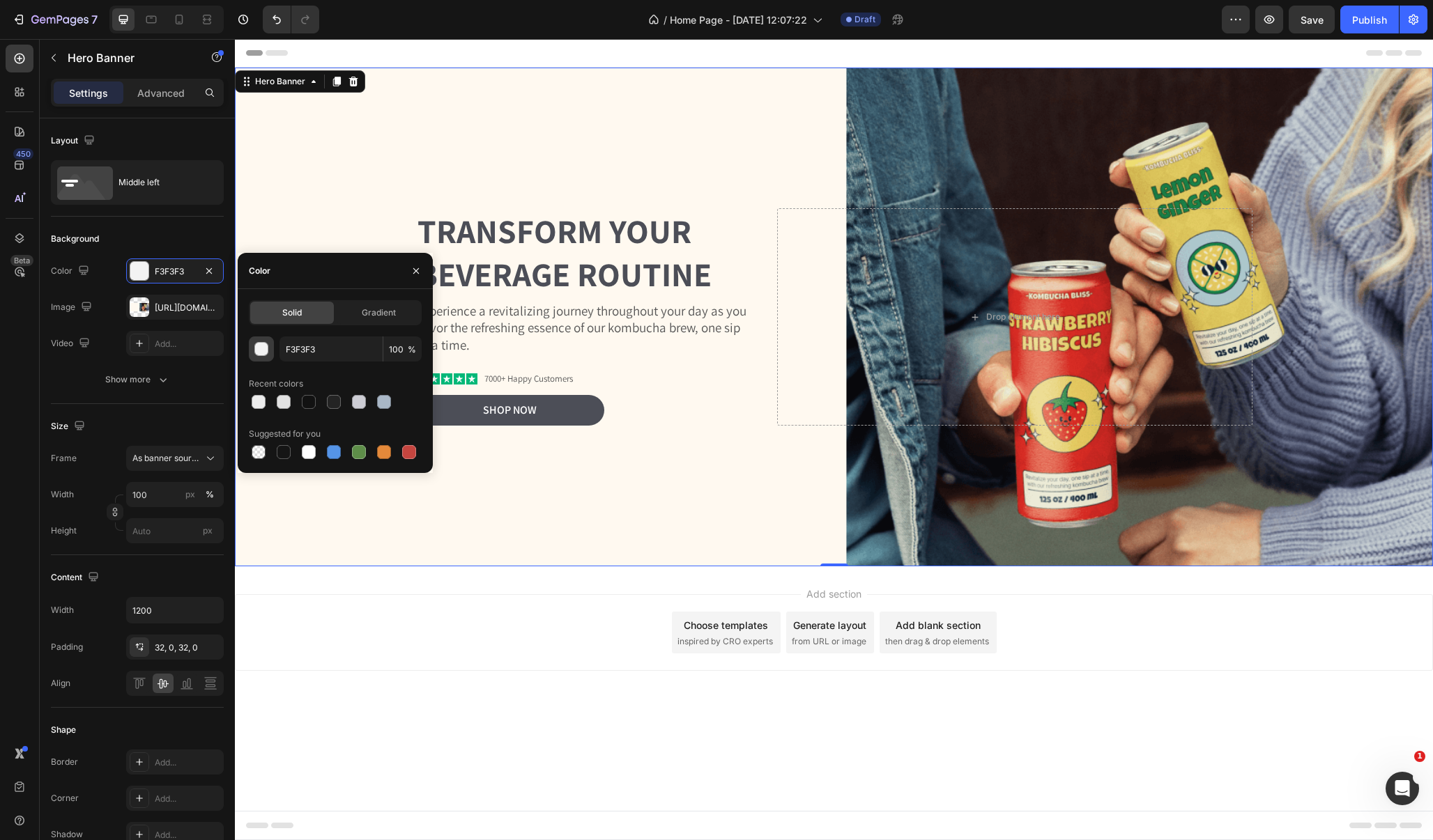
click at [264, 350] on div "button" at bounding box center [262, 350] width 14 height 14
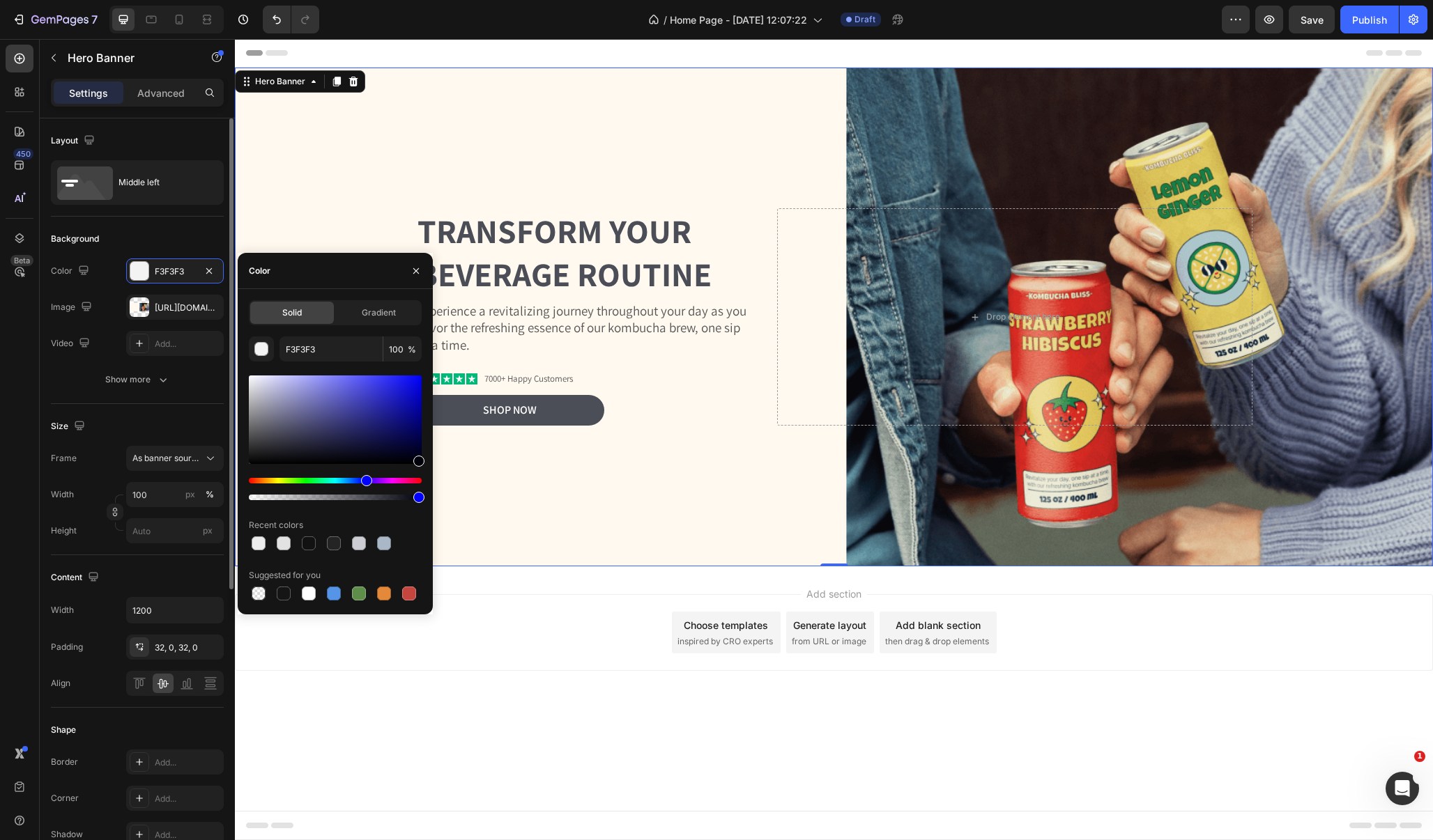
click at [114, 409] on div "Size Frame As banner source Width 100 px % Height px" at bounding box center [137, 479] width 173 height 152
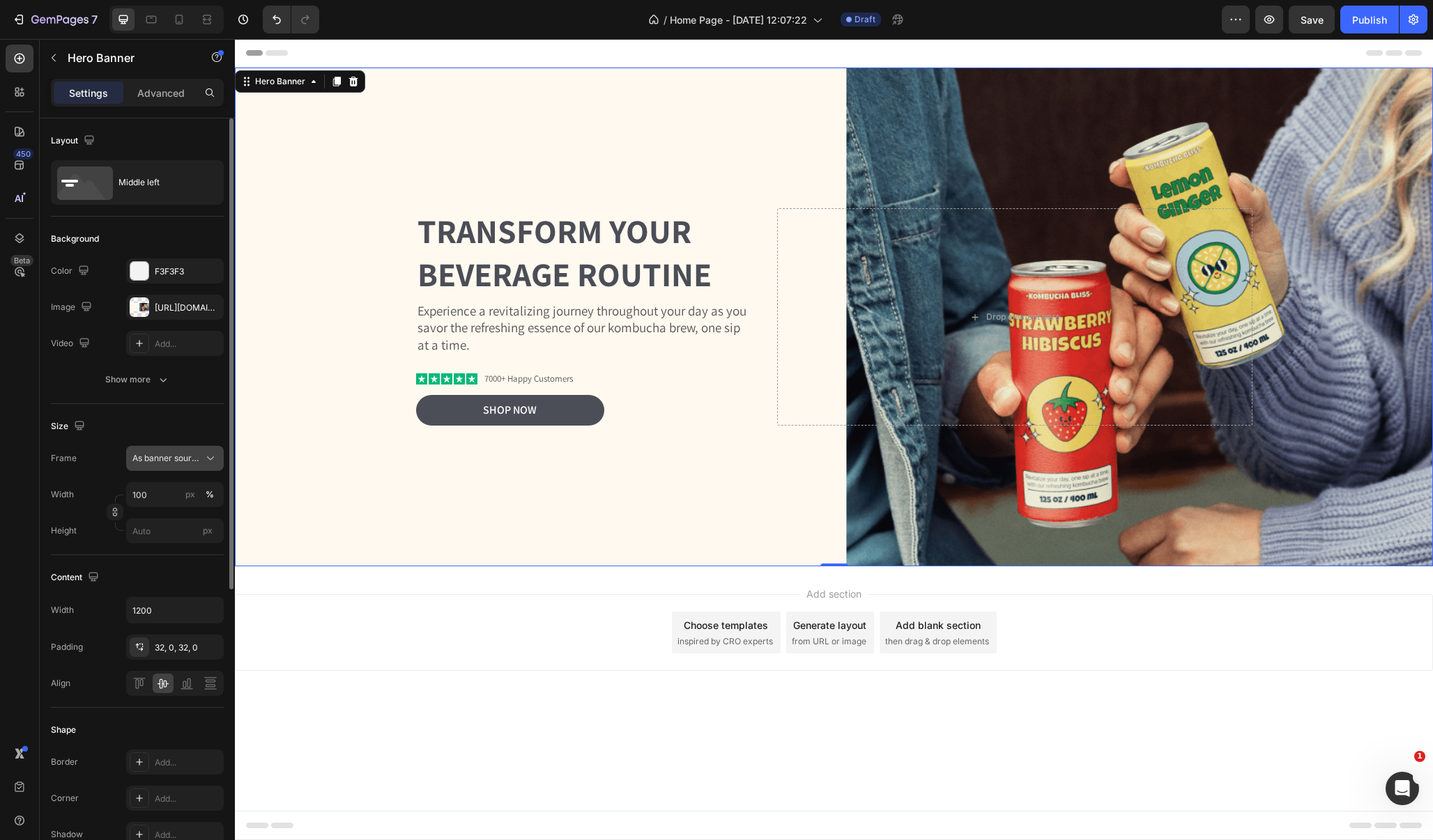
click at [157, 464] on span "As banner source" at bounding box center [166, 458] width 68 height 13
click at [137, 422] on div "Size" at bounding box center [137, 426] width 173 height 22
click at [164, 493] on input "100" at bounding box center [175, 495] width 98 height 25
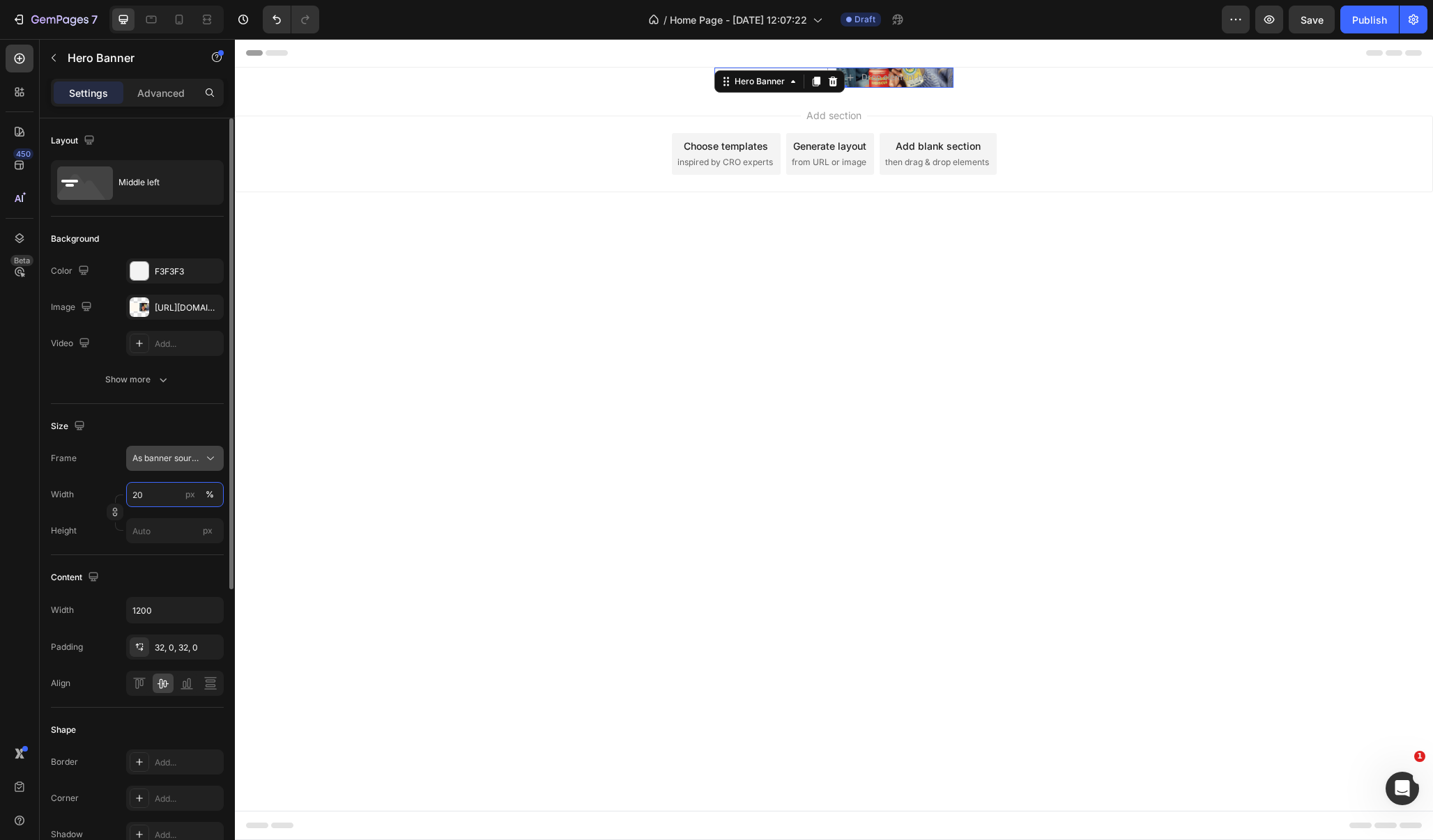
type input "2"
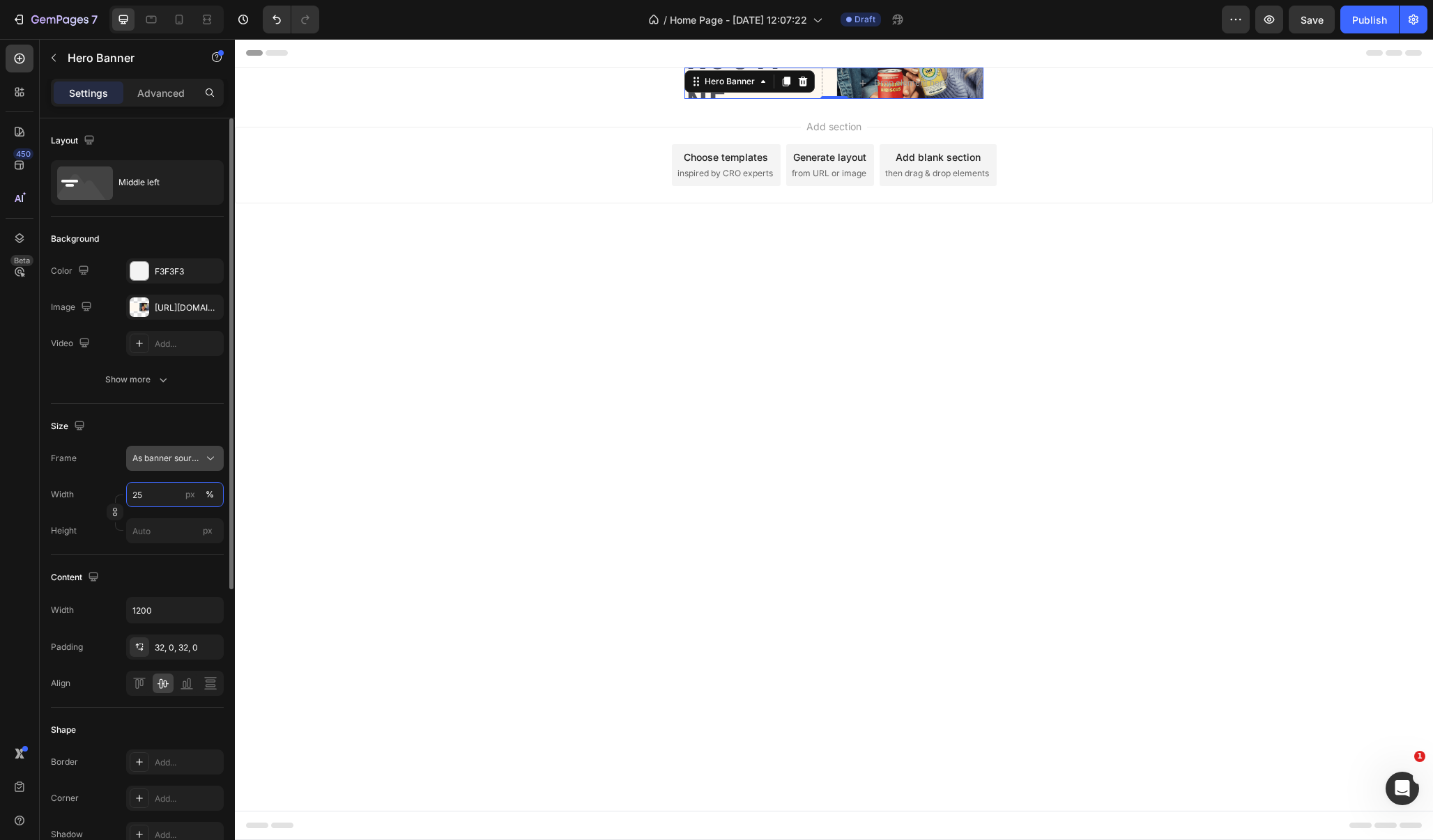
type input "2"
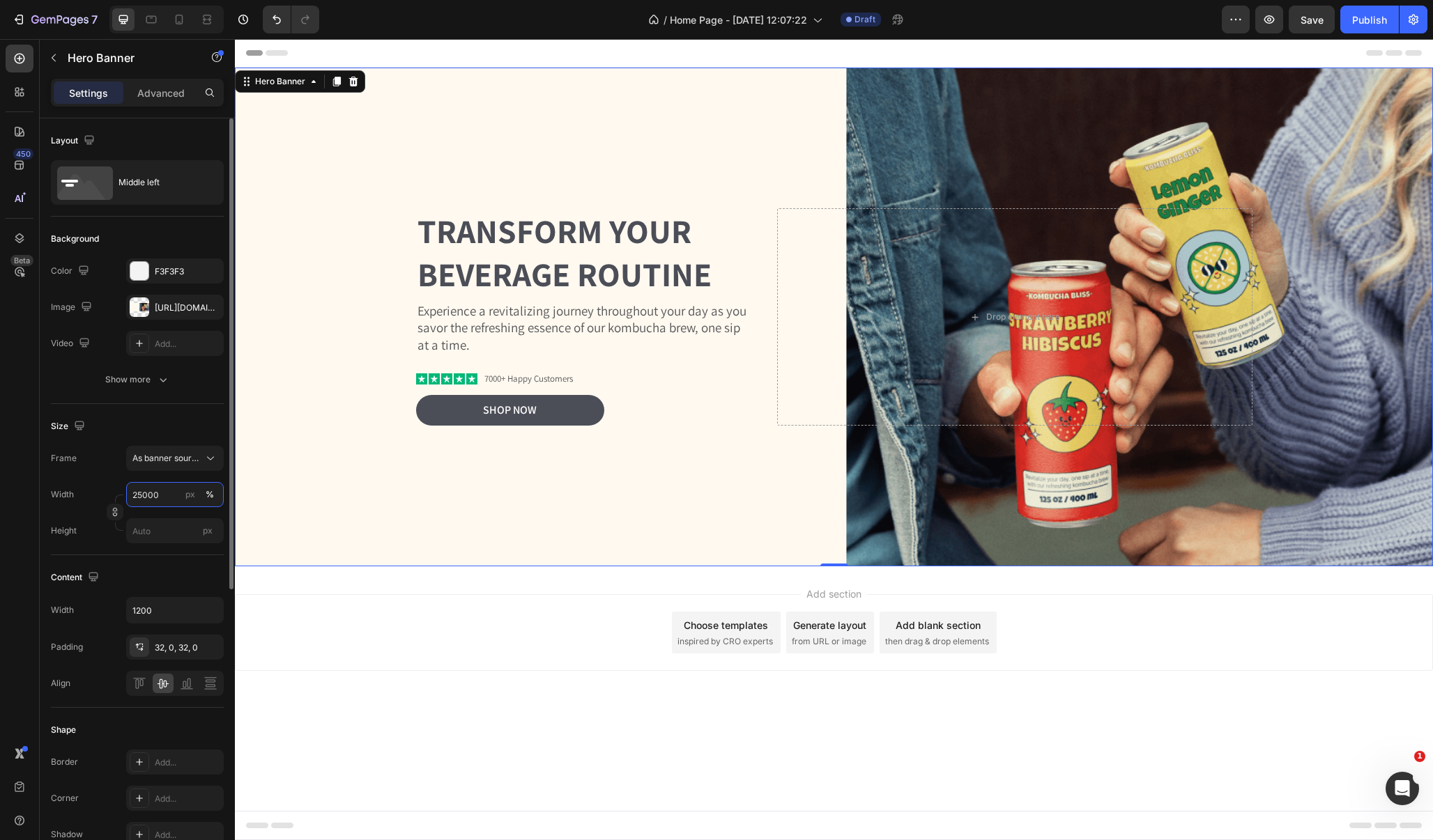
type input "25000"
click at [72, 508] on div "Width 25000 px % Height px" at bounding box center [137, 512] width 173 height 62
click at [148, 537] on input "px" at bounding box center [175, 531] width 98 height 25
click at [188, 568] on p "Fit content Auto" at bounding box center [172, 564] width 81 height 13
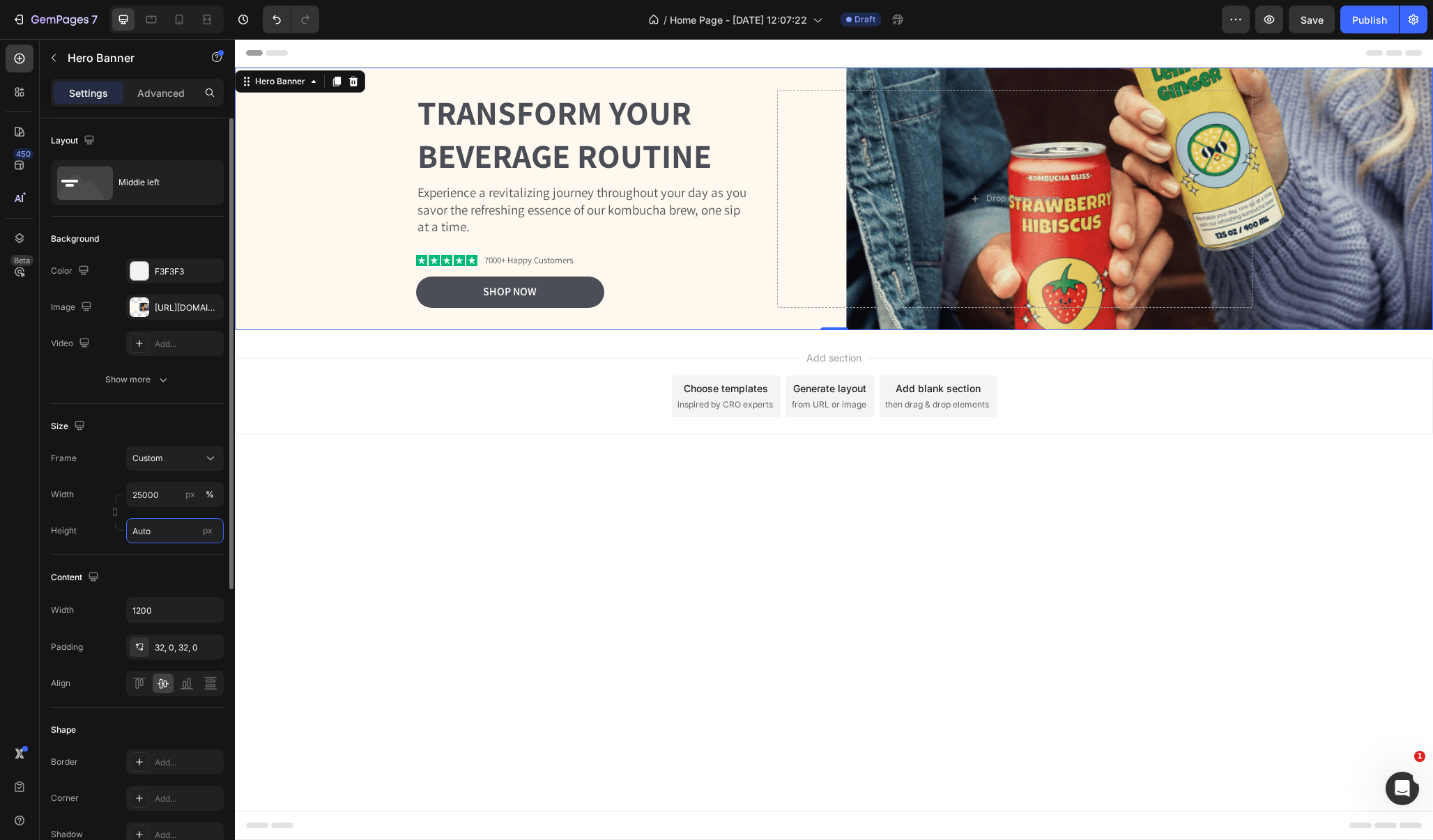
click at [177, 531] on input "Auto" at bounding box center [175, 531] width 98 height 25
click at [161, 588] on span "Fit screen" at bounding box center [152, 589] width 39 height 13
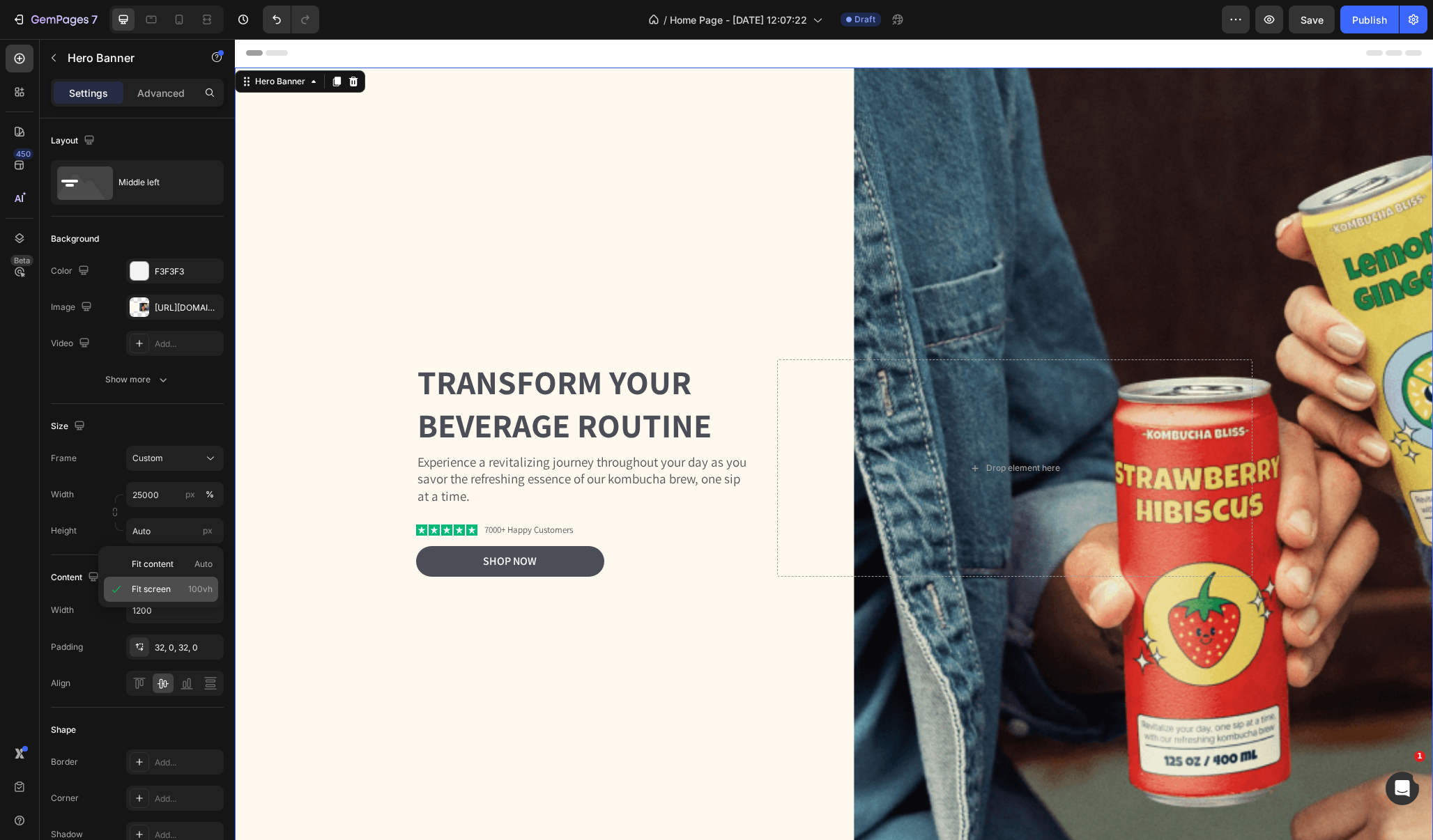
type input "100 vh"
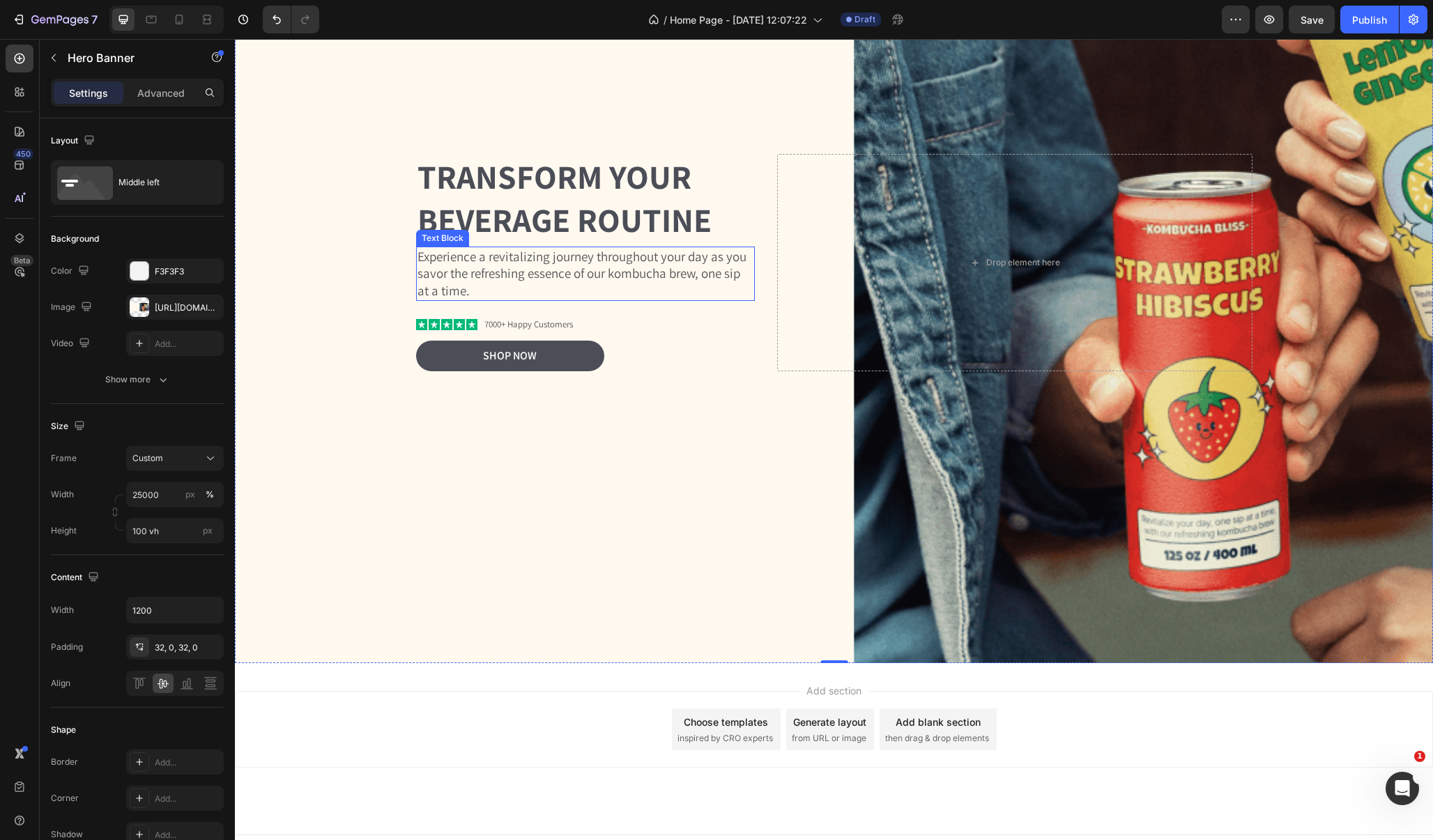
scroll to position [212, 0]
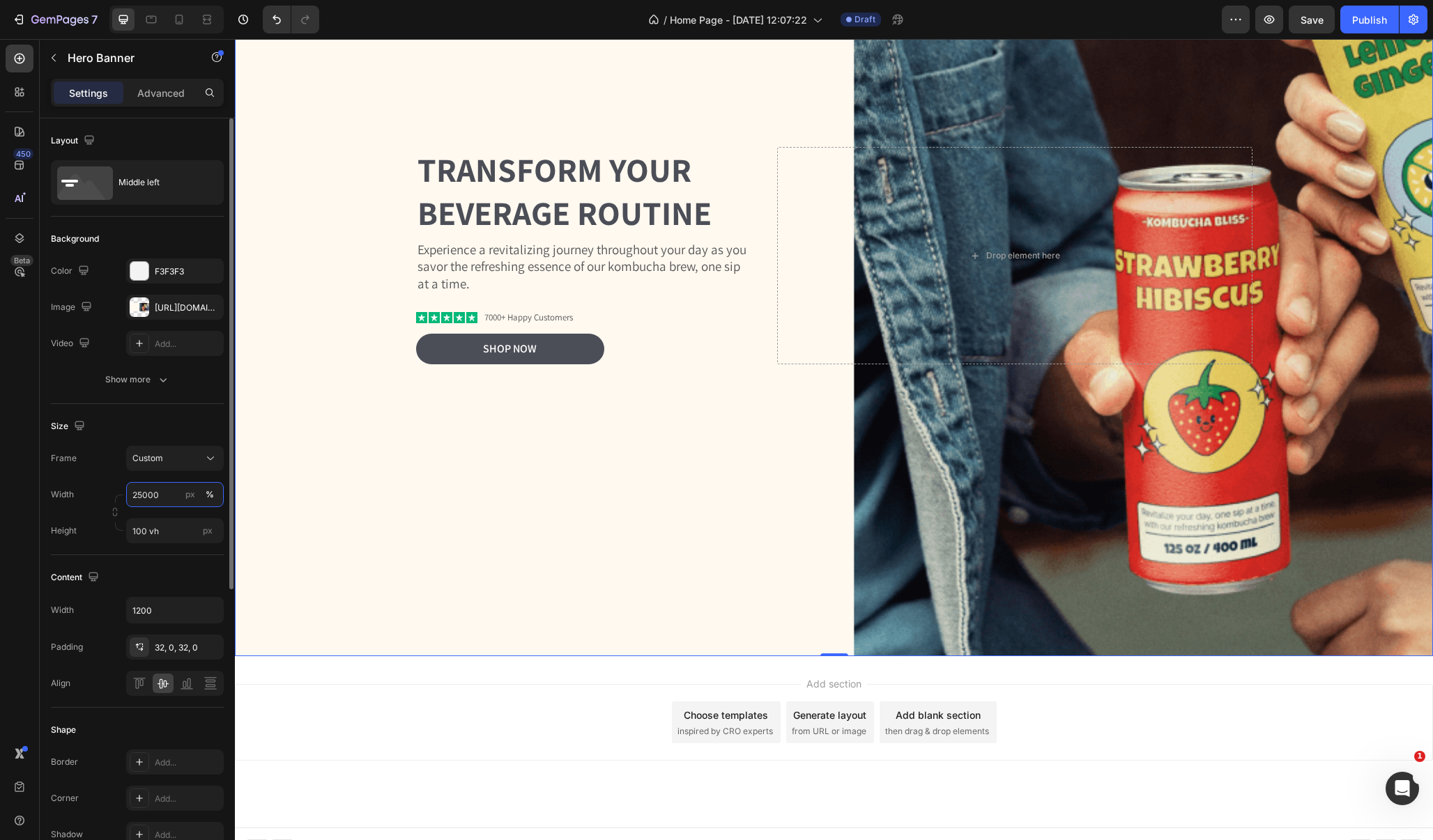
click at [159, 493] on input "25000" at bounding box center [175, 495] width 98 height 25
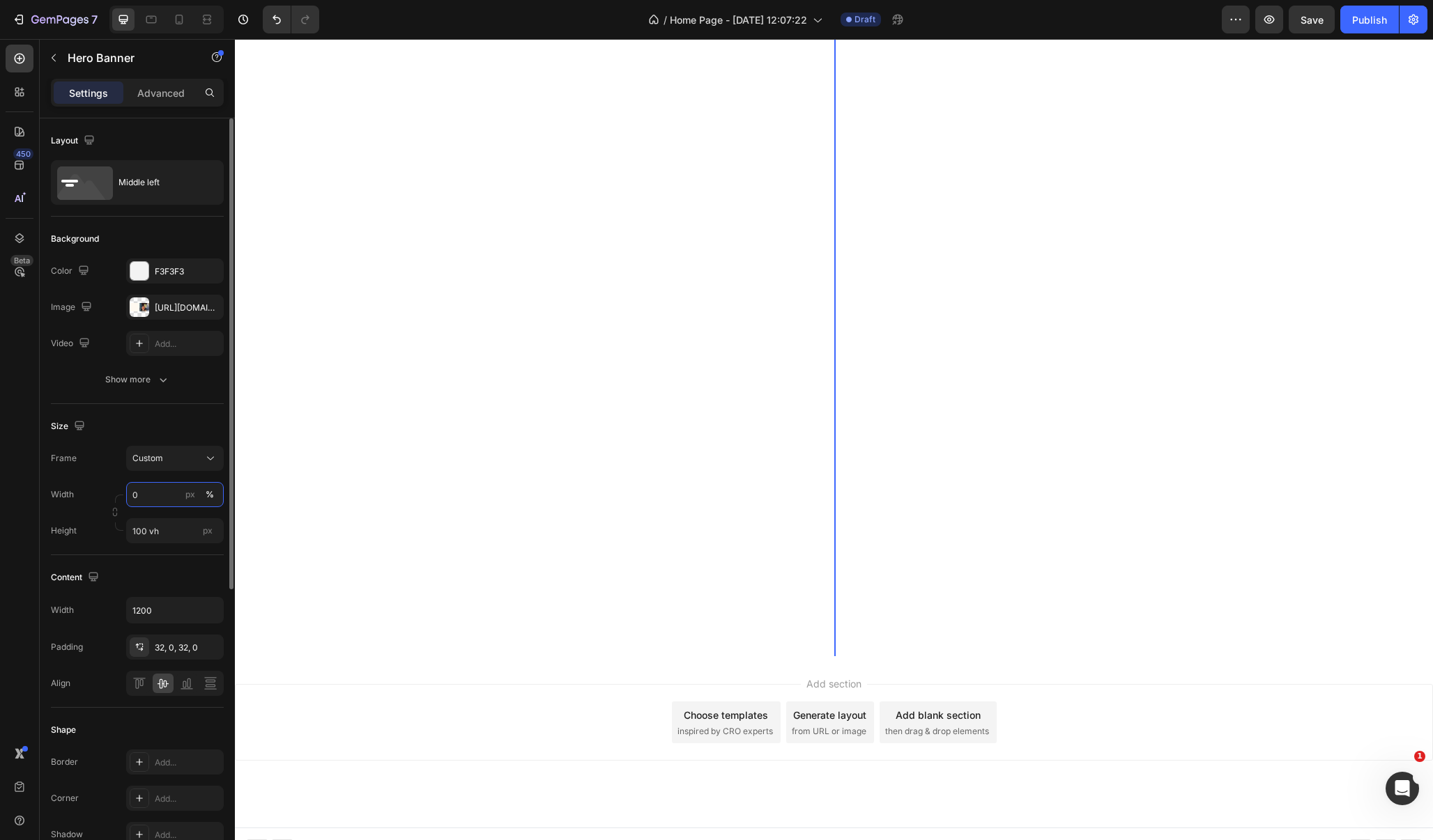
type input "0"
click at [71, 481] on div "Frame Custom Width 0 px % Height 100 vh px" at bounding box center [137, 495] width 173 height 98
click at [180, 537] on input "100 vh" at bounding box center [175, 531] width 98 height 25
click at [156, 585] on span "Fit screen" at bounding box center [152, 589] width 39 height 13
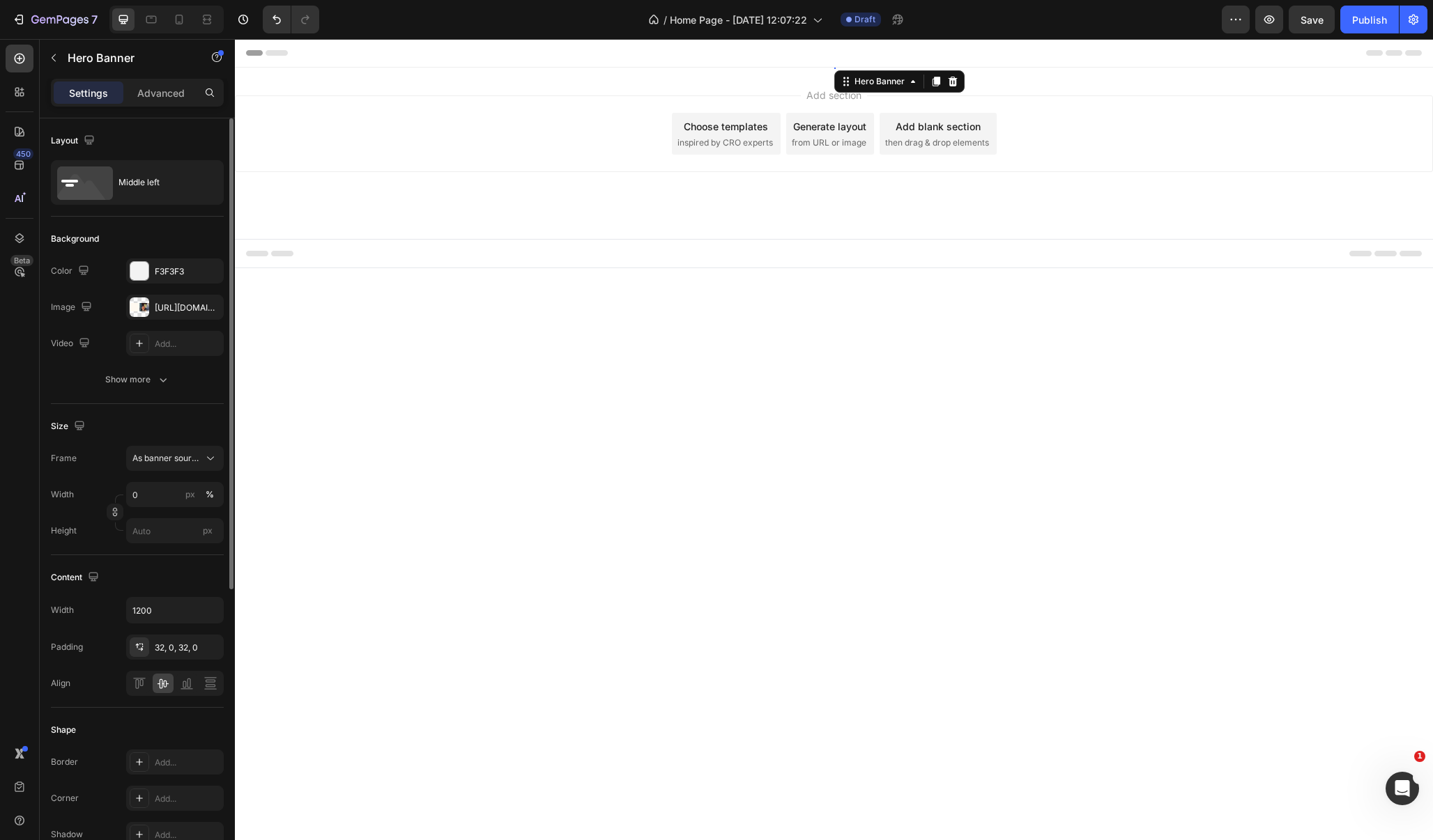
scroll to position [0, 0]
click at [101, 515] on div "Width 0 px % Height px" at bounding box center [137, 512] width 173 height 62
click at [161, 495] on input "0" at bounding box center [175, 495] width 98 height 25
click at [161, 498] on input "0" at bounding box center [175, 495] width 98 height 25
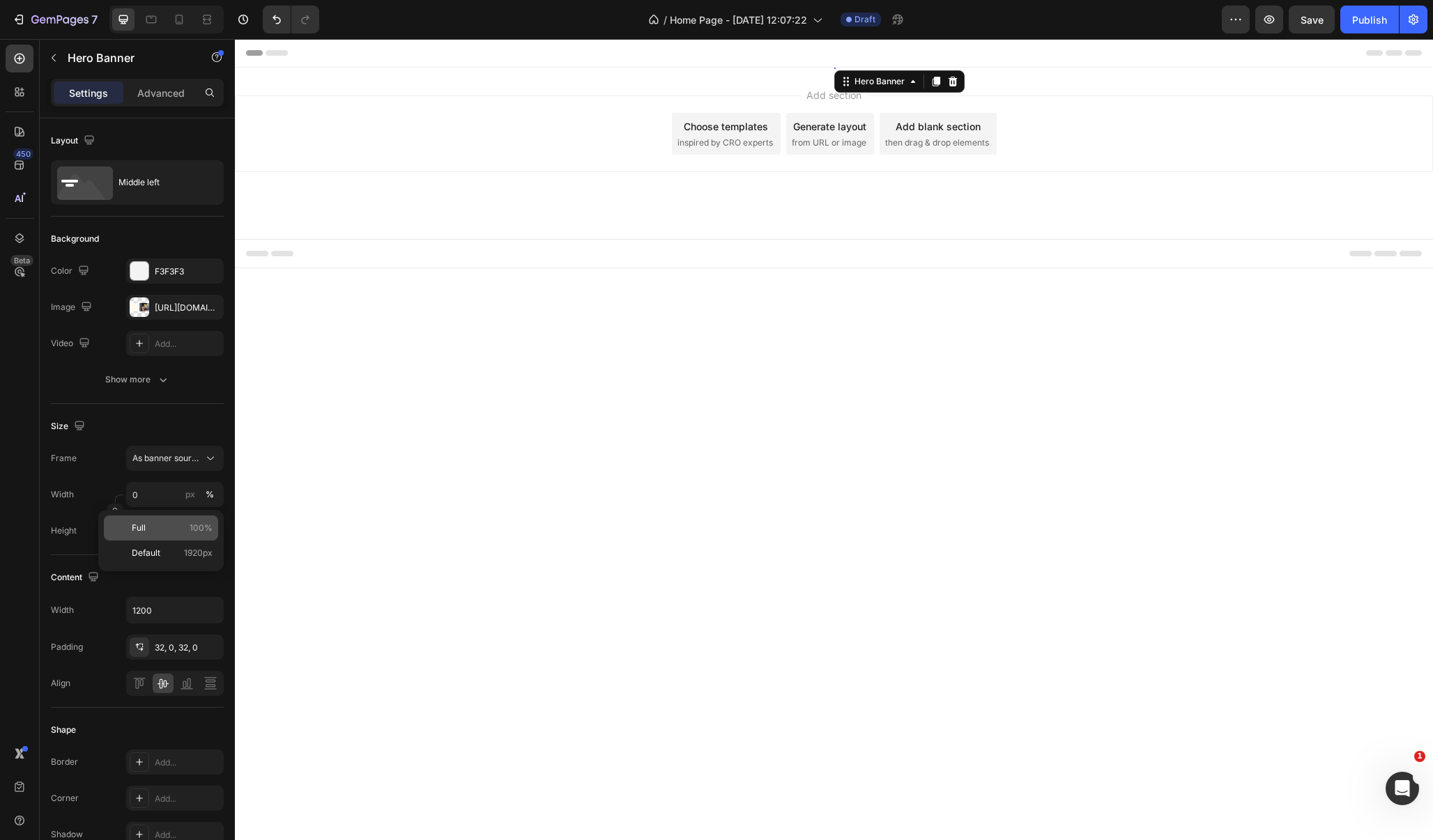
click at [168, 527] on p "Full 100%" at bounding box center [172, 528] width 81 height 13
type input "100"
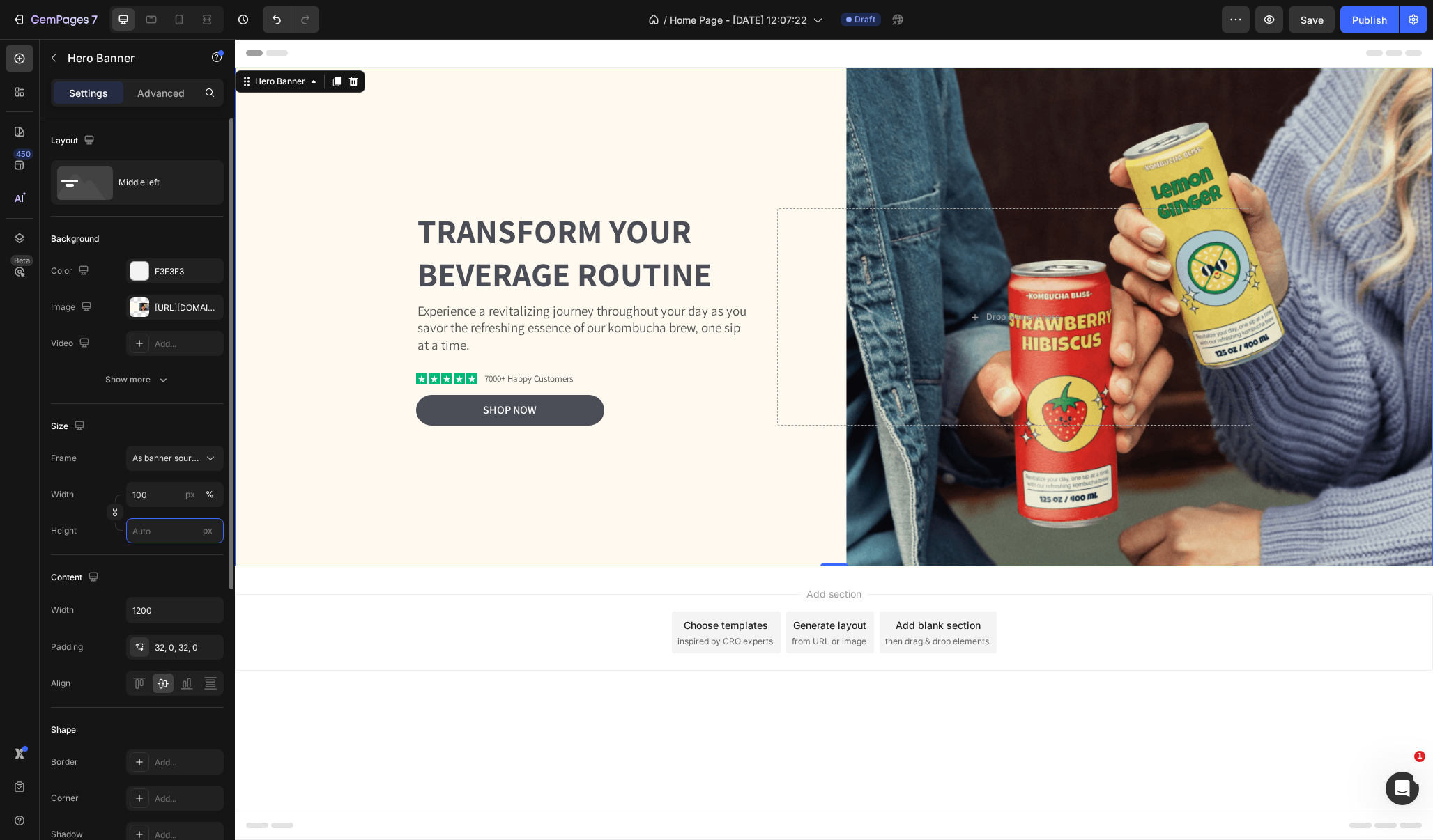
click at [171, 525] on input "px" at bounding box center [175, 531] width 98 height 25
click at [167, 586] on span "Fit screen" at bounding box center [152, 589] width 39 height 13
type input "100 vh"
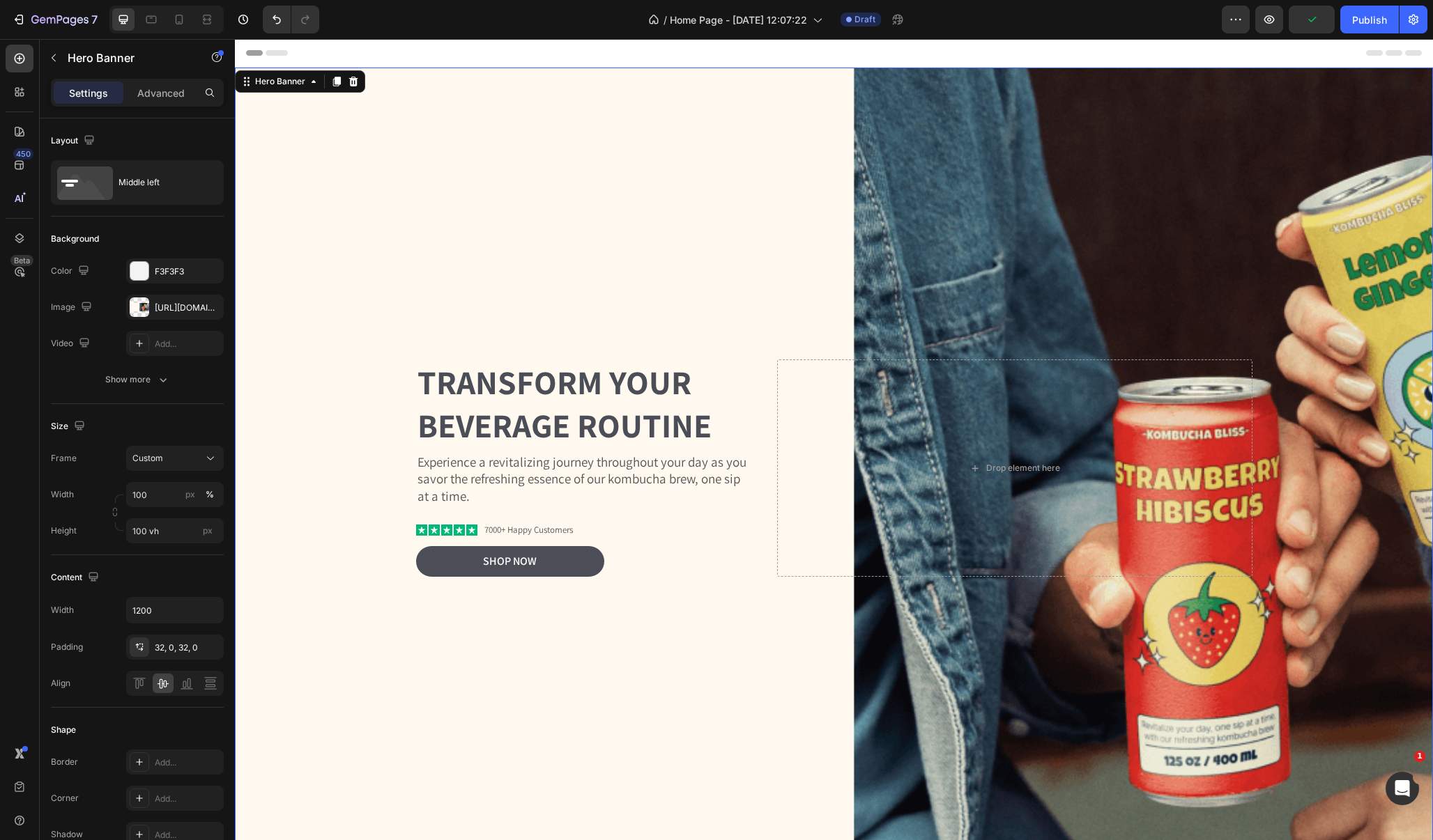
click at [728, 163] on div "Background Image" at bounding box center [833, 467] width 1198 height 801
click at [1276, 16] on icon "button" at bounding box center [1269, 20] width 14 height 14
click at [614, 248] on div "Background Image" at bounding box center [833, 467] width 1198 height 801
click at [427, 536] on div "Button" at bounding box center [434, 538] width 31 height 13
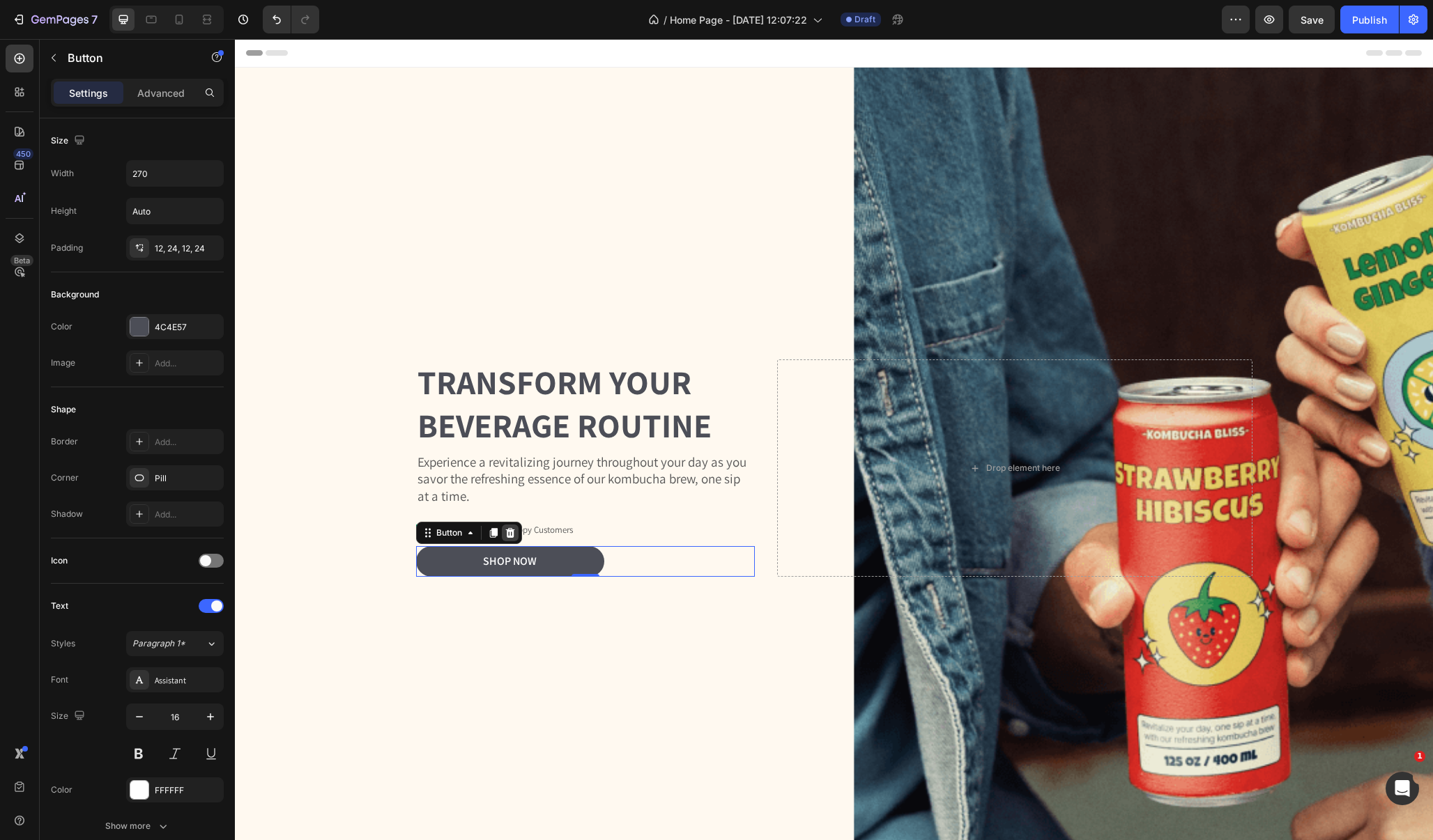
click at [505, 527] on icon at bounding box center [510, 532] width 11 height 11
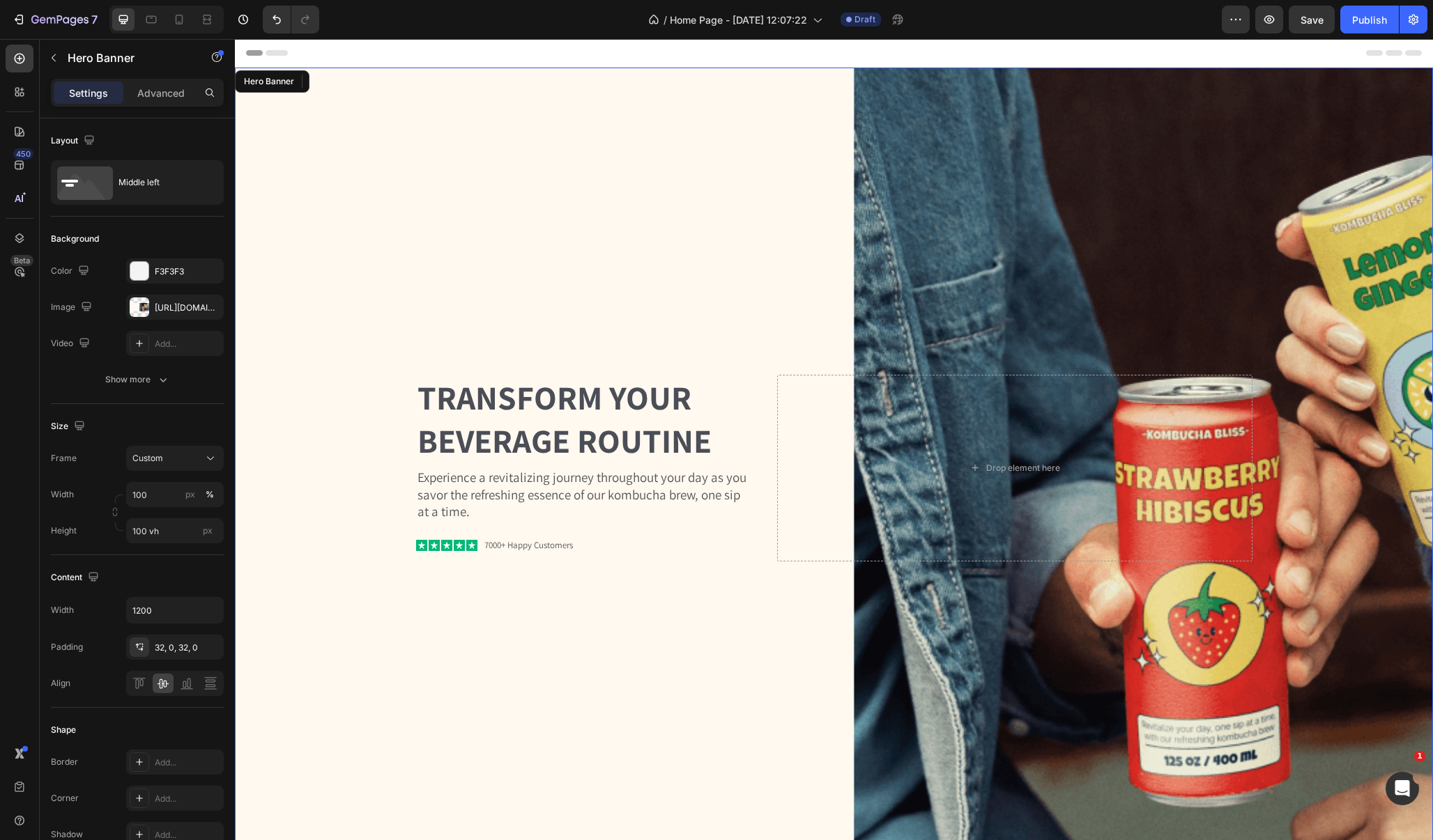
click at [590, 344] on div "Background Image" at bounding box center [833, 467] width 1198 height 801
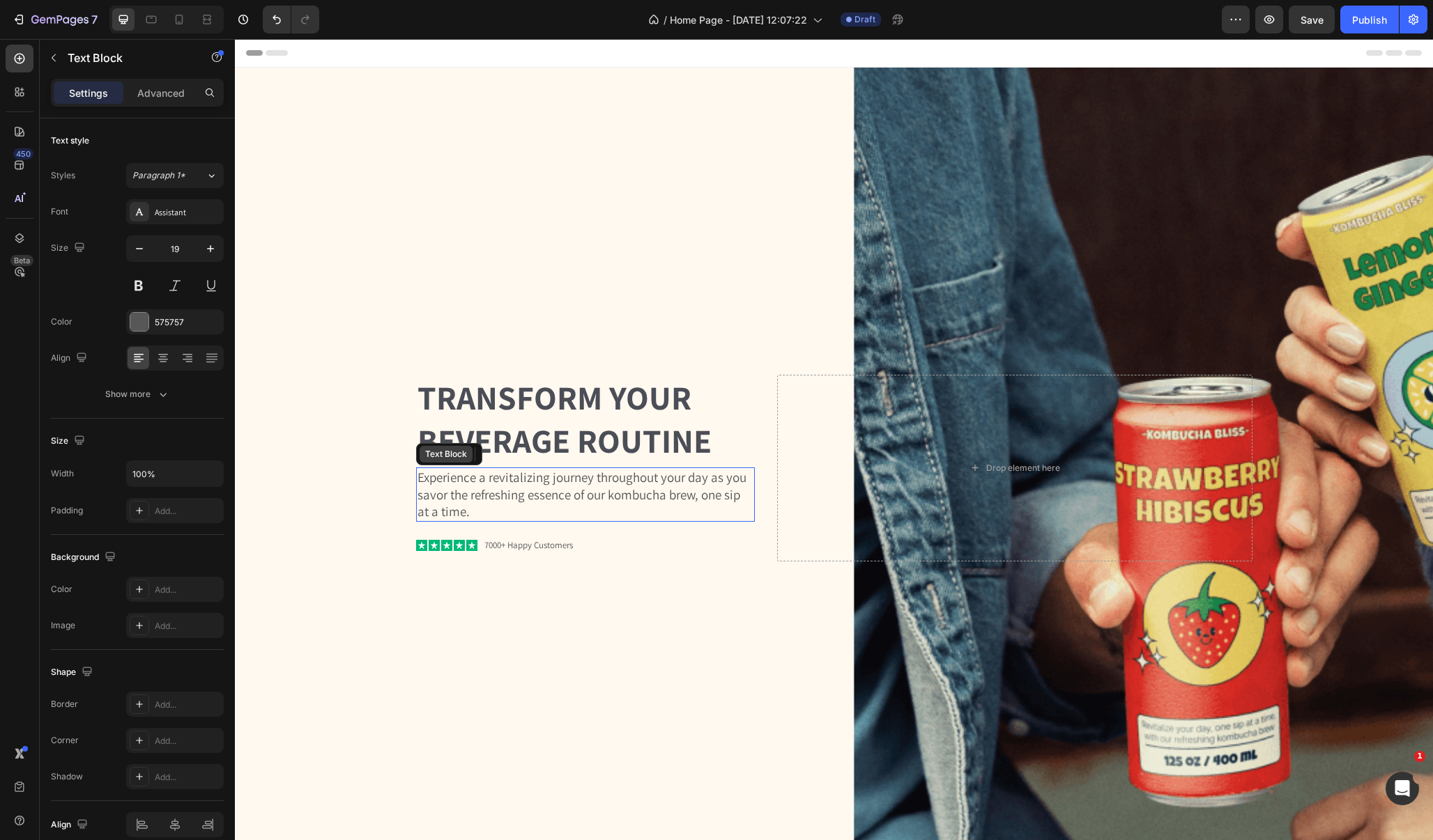
click at [440, 458] on div "Text Block" at bounding box center [446, 454] width 47 height 13
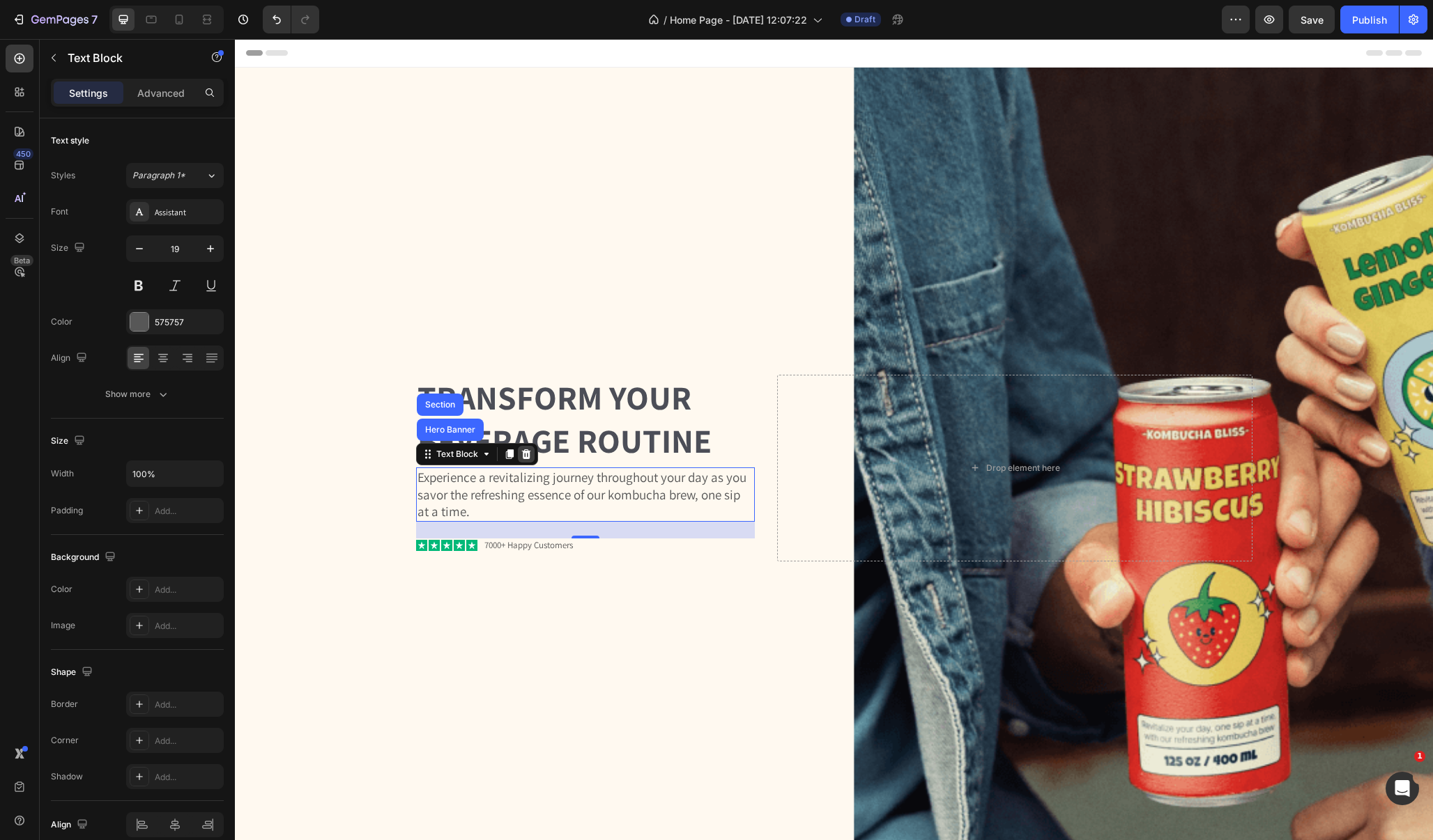
click at [521, 452] on icon at bounding box center [525, 455] width 9 height 10
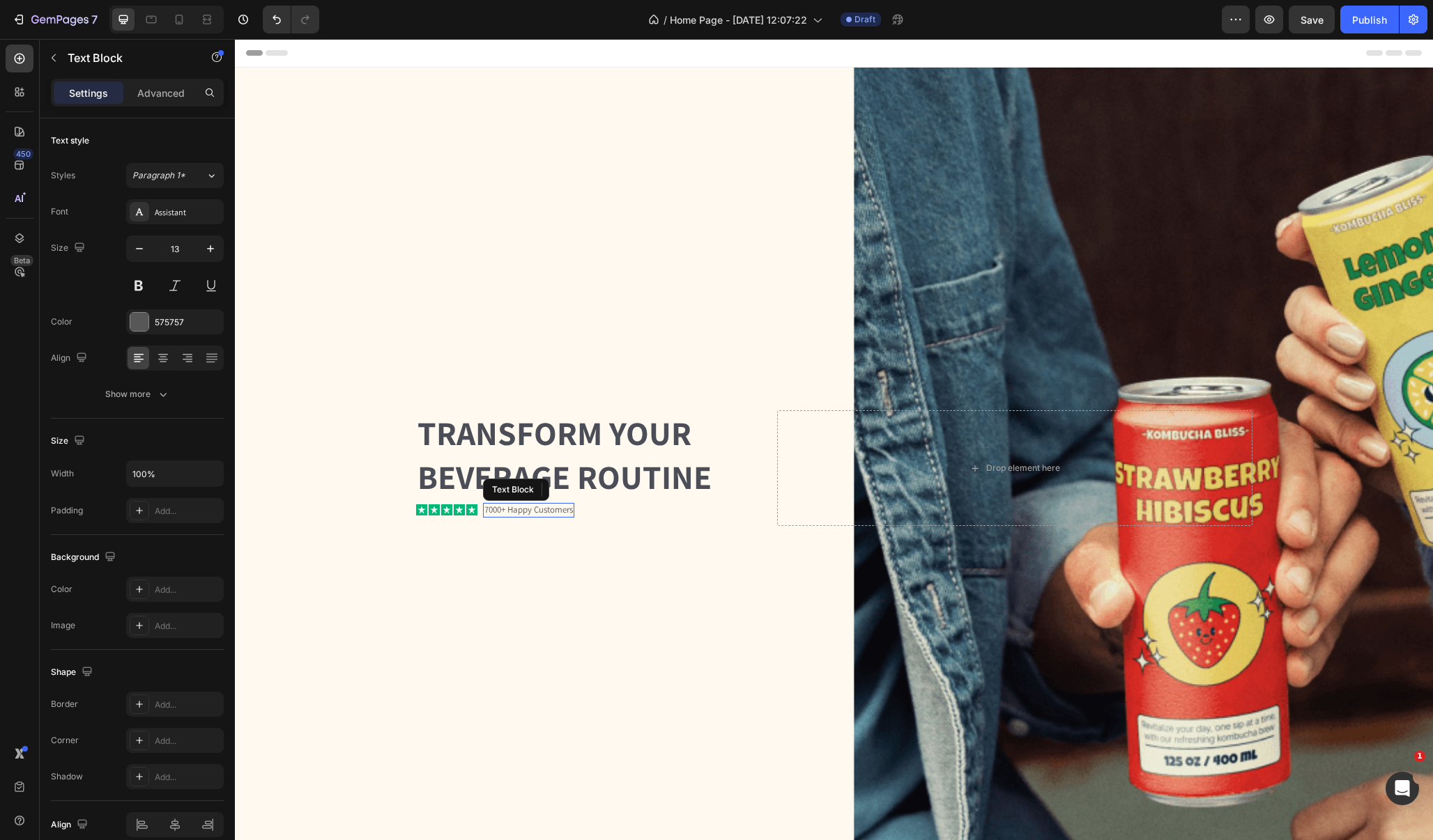
click at [504, 508] on p "7000+ Happy Customers" at bounding box center [528, 510] width 88 height 12
click at [588, 493] on icon at bounding box center [592, 490] width 9 height 10
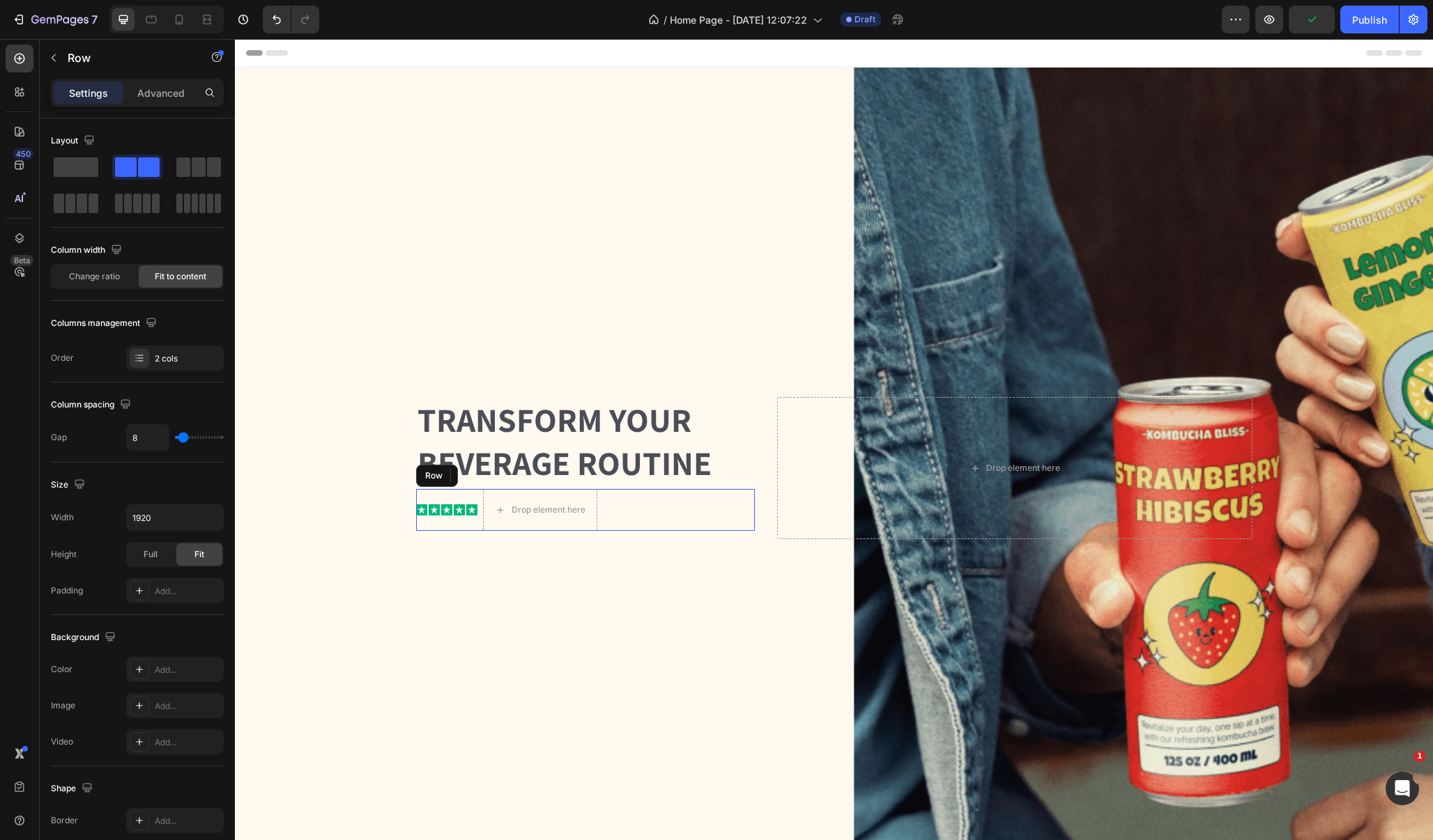
click at [416, 483] on div "Row" at bounding box center [436, 475] width 42 height 22
click at [497, 475] on icon at bounding box center [501, 476] width 9 height 10
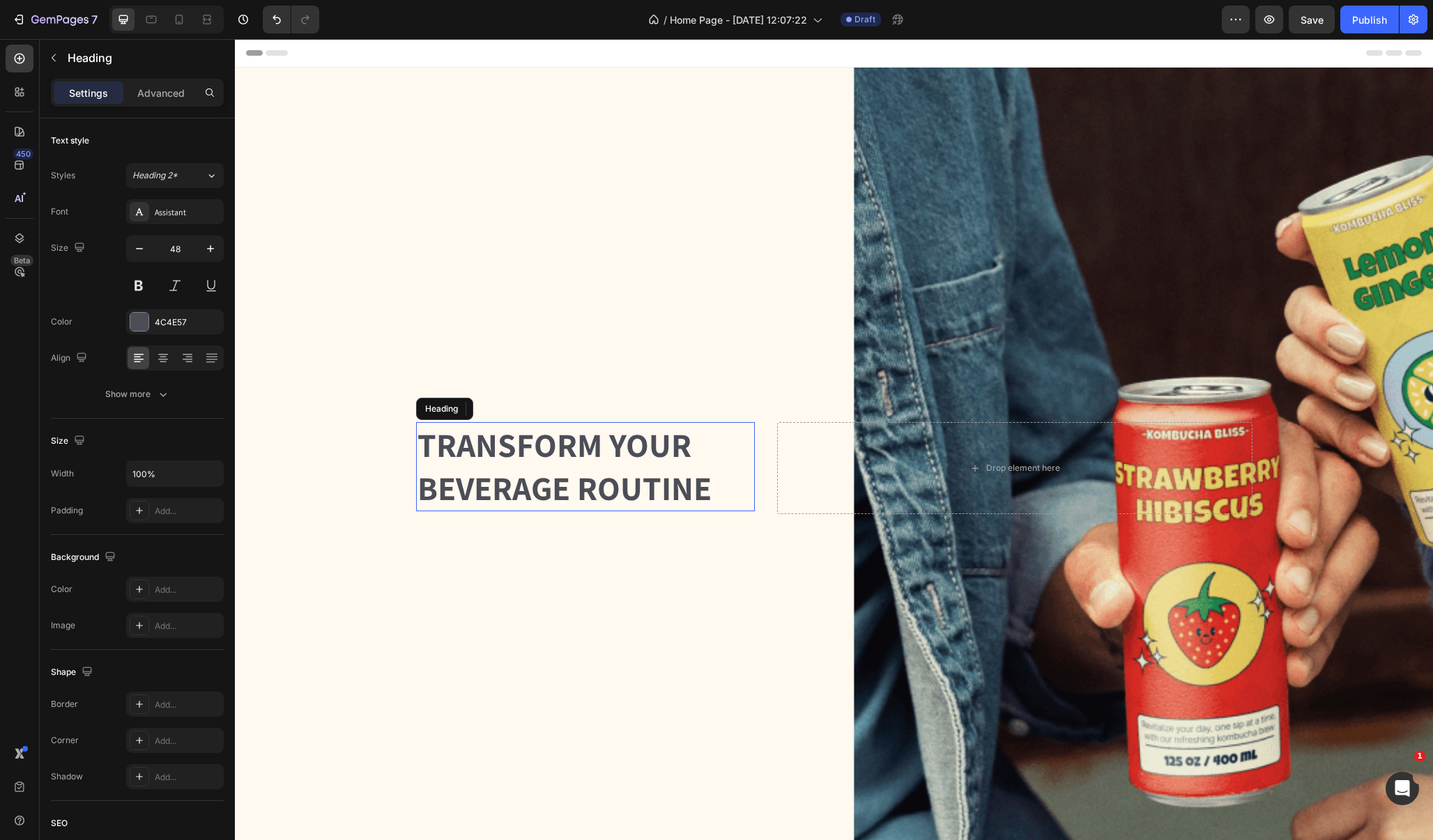
click at [540, 453] on h2 "Transform Your Beverage Routine" at bounding box center [585, 467] width 339 height 90
click at [452, 403] on div "Heading" at bounding box center [452, 409] width 38 height 13
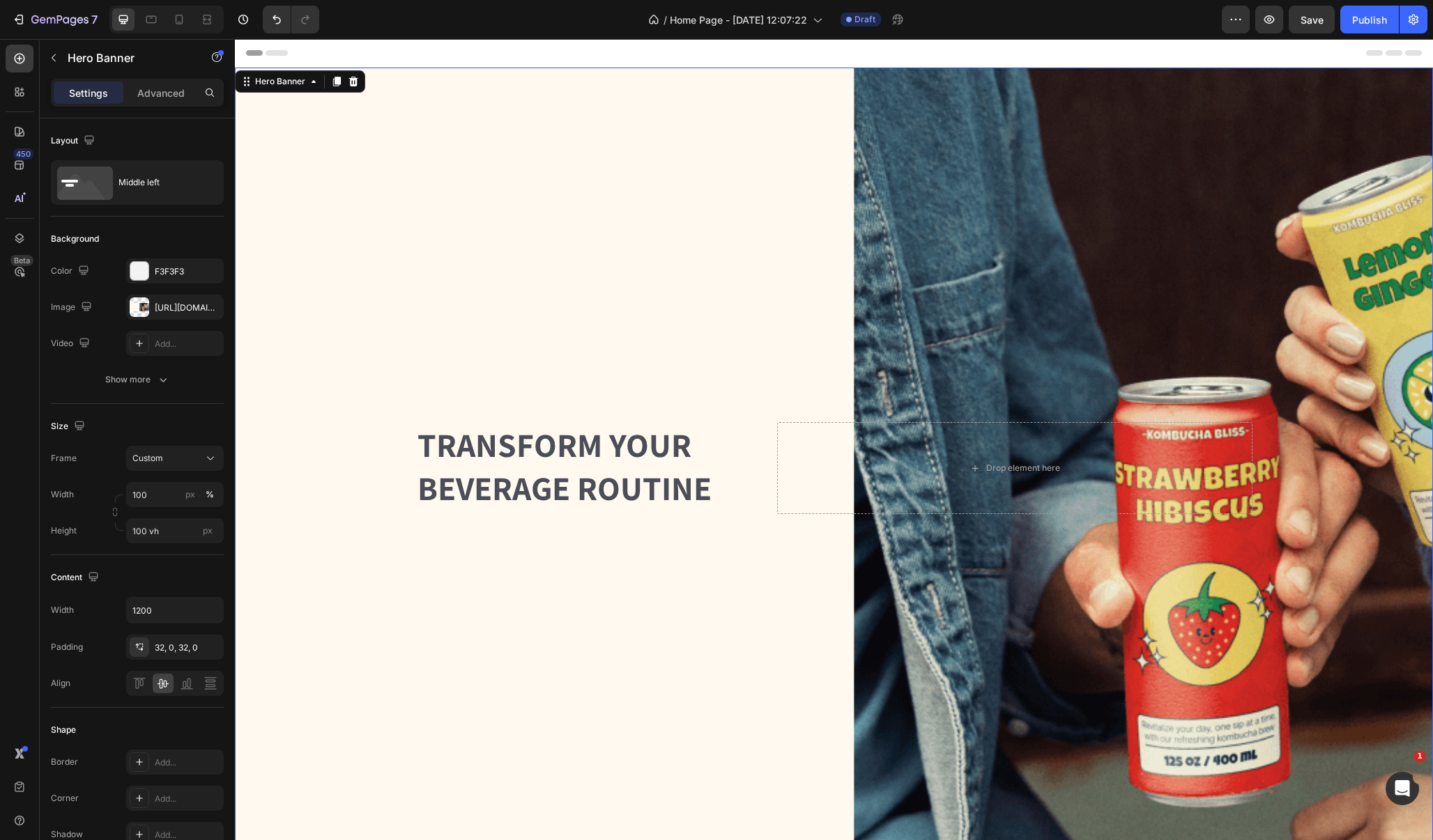
click at [631, 342] on div "Background Image" at bounding box center [833, 467] width 1198 height 801
click at [776, 298] on div "Background Image" at bounding box center [833, 467] width 1198 height 801
click at [603, 451] on h2 "Transform Your Beverage Routine" at bounding box center [585, 467] width 339 height 90
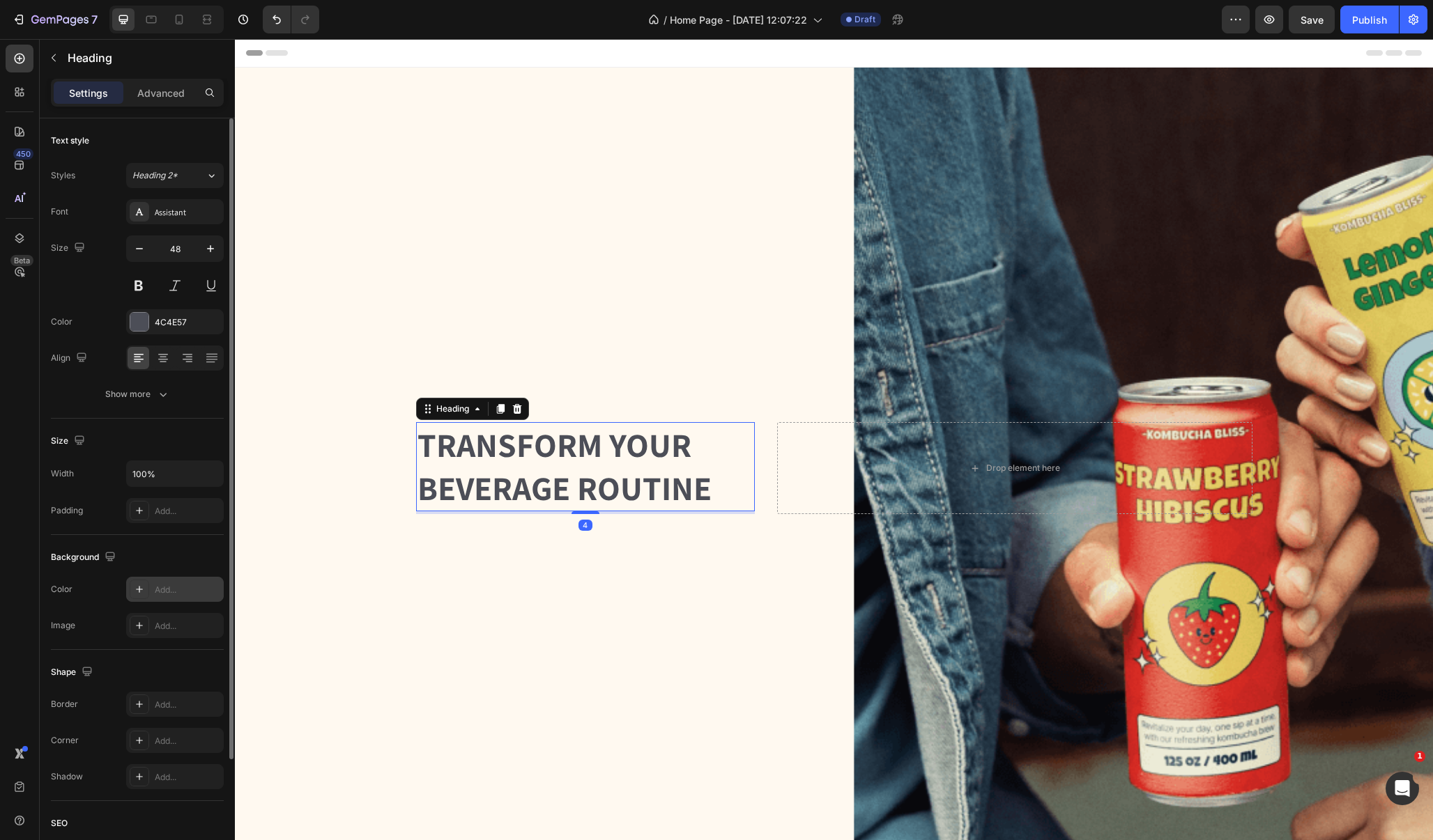
scroll to position [143, 0]
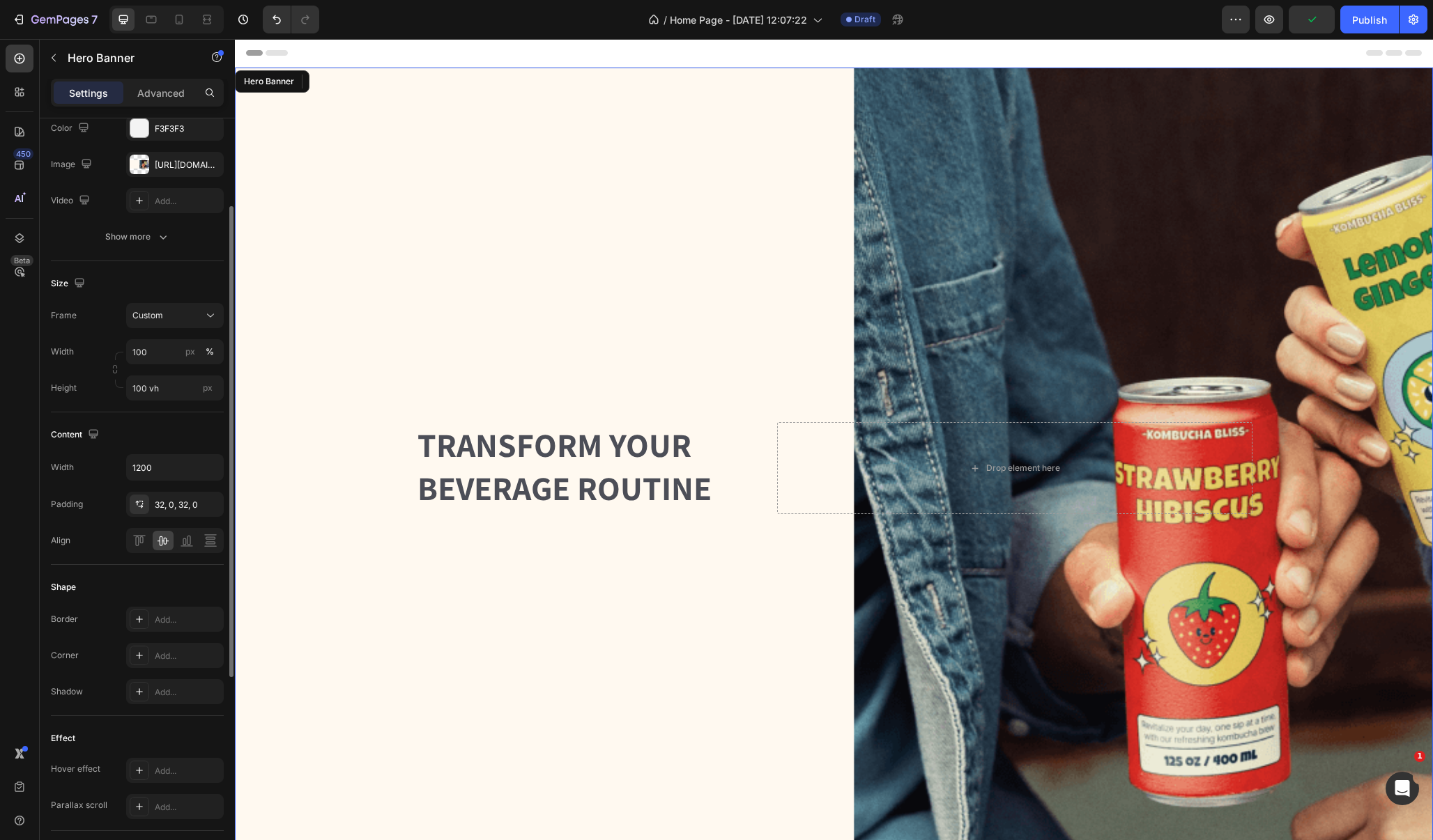
click at [481, 629] on div "Background Image" at bounding box center [833, 467] width 1198 height 801
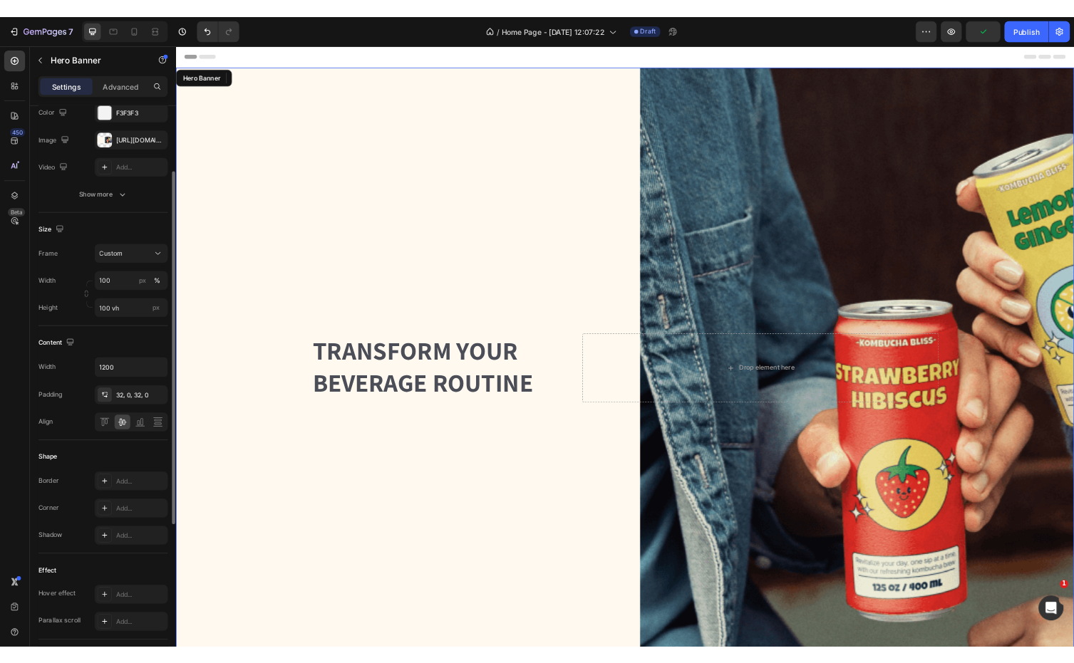
scroll to position [0, 0]
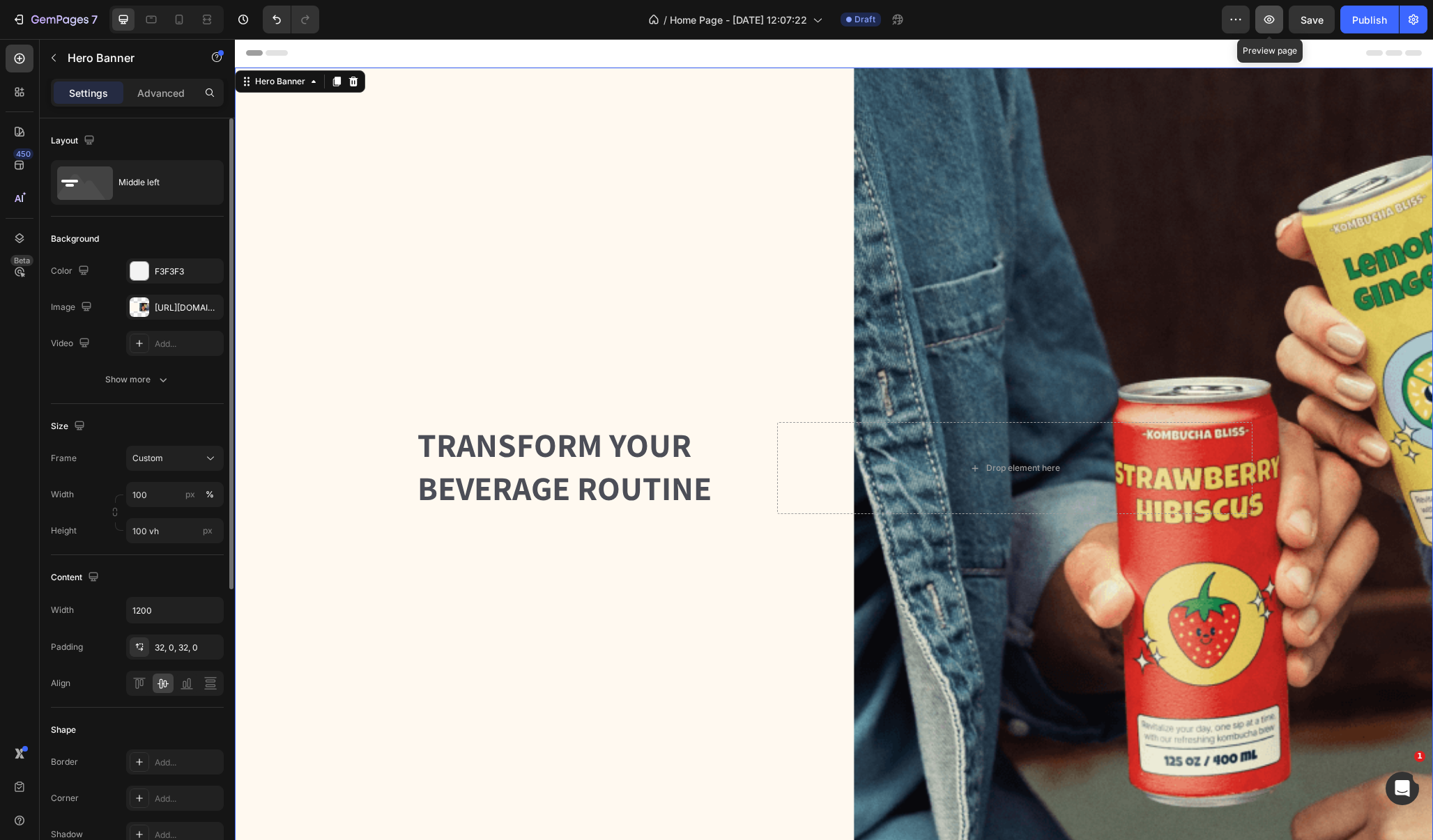
click at [1268, 21] on icon "button" at bounding box center [1269, 20] width 14 height 14
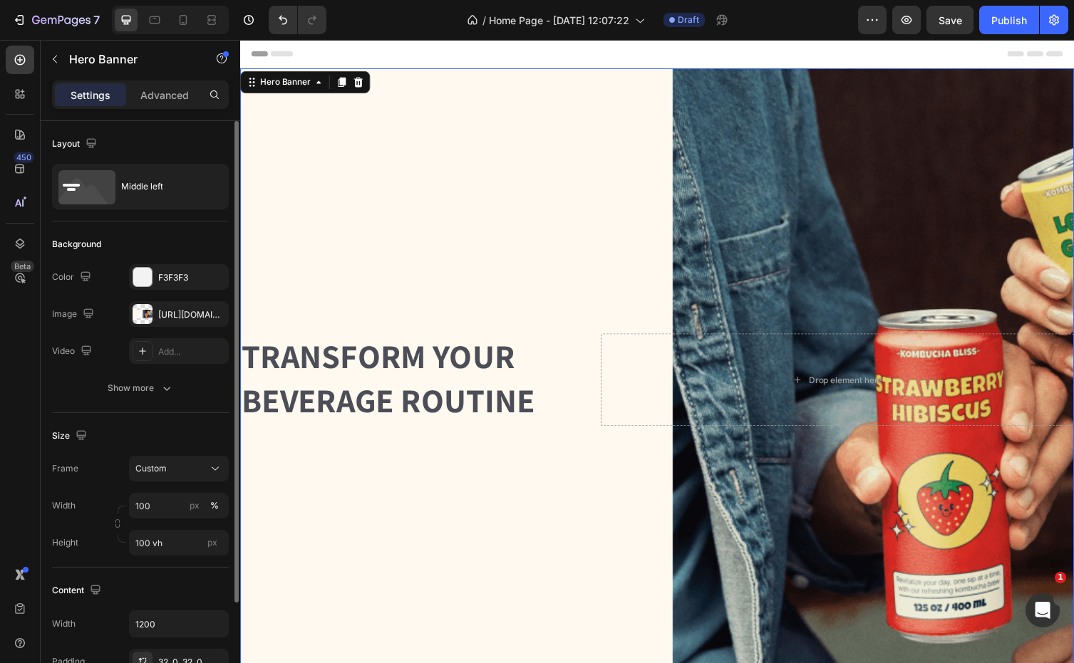
click at [472, 267] on div "Background Image" at bounding box center [667, 388] width 855 height 639
click at [169, 314] on div "[URL][DOMAIN_NAME]" at bounding box center [178, 314] width 41 height 13
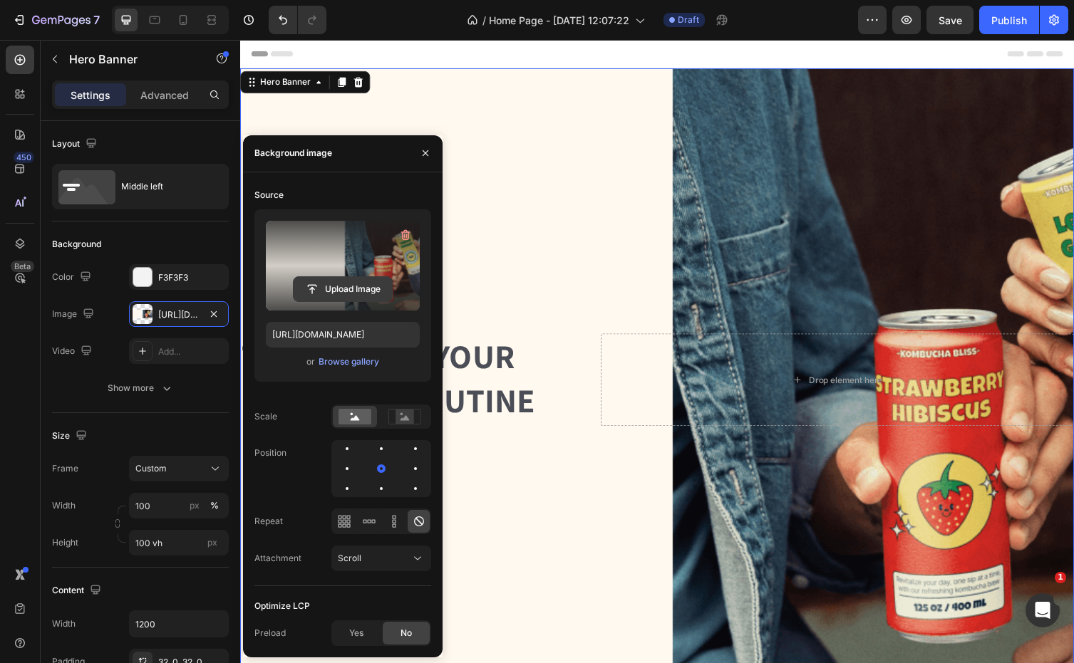
click at [367, 278] on input "file" at bounding box center [343, 289] width 98 height 24
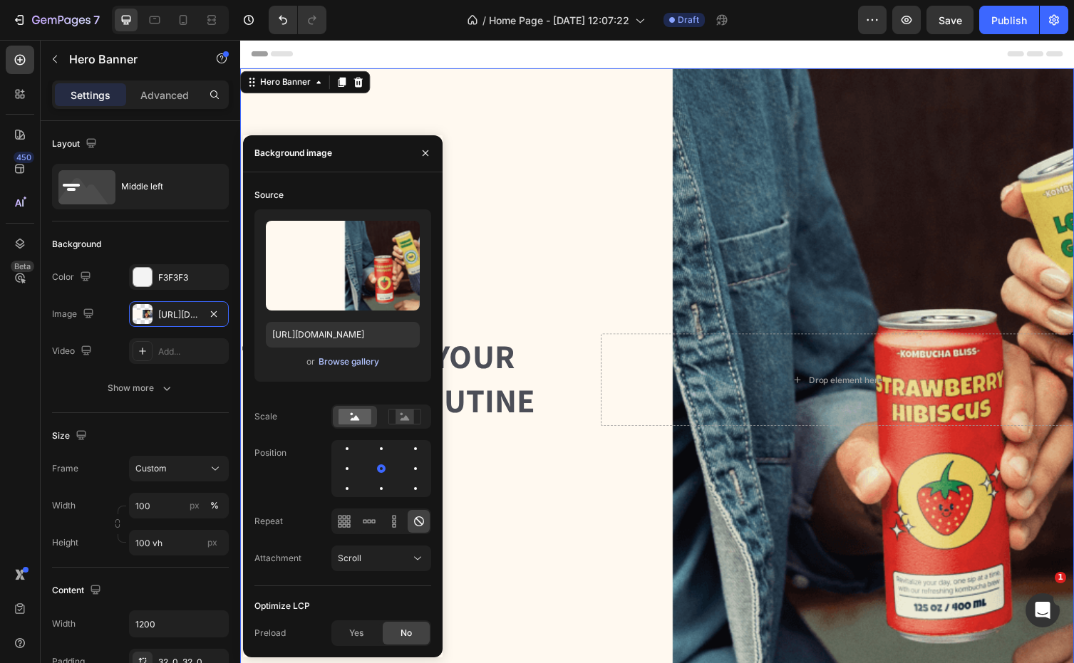
click at [343, 361] on div "Browse gallery" at bounding box center [348, 362] width 61 height 13
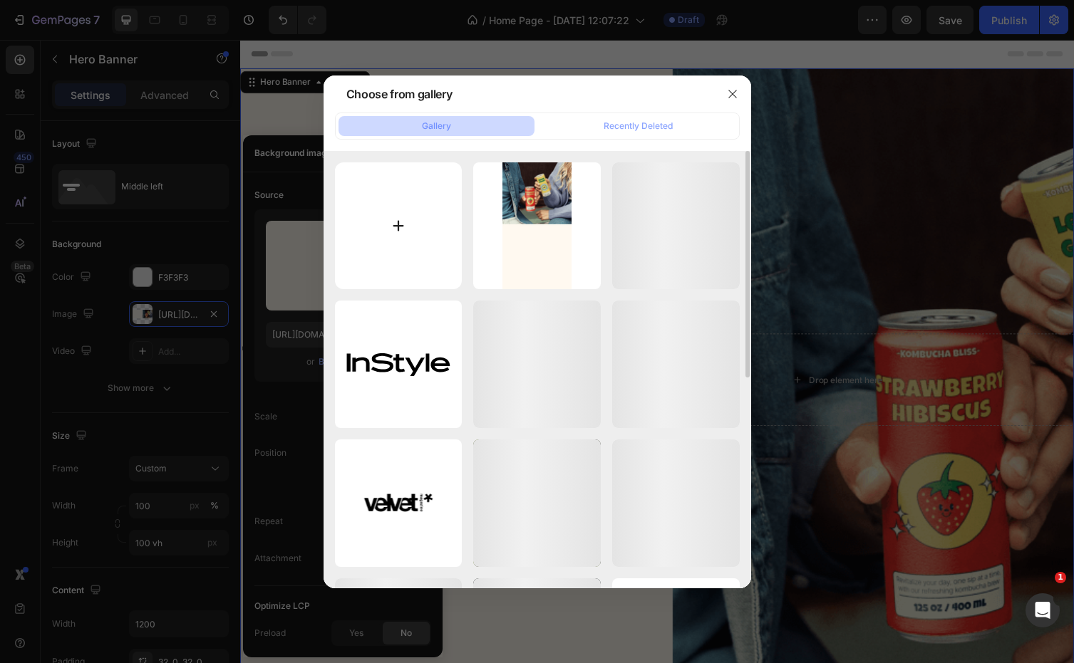
click at [393, 235] on input "file" at bounding box center [399, 226] width 128 height 128
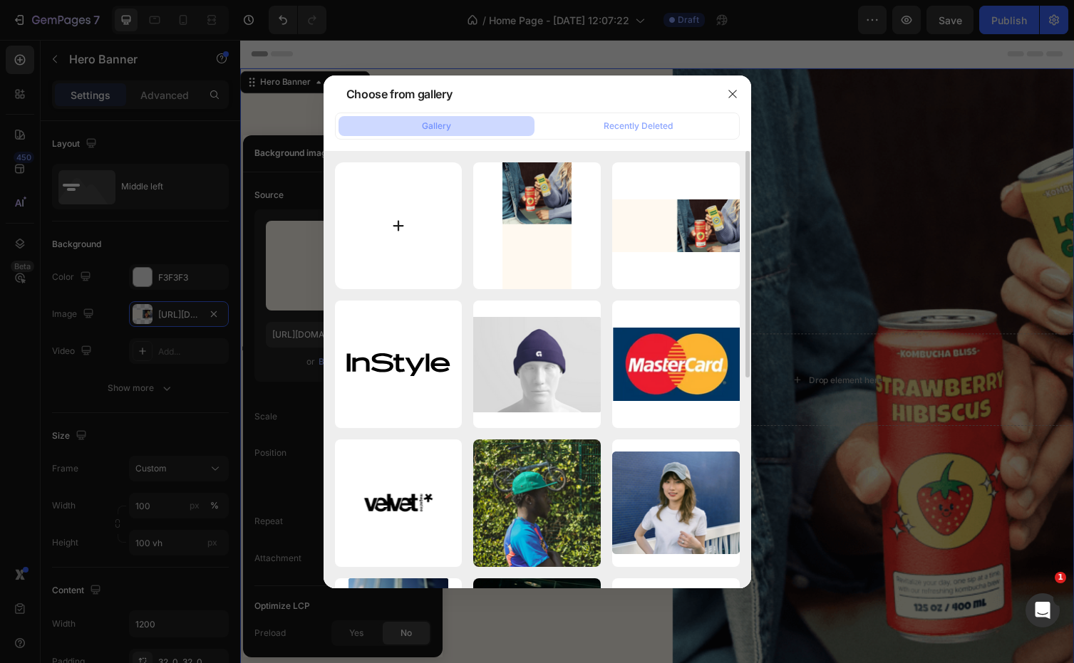
type input "C:\fakepath\Untitled-1.jpg"
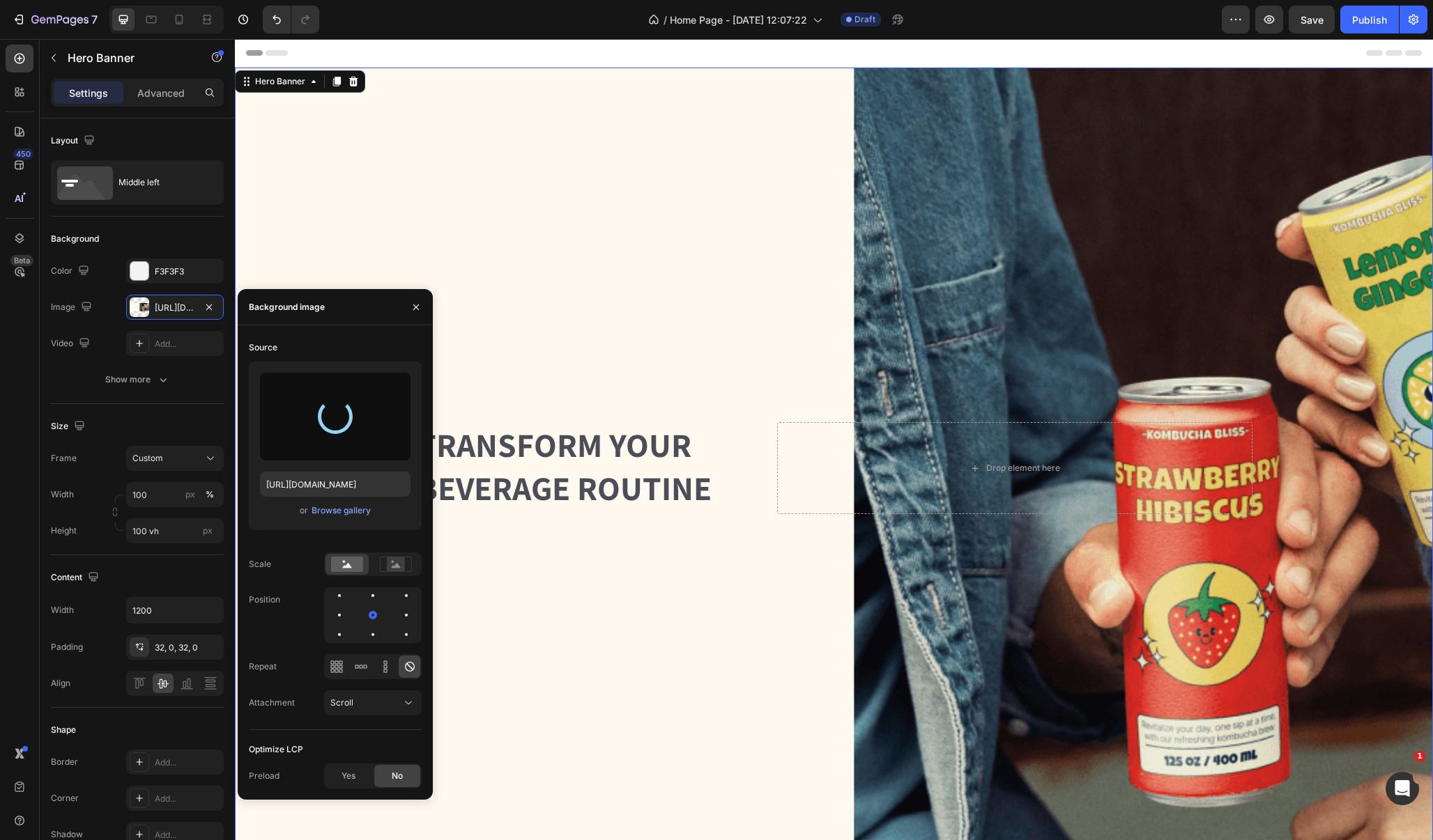
type input "[URL][DOMAIN_NAME]"
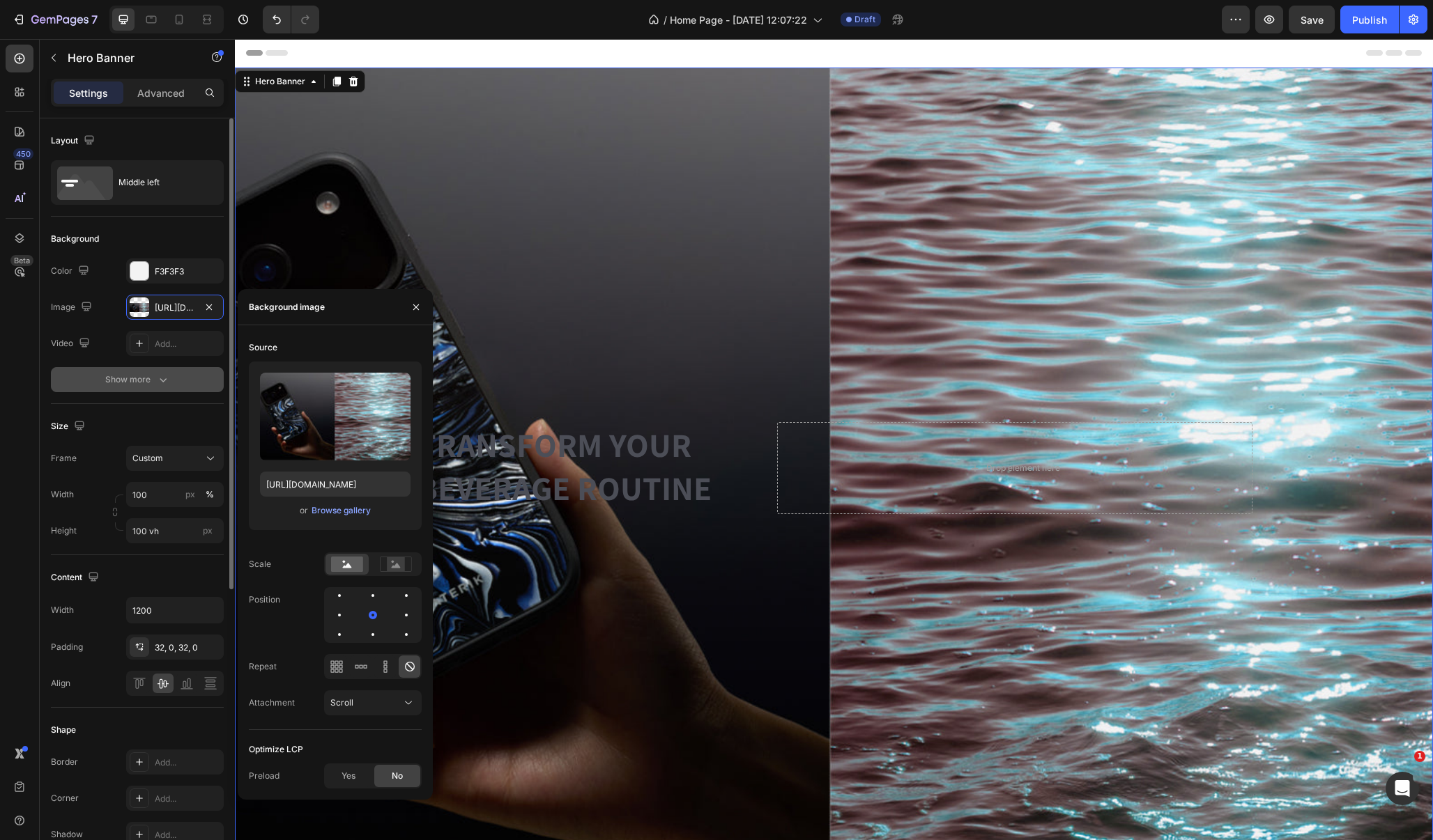
click at [160, 376] on icon "button" at bounding box center [163, 379] width 14 height 14
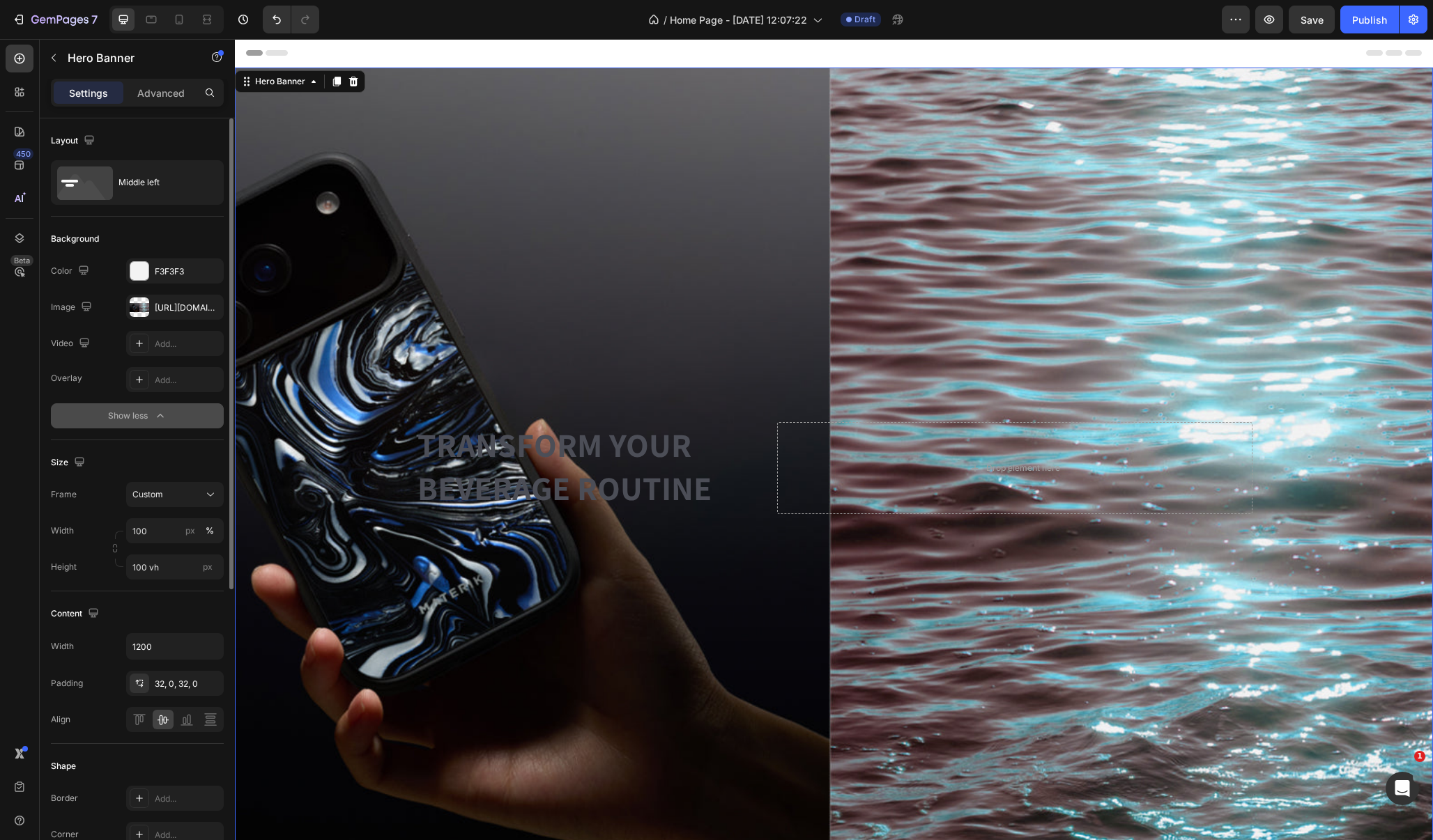
click at [500, 268] on div "Background Image" at bounding box center [833, 467] width 1198 height 801
click at [283, 81] on div "Hero Banner" at bounding box center [280, 81] width 56 height 13
click at [711, 223] on div "Background Image" at bounding box center [833, 467] width 1198 height 801
click at [171, 565] on input "100 vh" at bounding box center [175, 567] width 98 height 25
click at [180, 604] on p "Fit content Auto" at bounding box center [172, 600] width 81 height 13
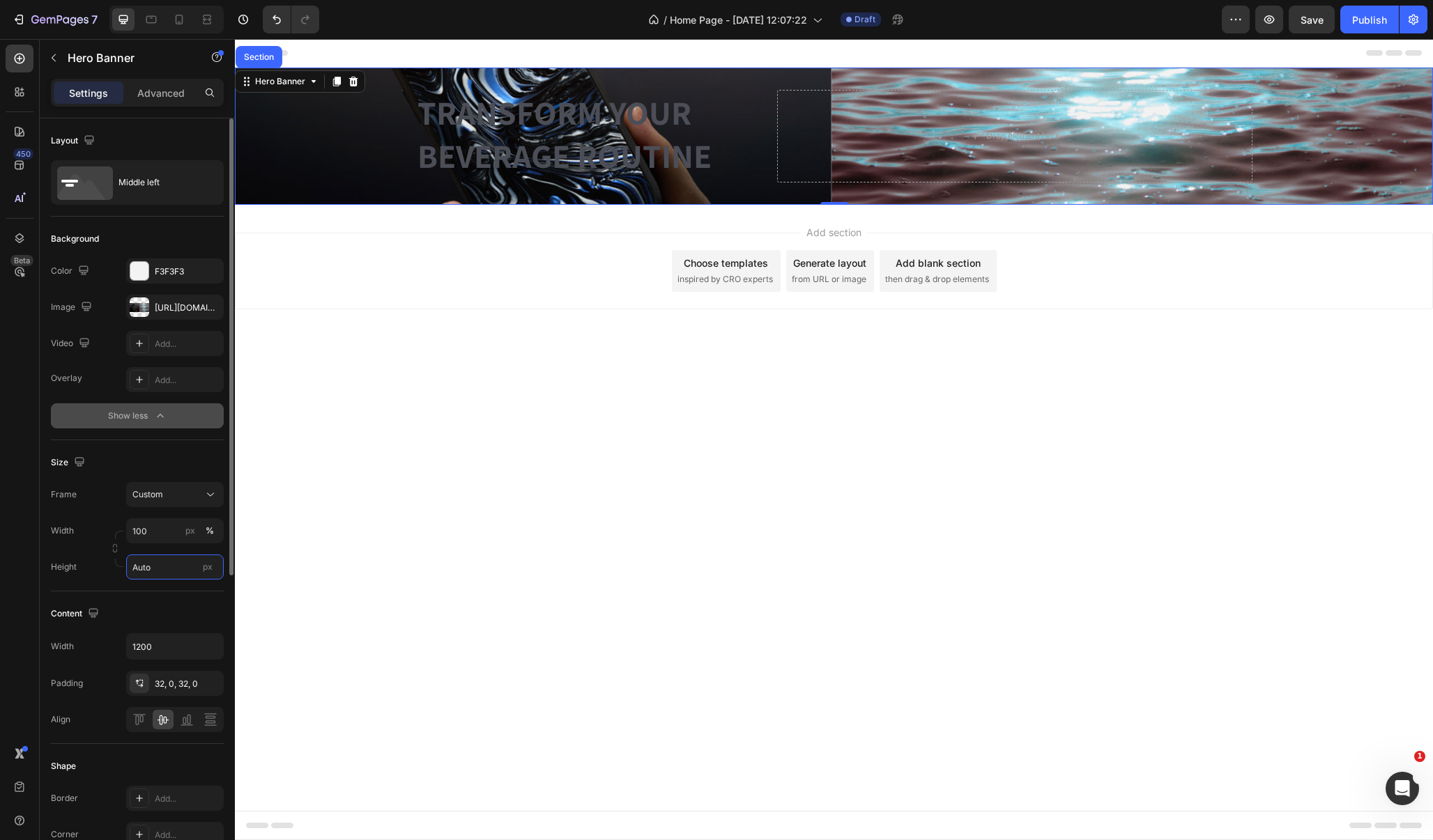
click at [150, 567] on input "Auto" at bounding box center [175, 567] width 98 height 25
click at [180, 629] on p "Fit screen 100vh" at bounding box center [172, 625] width 81 height 13
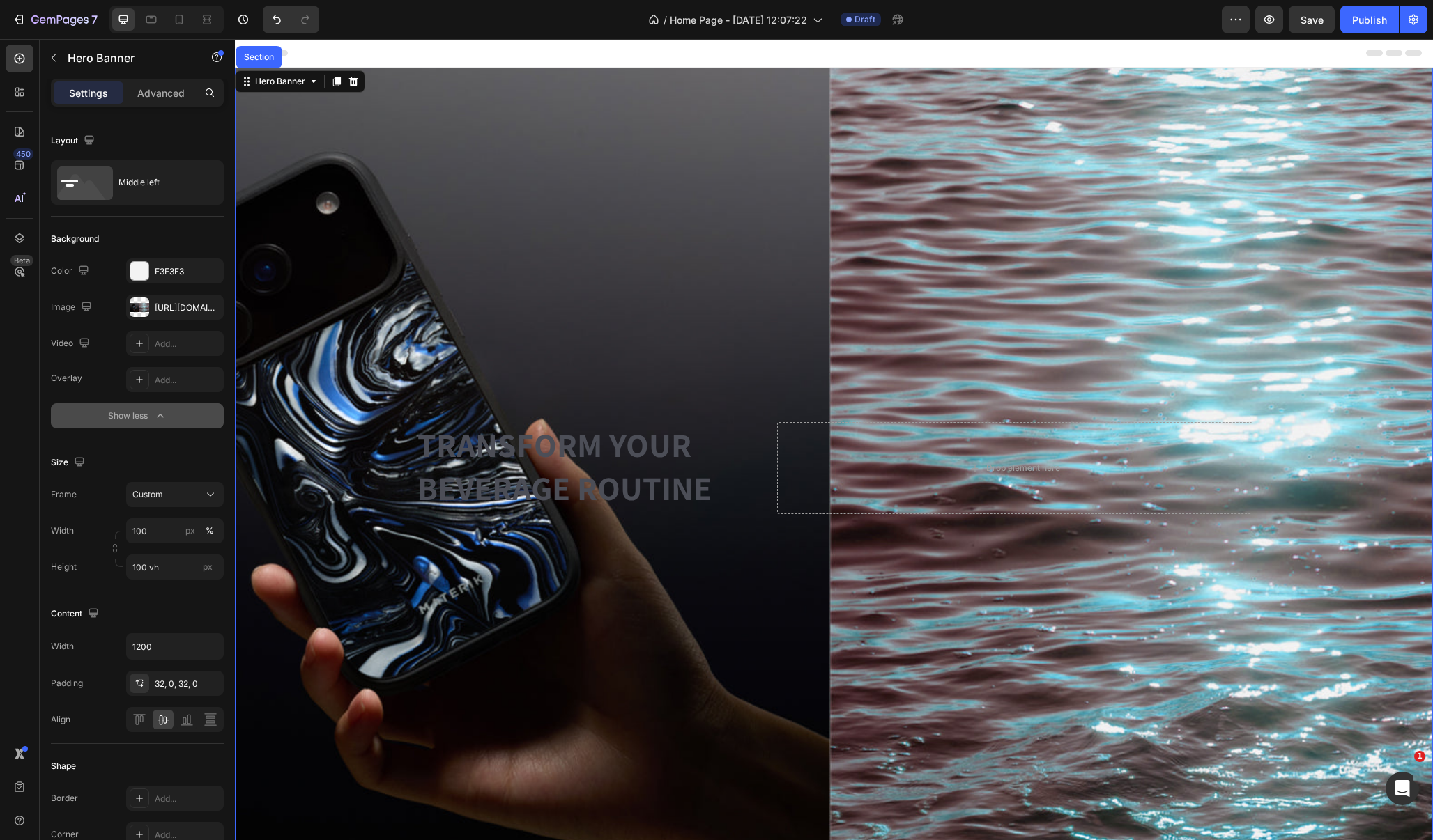
click at [673, 321] on div "Background Image" at bounding box center [833, 467] width 1198 height 801
click at [84, 308] on icon "button" at bounding box center [85, 305] width 9 height 9
click at [338, 338] on div "Background Image" at bounding box center [833, 467] width 1198 height 801
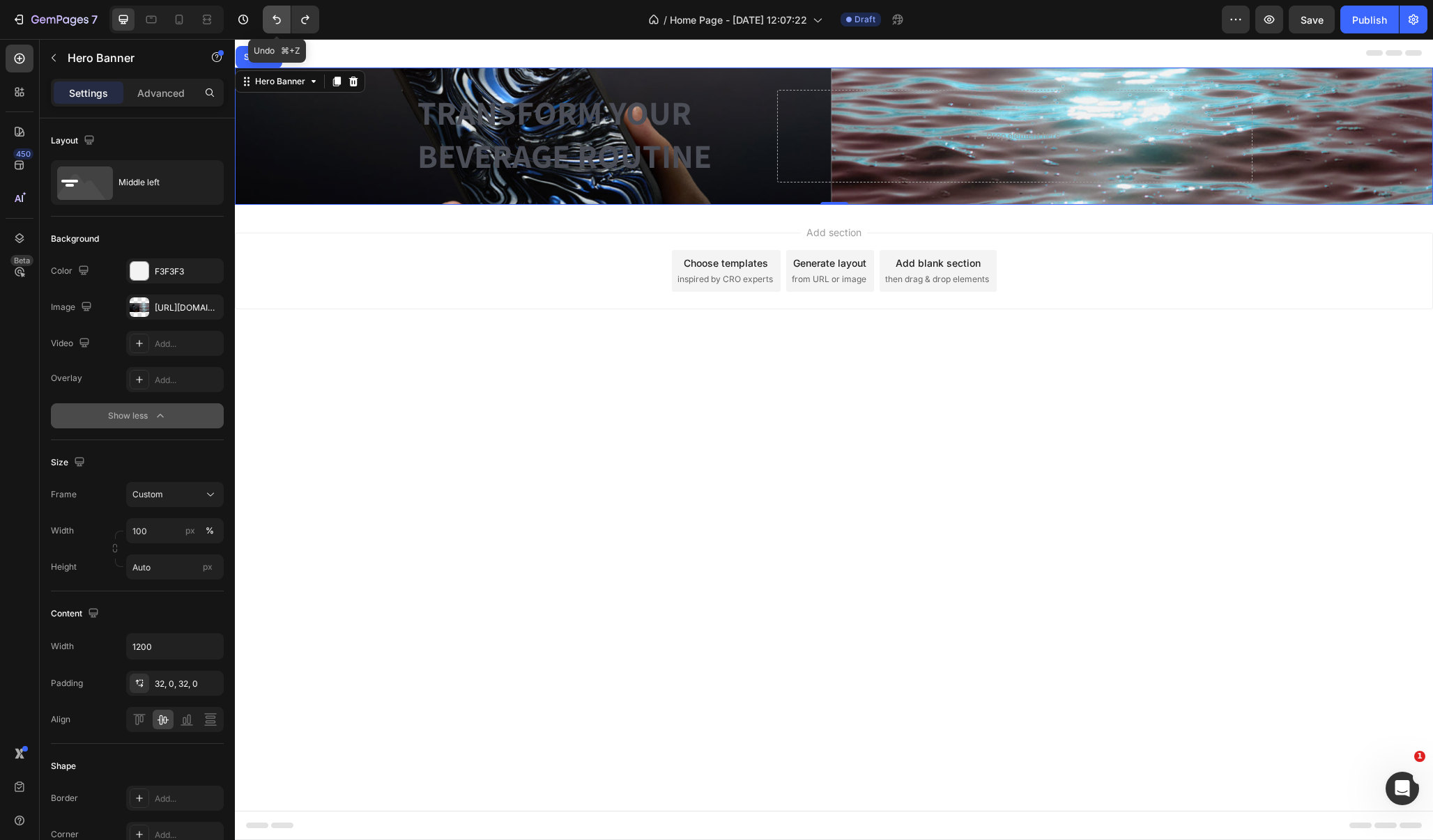
click at [278, 20] on icon "Undo/Redo" at bounding box center [277, 20] width 14 height 14
type input "100 vh"
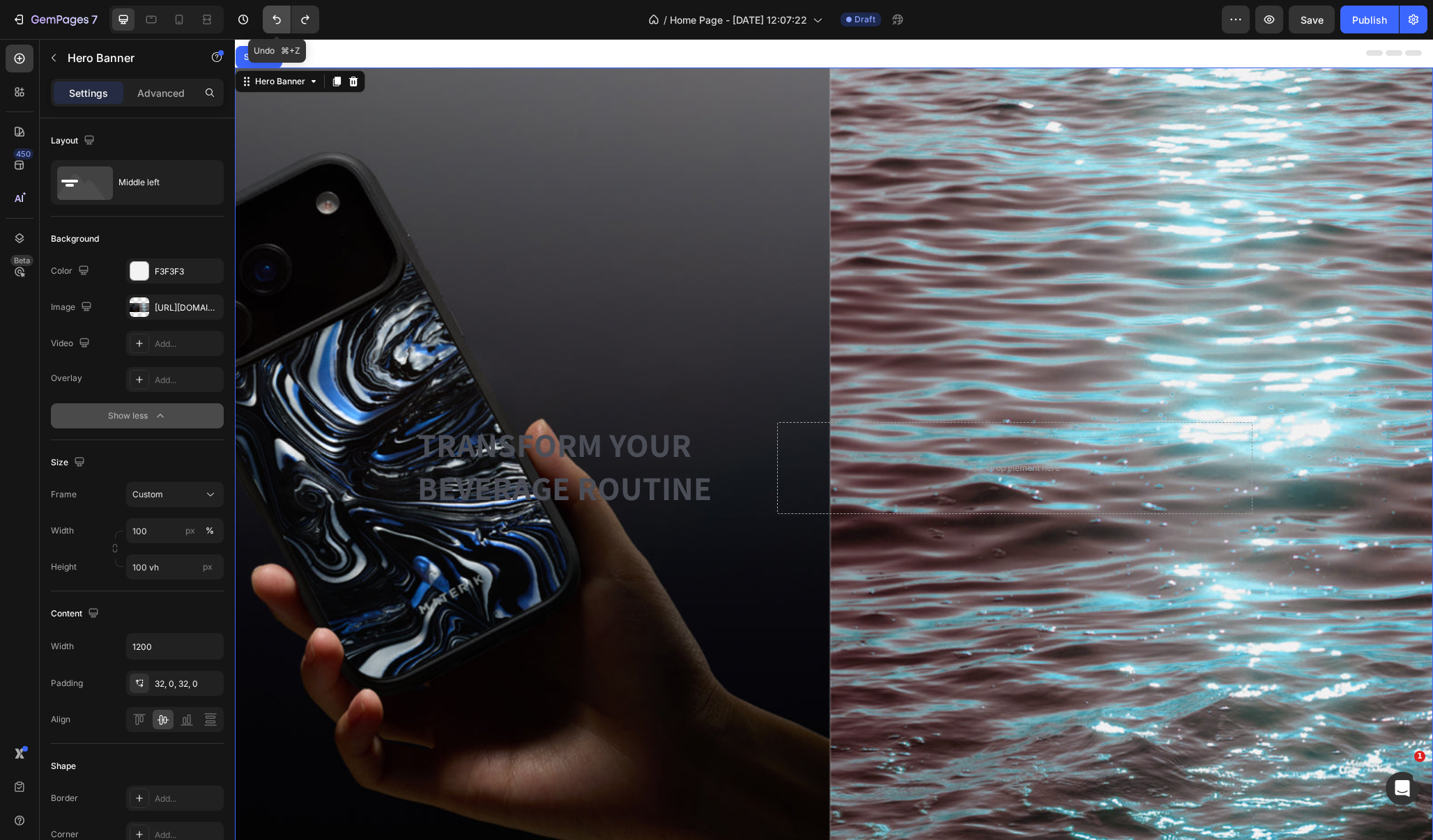
click at [278, 20] on icon "Undo/Redo" at bounding box center [277, 20] width 14 height 14
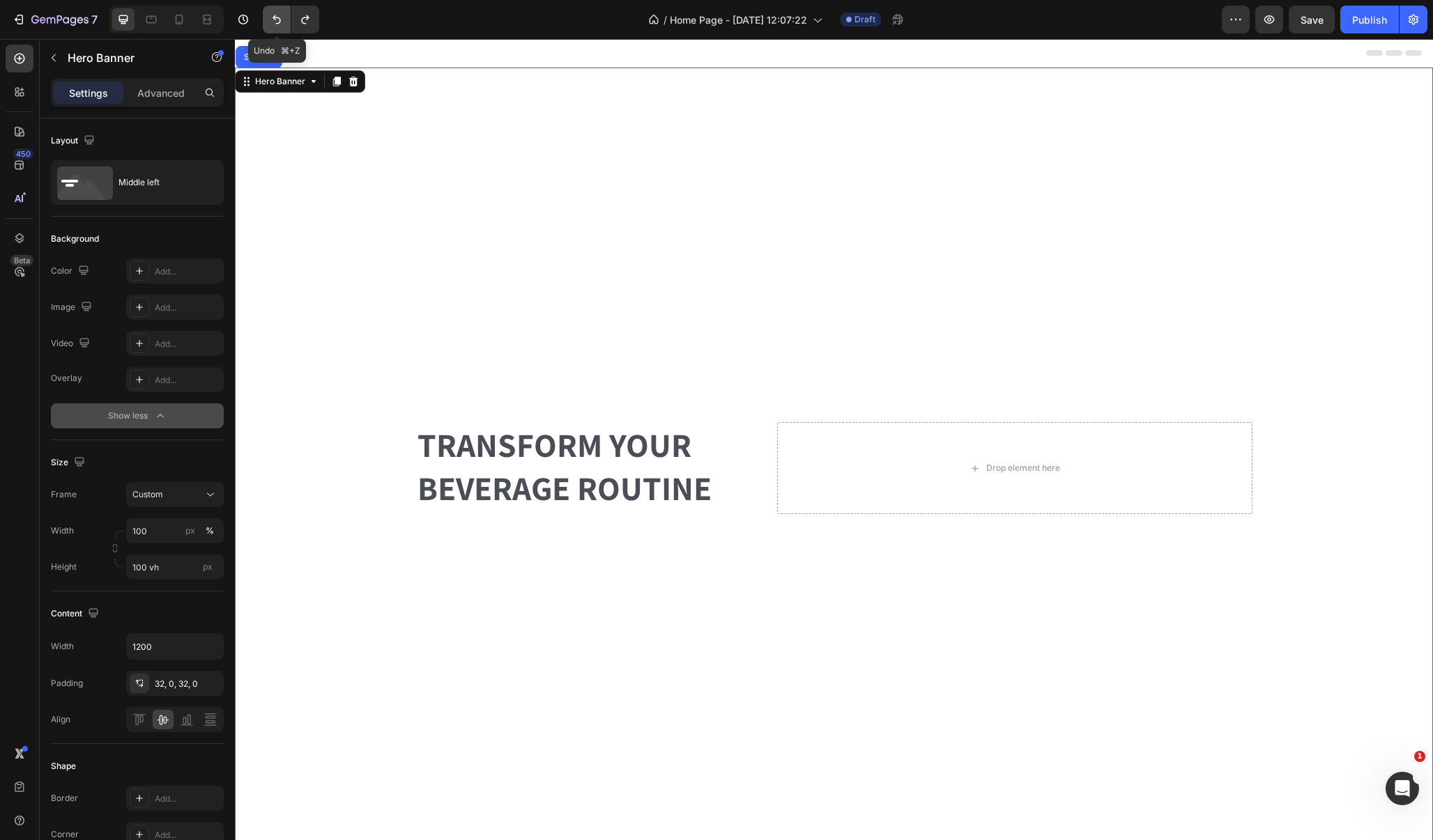
click at [276, 20] on icon "Undo/Redo" at bounding box center [277, 20] width 14 height 14
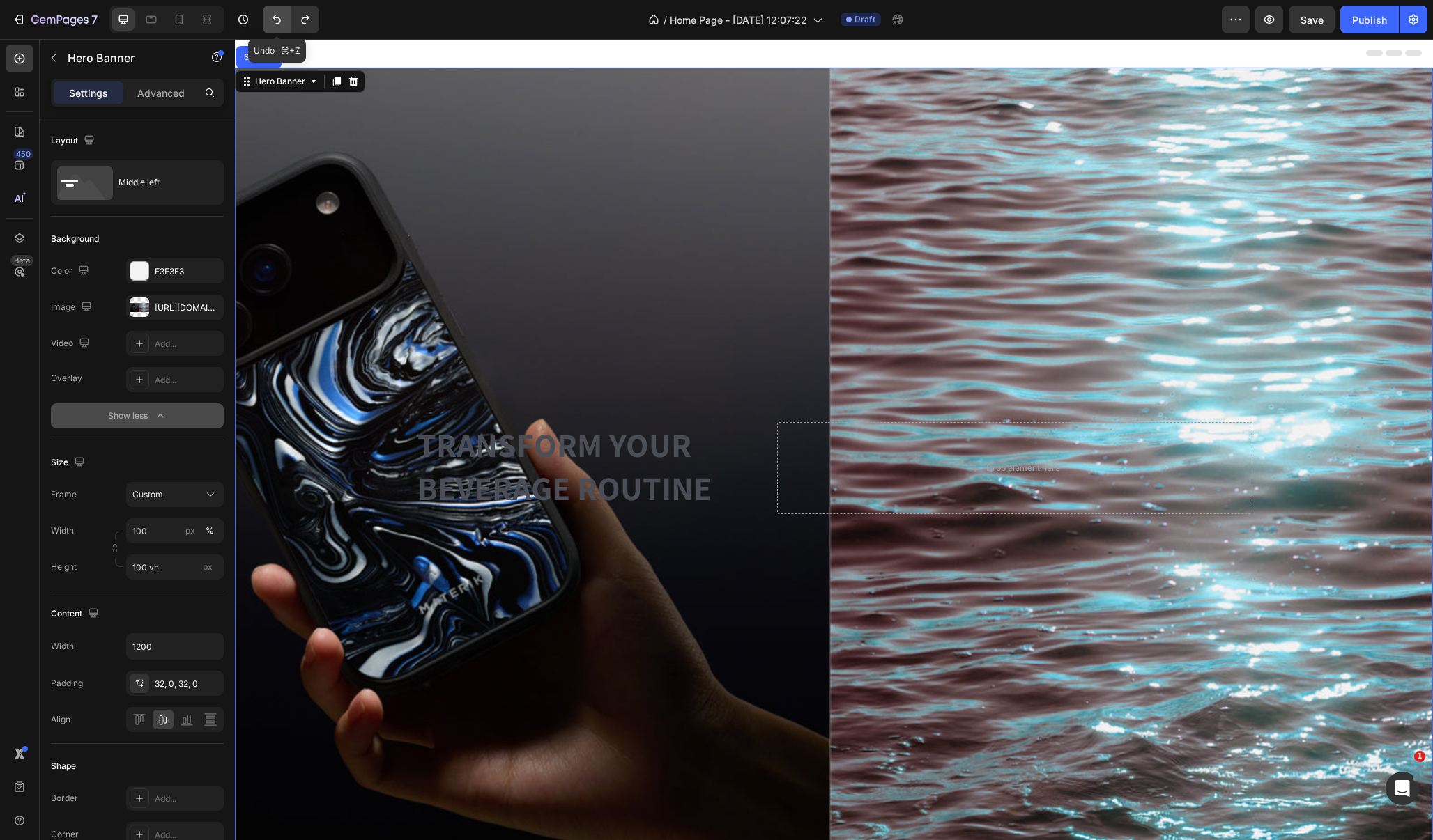
click at [273, 11] on button "Undo/Redo" at bounding box center [277, 20] width 27 height 27
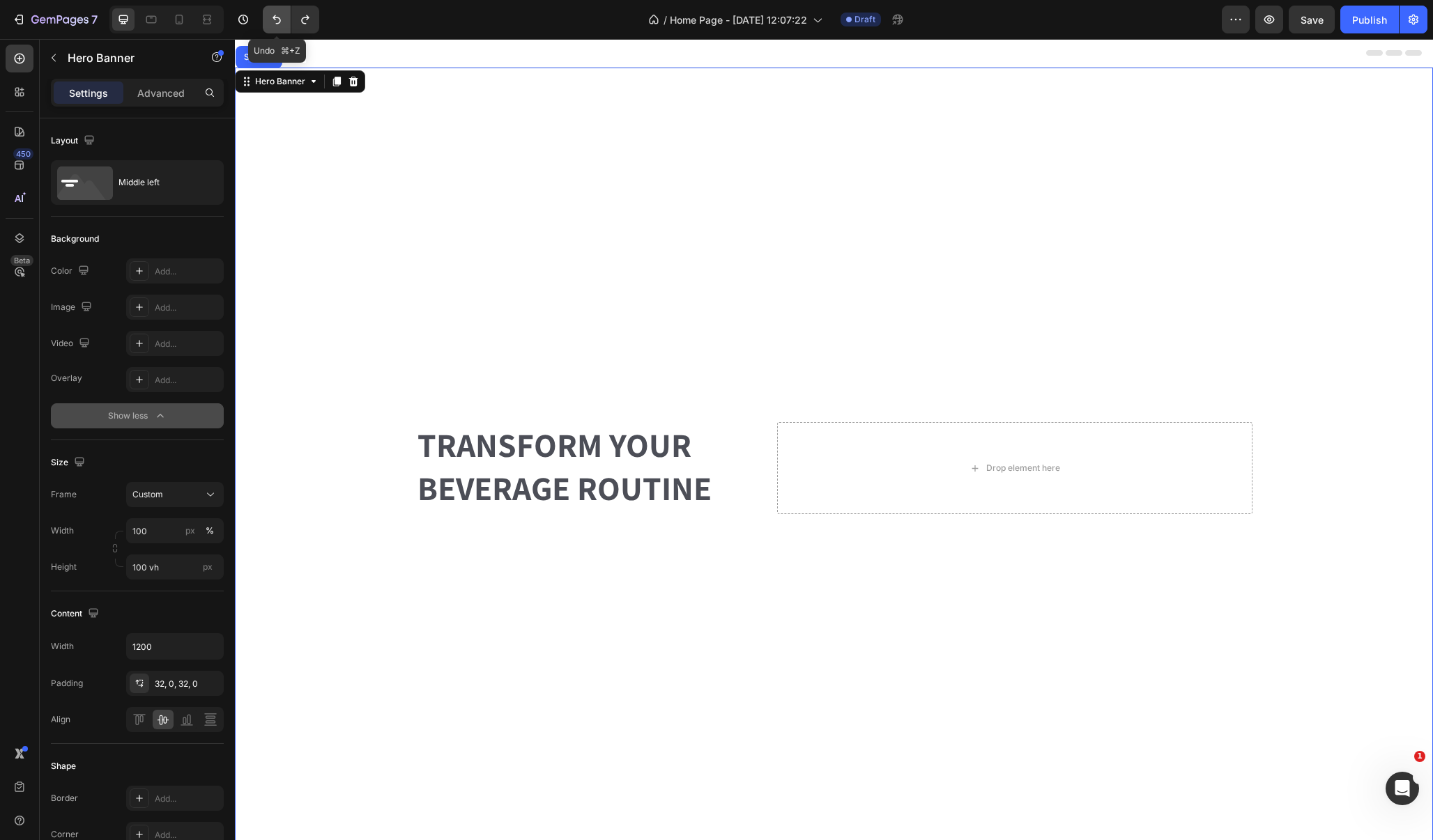
click at [273, 12] on button "Undo/Redo" at bounding box center [277, 20] width 27 height 27
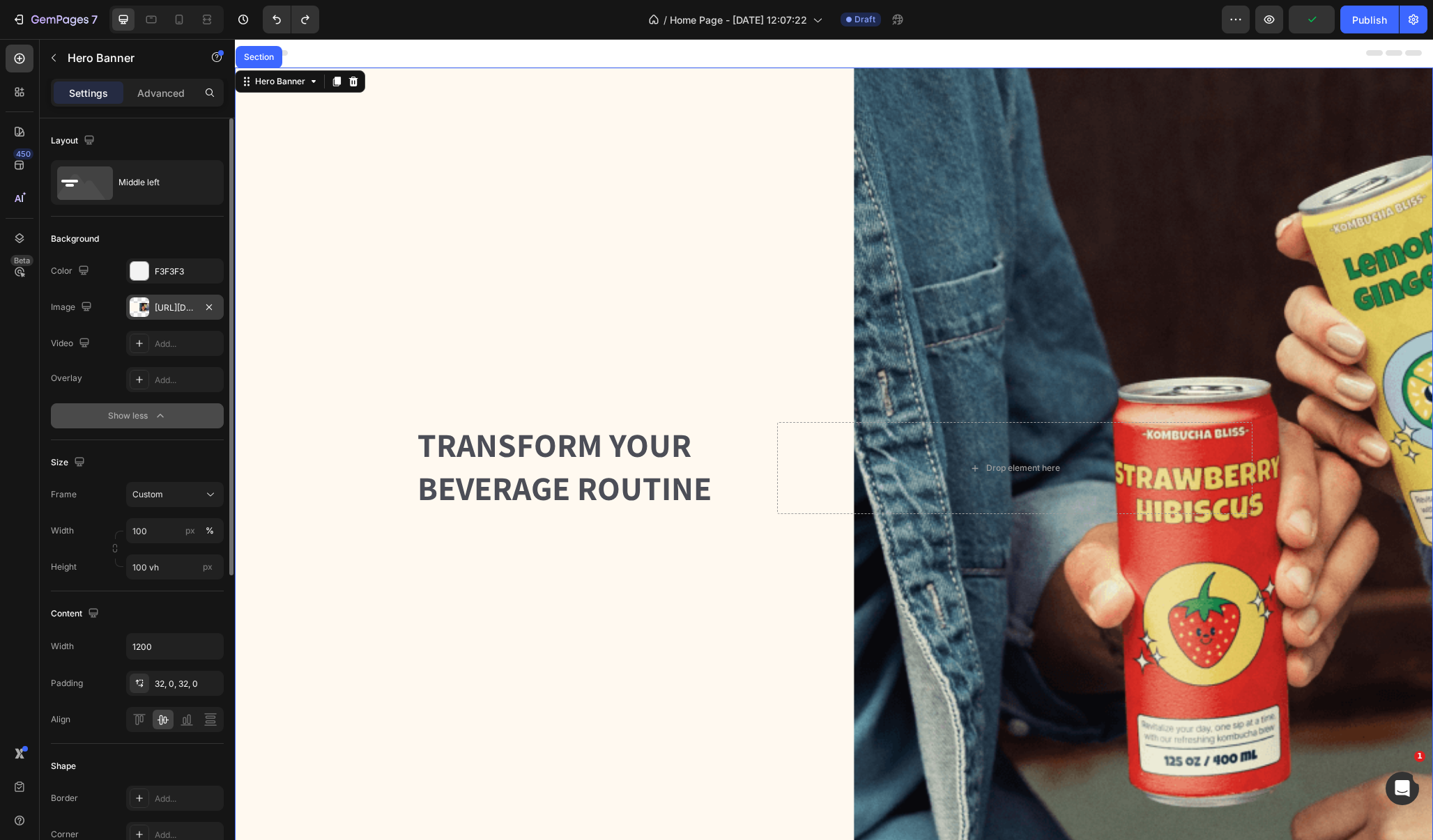
click at [138, 306] on div at bounding box center [140, 307] width 20 height 20
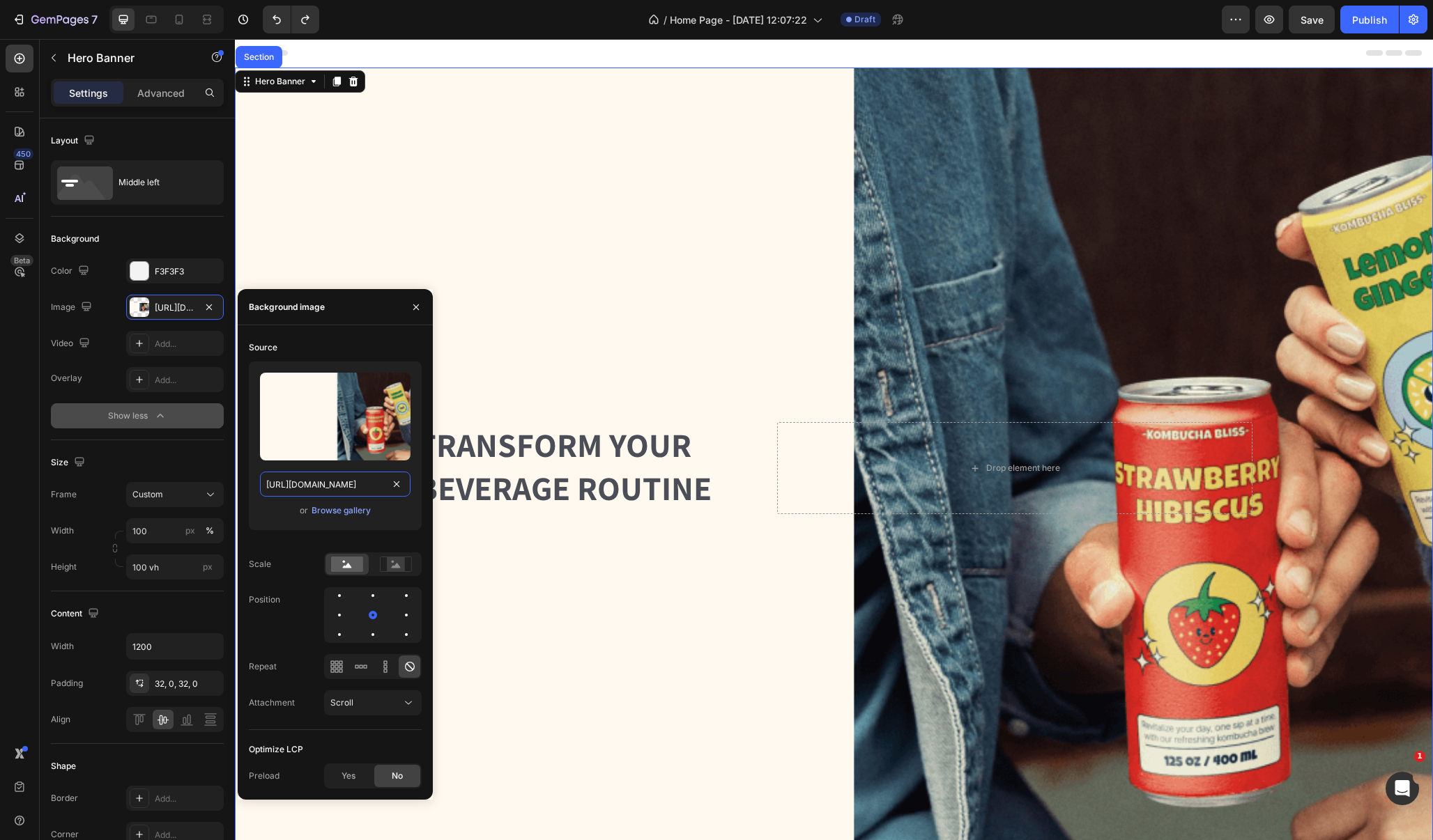
click at [338, 489] on input "[URL][DOMAIN_NAME]" at bounding box center [336, 484] width 151 height 25
click at [396, 564] on icon at bounding box center [395, 565] width 9 height 5
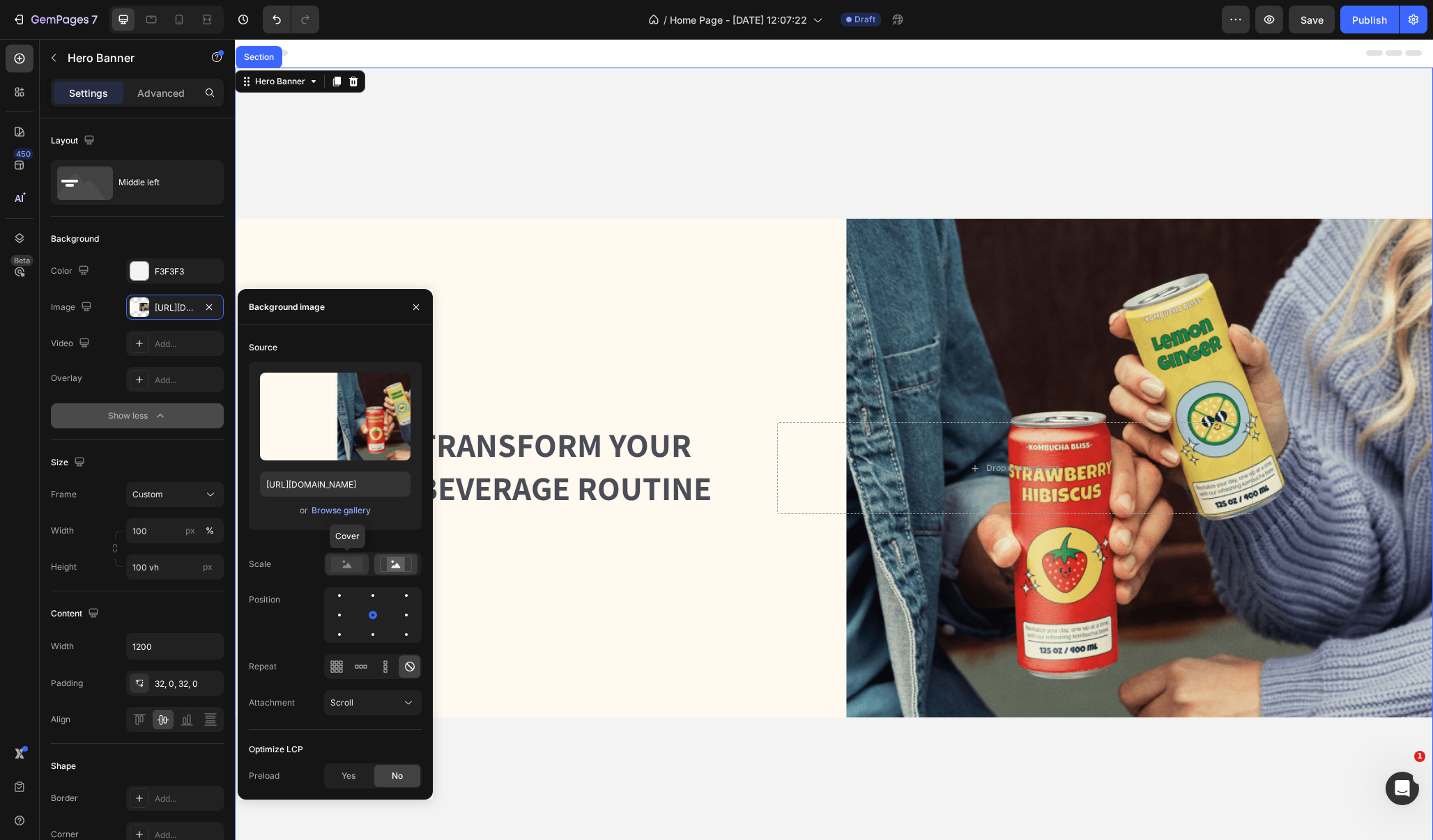
click at [353, 562] on rect at bounding box center [346, 564] width 32 height 16
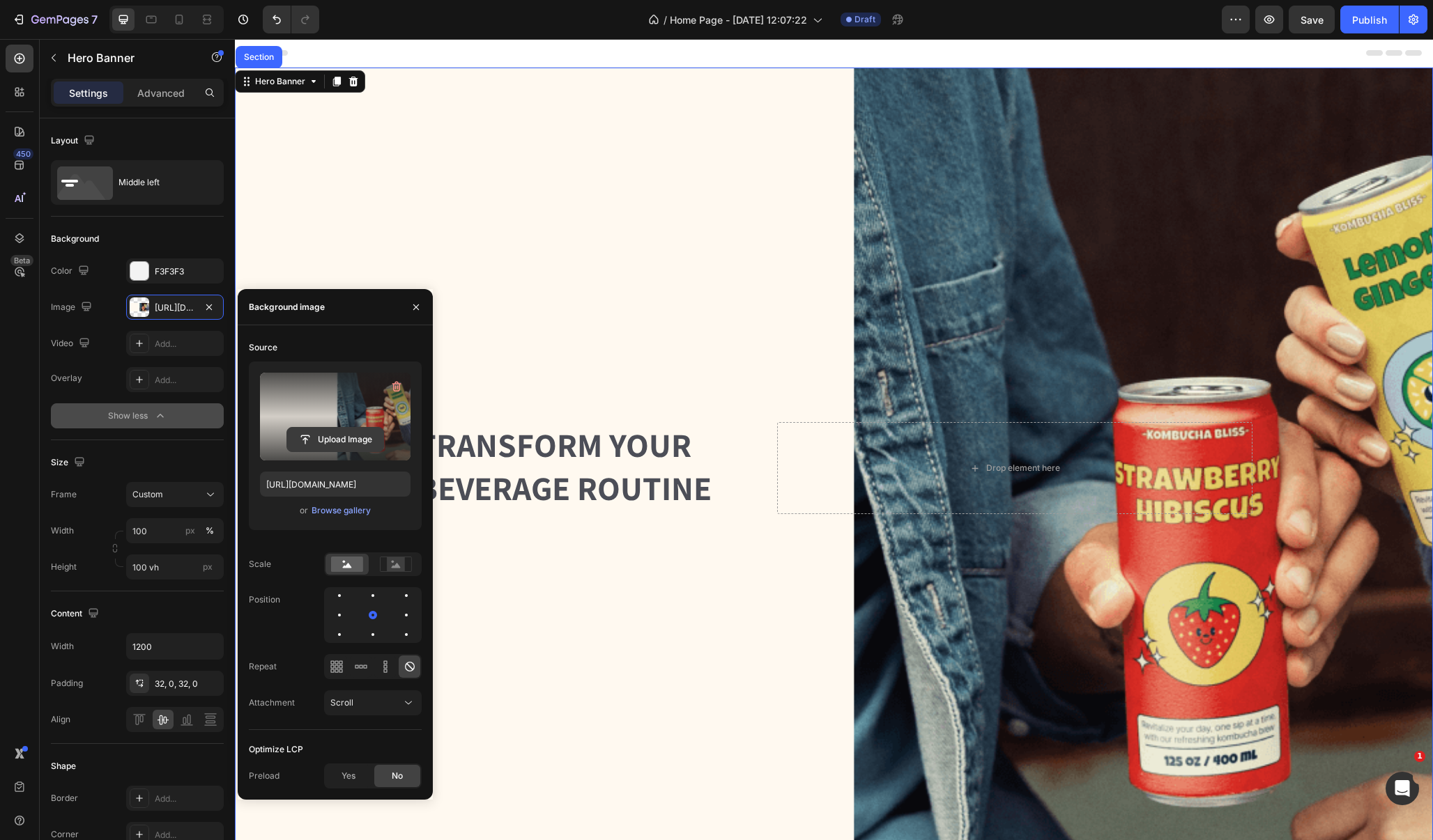
click at [355, 435] on input "file" at bounding box center [336, 439] width 96 height 23
type input "[URL][DOMAIN_NAME]"
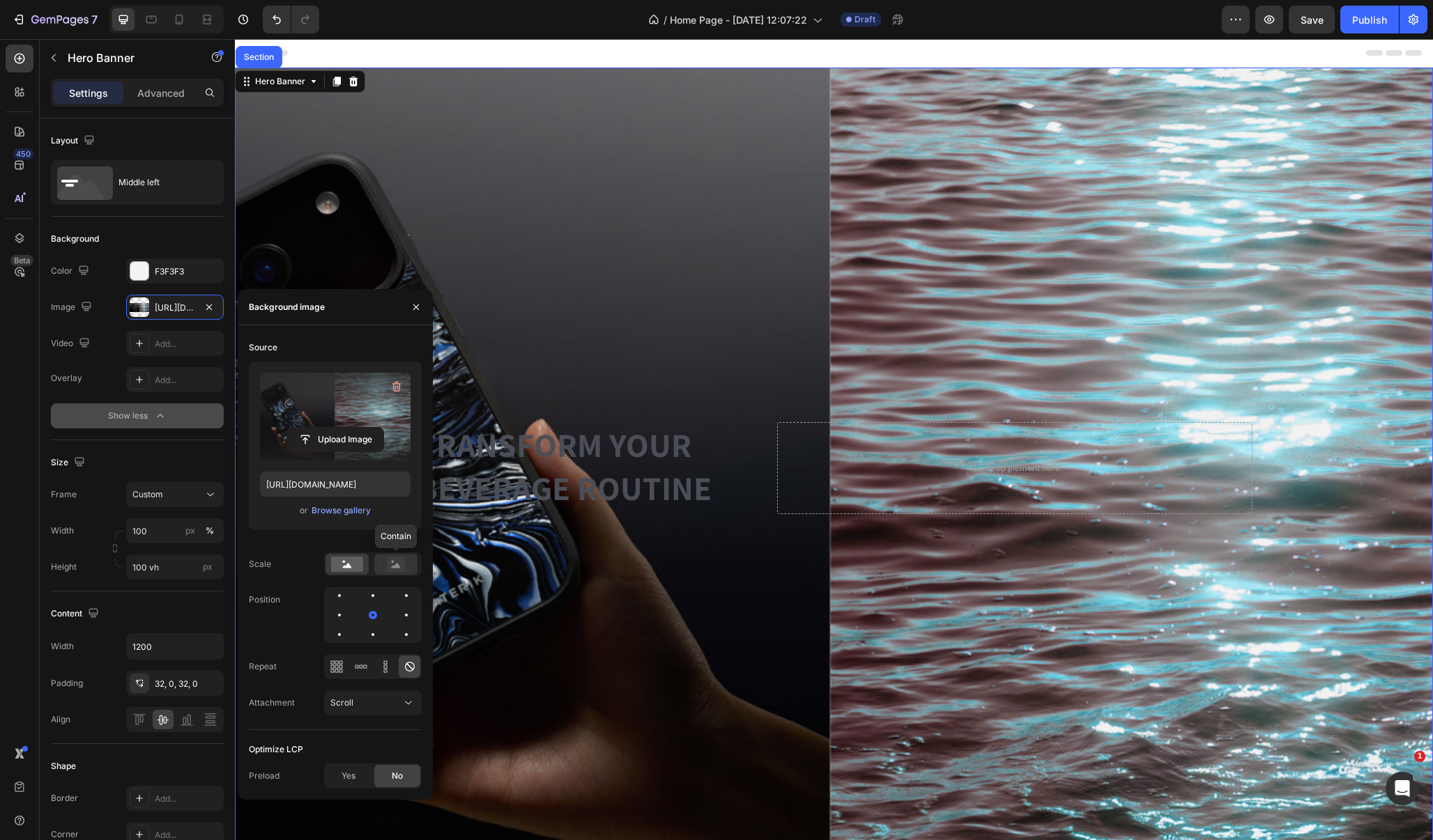
click at [401, 575] on div at bounding box center [396, 563] width 43 height 21
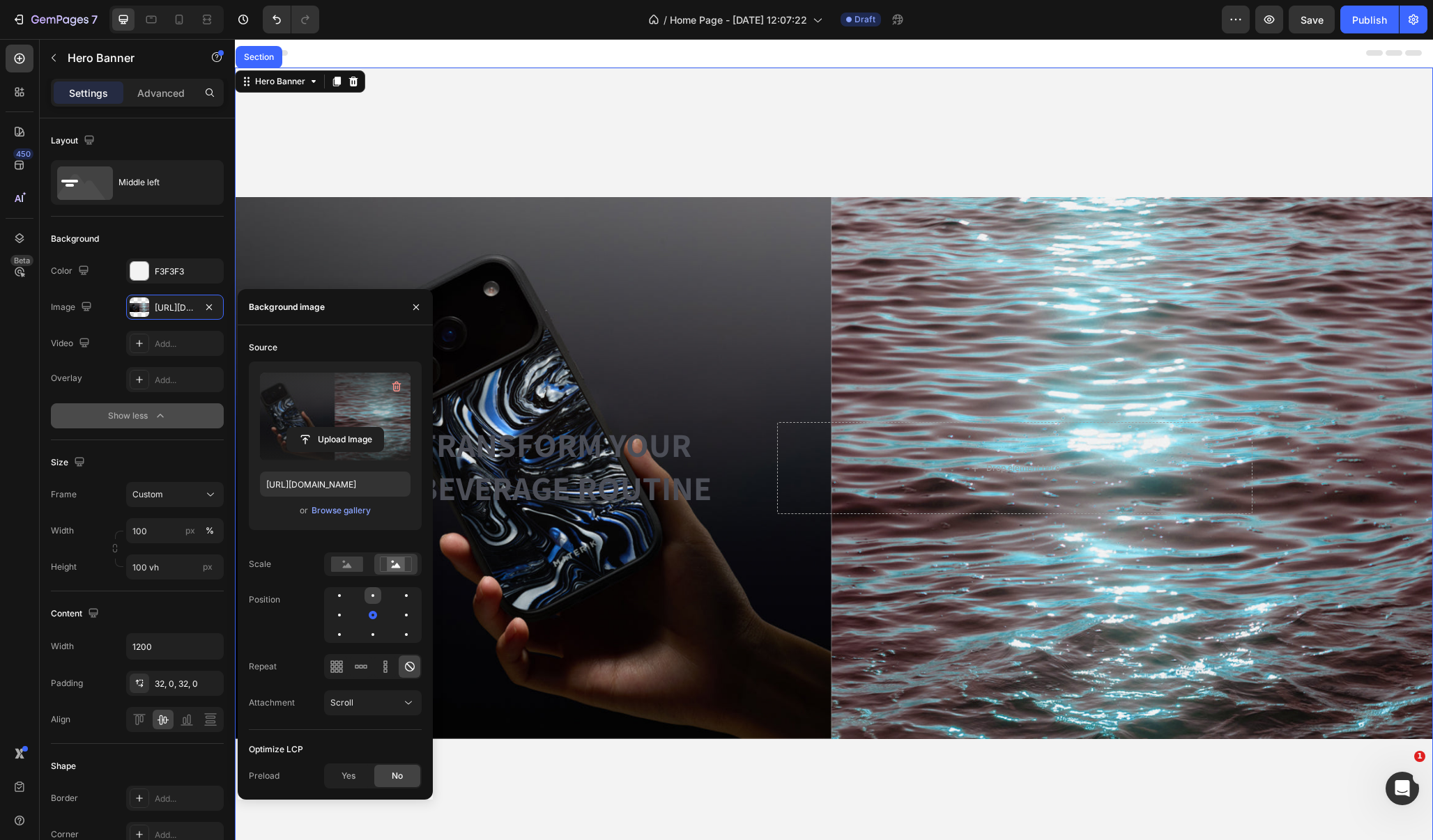
click at [398, 597] on div at bounding box center [406, 596] width 17 height 17
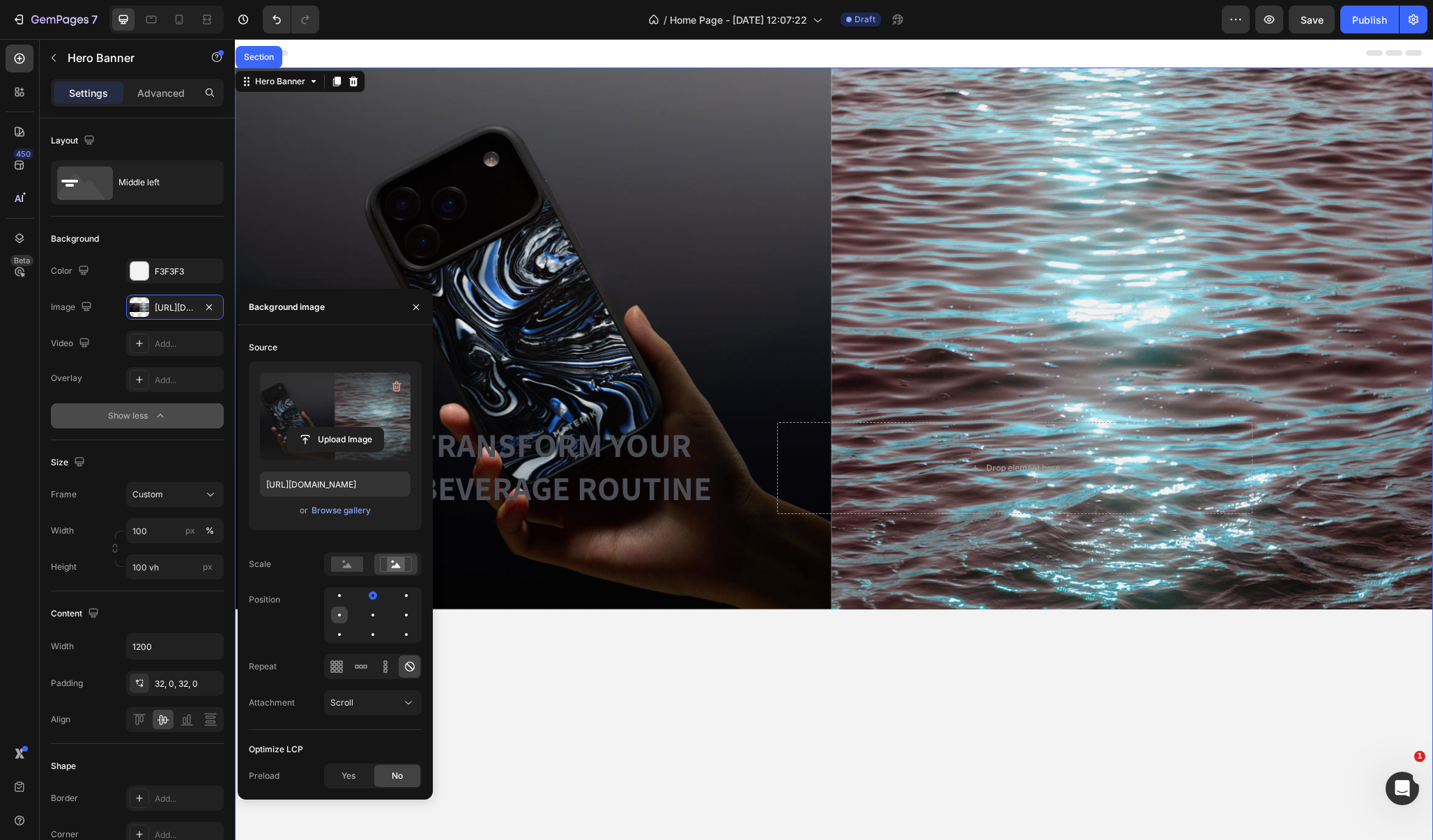
click at [365, 612] on div at bounding box center [373, 615] width 17 height 17
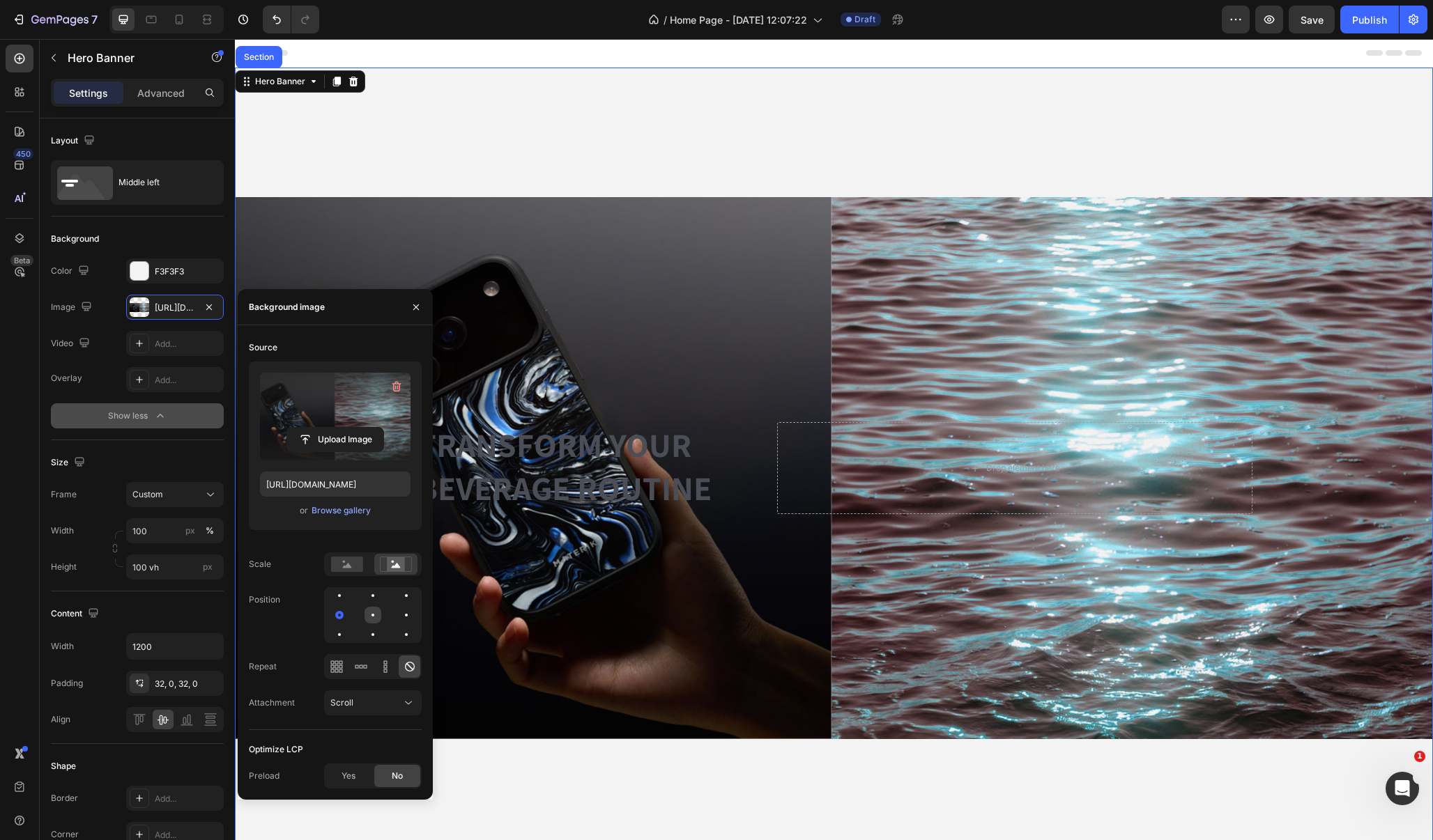
click at [398, 612] on div at bounding box center [406, 615] width 17 height 17
click at [371, 611] on div at bounding box center [373, 615] width 9 height 9
click at [400, 568] on icon at bounding box center [395, 565] width 9 height 5
click at [345, 566] on icon at bounding box center [347, 565] width 9 height 5
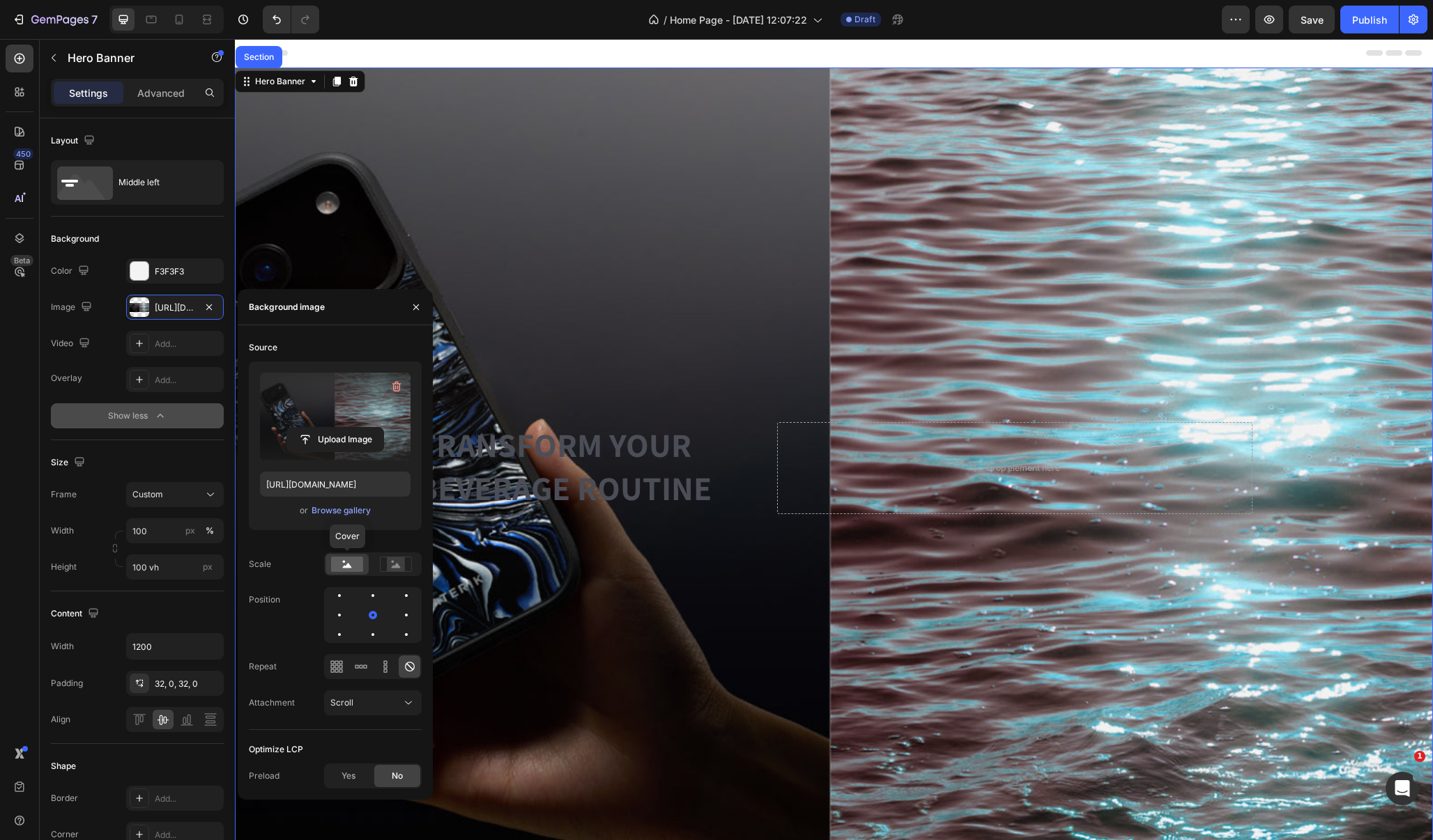
click at [345, 566] on icon at bounding box center [347, 565] width 9 height 5
click at [391, 780] on span "No" at bounding box center [396, 775] width 11 height 13
click at [415, 301] on icon "button" at bounding box center [416, 306] width 11 height 11
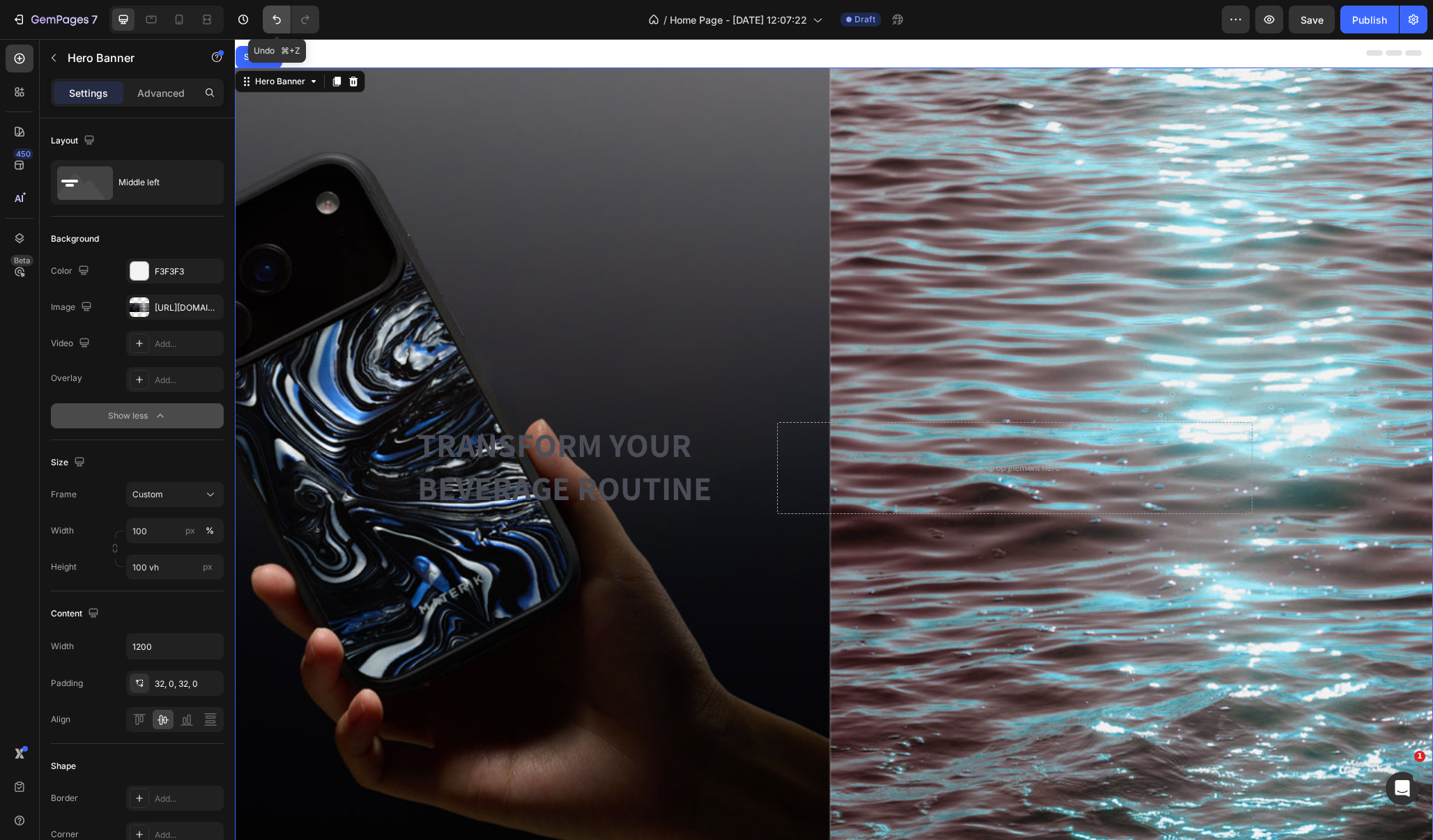
click at [286, 23] on button "Undo/Redo" at bounding box center [277, 20] width 27 height 27
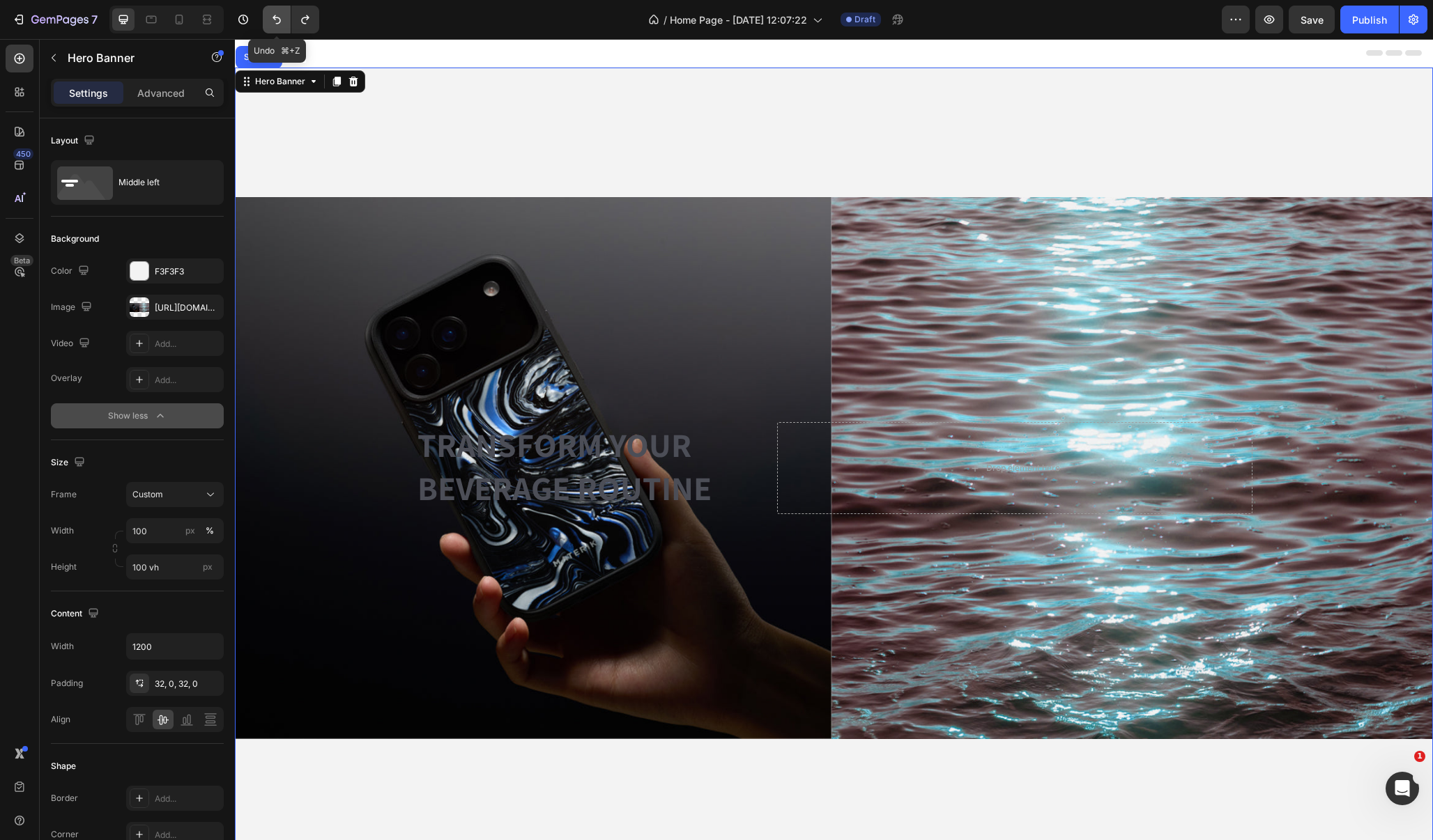
click at [281, 23] on icon "Undo/Redo" at bounding box center [277, 20] width 14 height 14
click at [279, 16] on icon "Undo/Redo" at bounding box center [277, 20] width 14 height 14
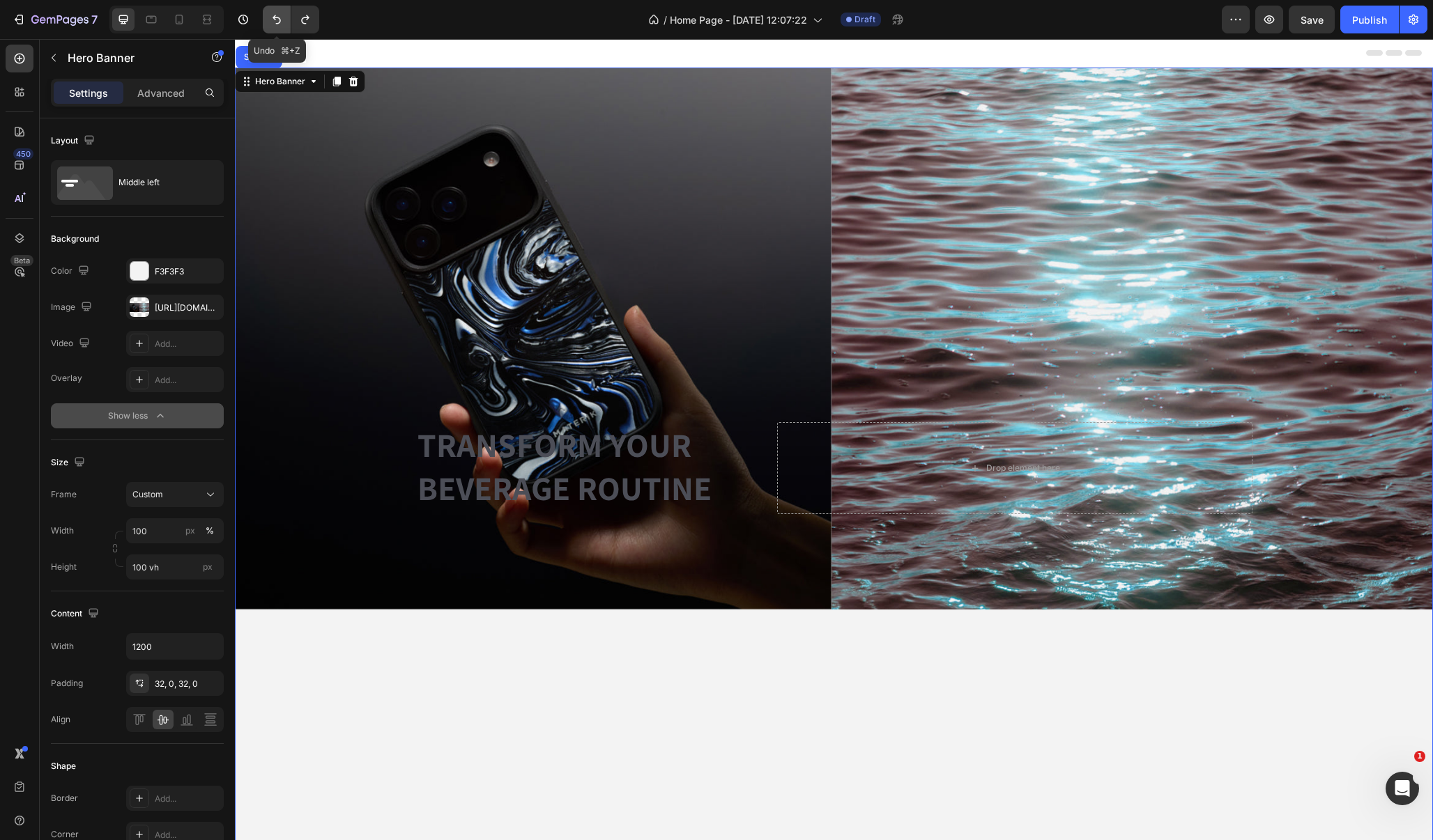
click at [279, 16] on icon "Undo/Redo" at bounding box center [277, 20] width 14 height 14
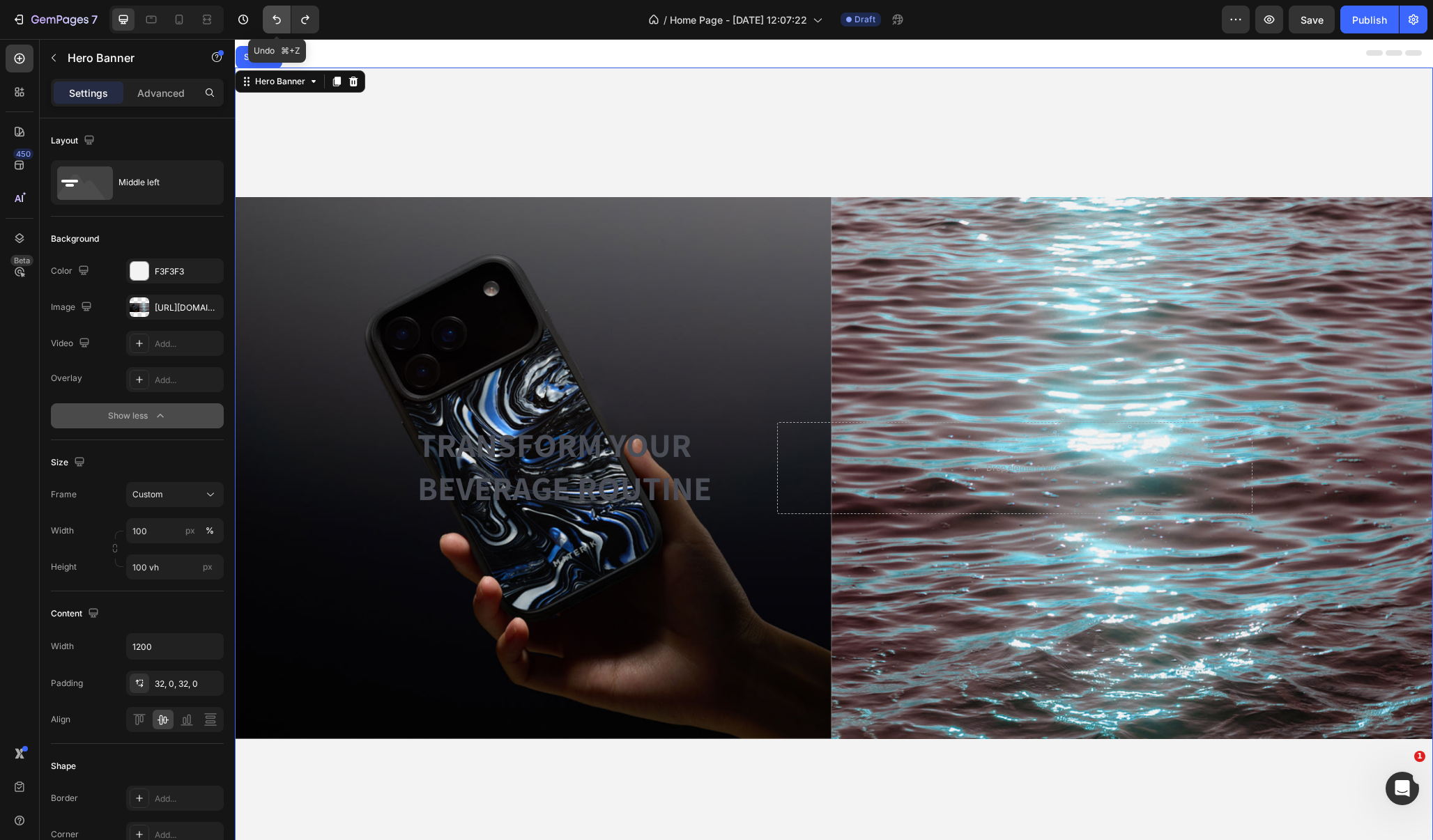
click at [279, 16] on icon "Undo/Redo" at bounding box center [277, 20] width 14 height 14
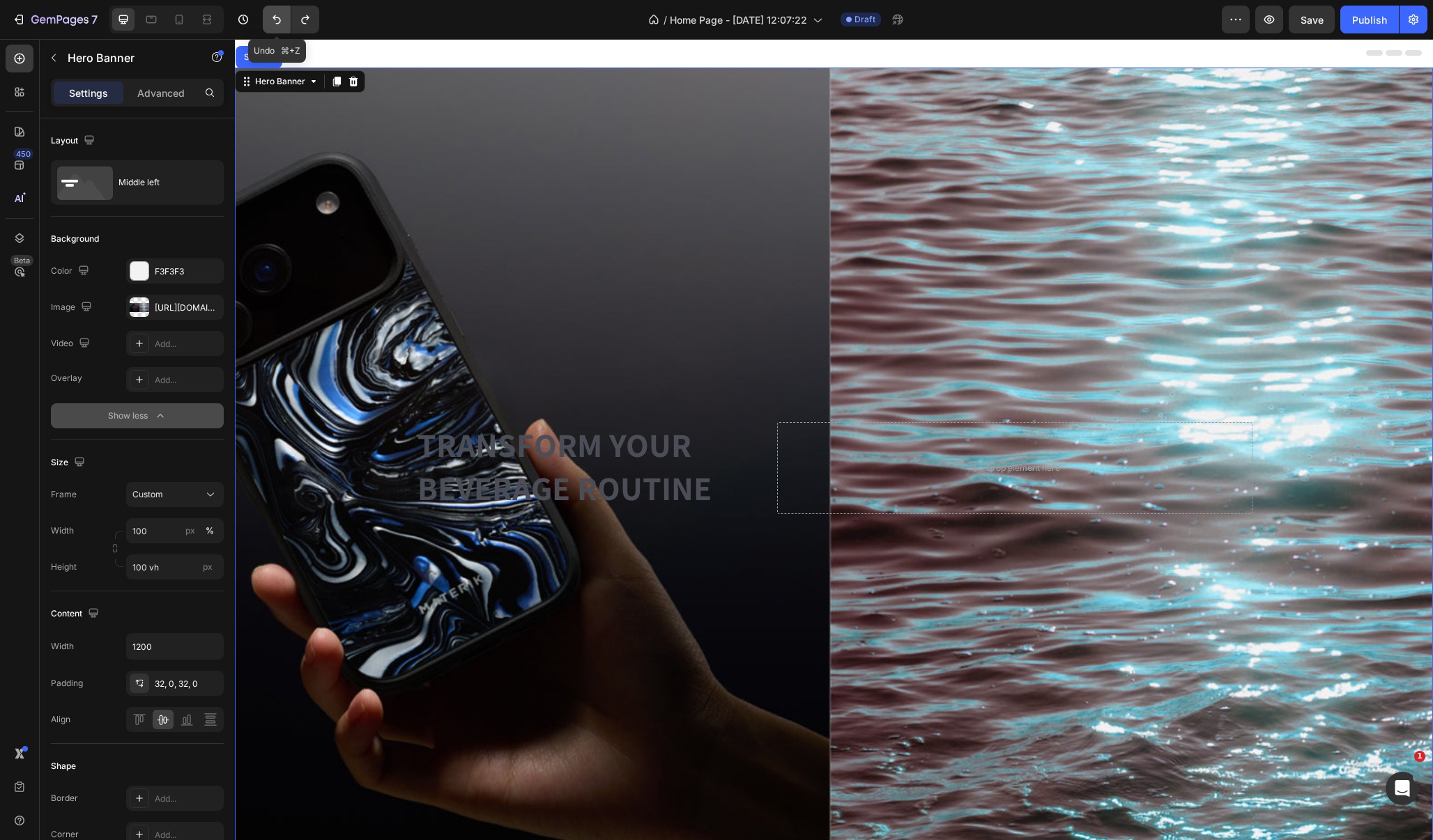
click at [279, 16] on icon "Undo/Redo" at bounding box center [277, 20] width 14 height 14
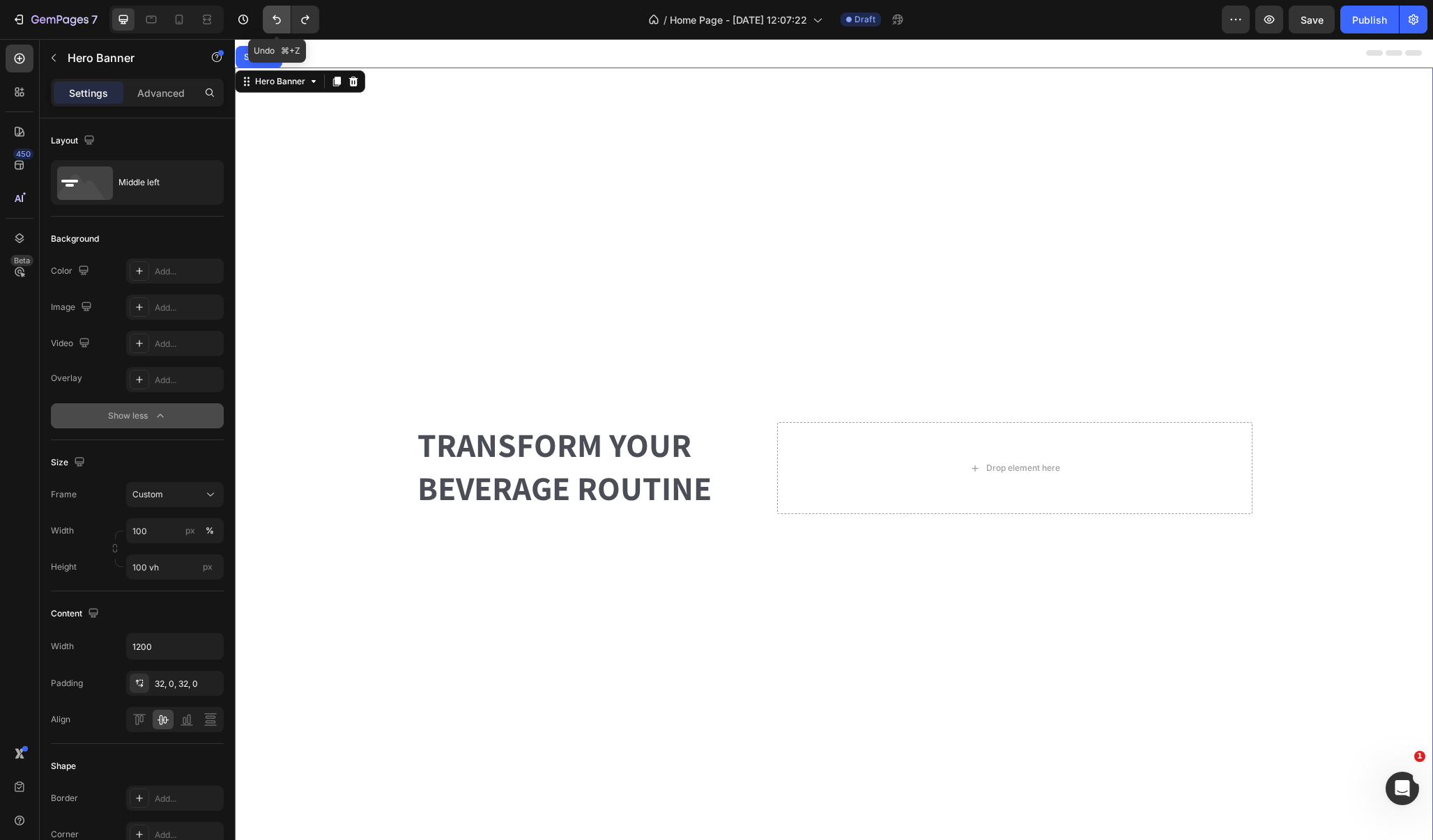
click at [276, 18] on icon "Undo/Redo" at bounding box center [277, 20] width 9 height 9
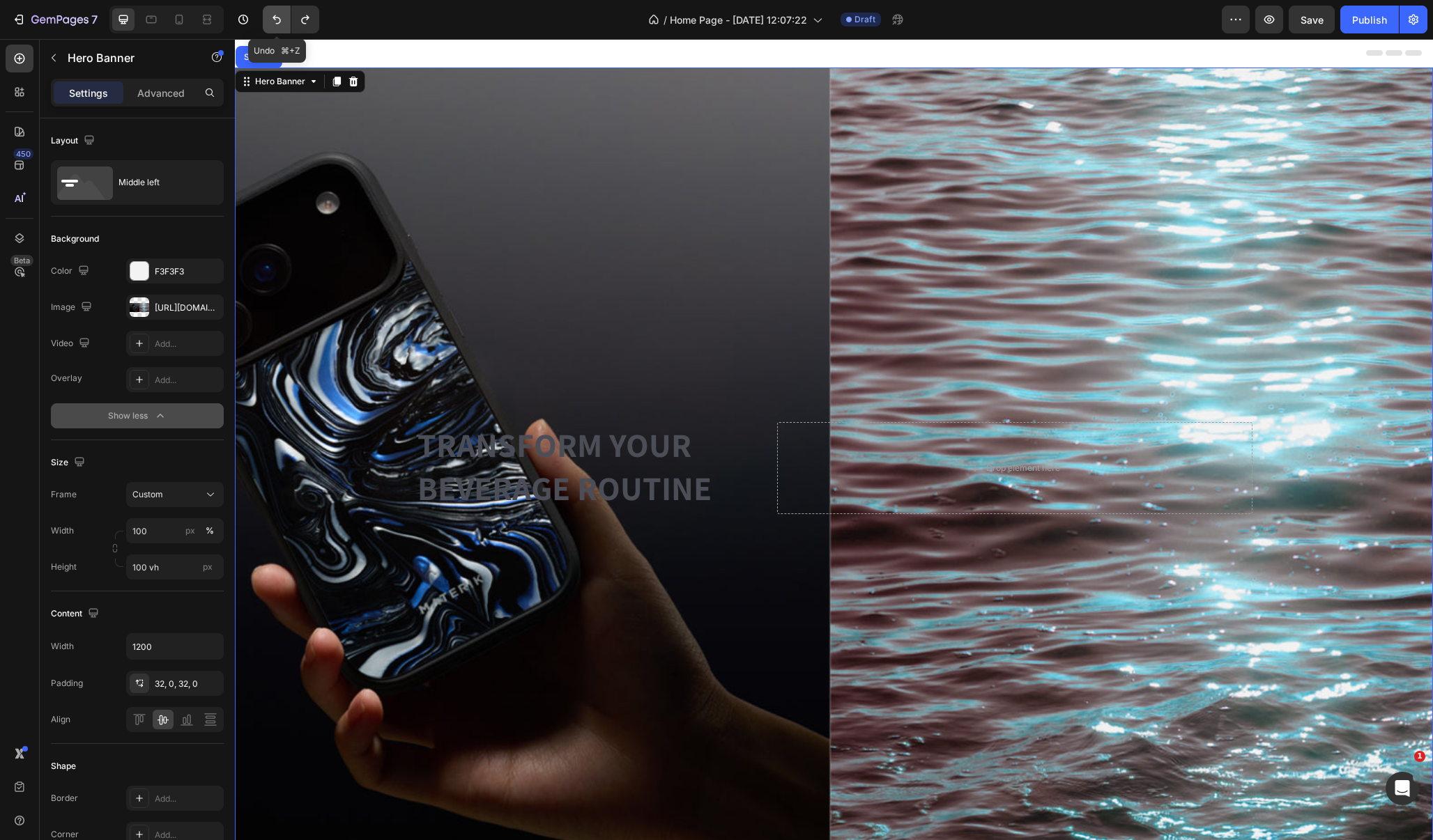
click at [276, 18] on icon "Undo/Redo" at bounding box center [277, 20] width 9 height 9
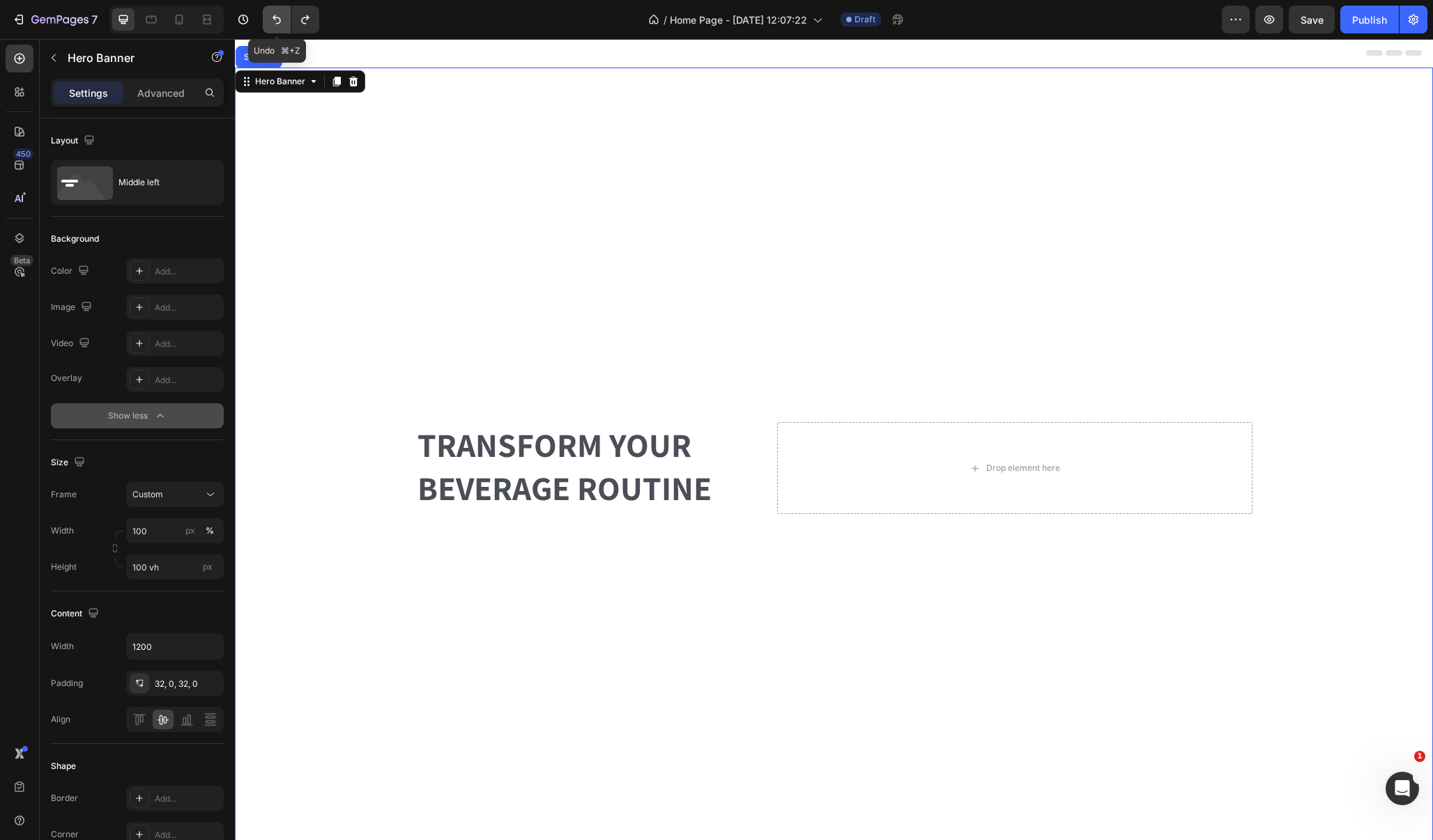
click at [276, 18] on icon "Undo/Redo" at bounding box center [277, 20] width 9 height 9
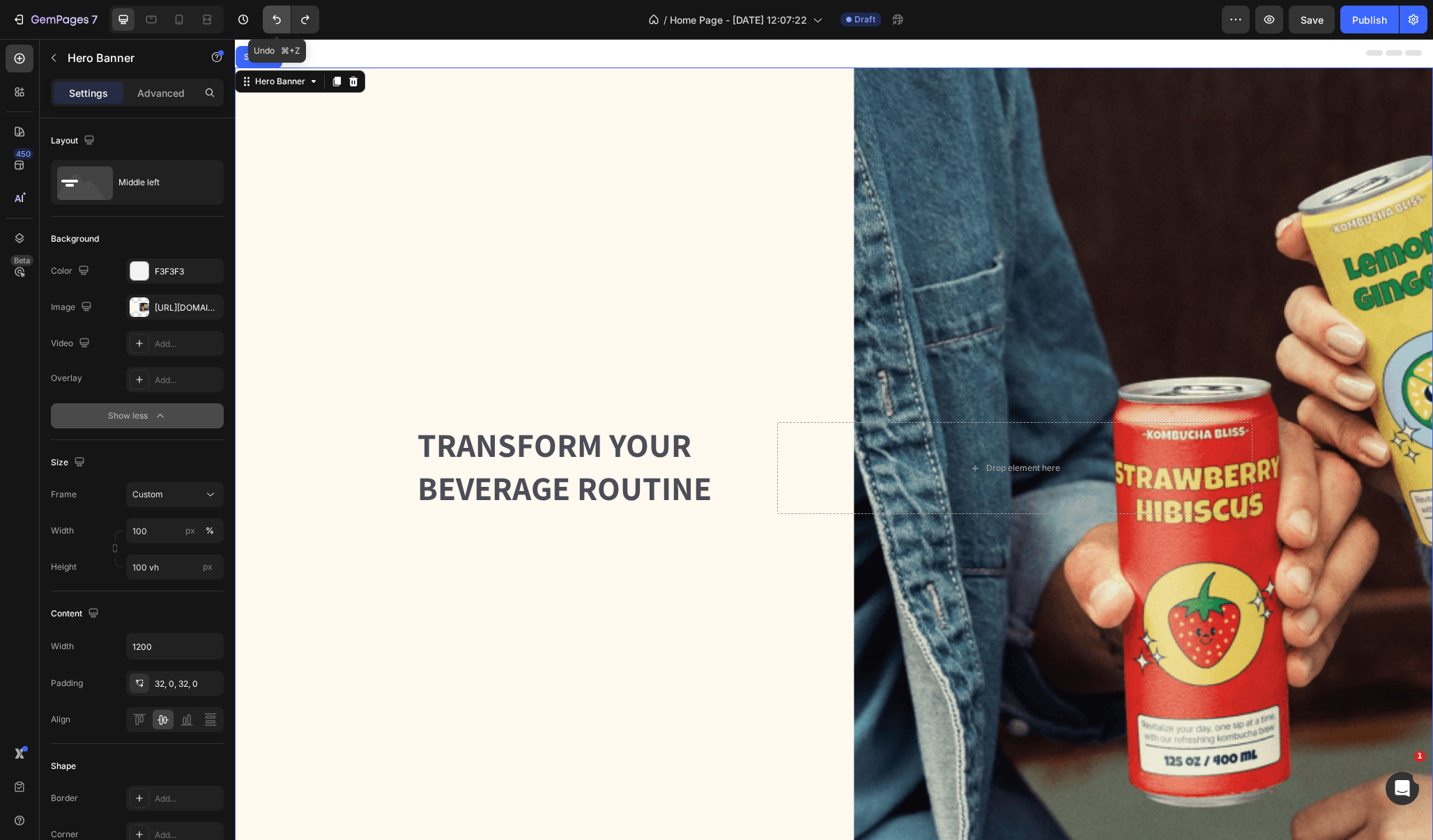
click at [276, 18] on icon "Undo/Redo" at bounding box center [277, 20] width 9 height 9
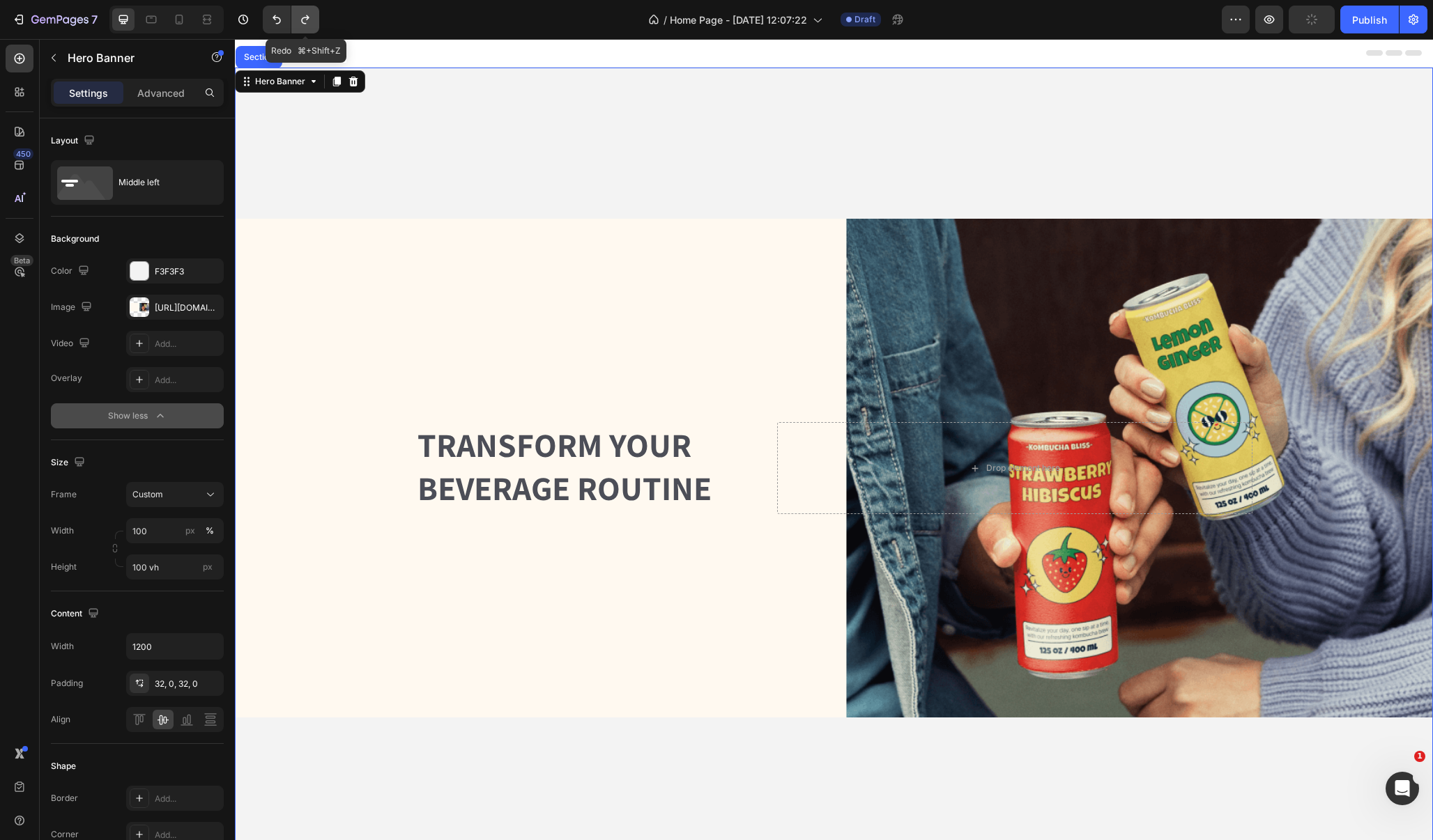
click at [303, 22] on icon "Undo/Redo" at bounding box center [305, 20] width 14 height 14
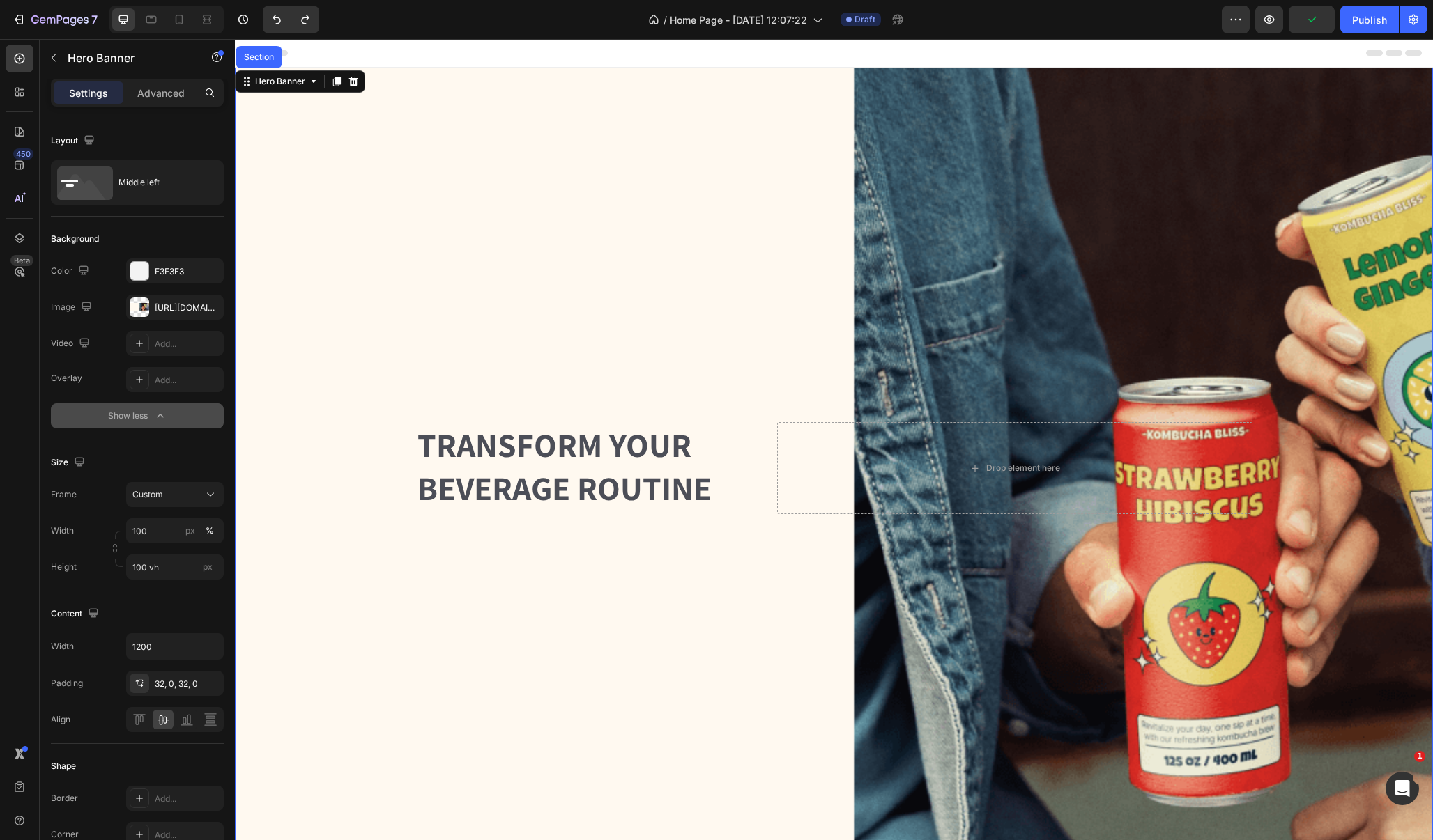
click at [413, 198] on div "Background Image" at bounding box center [833, 467] width 1198 height 801
click at [166, 307] on div "[URL][DOMAIN_NAME]" at bounding box center [174, 307] width 40 height 13
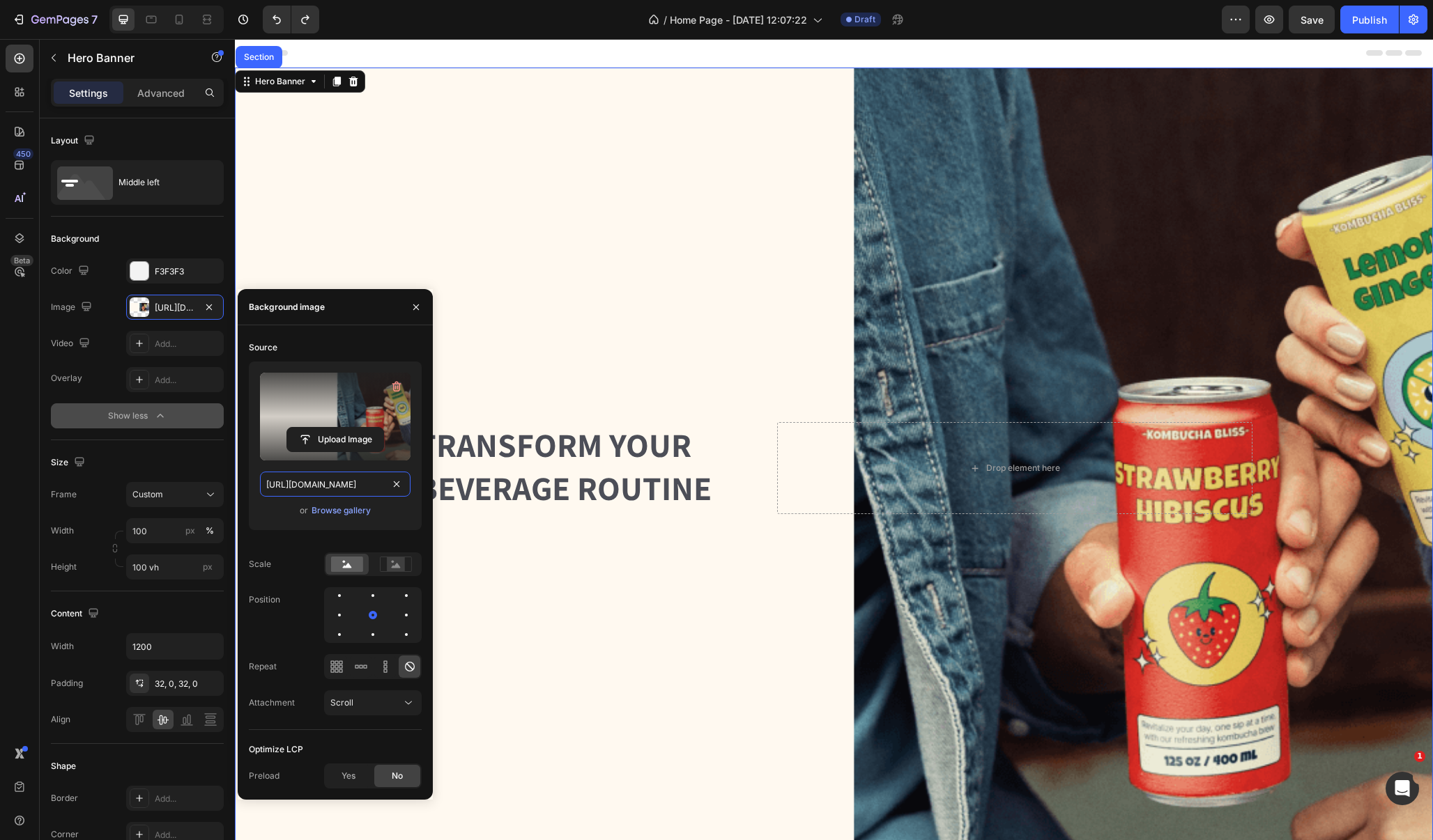
click at [346, 483] on input "[URL][DOMAIN_NAME]" at bounding box center [336, 484] width 151 height 25
